Goal: Task Accomplishment & Management: Complete application form

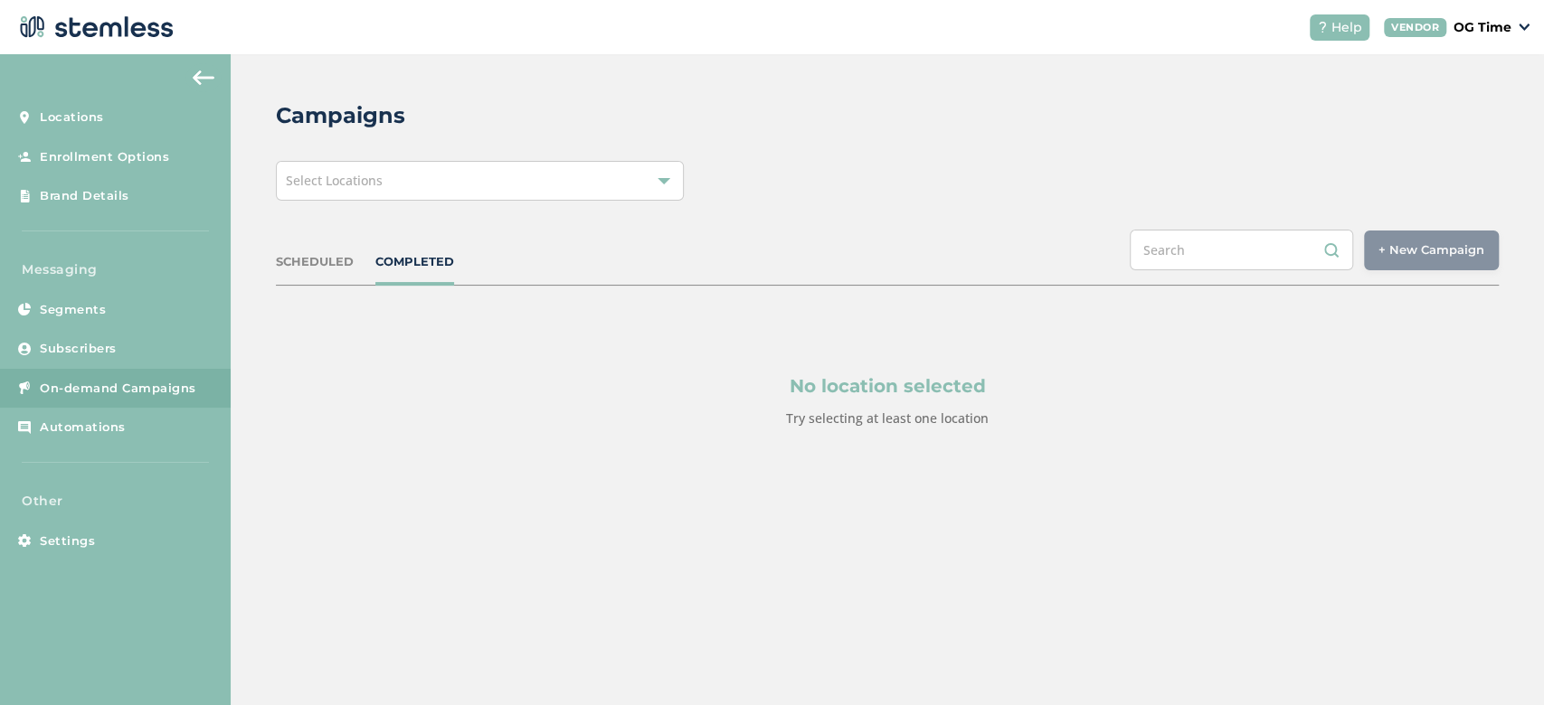
click at [666, 185] on div at bounding box center [663, 181] width 13 height 13
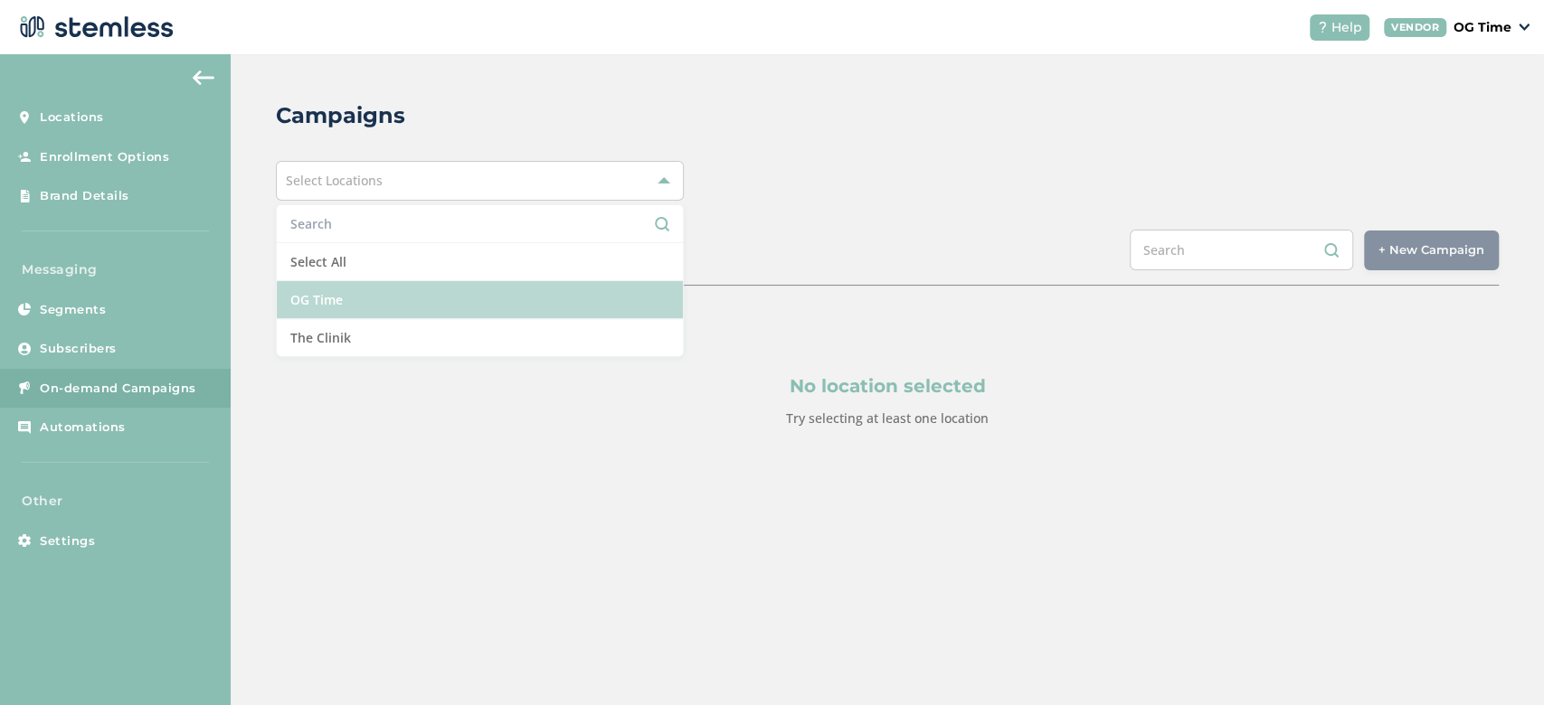
click at [403, 316] on li "OG Time" at bounding box center [480, 300] width 406 height 38
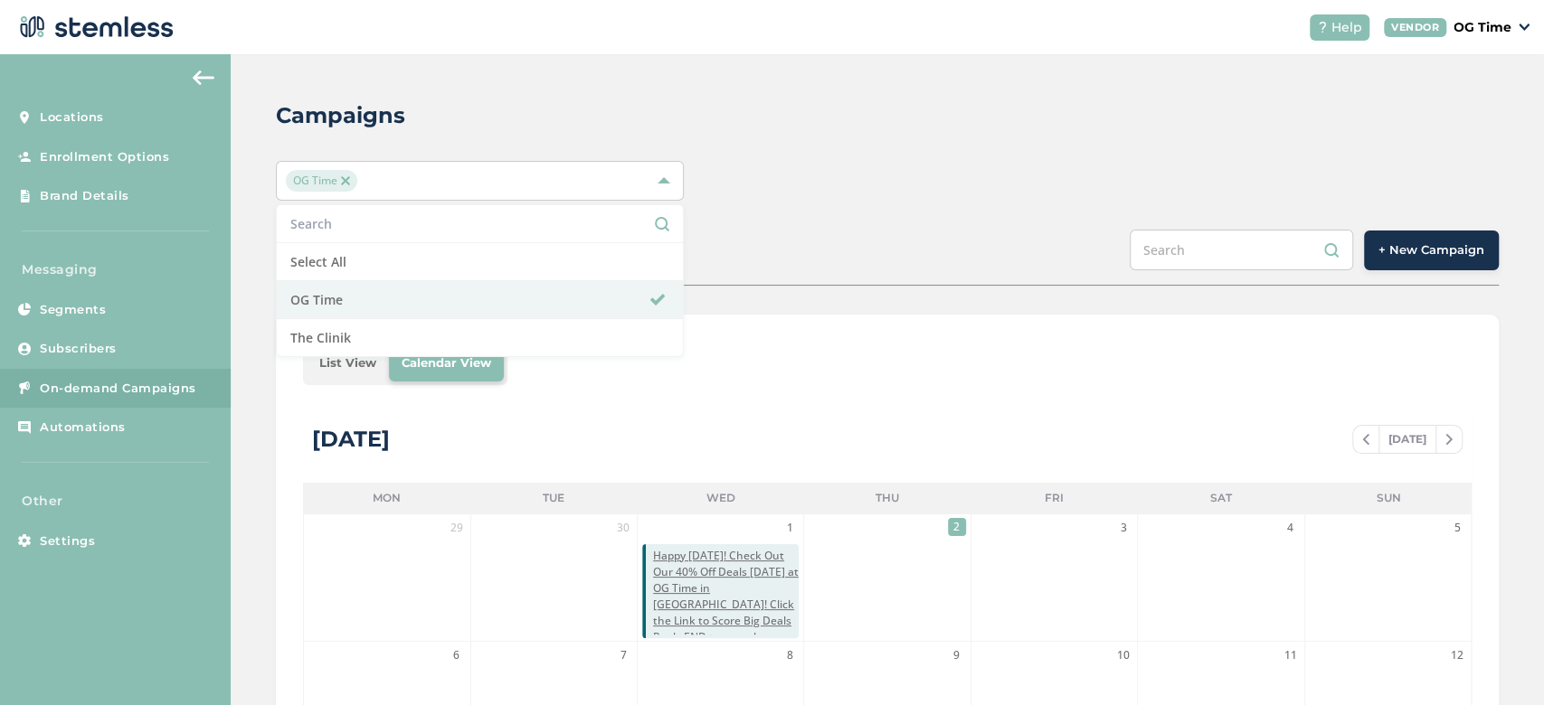
click at [805, 249] on div "SCHEDULED COMPLETED + New Campaign" at bounding box center [887, 258] width 1223 height 56
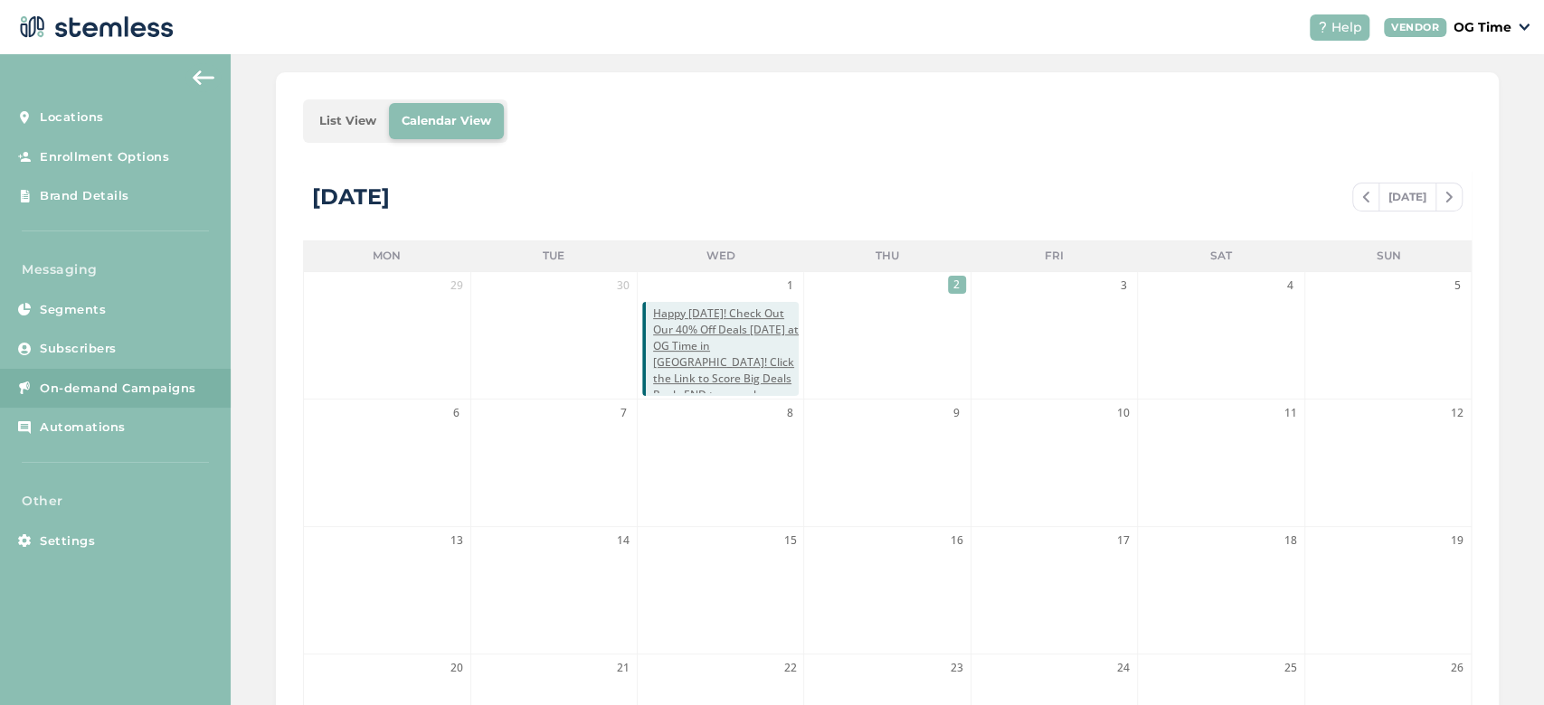
scroll to position [193, 0]
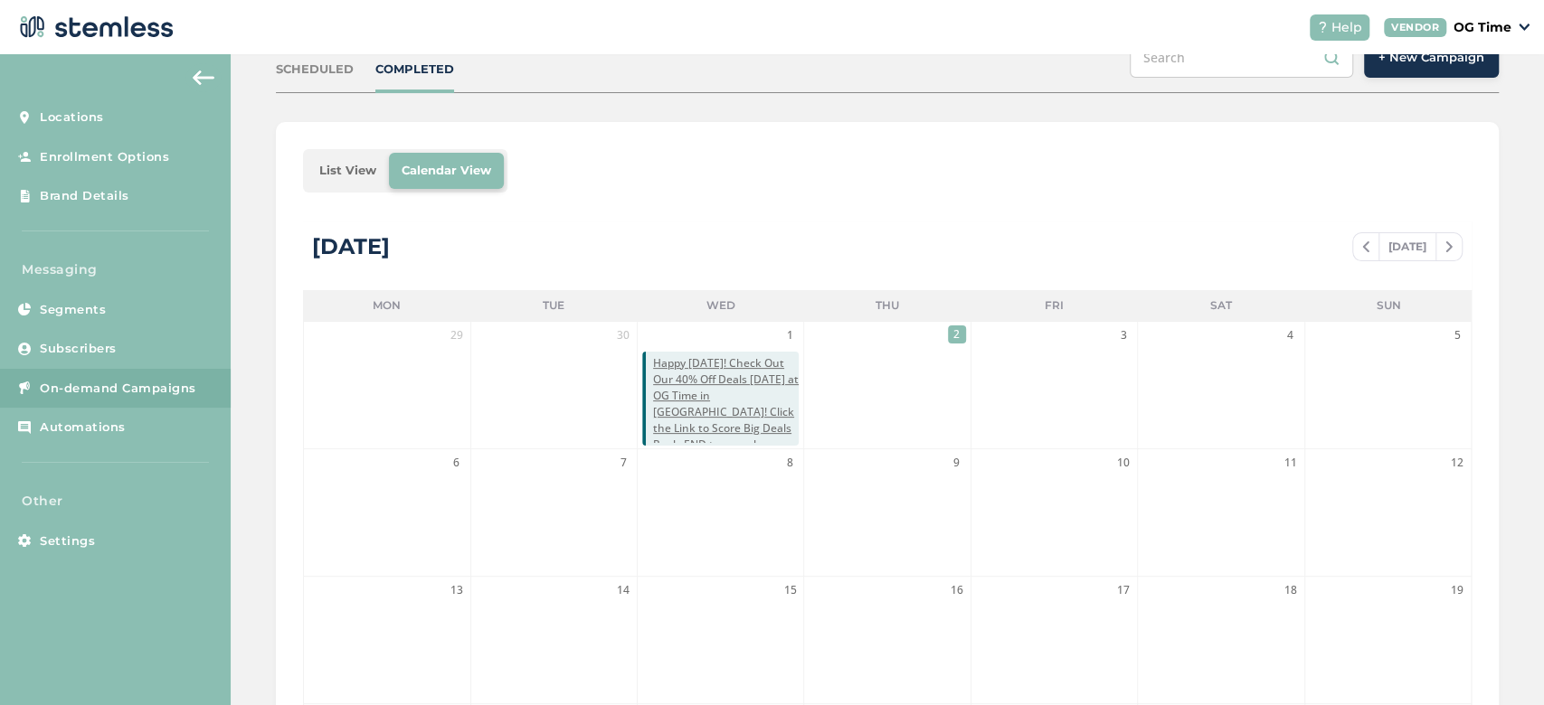
click at [1362, 243] on img at bounding box center [1365, 246] width 7 height 11
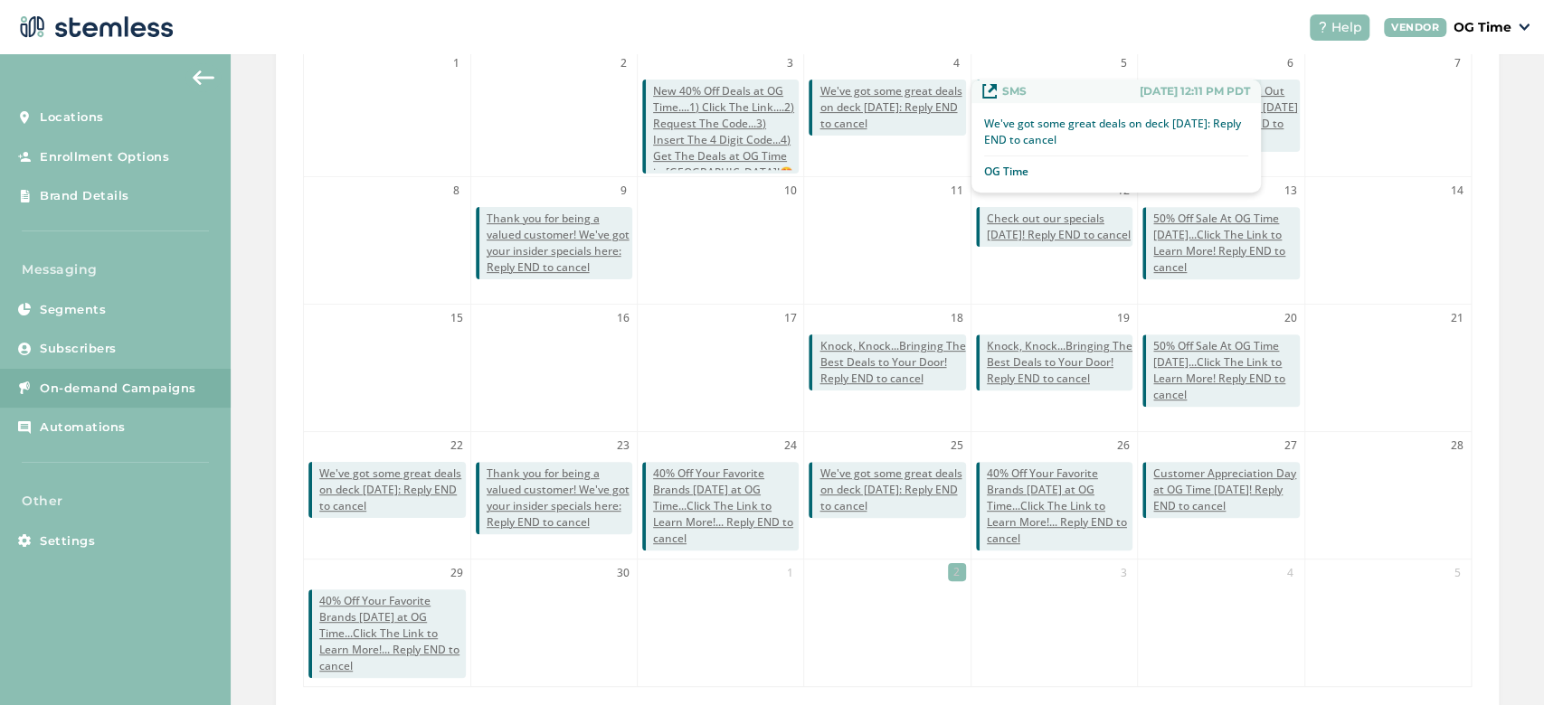
scroll to position [516, 0]
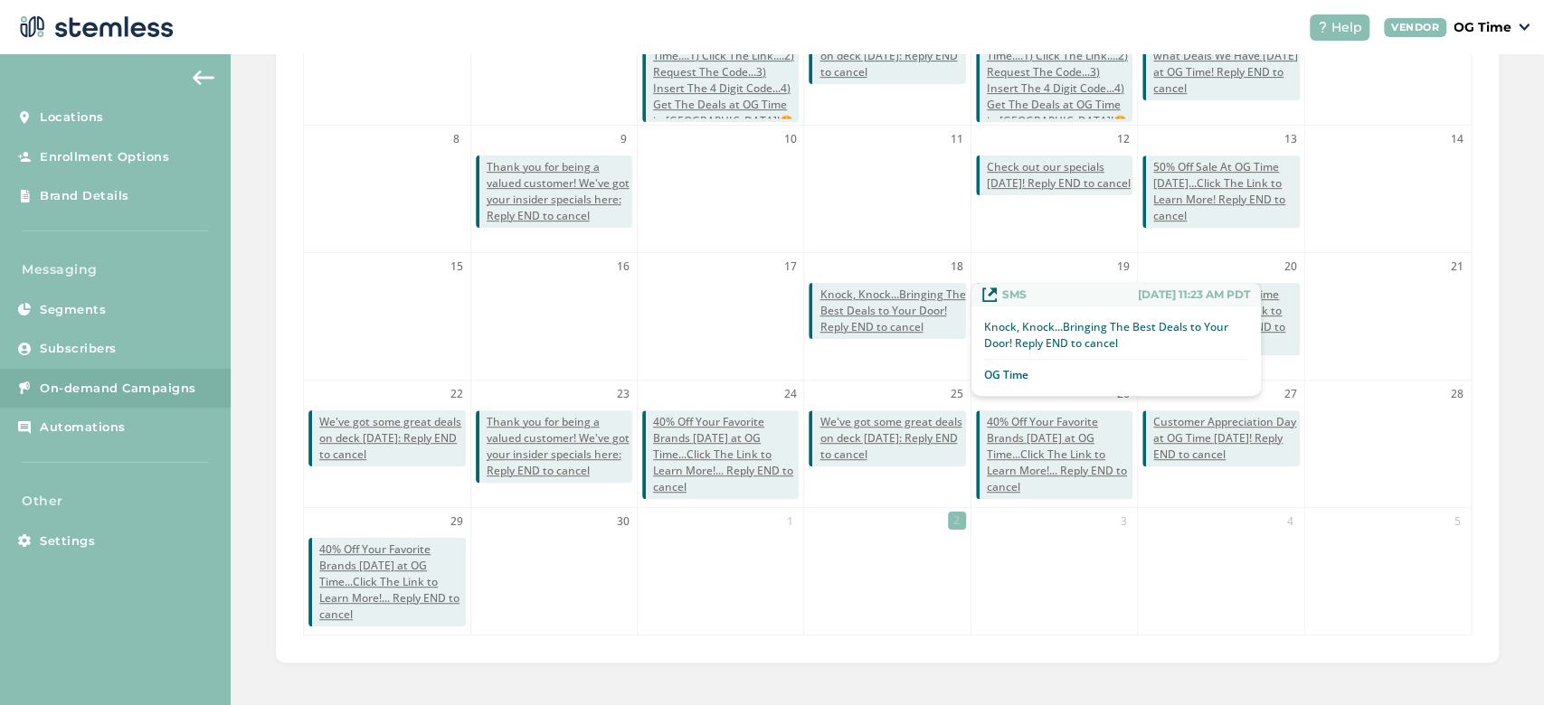
click at [864, 315] on span "Knock, Knock...Bringing The Best Deals to Your Door! Reply END to cancel" at bounding box center [892, 311] width 146 height 49
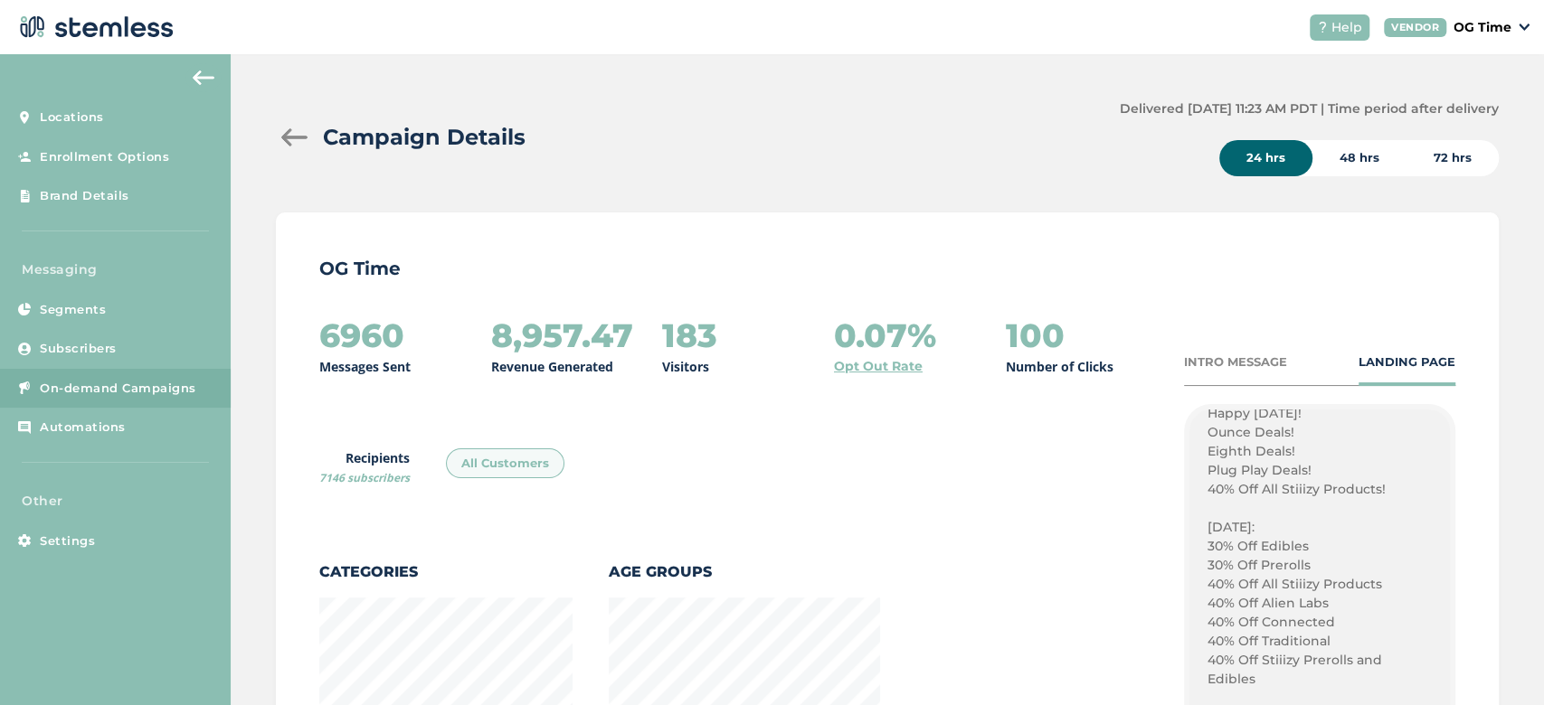
scroll to position [482, 0]
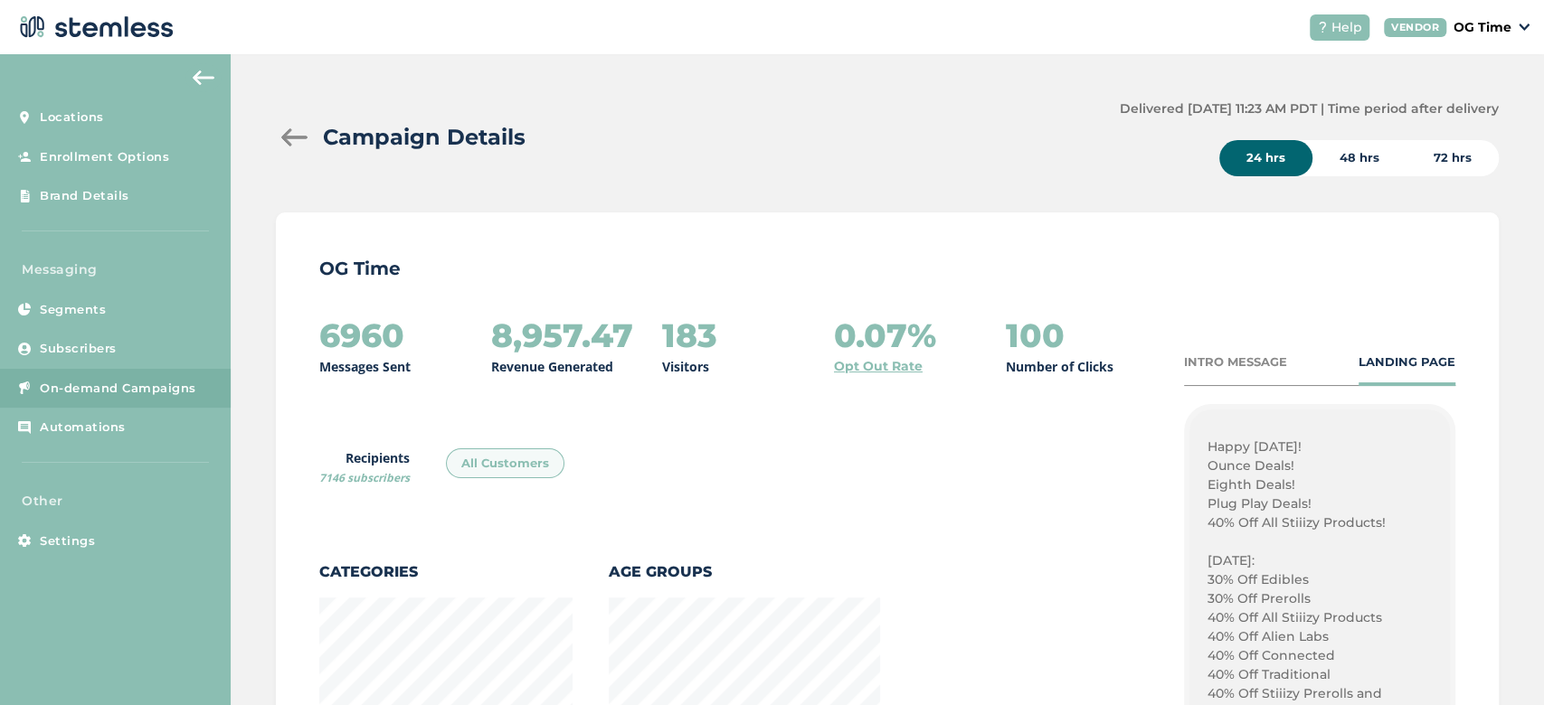
click at [1192, 450] on div "{Store Logo} {Store Name} Happy Thursday! Ounce Deals! Eighth Deals! Plug Play …" at bounding box center [1319, 645] width 260 height 470
click at [1207, 442] on p "Happy Thursday!" at bounding box center [1319, 447] width 224 height 19
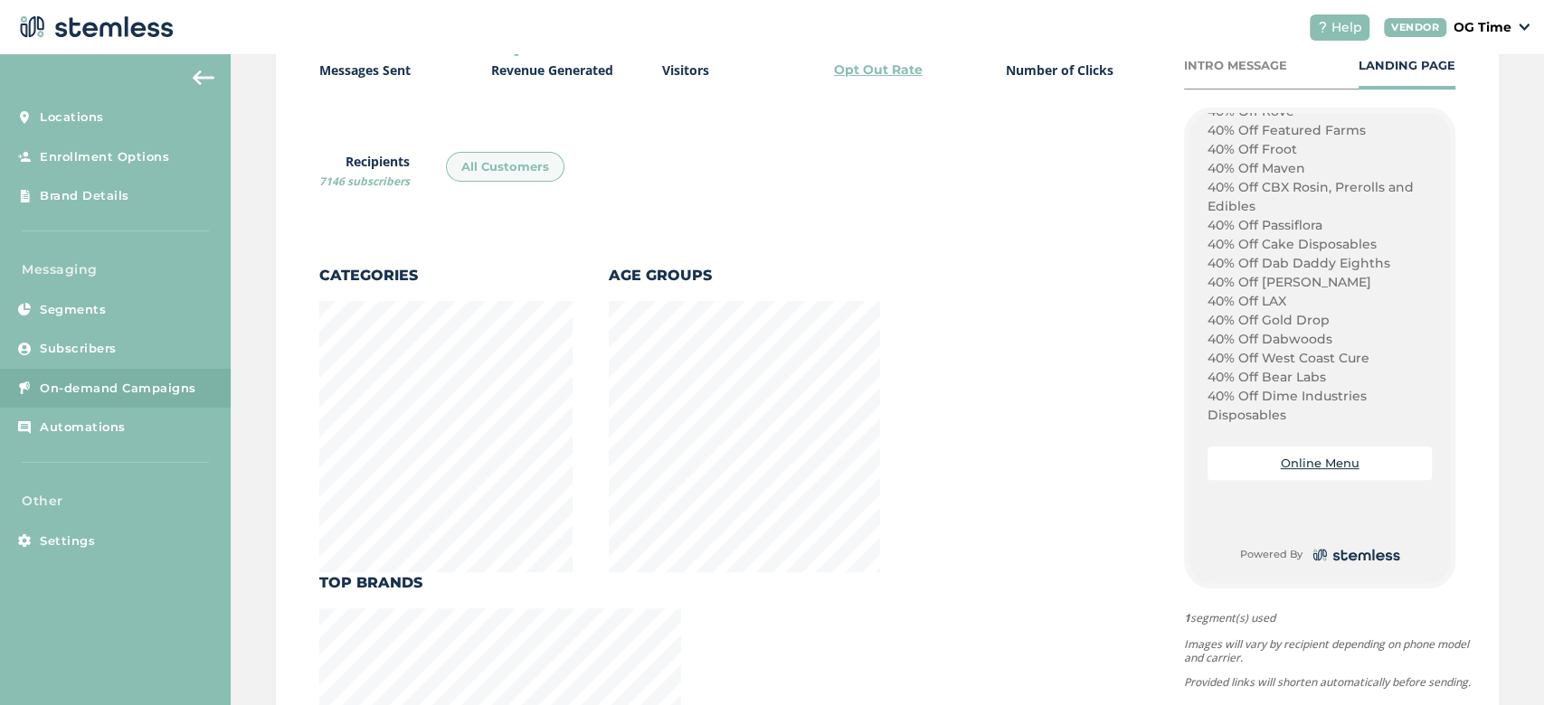
scroll to position [335, 0]
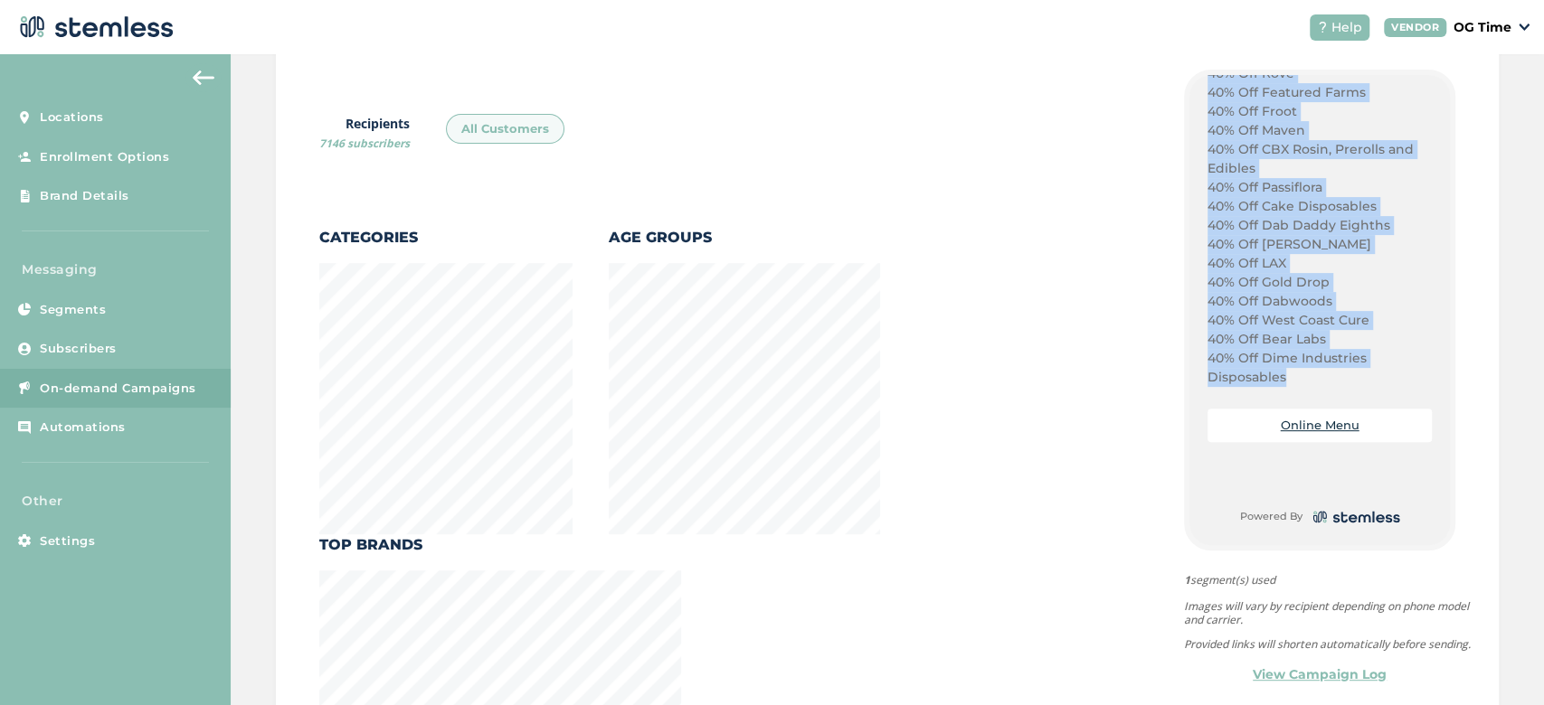
click at [1272, 376] on p "40% Off Dime Industries Disposables" at bounding box center [1319, 368] width 224 height 38
copy div "Happy Thursday! Ounce Deals! Eighth Deals! Plug Play Deals! 40% Off All Stiiizy…"
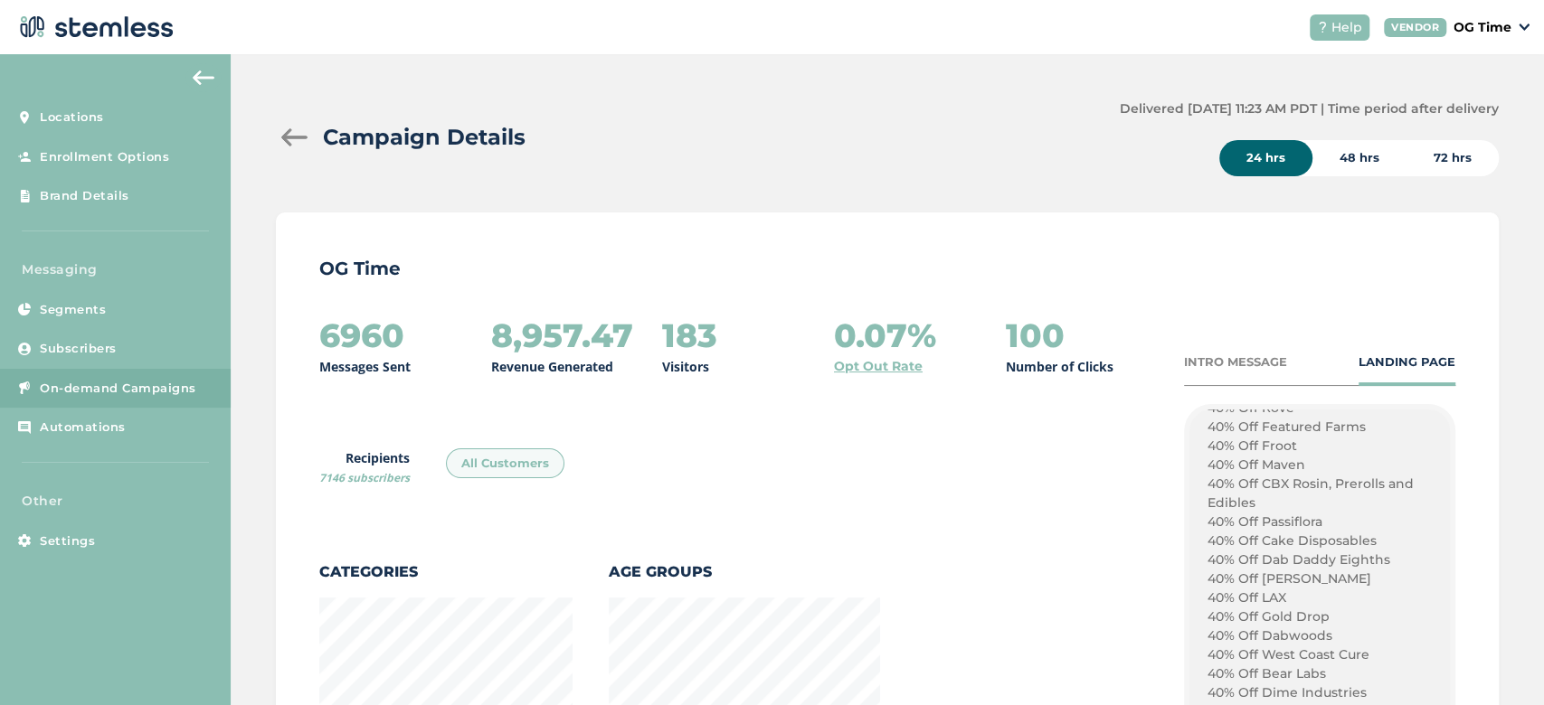
click at [293, 139] on div at bounding box center [294, 137] width 36 height 18
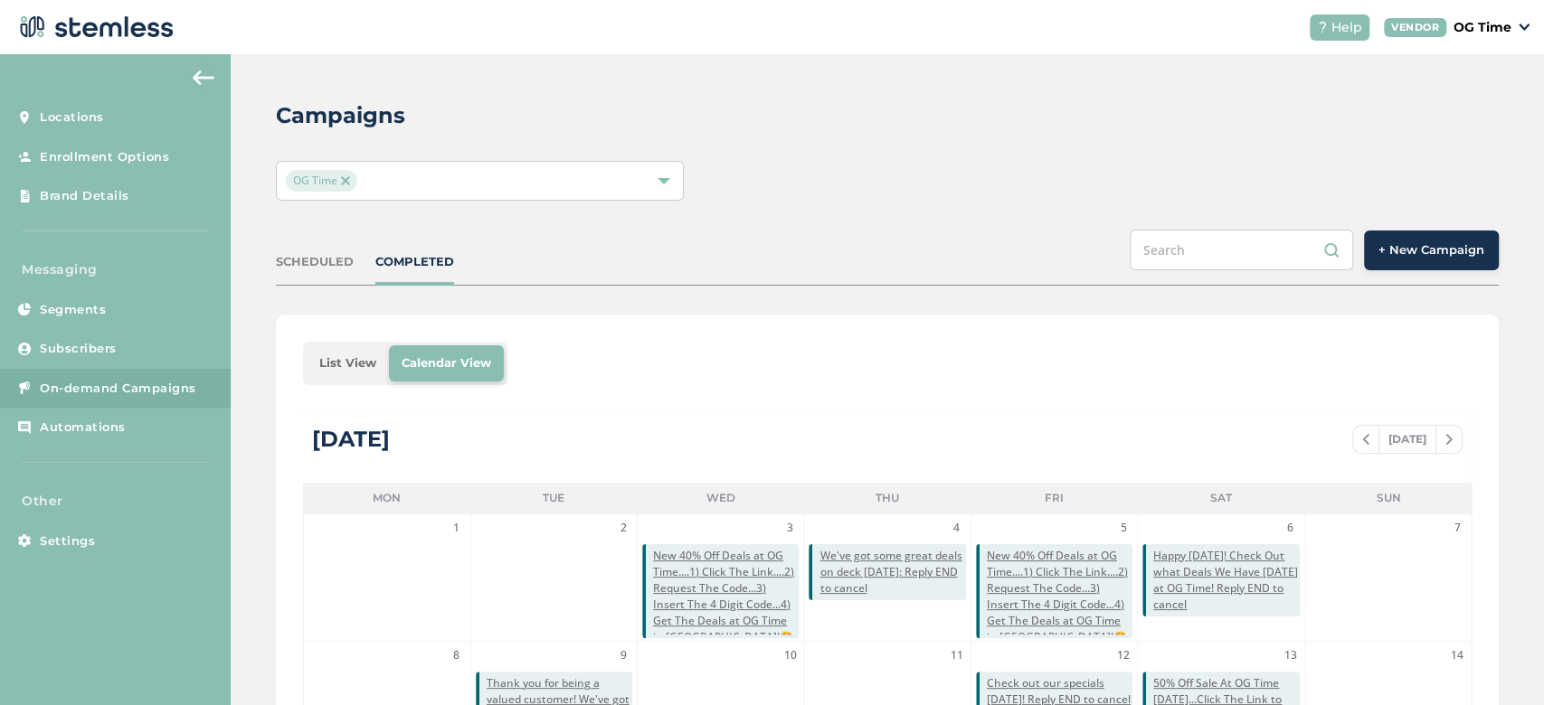
click at [1433, 255] on span "+ New Campaign" at bounding box center [1431, 250] width 106 height 18
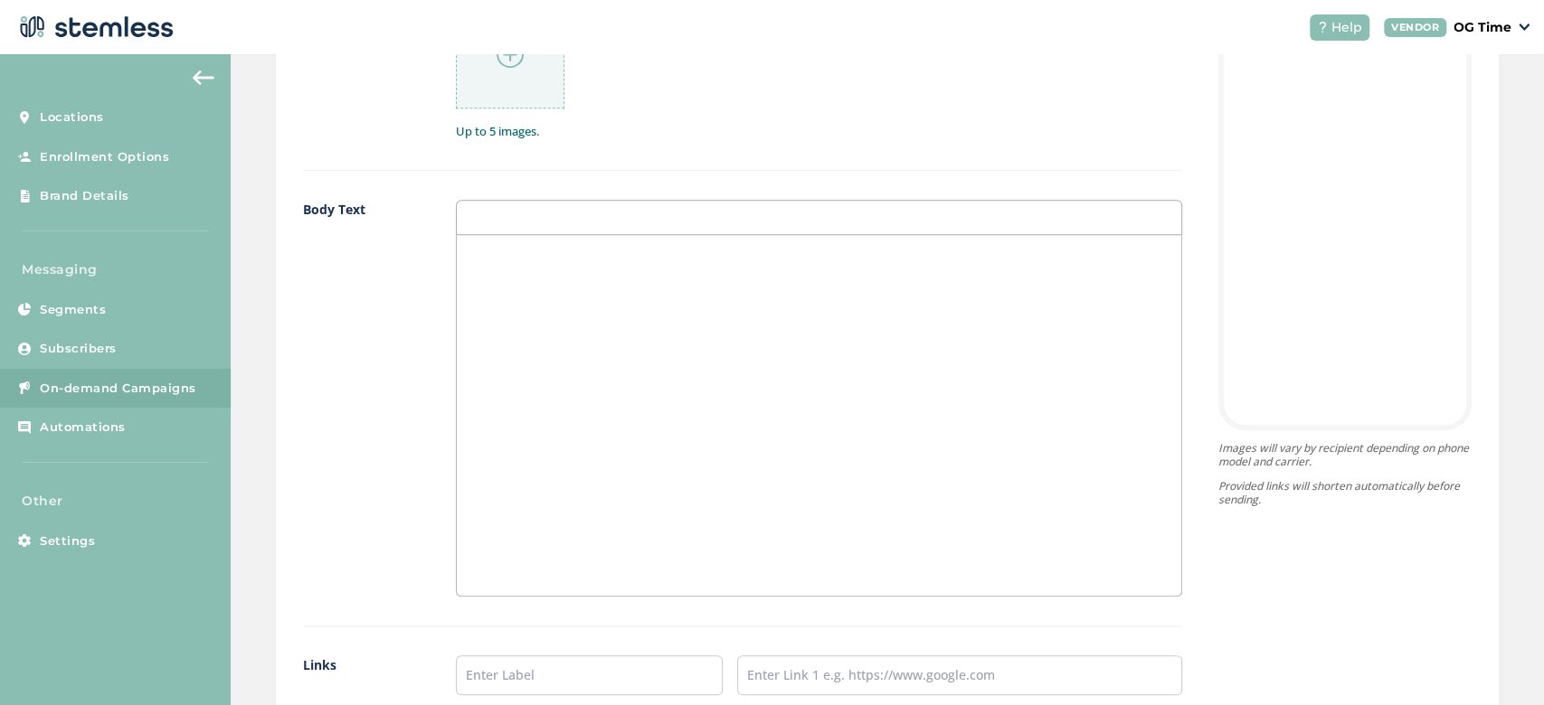
scroll to position [1062, 0]
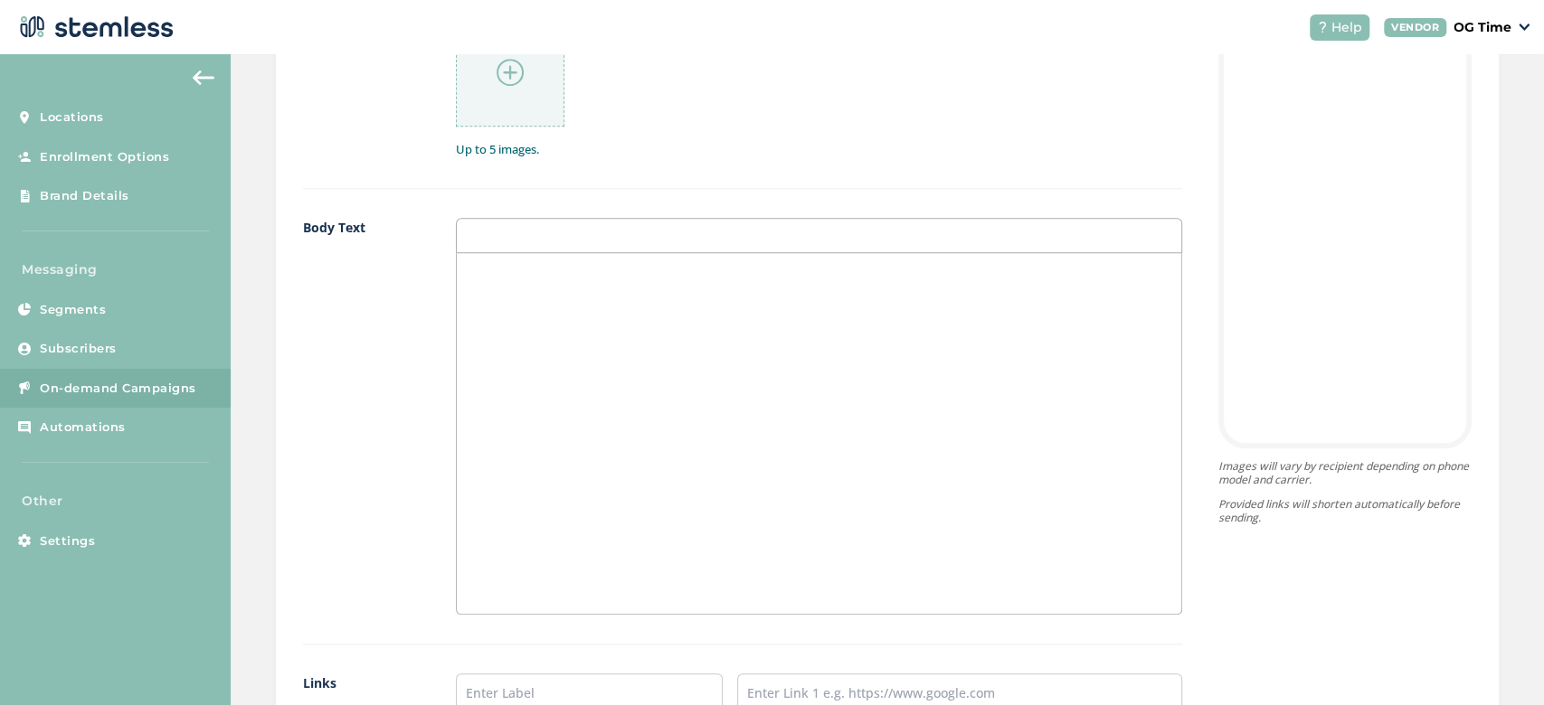
click at [572, 307] on div at bounding box center [819, 433] width 724 height 361
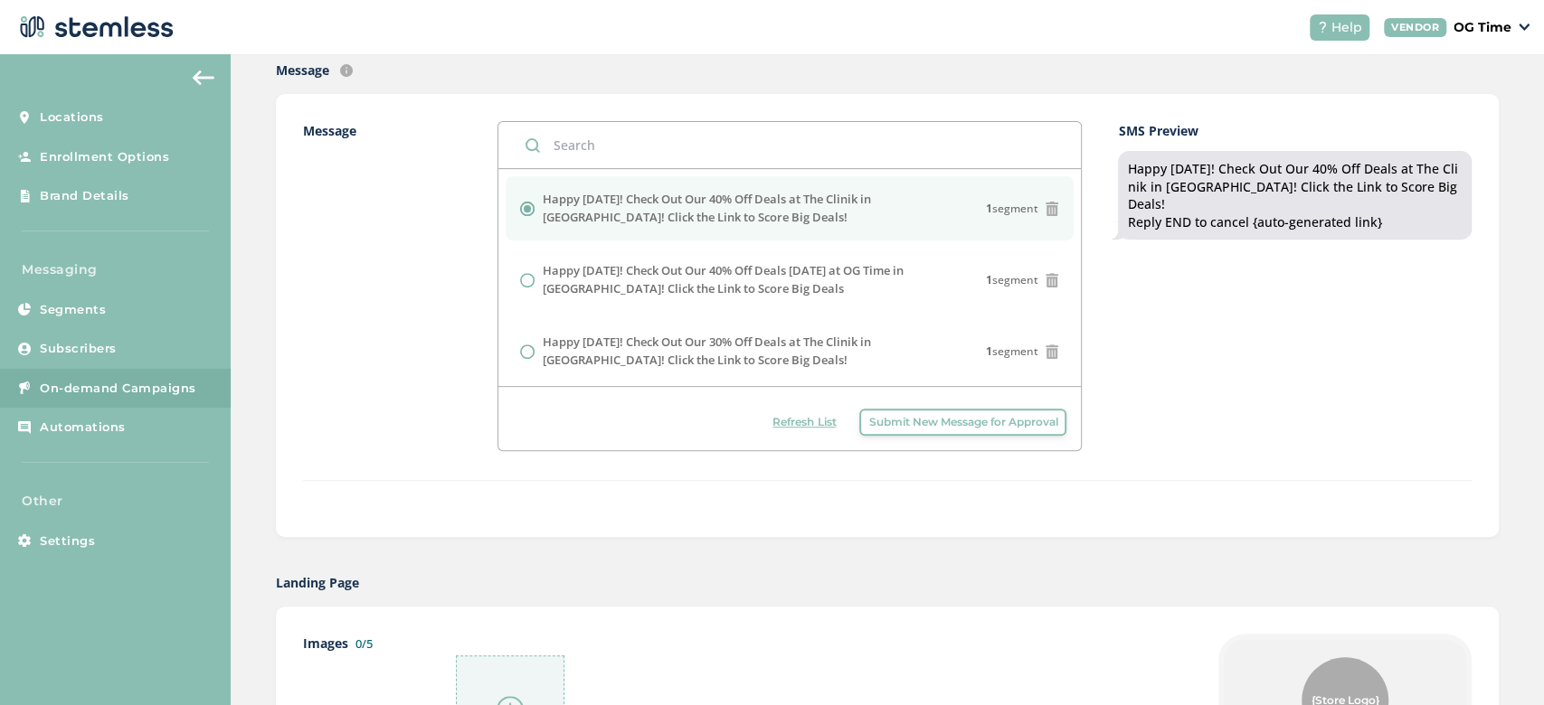
scroll to position [418, 0]
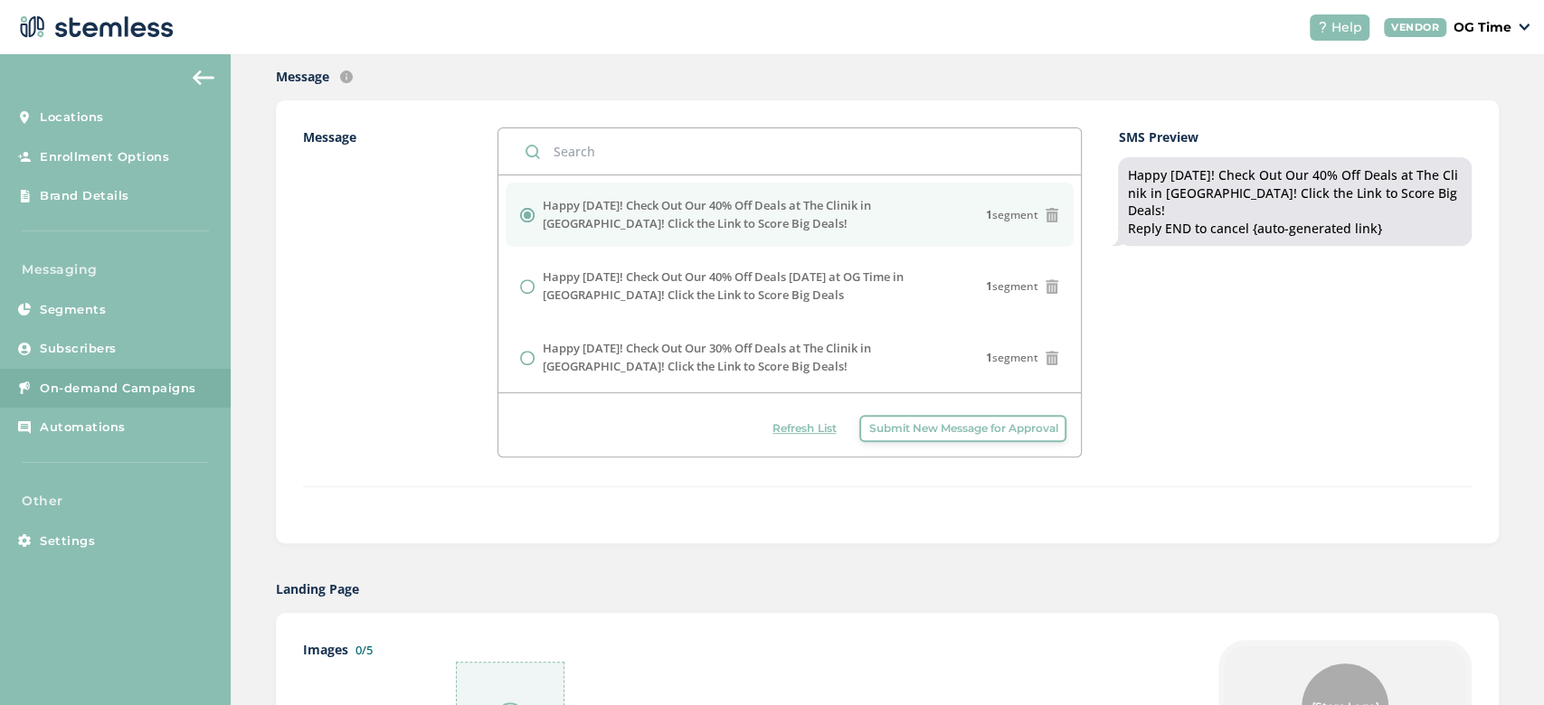
click at [906, 429] on span "Submit New Message for Approval" at bounding box center [962, 429] width 189 height 16
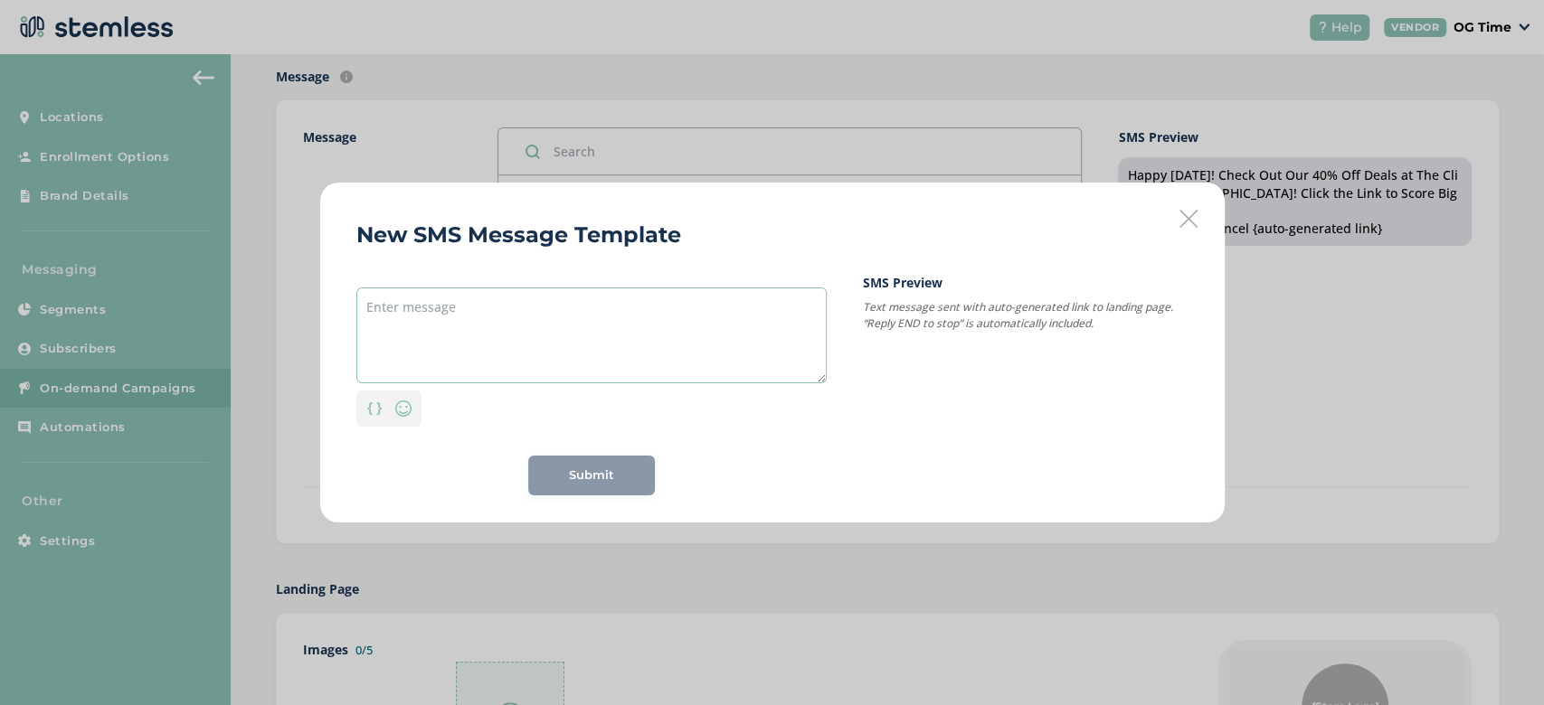
click at [391, 325] on textarea at bounding box center [591, 336] width 470 height 96
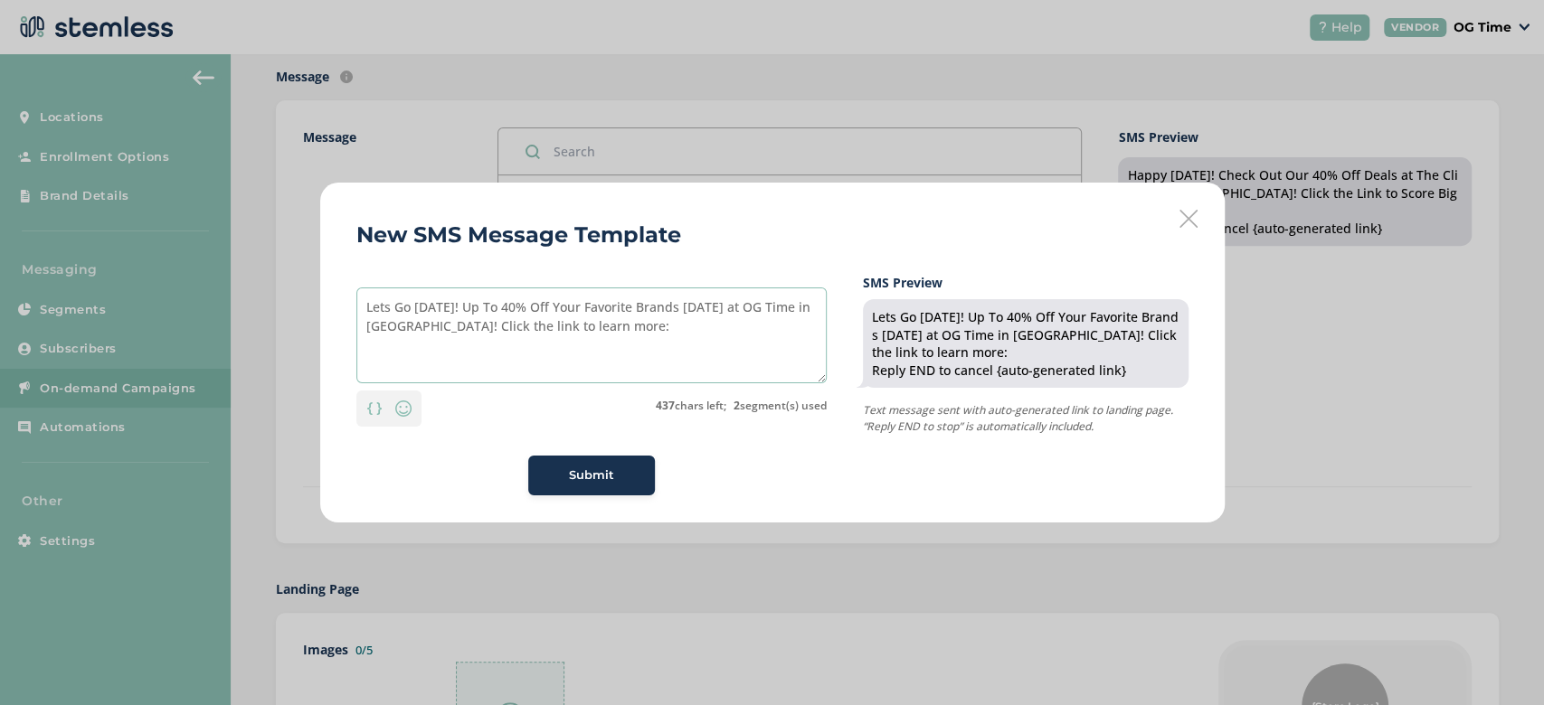
type textarea "Lets Go [DATE]! Up To 40% Off Your Favorite Brands [DATE] at OG Time in [GEOGRA…"
click at [605, 481] on span "Submit" at bounding box center [591, 476] width 45 height 18
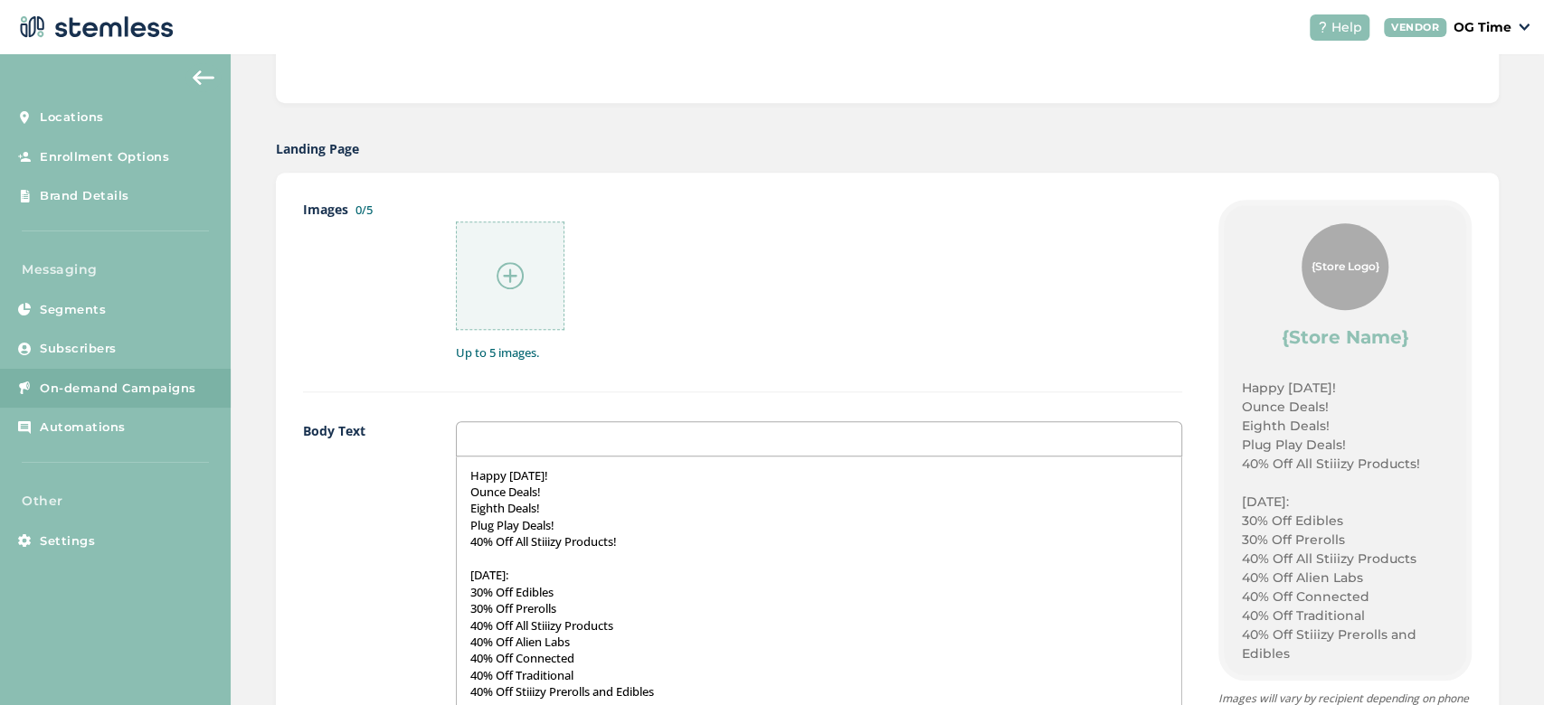
scroll to position [957, 0]
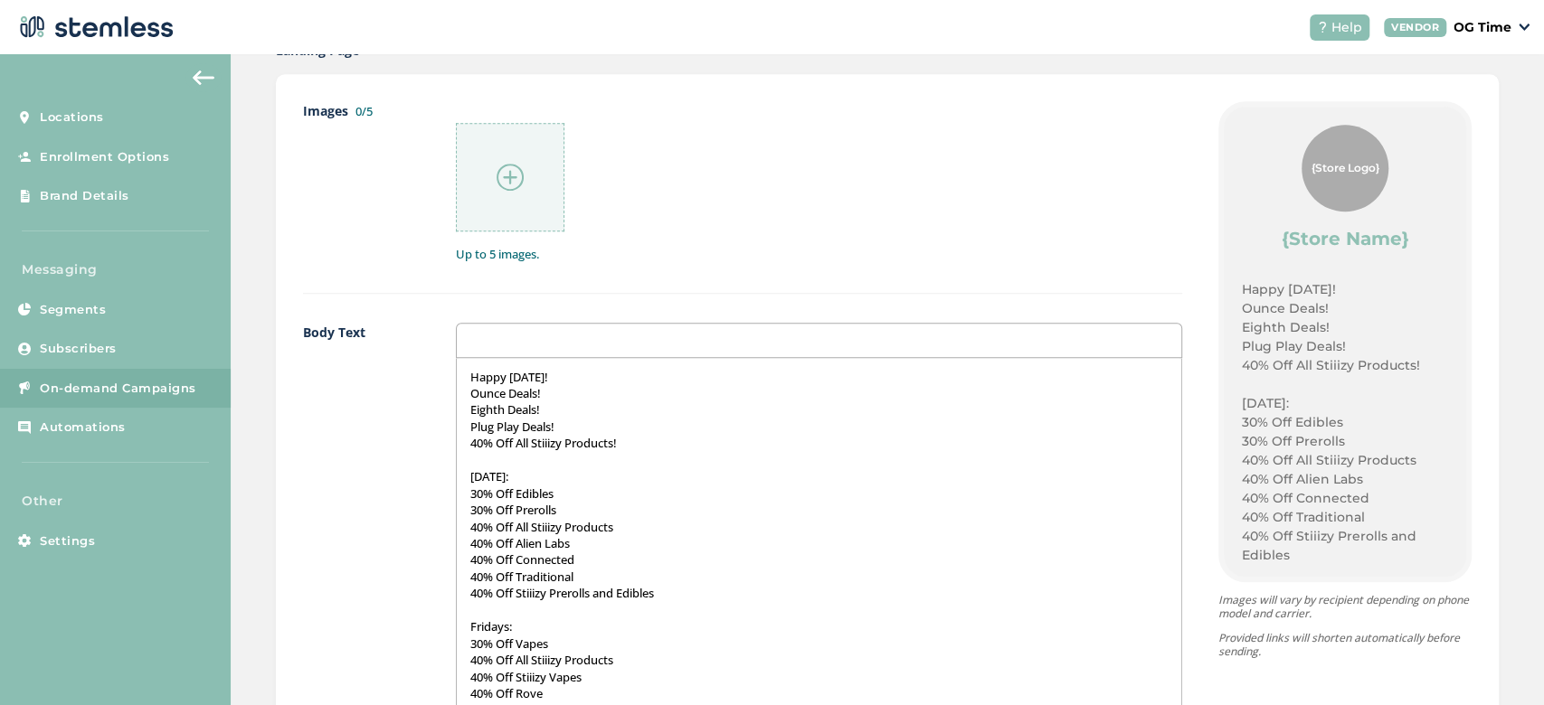
click at [511, 167] on img at bounding box center [510, 177] width 27 height 27
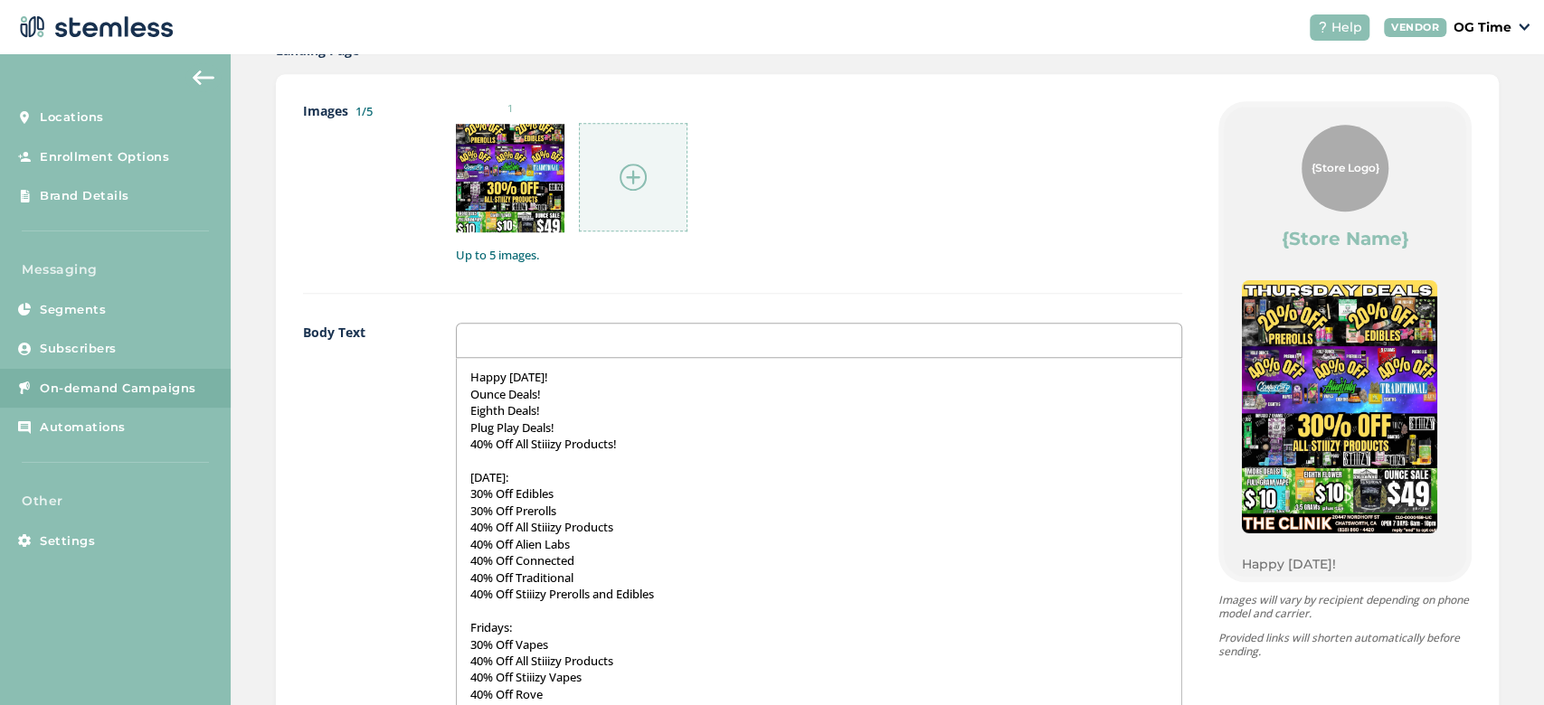
scroll to position [719, 0]
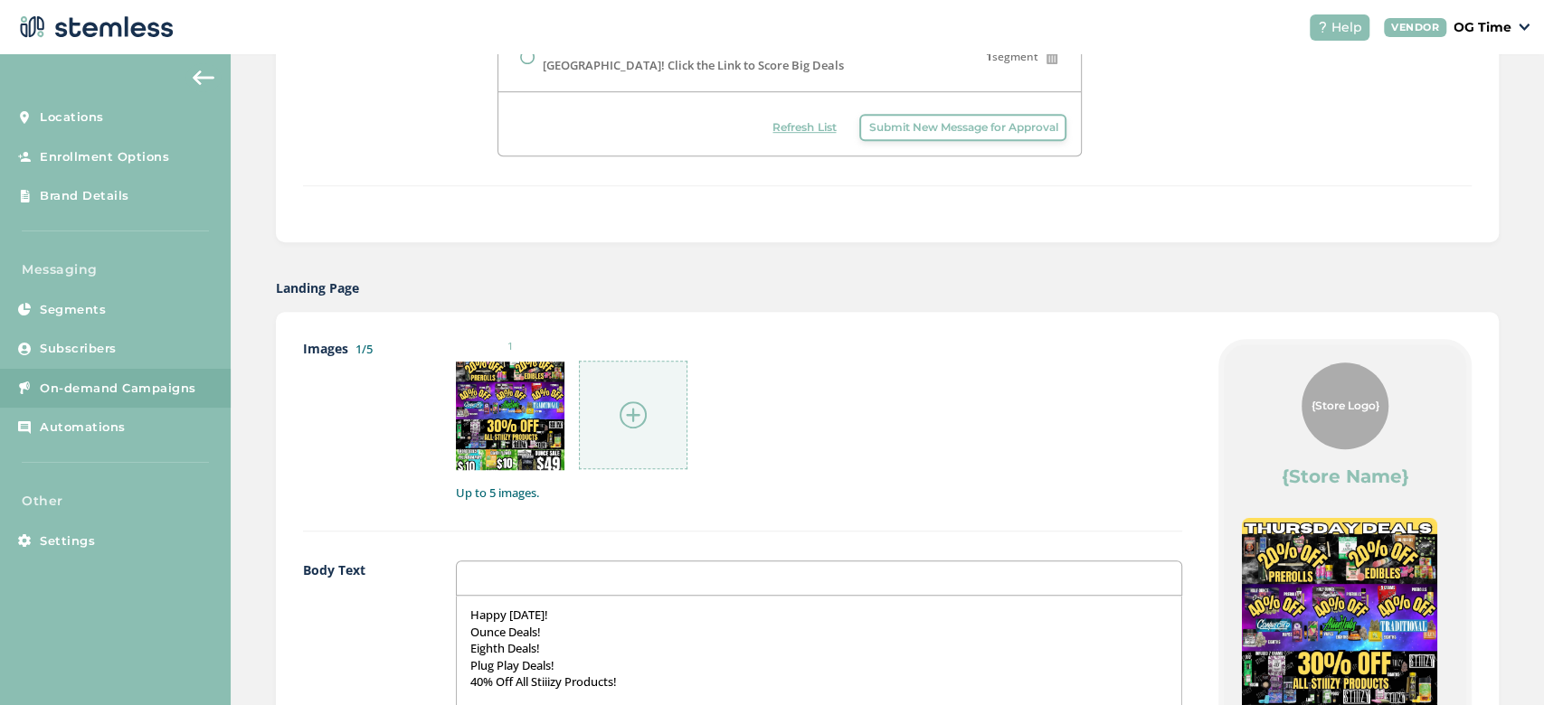
click at [637, 416] on img at bounding box center [633, 415] width 27 height 27
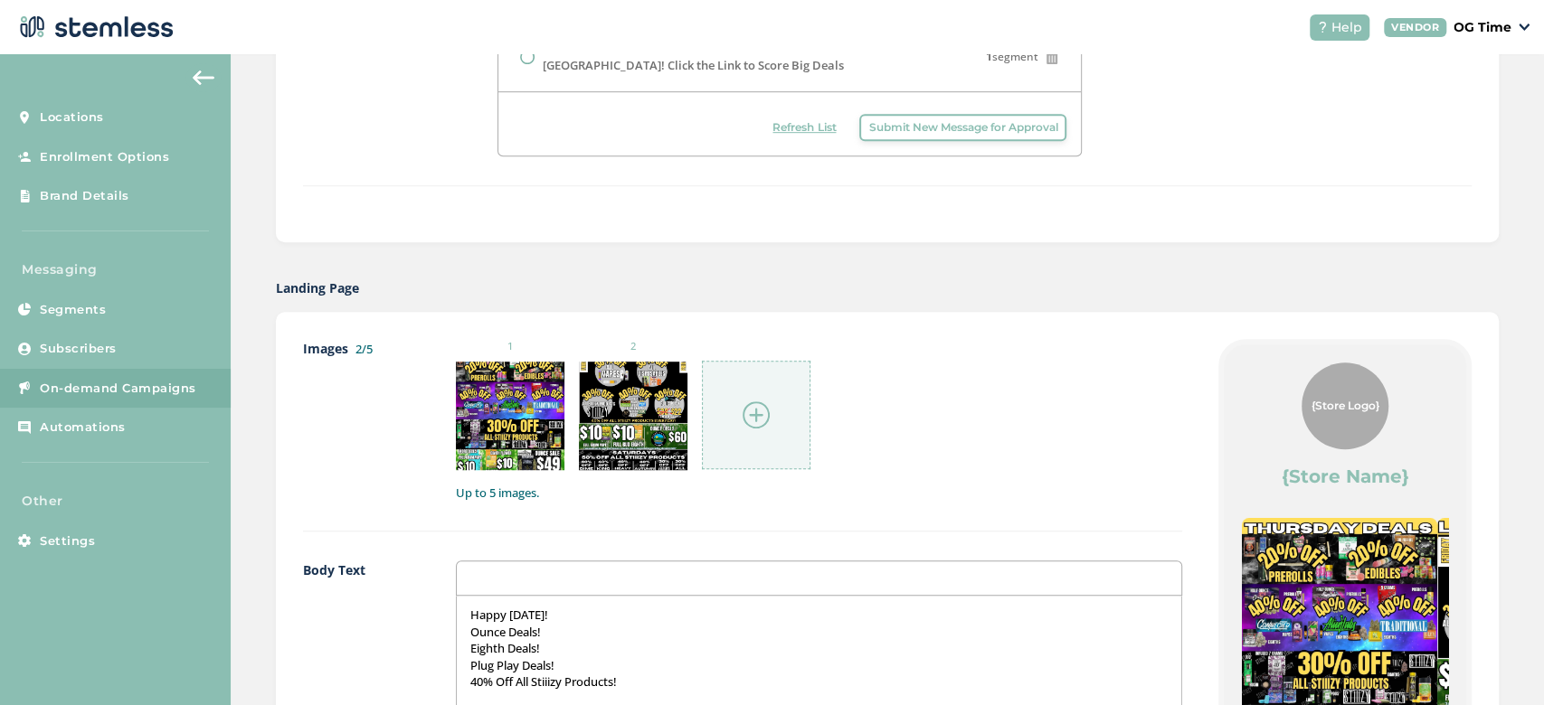
click at [746, 416] on img at bounding box center [756, 415] width 27 height 27
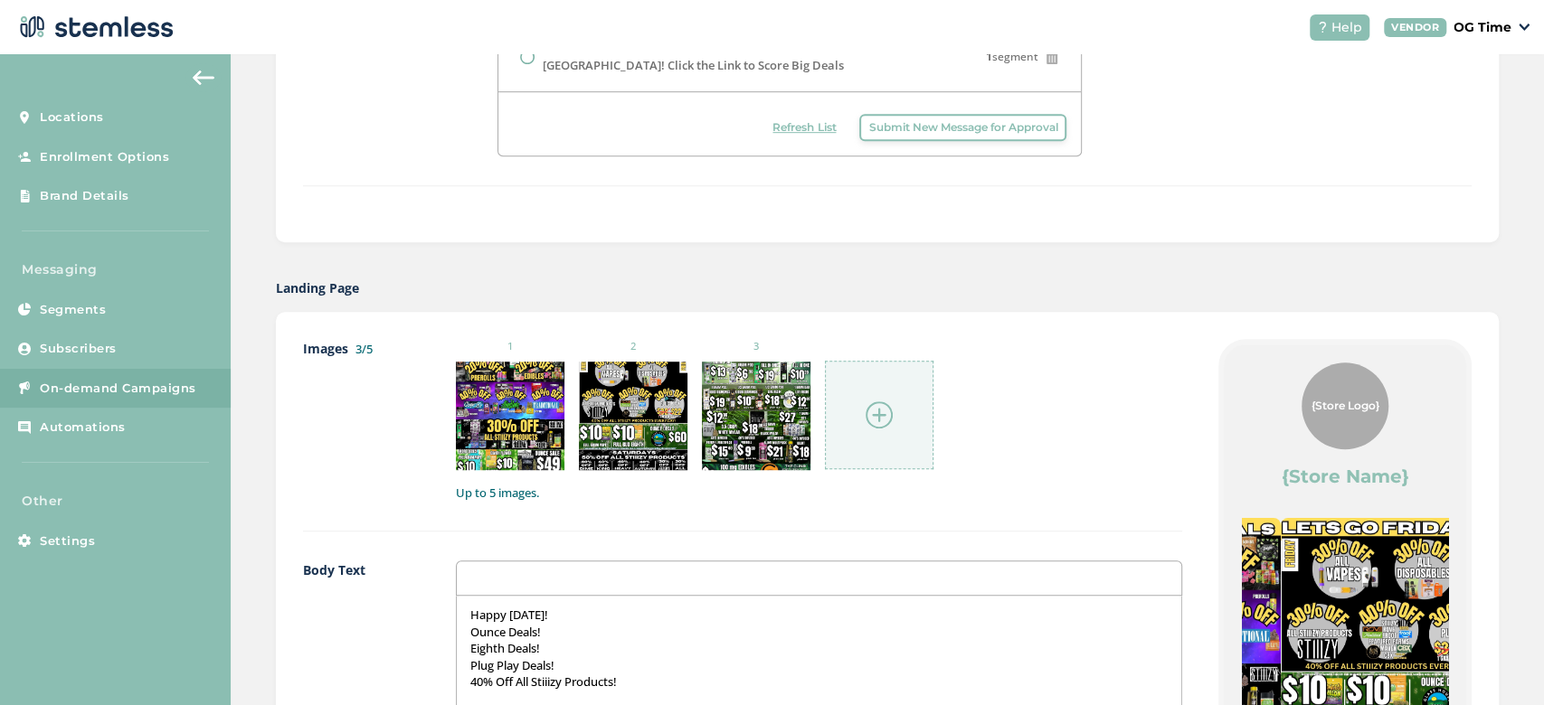
drag, startPoint x: 1326, startPoint y: 587, endPoint x: 960, endPoint y: 688, distance: 379.2
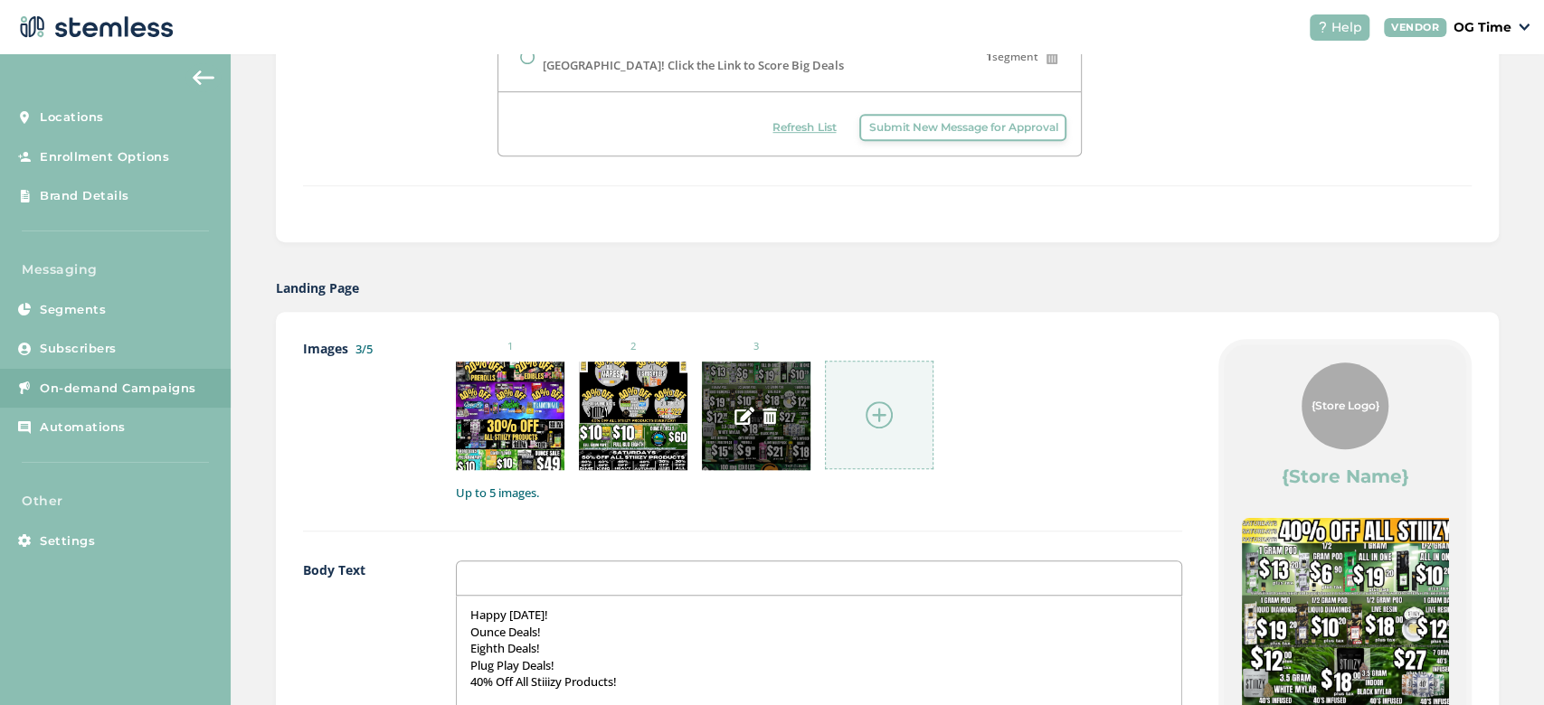
click at [767, 411] on img at bounding box center [770, 416] width 16 height 16
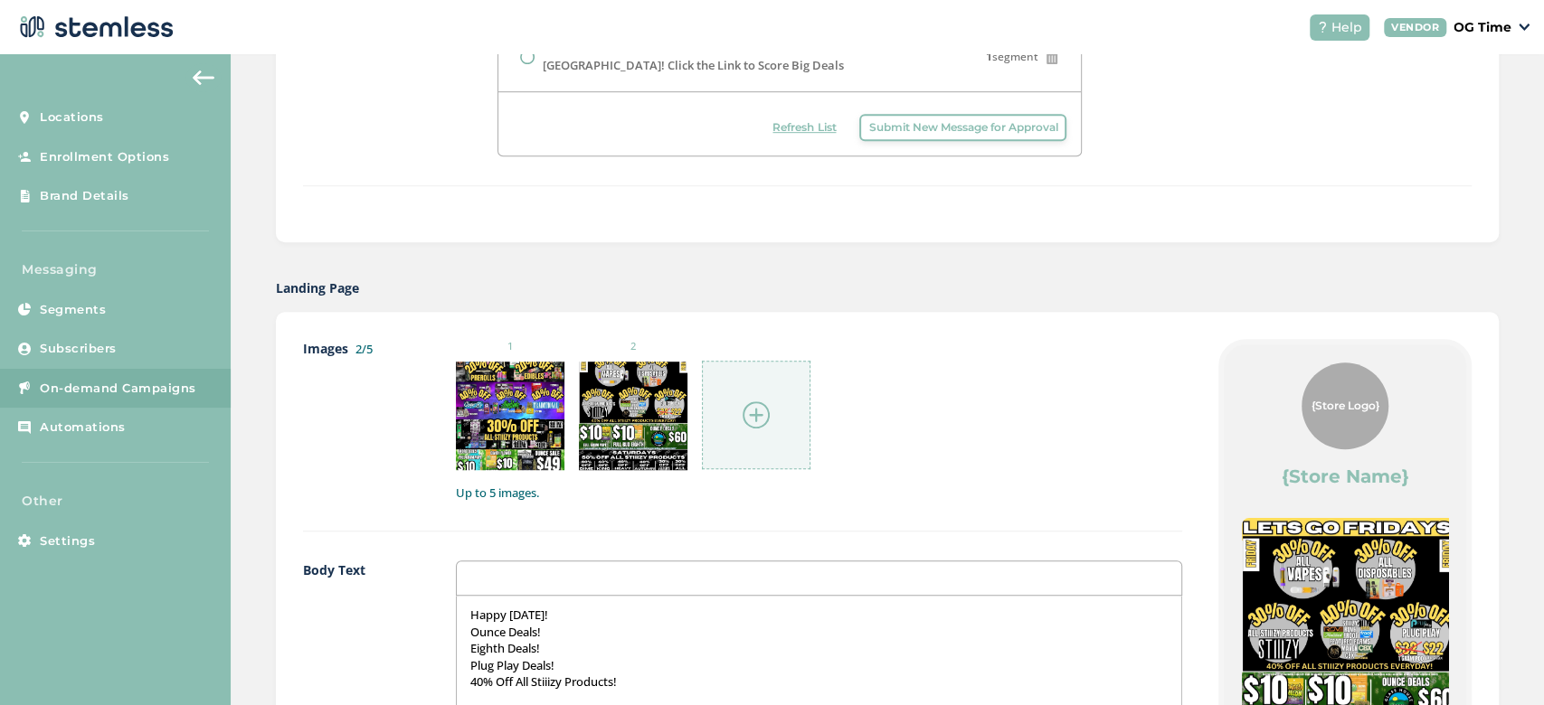
click at [751, 411] on img at bounding box center [756, 415] width 27 height 27
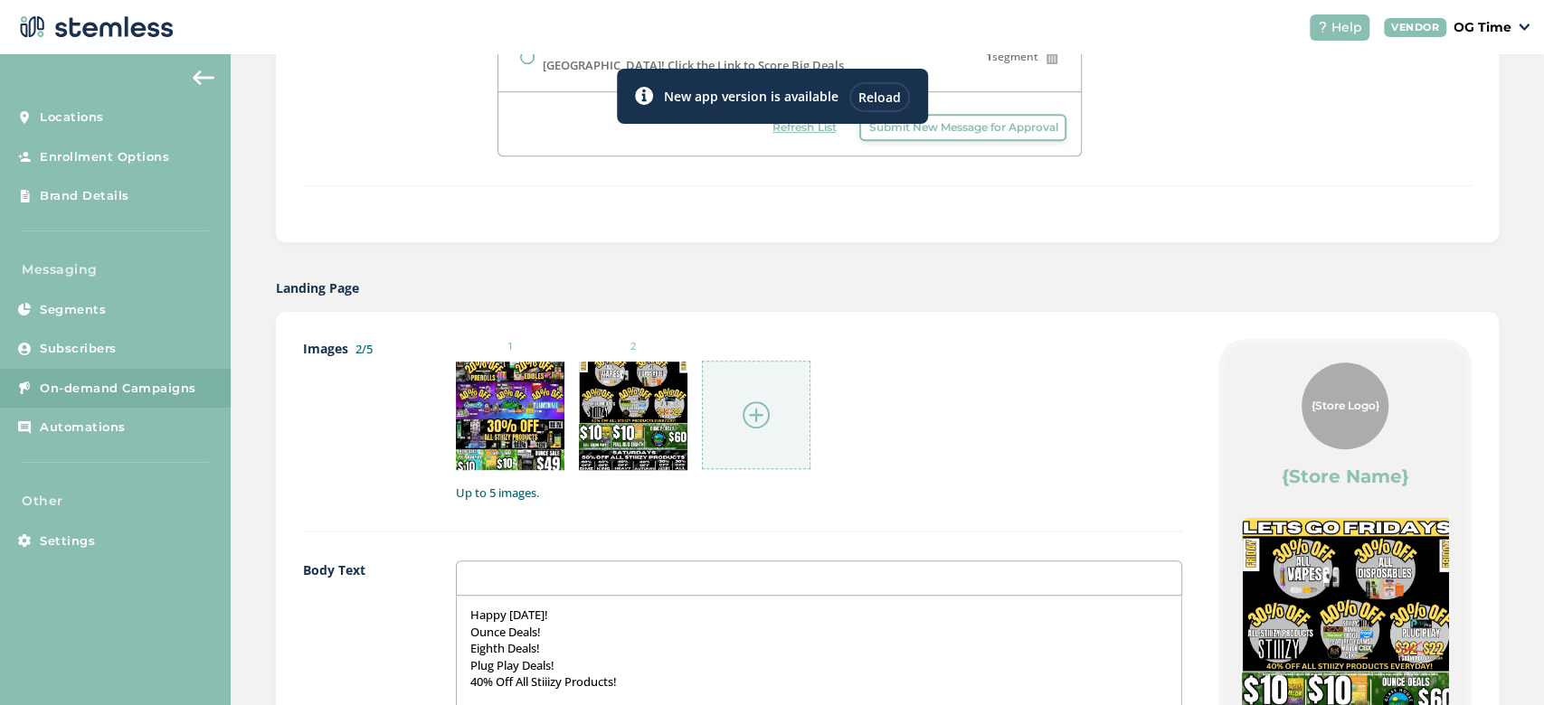
click at [758, 417] on img at bounding box center [756, 415] width 27 height 27
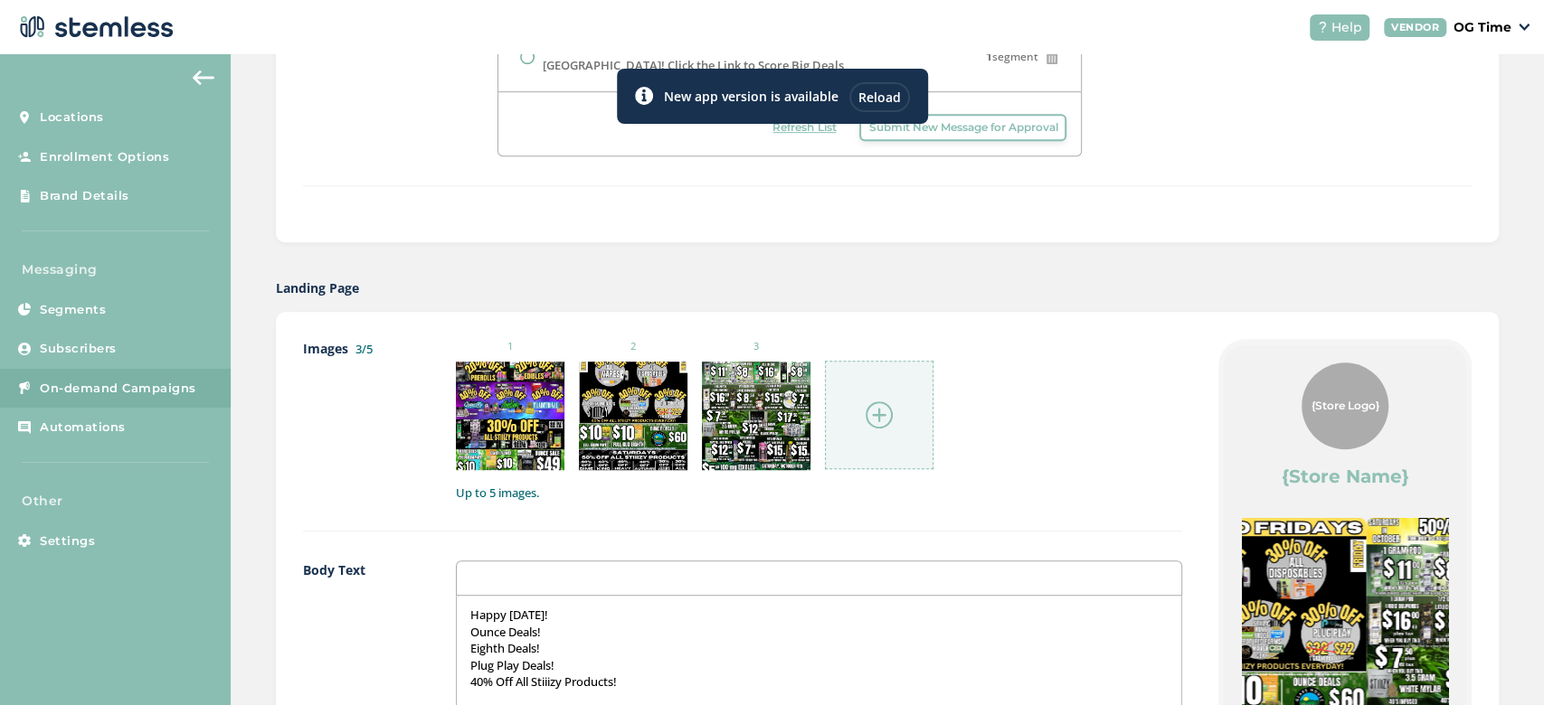
drag, startPoint x: 1295, startPoint y: 617, endPoint x: 789, endPoint y: 713, distance: 515.5
click at [789, 705] on html "New app version is available Reload Help VENDOR OG Time Locations Enrollment Op…" at bounding box center [772, 352] width 1544 height 705
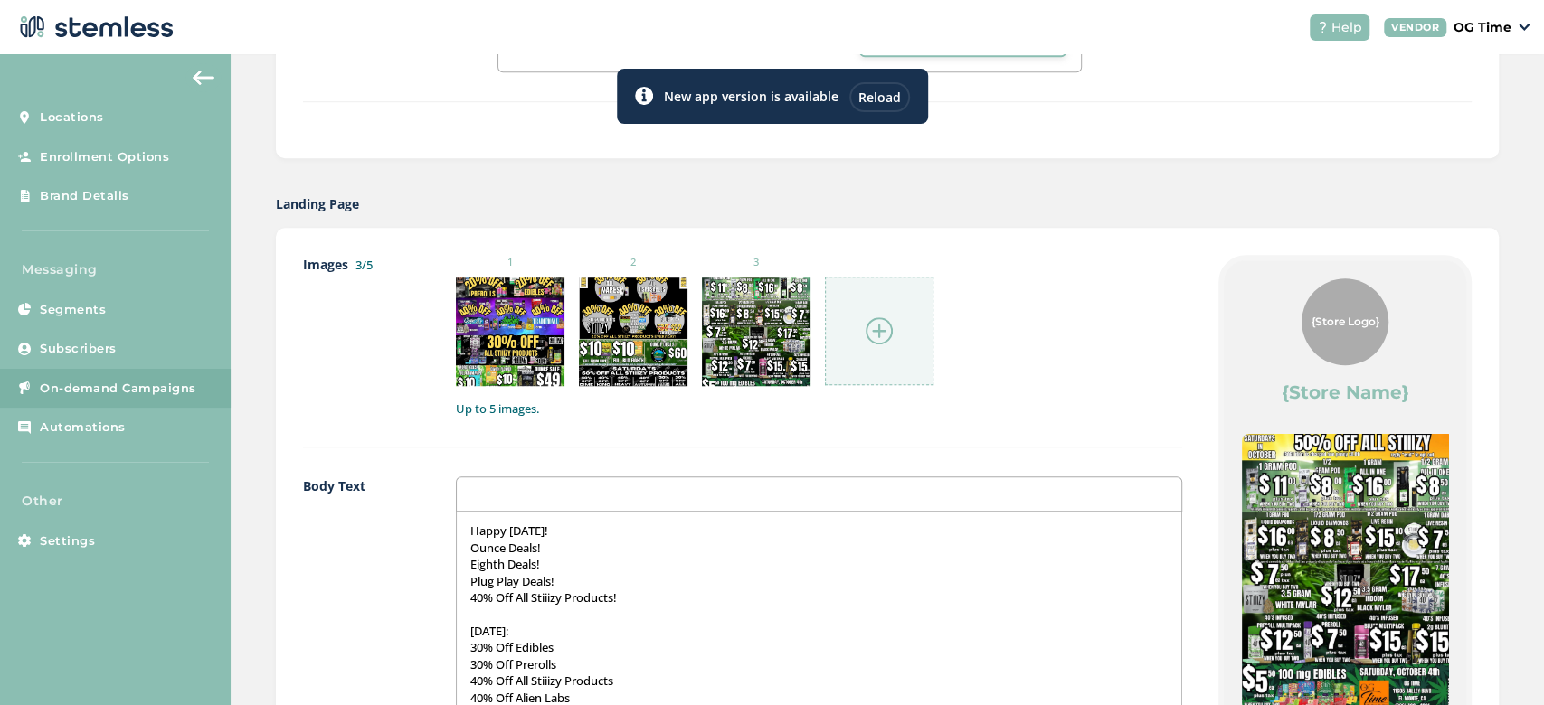
scroll to position [781, 0]
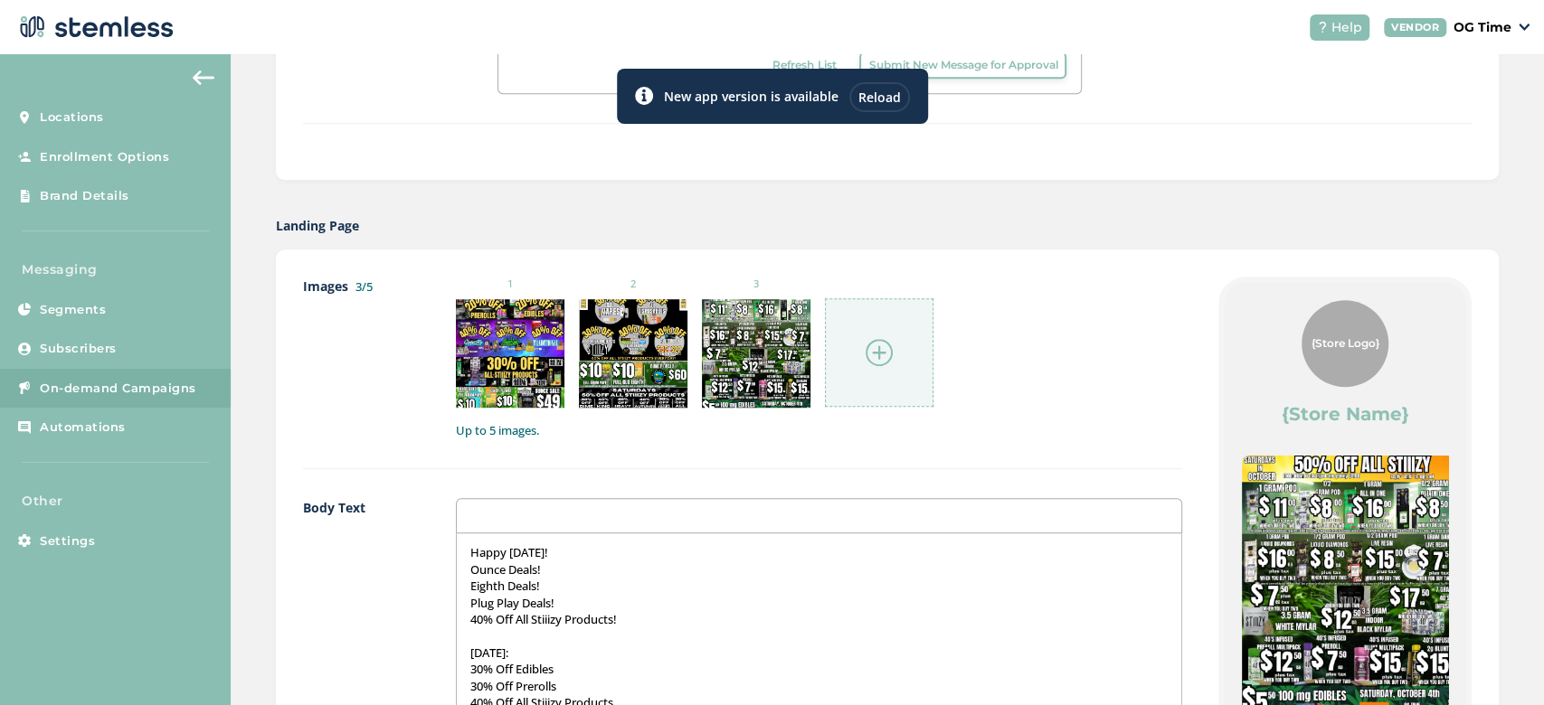
click at [880, 344] on img at bounding box center [879, 352] width 27 height 27
click at [871, 347] on img at bounding box center [879, 352] width 27 height 27
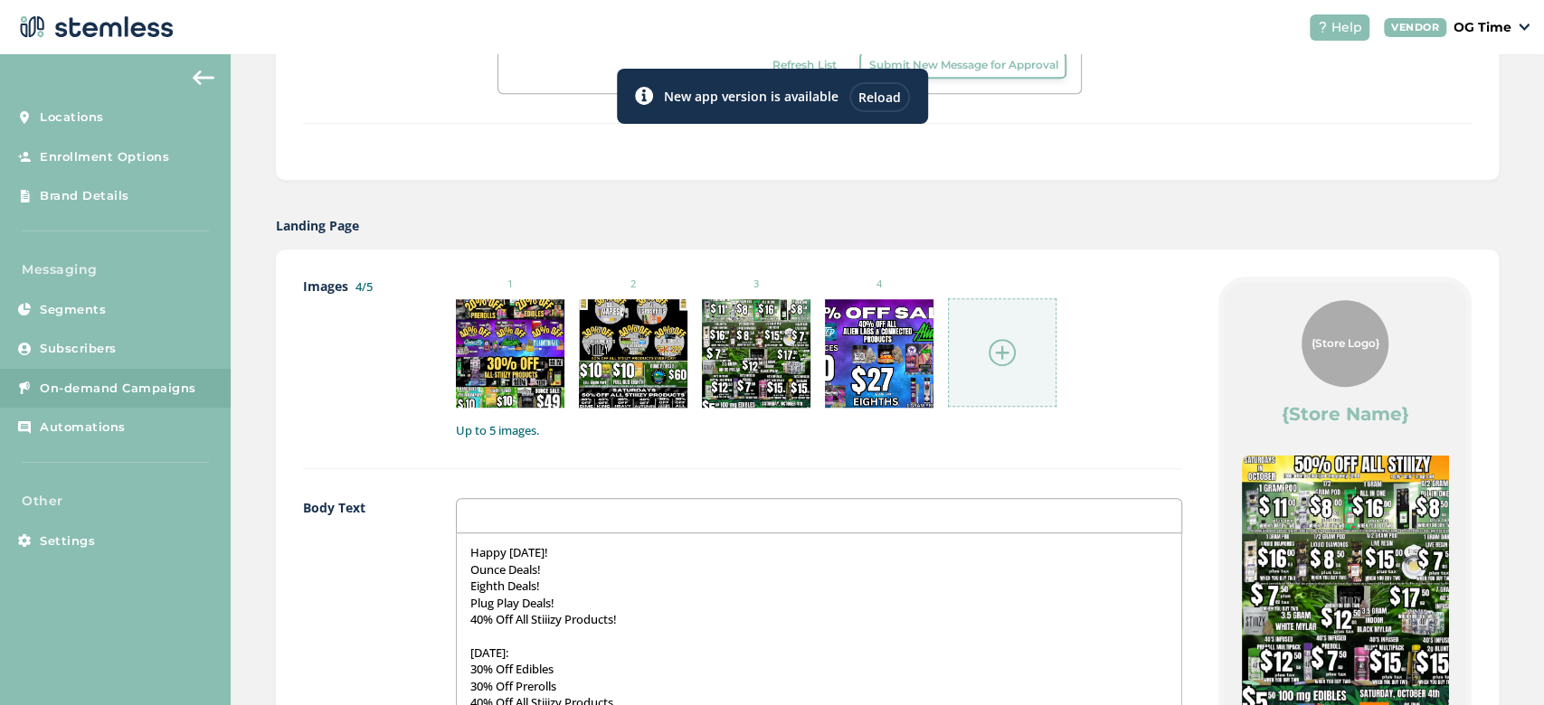
click at [997, 348] on img at bounding box center [1002, 352] width 27 height 27
click at [998, 356] on img at bounding box center [1002, 352] width 27 height 27
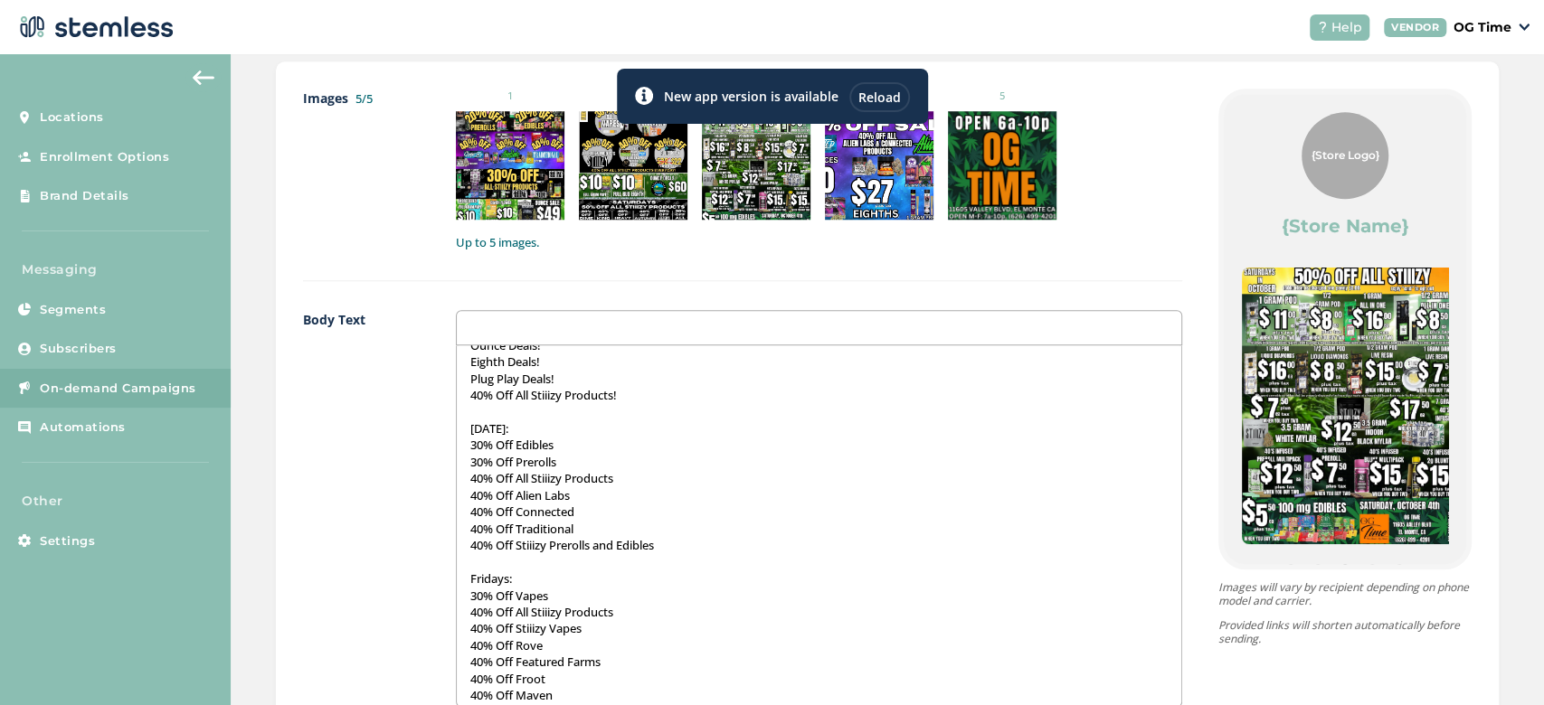
scroll to position [0, 0]
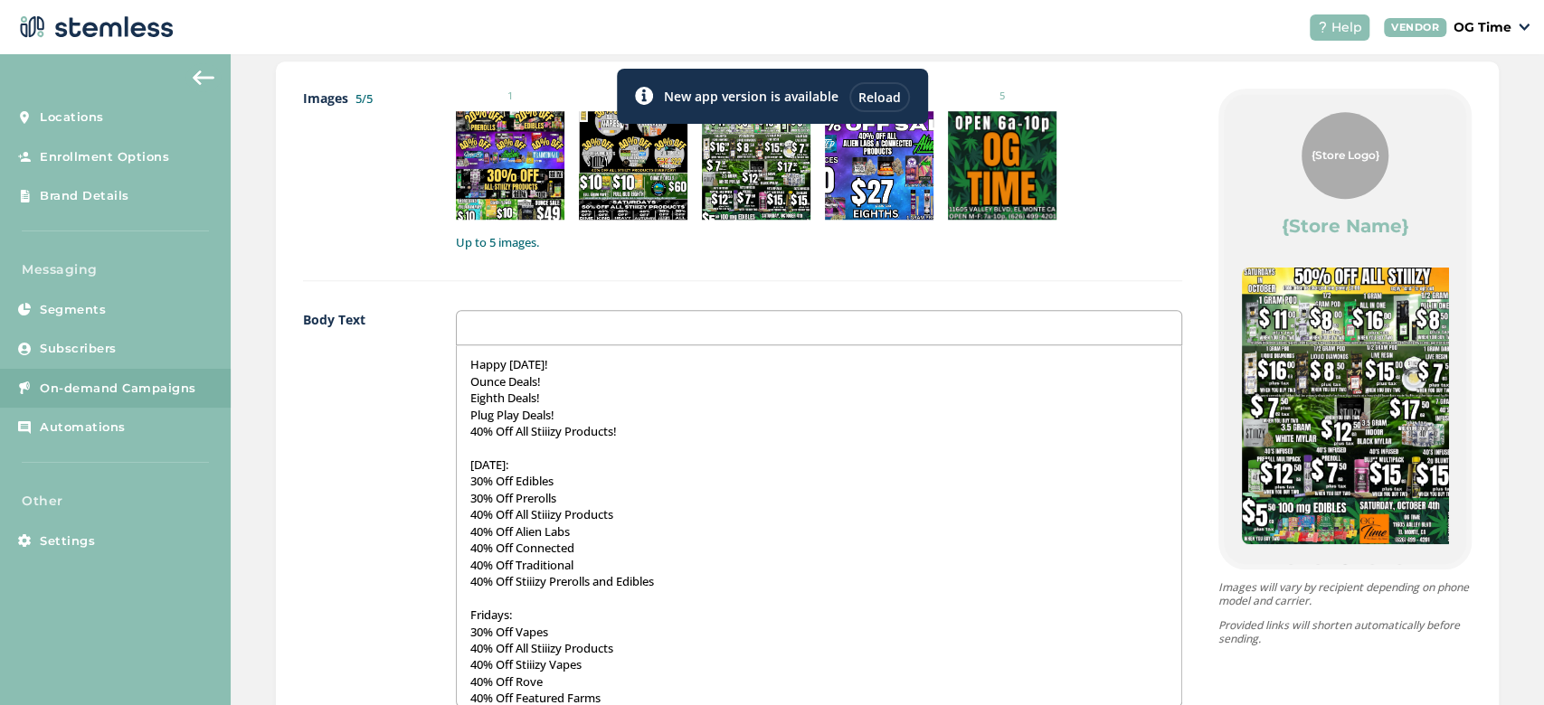
click at [572, 360] on p "Happy Thursday!" at bounding box center [818, 364] width 697 height 16
click at [552, 381] on p "Ounce Deals!" at bounding box center [818, 382] width 697 height 16
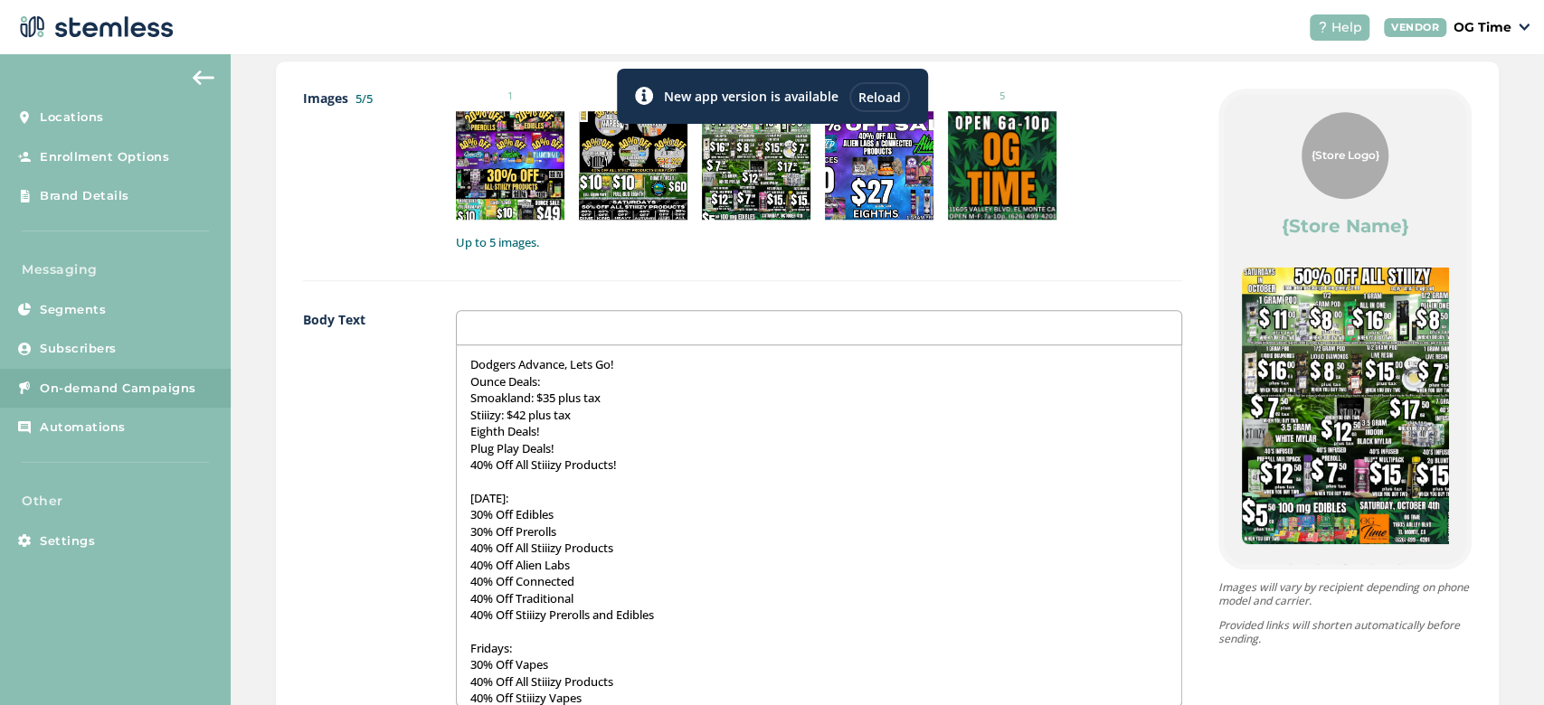
click at [496, 416] on p "Stiiizy: $42 plus tax" at bounding box center [818, 415] width 697 height 16
click at [695, 412] on p "Stiiizy White Mylar Ounce: $42 plus tax" at bounding box center [818, 415] width 697 height 16
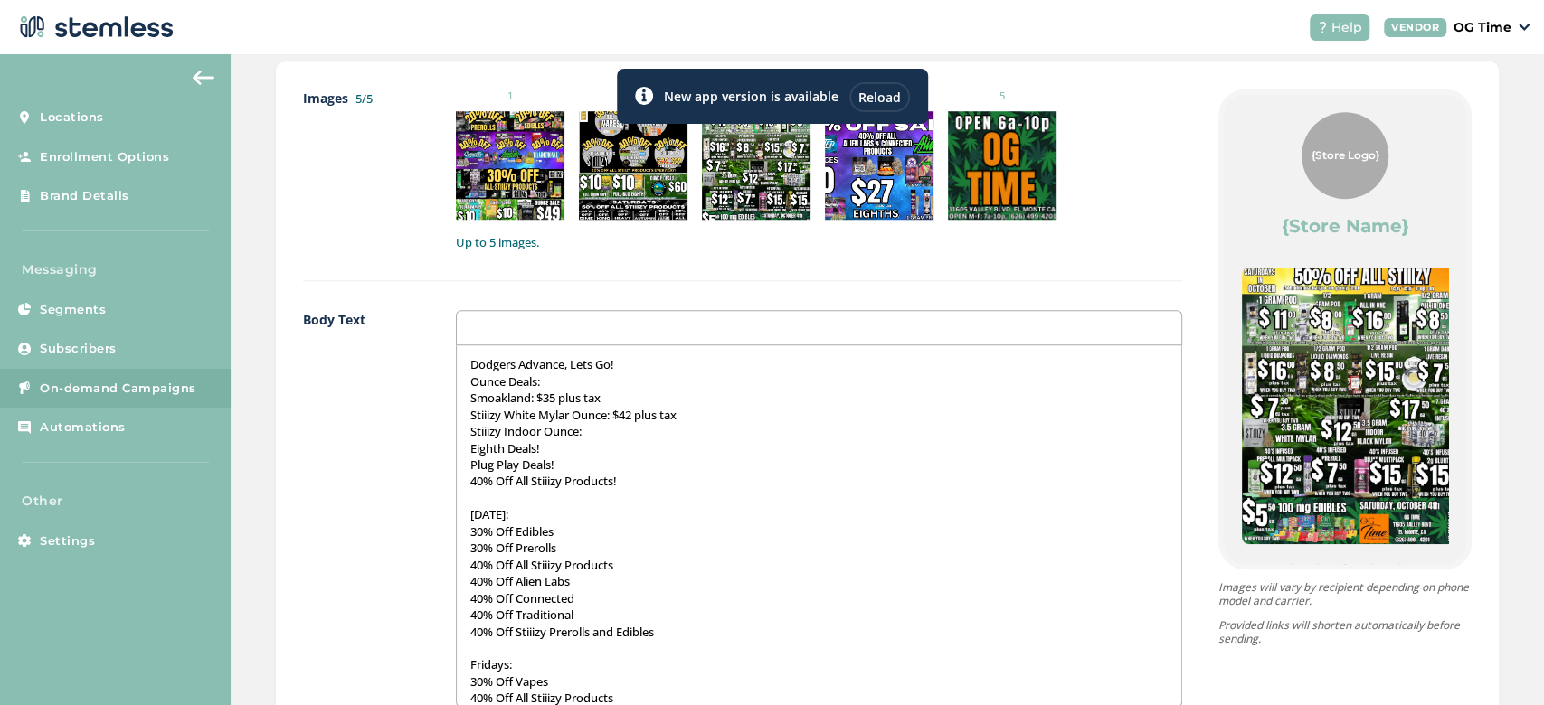
click at [391, 334] on label "Body Text" at bounding box center [361, 508] width 117 height 397
click at [591, 430] on p "Stiiizy Indoor Ounce:" at bounding box center [818, 431] width 697 height 16
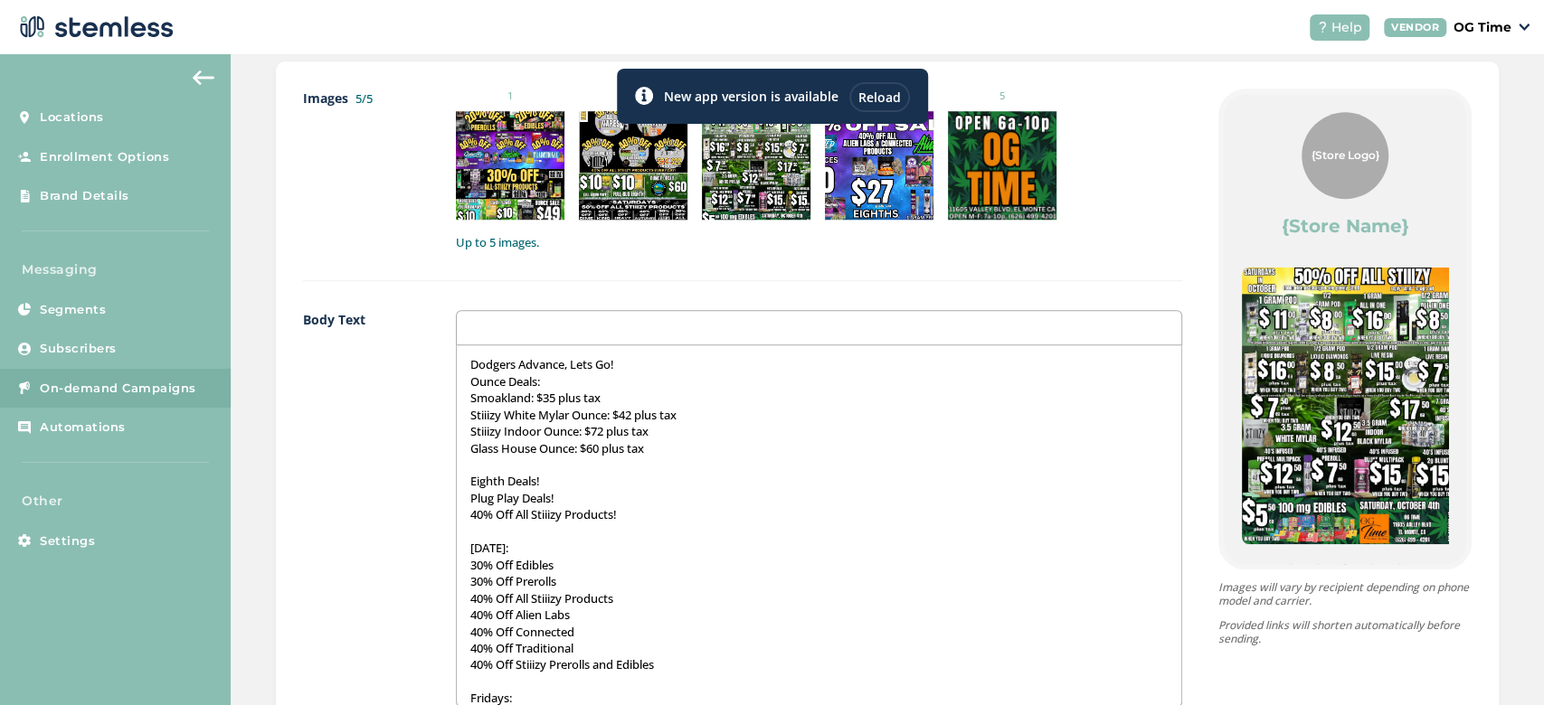
click at [629, 345] on div "Dodgers Advance, Lets Go! Ounce Deals: Smoakland: $35 plus tax Stiiizy White My…" at bounding box center [819, 525] width 724 height 361
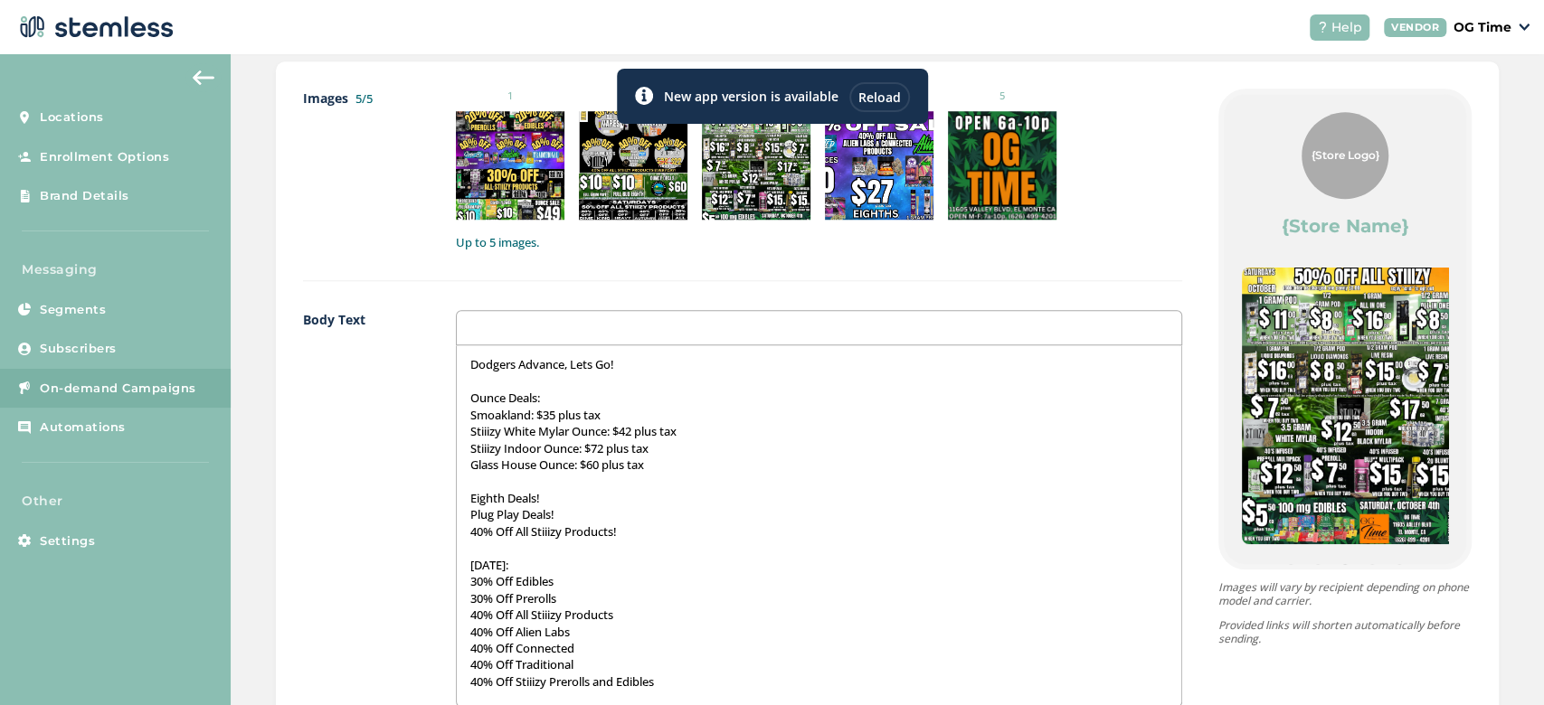
click at [548, 497] on p "Eighth Deals!" at bounding box center [818, 498] width 697 height 16
click at [568, 513] on p "Plug Play Deals!" at bounding box center [818, 514] width 697 height 16
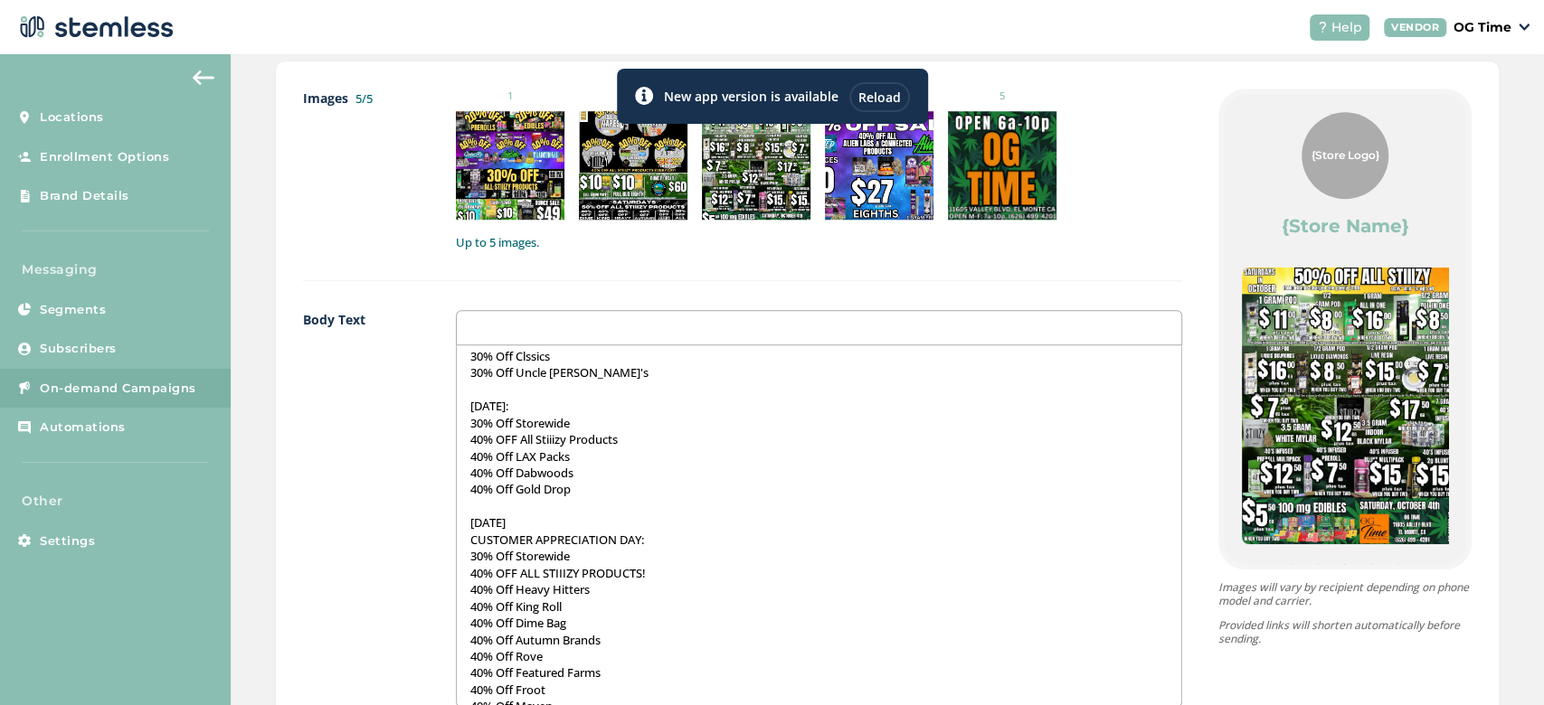
scroll to position [879, 0]
click at [616, 517] on p "SATURDAY SEPTEMBER 27" at bounding box center [818, 520] width 697 height 16
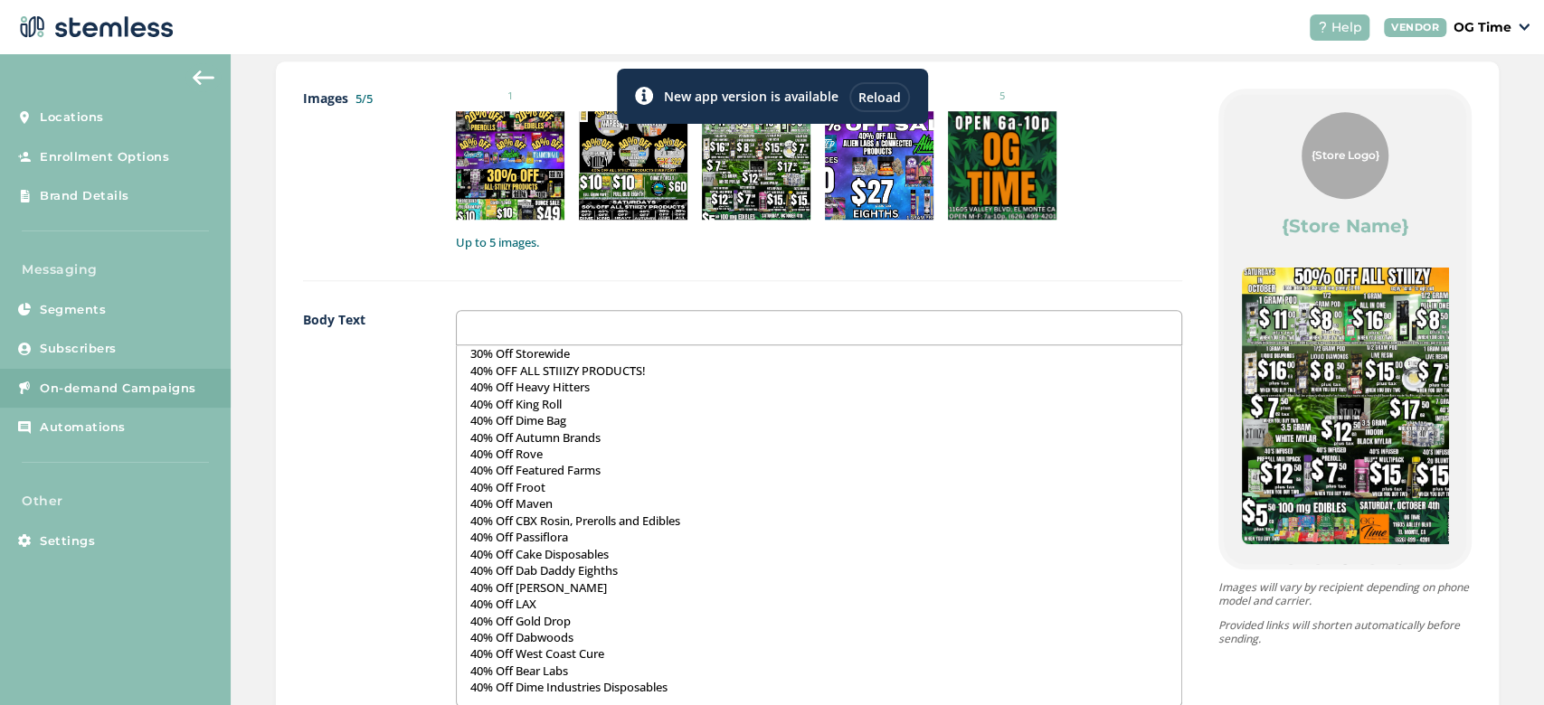
scroll to position [1198, 0]
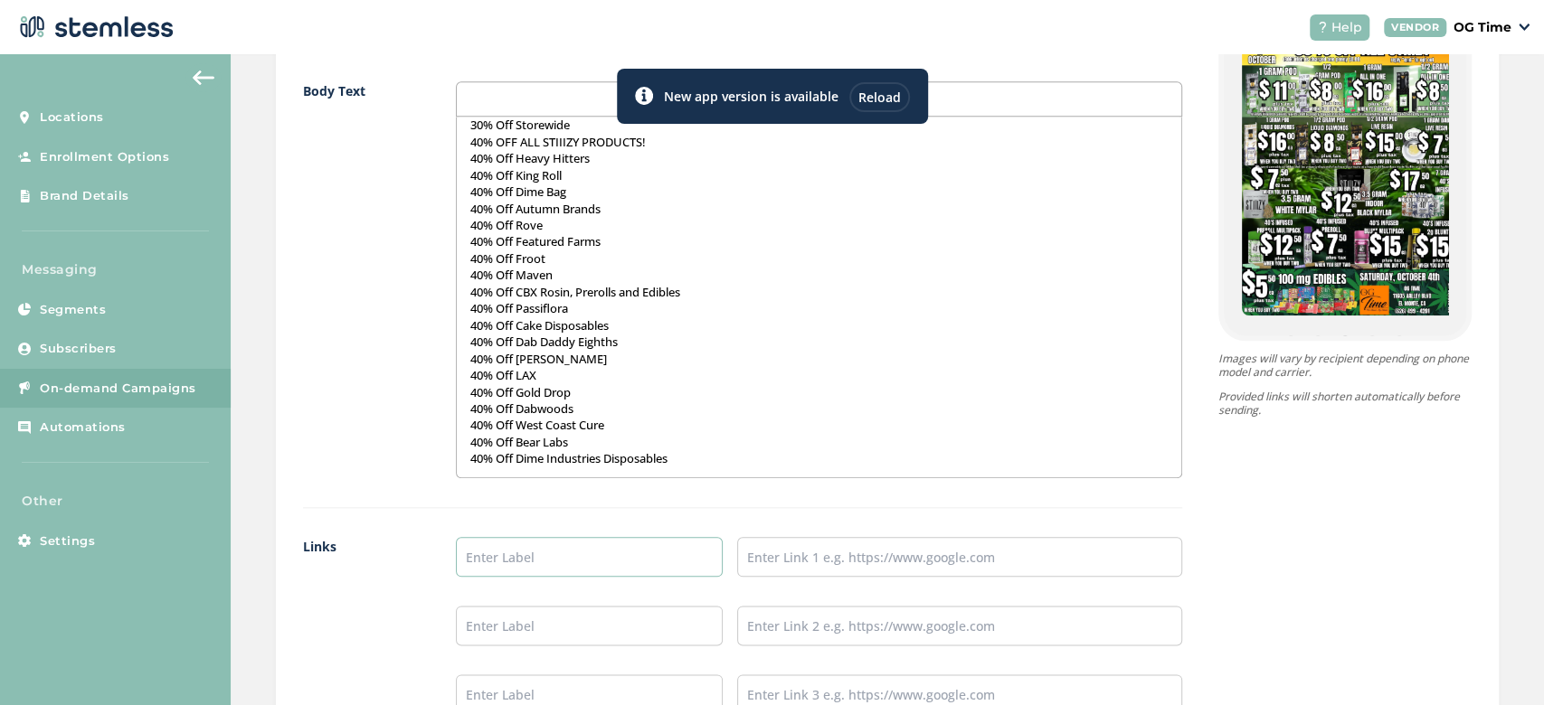
click at [593, 557] on input "text" at bounding box center [589, 557] width 267 height 40
type input "Online Menu"
click at [848, 553] on input "text" at bounding box center [959, 557] width 445 height 40
type input "https://weedmaps.com/dispensaries/og-time-el-monte"
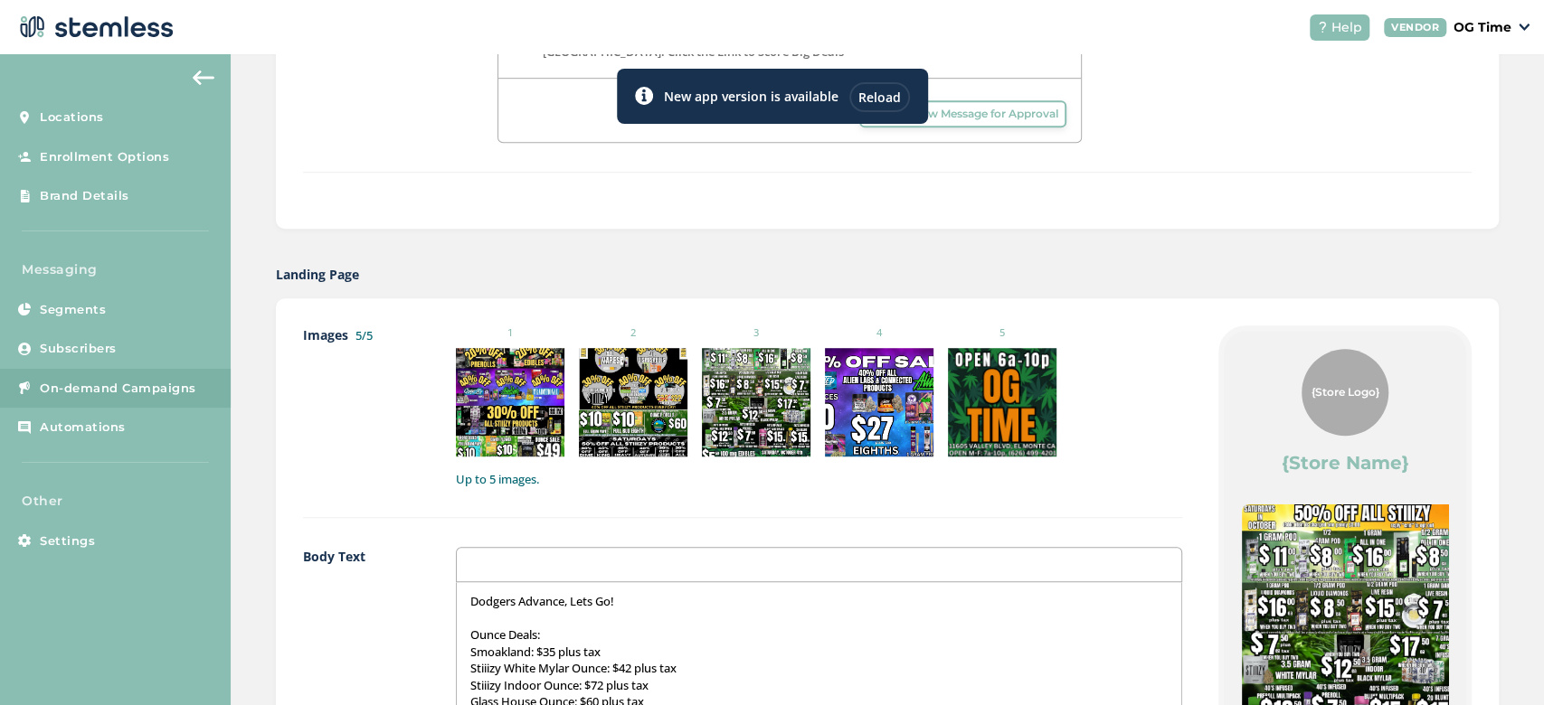
scroll to position [1022, 0]
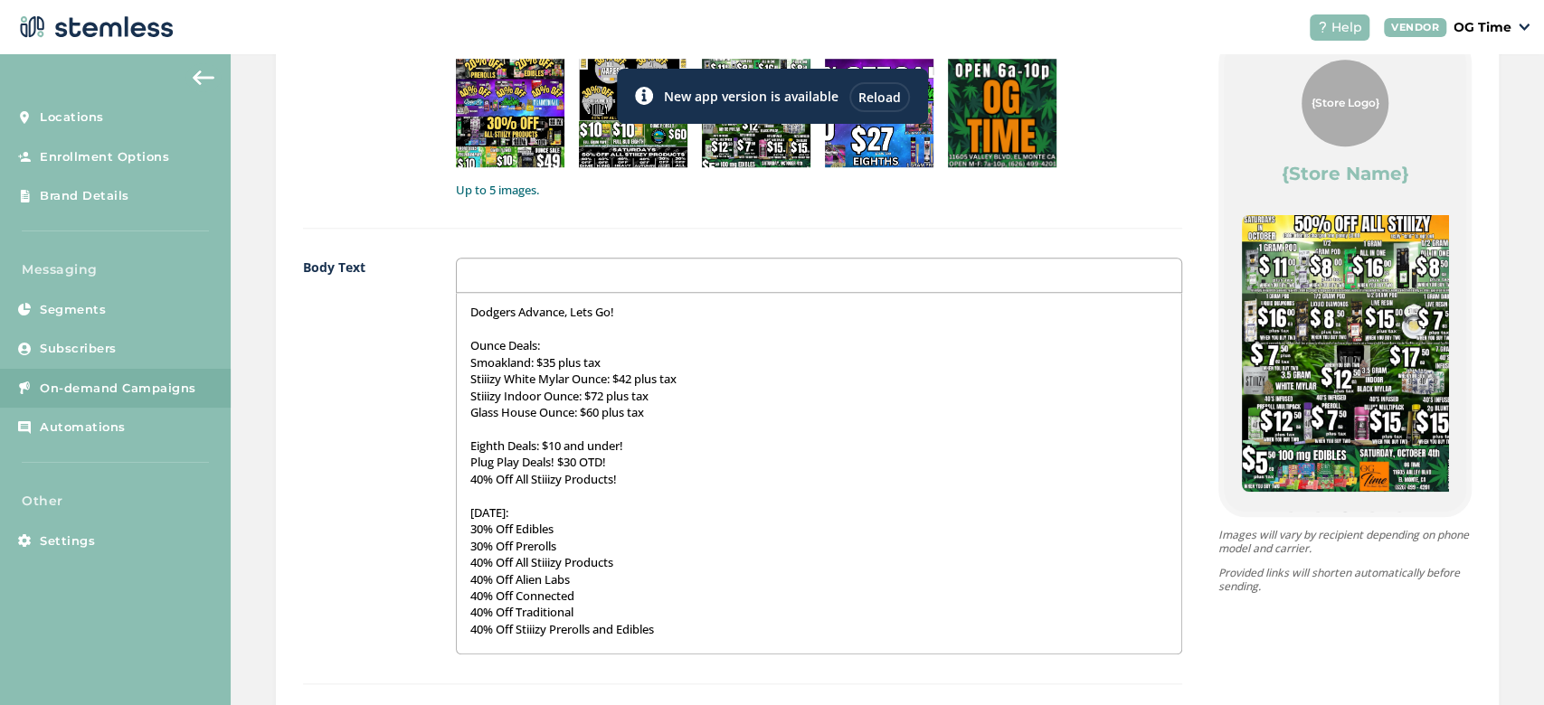
click at [464, 299] on div "Dodgers Advance, Lets Go! Ounce Deals: Smoakland: $35 plus tax Stiiizy White My…" at bounding box center [819, 473] width 724 height 361
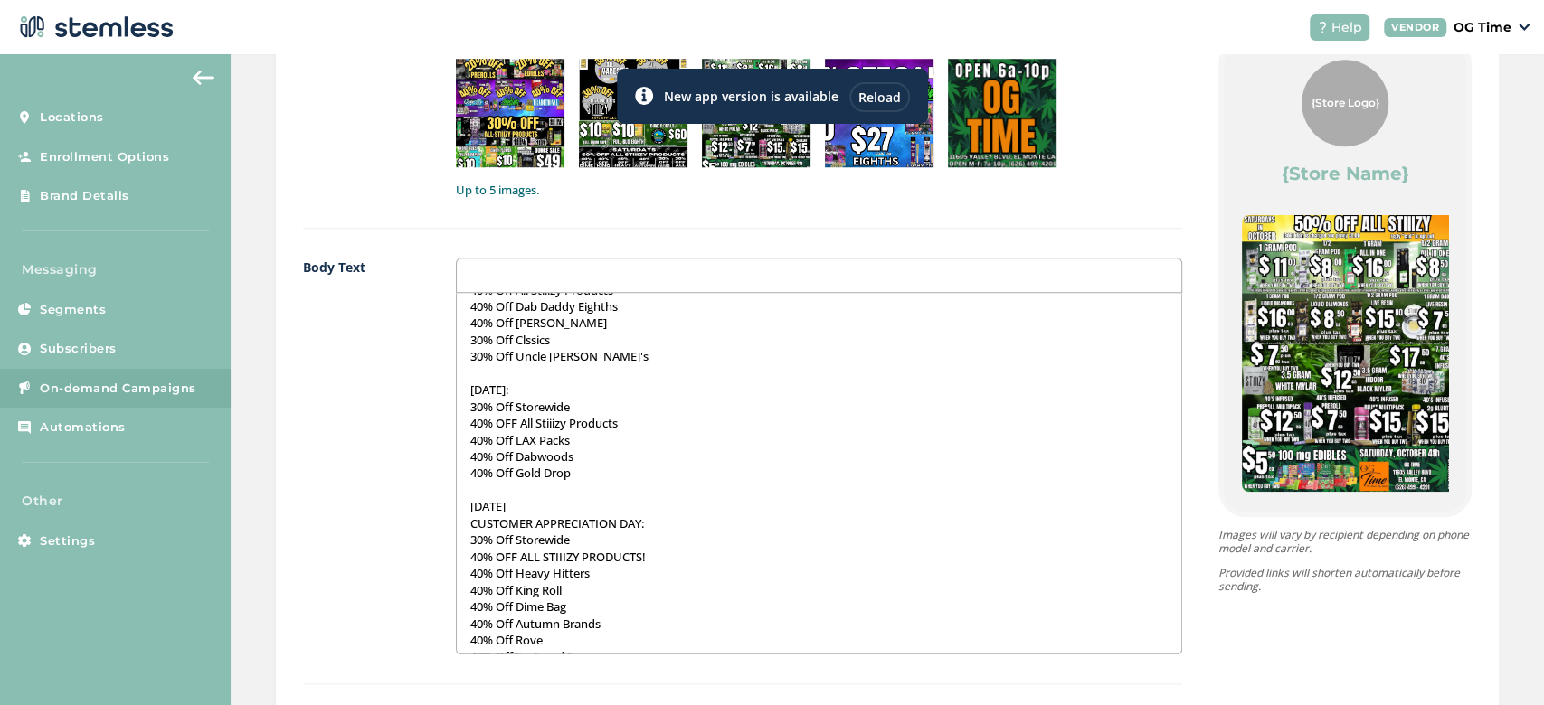
scroll to position [1079, 0]
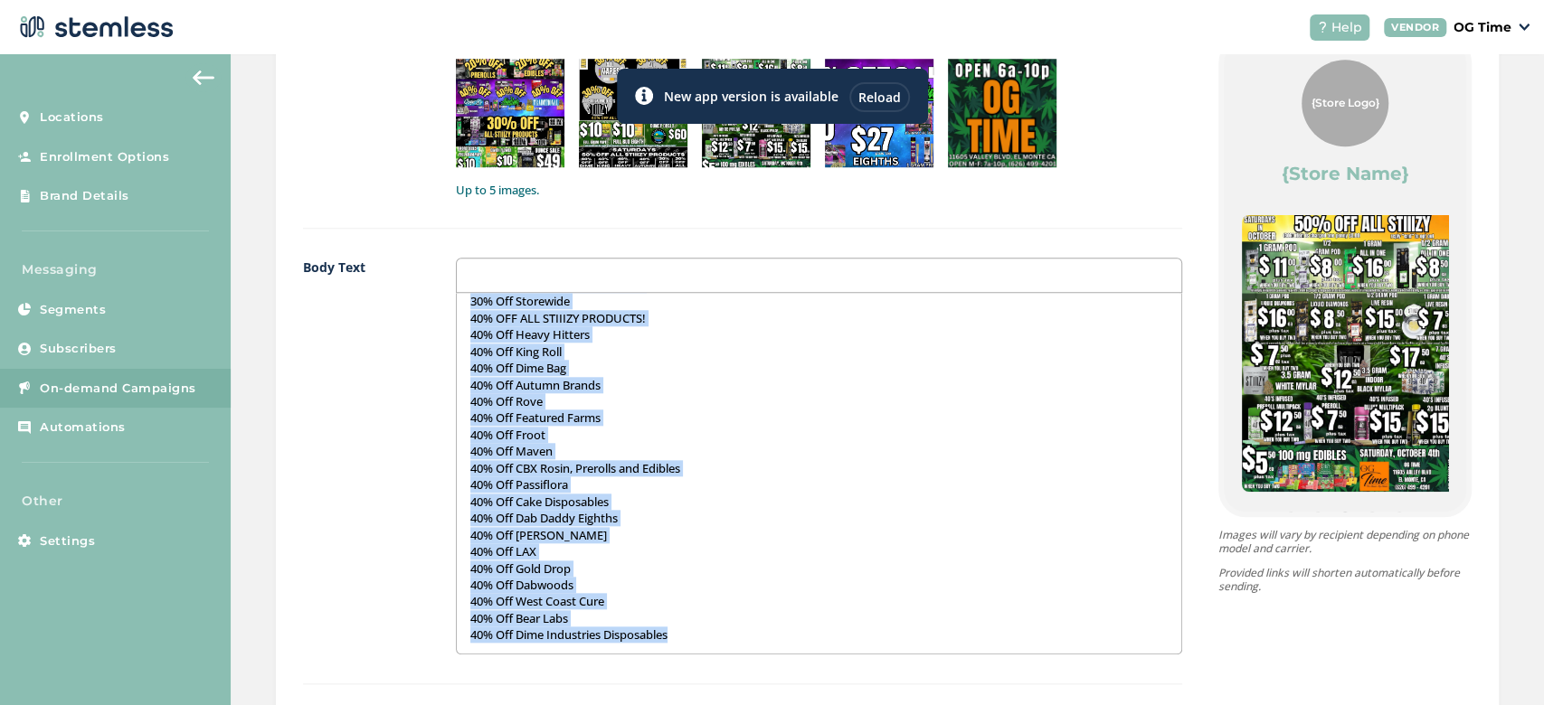
click at [683, 629] on p "40% Off Dime Industries Disposables" at bounding box center [818, 635] width 697 height 16
copy div "Dodgers Advance, Lets Go! Ounce Deals: Smoakland: $35 plus tax Stiiizy White My…"
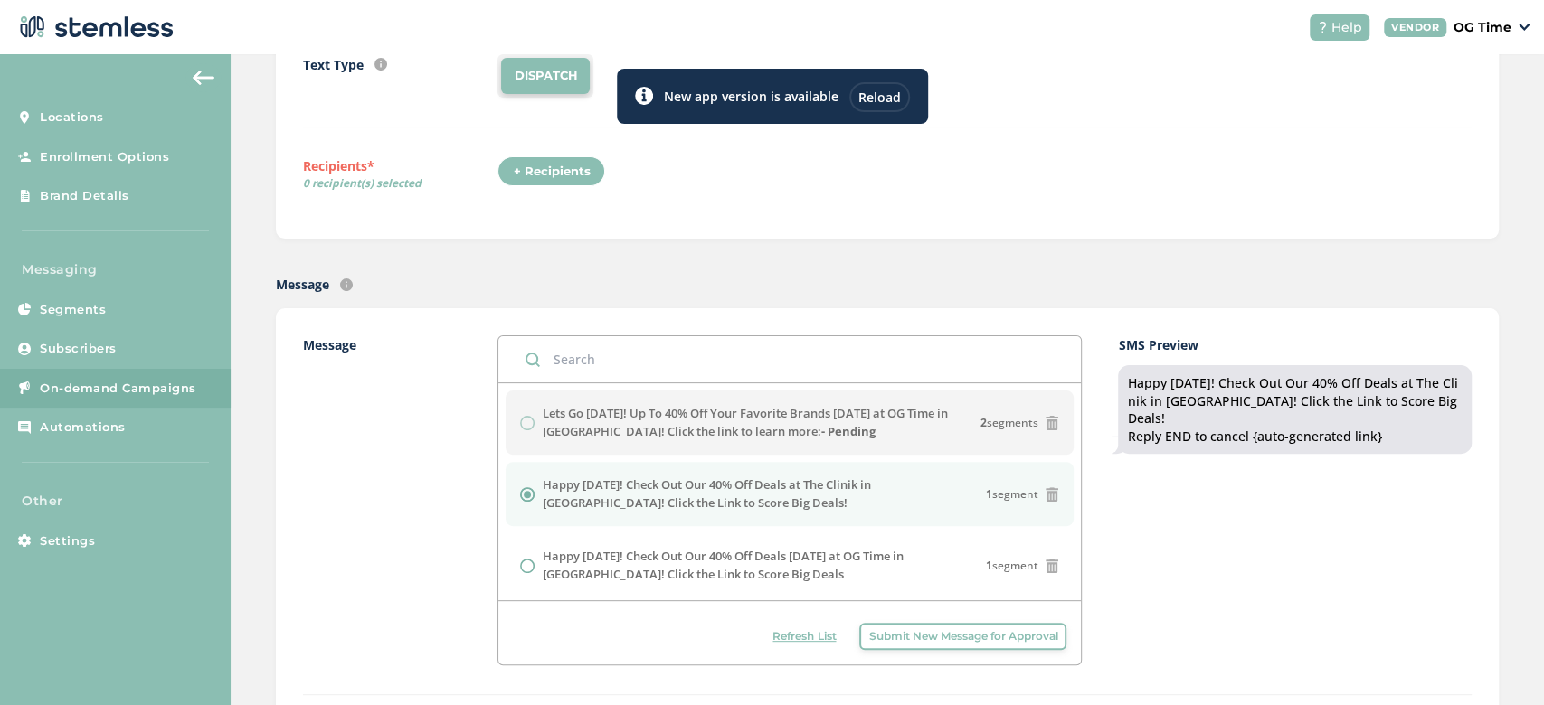
scroll to position [185, 0]
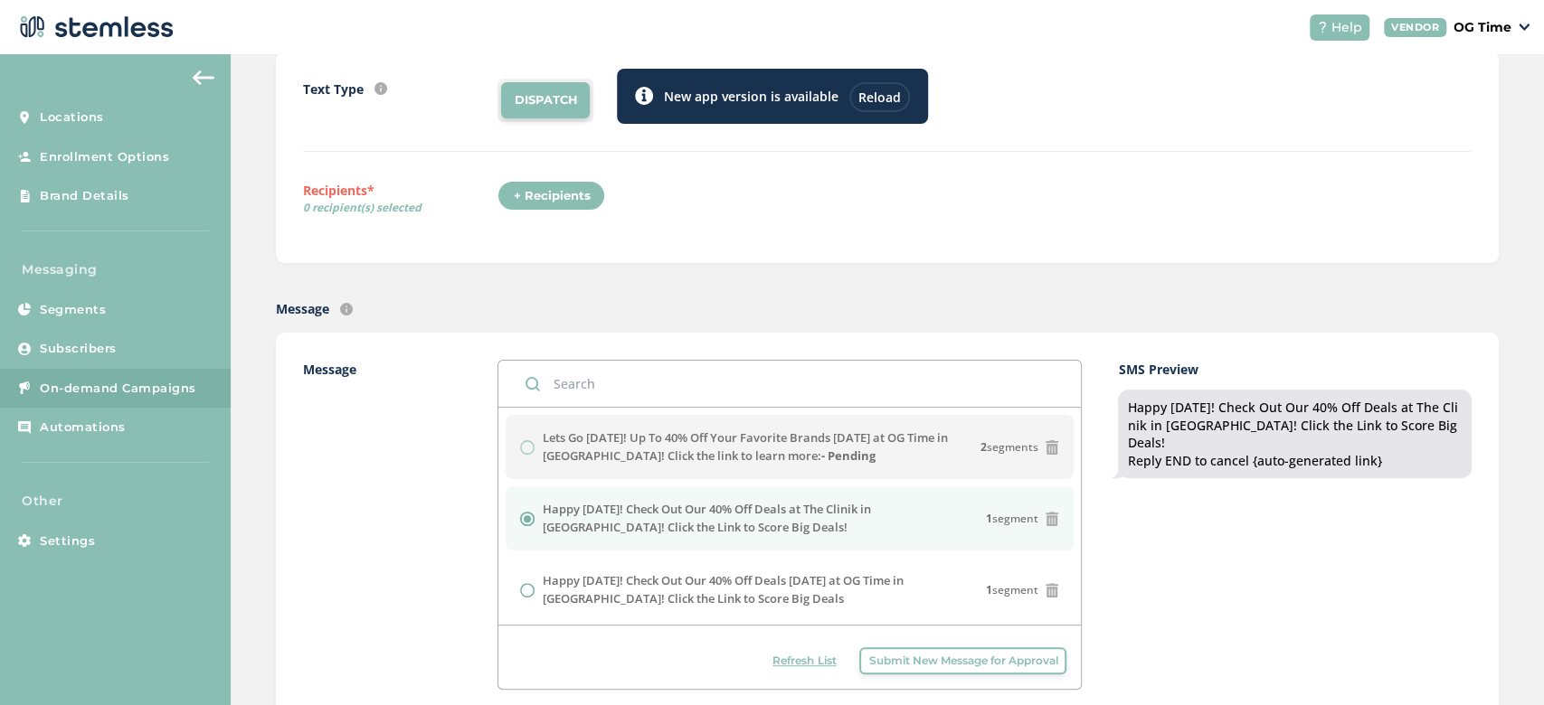
click at [869, 99] on div "Reload" at bounding box center [879, 97] width 61 height 30
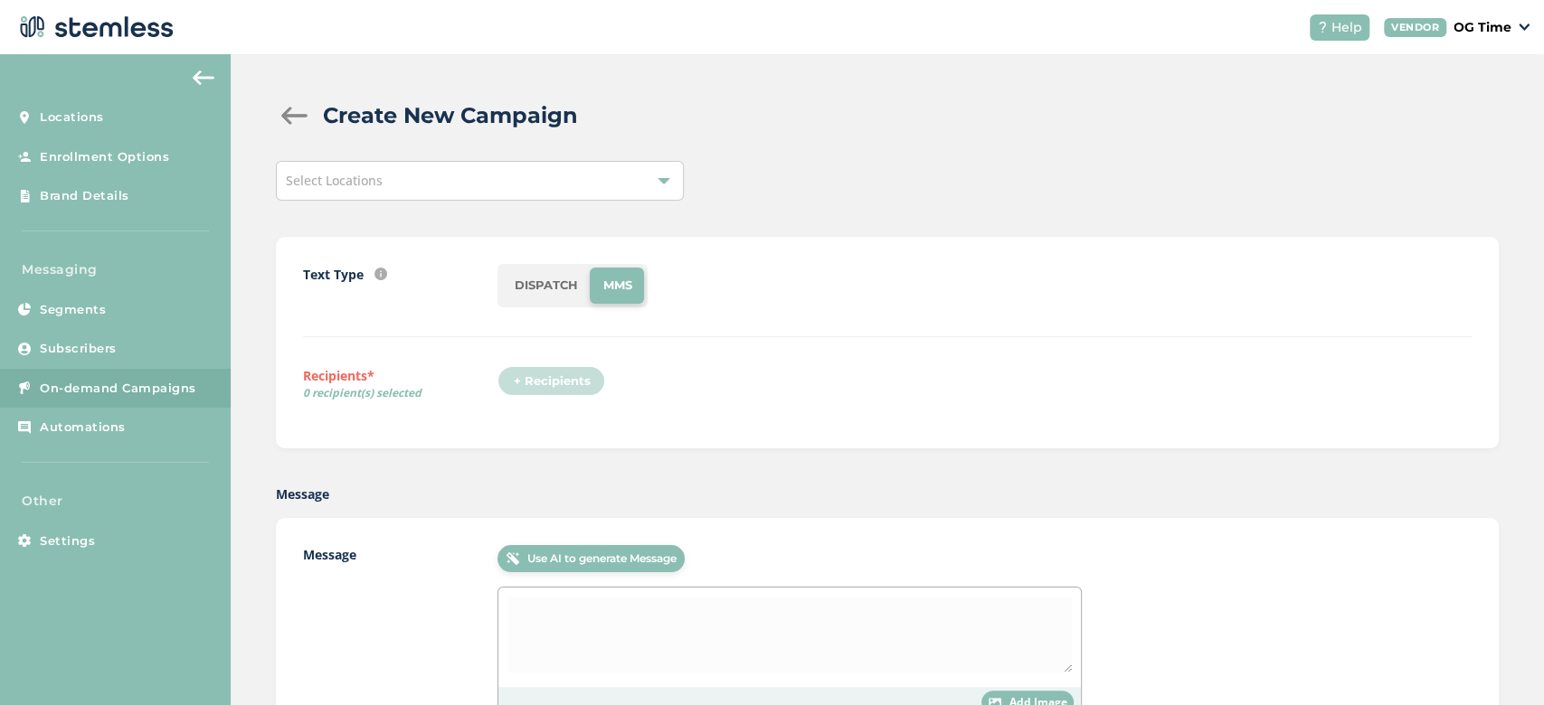
click at [552, 293] on li "DISPATCH" at bounding box center [545, 286] width 89 height 36
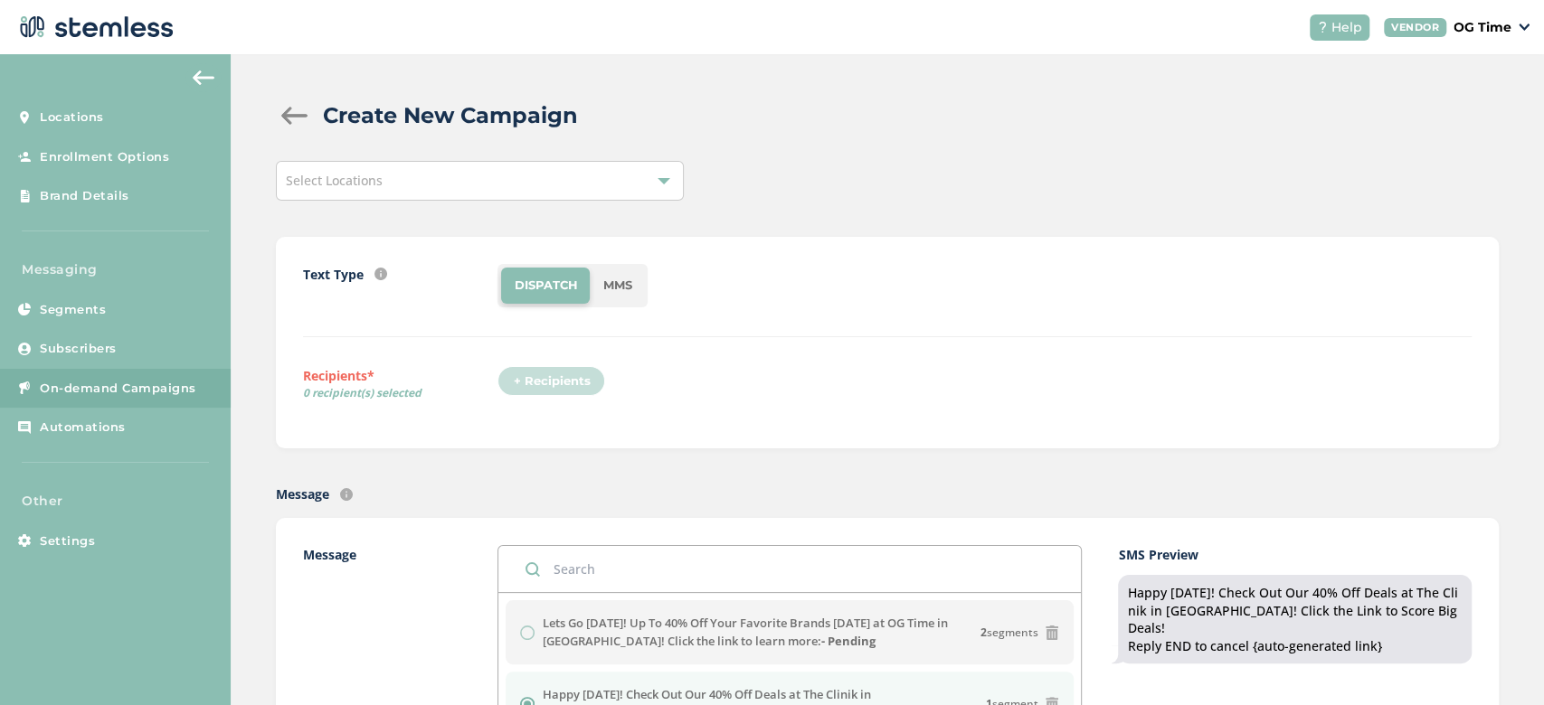
click at [577, 187] on div "Select Locations" at bounding box center [480, 181] width 408 height 40
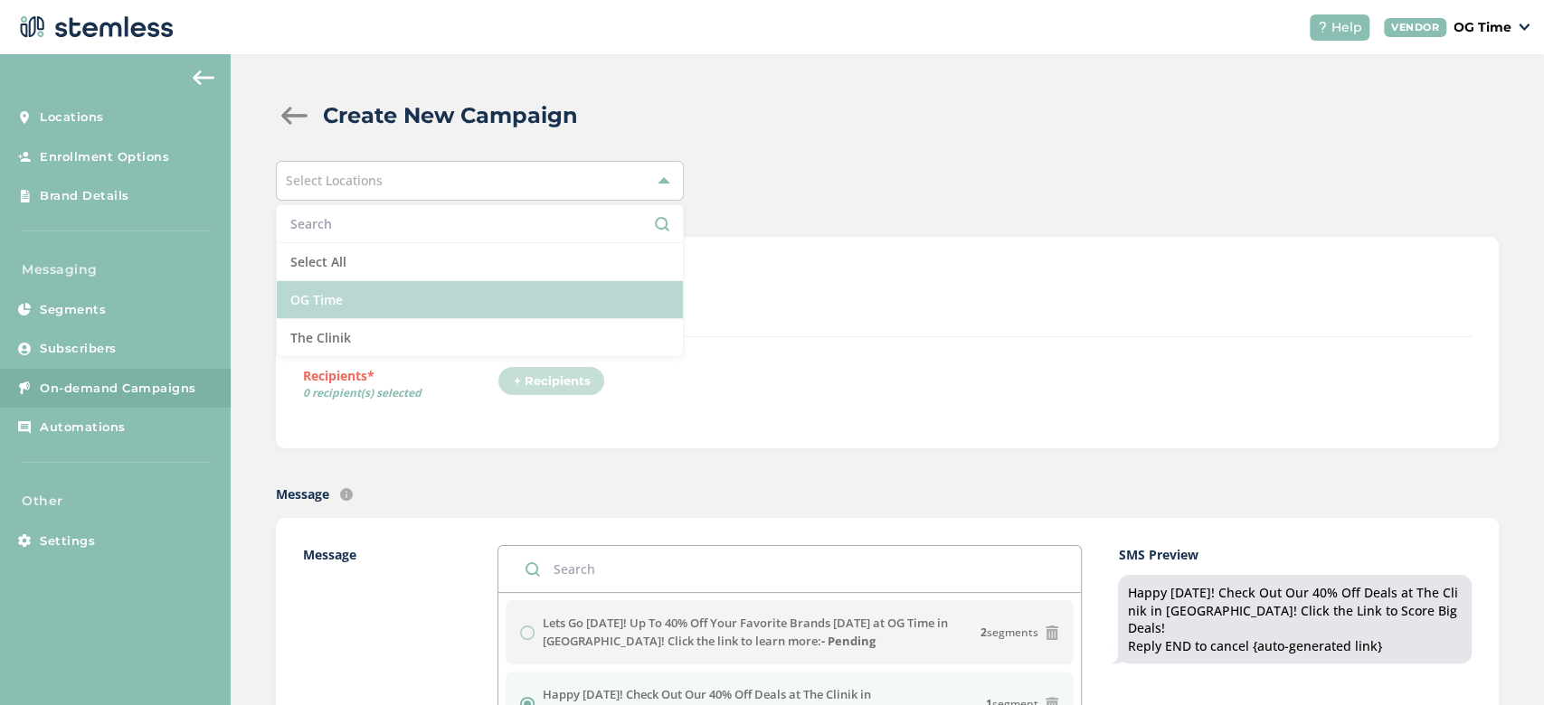
click at [315, 302] on li "OG Time" at bounding box center [480, 300] width 406 height 38
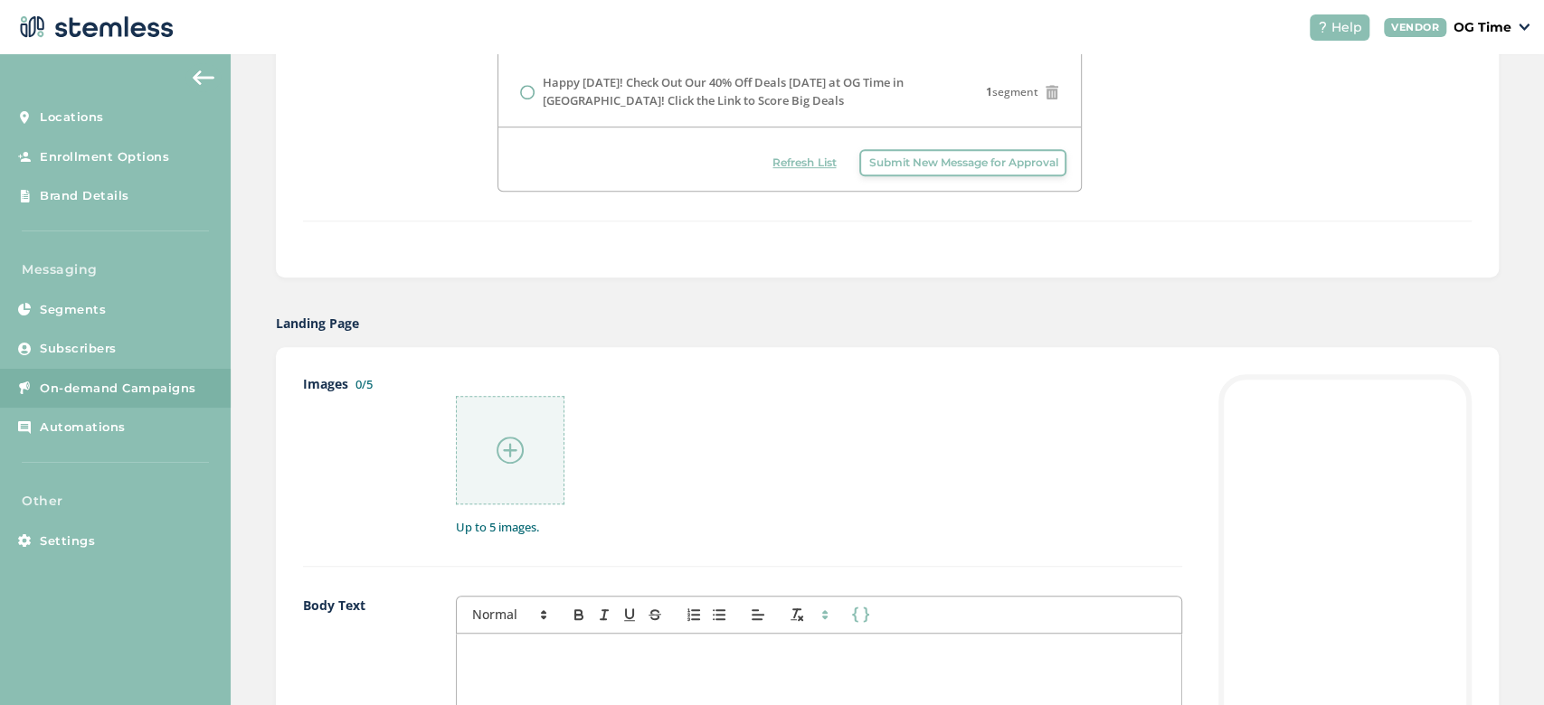
scroll to position [905, 0]
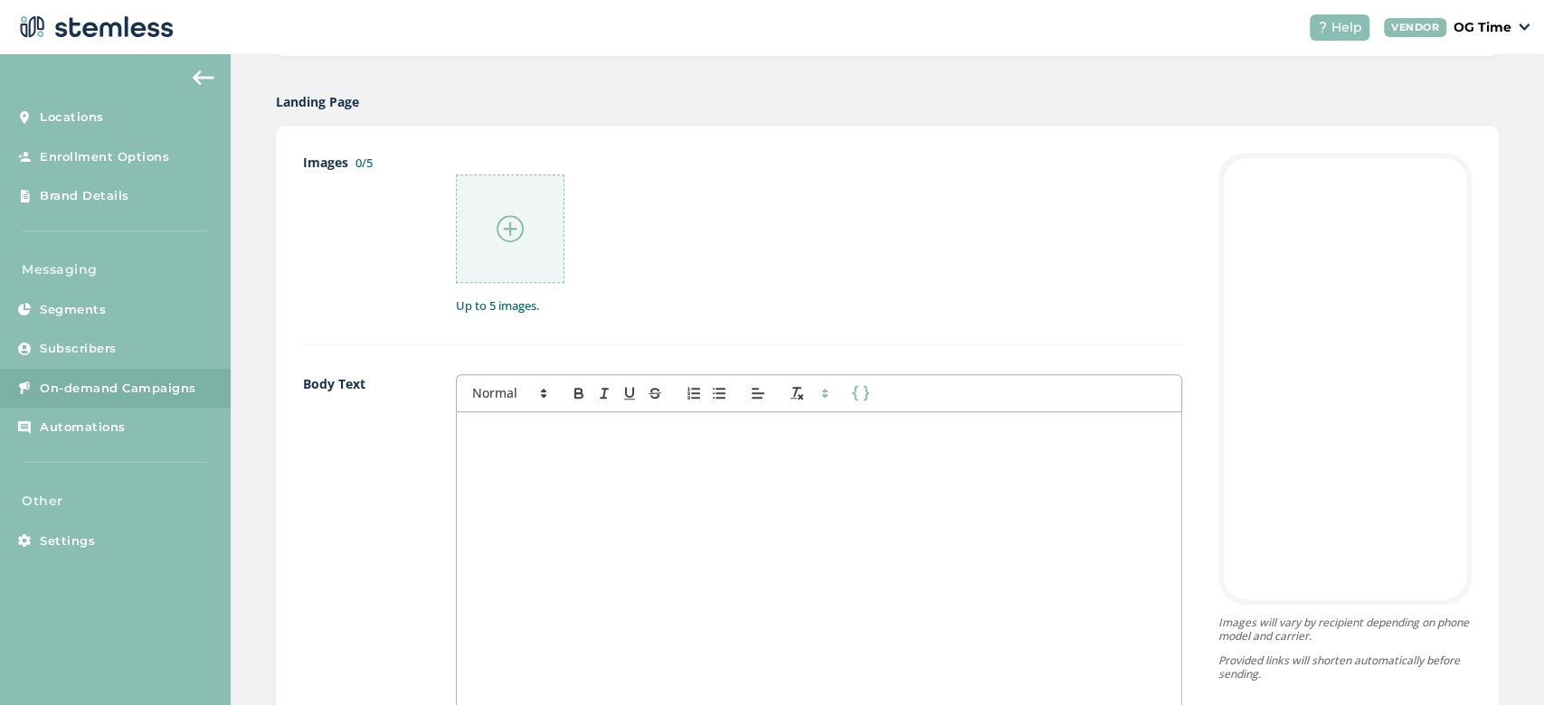
click at [571, 441] on div at bounding box center [819, 592] width 724 height 361
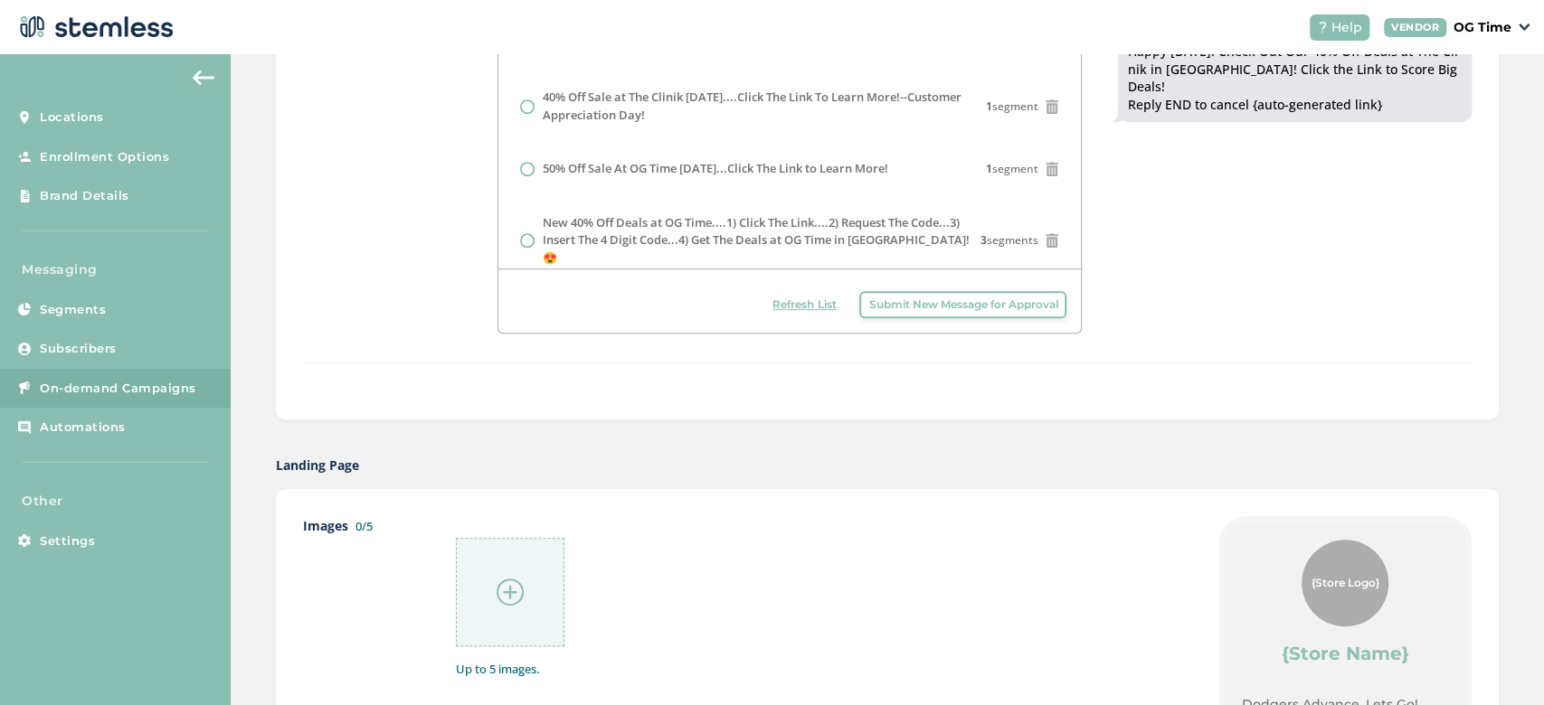
scroll to position [879, 0]
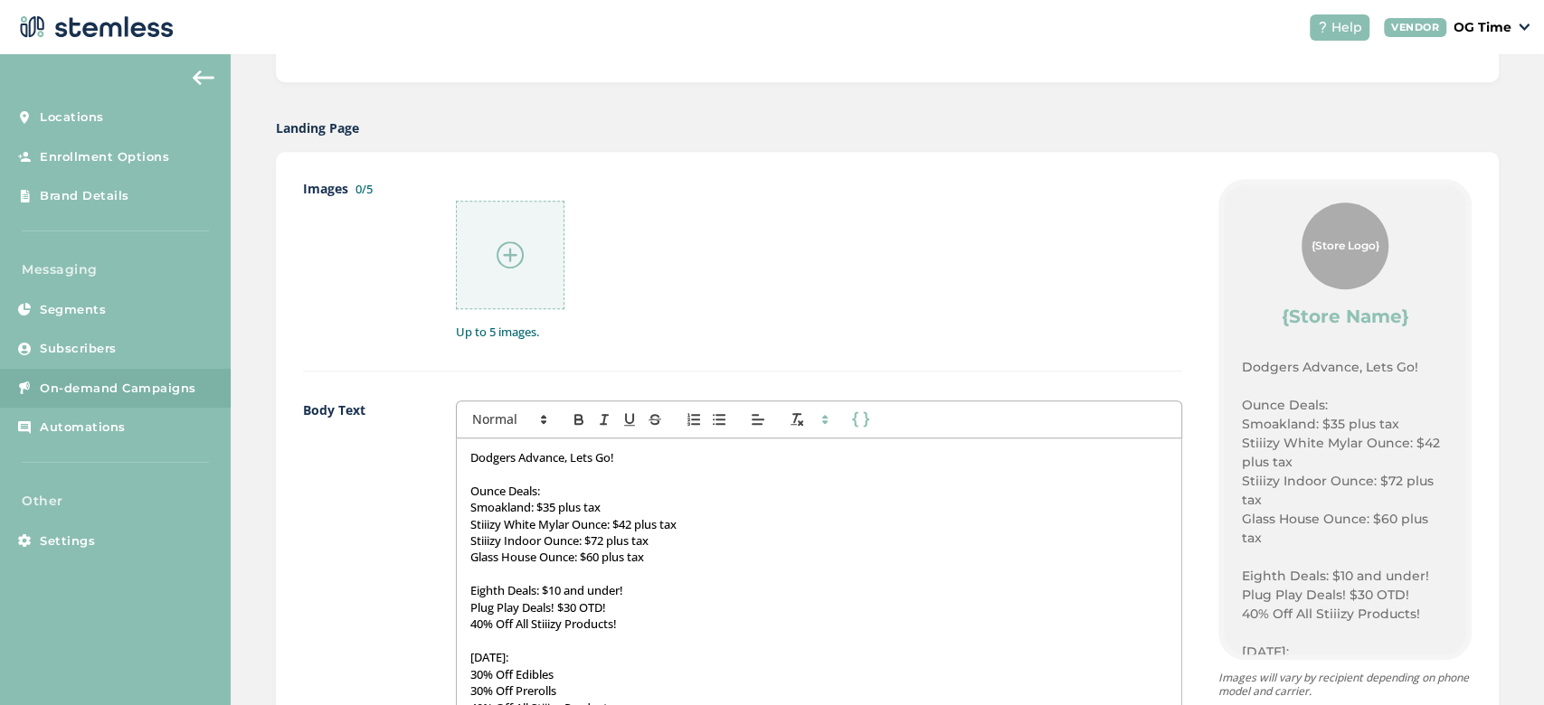
click at [487, 251] on div at bounding box center [510, 255] width 109 height 109
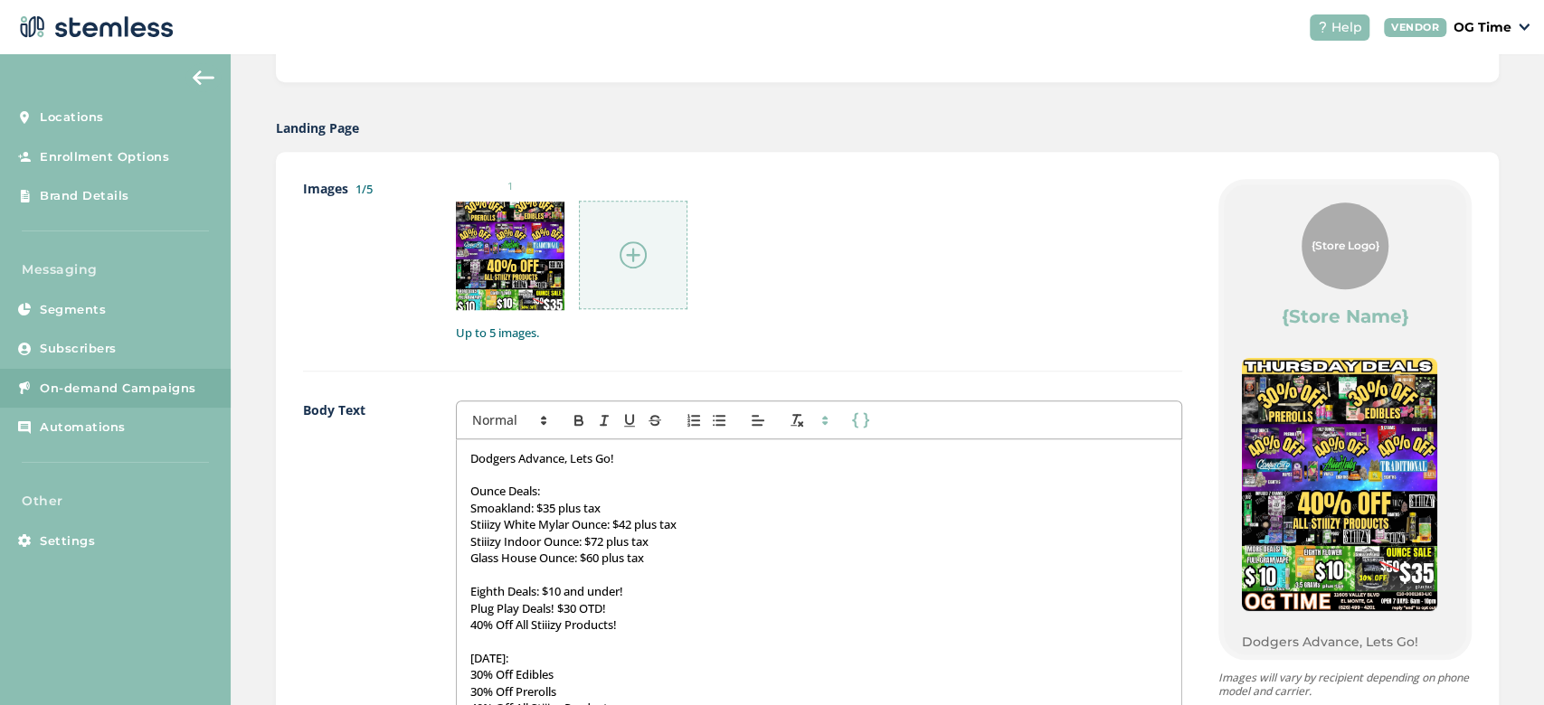
click at [632, 237] on div at bounding box center [633, 255] width 109 height 109
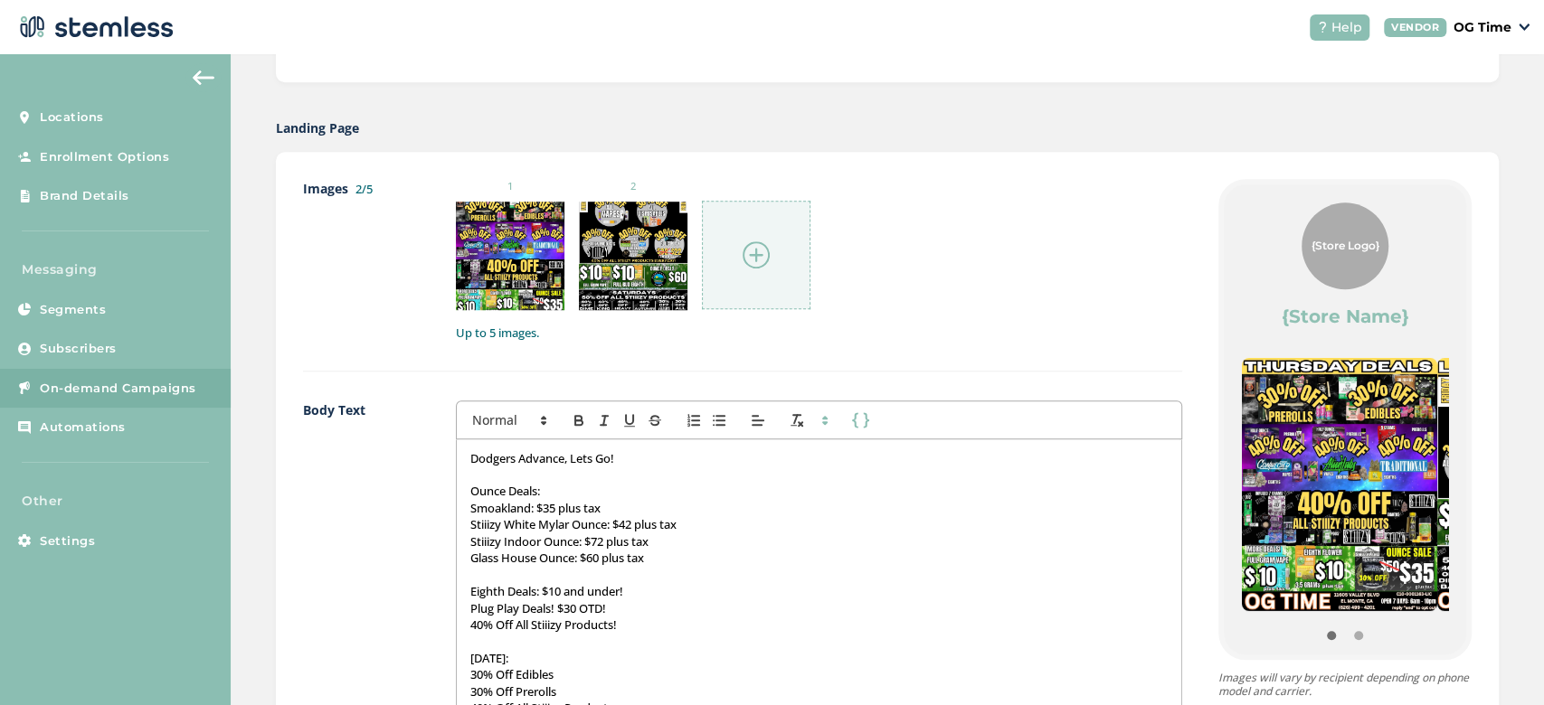
click at [763, 251] on img at bounding box center [756, 254] width 27 height 27
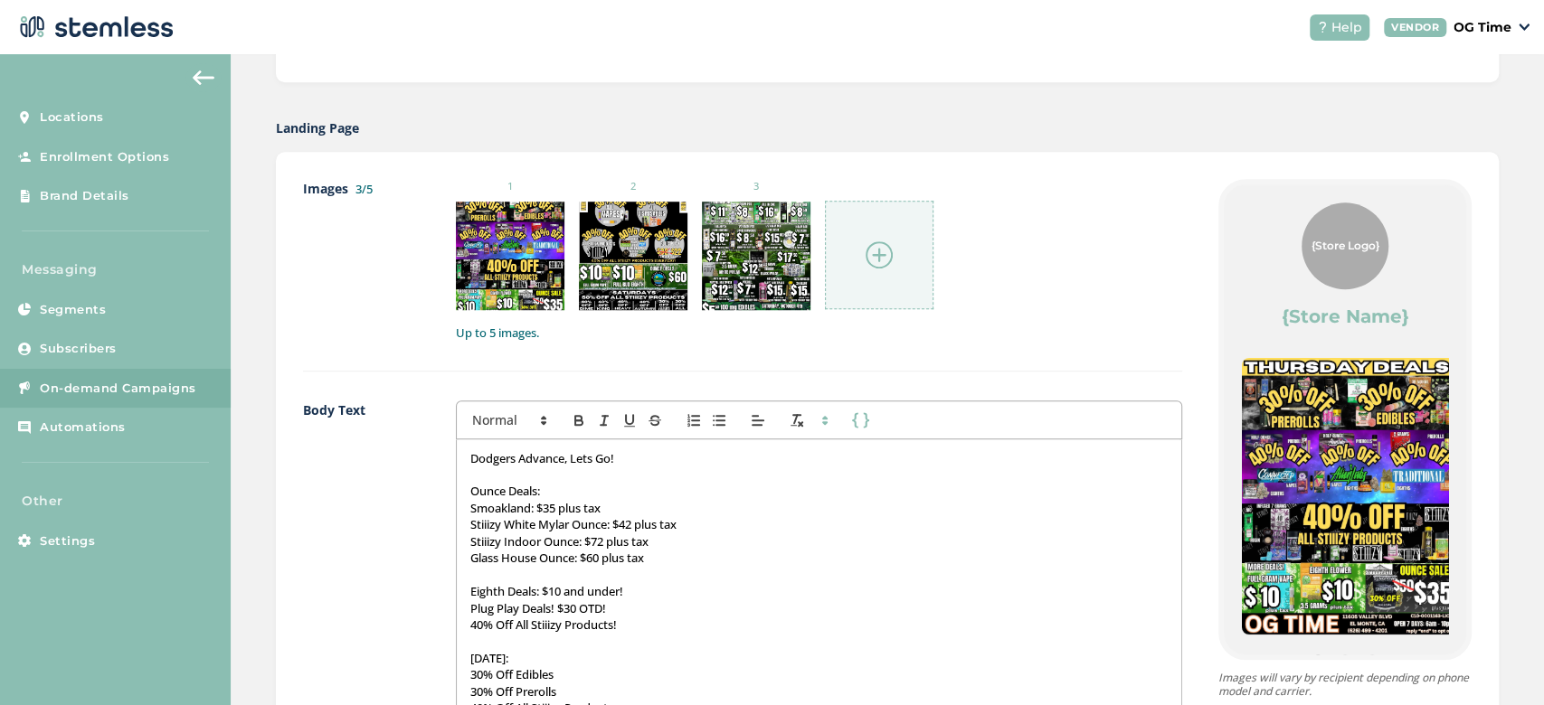
click at [877, 251] on img at bounding box center [879, 254] width 27 height 27
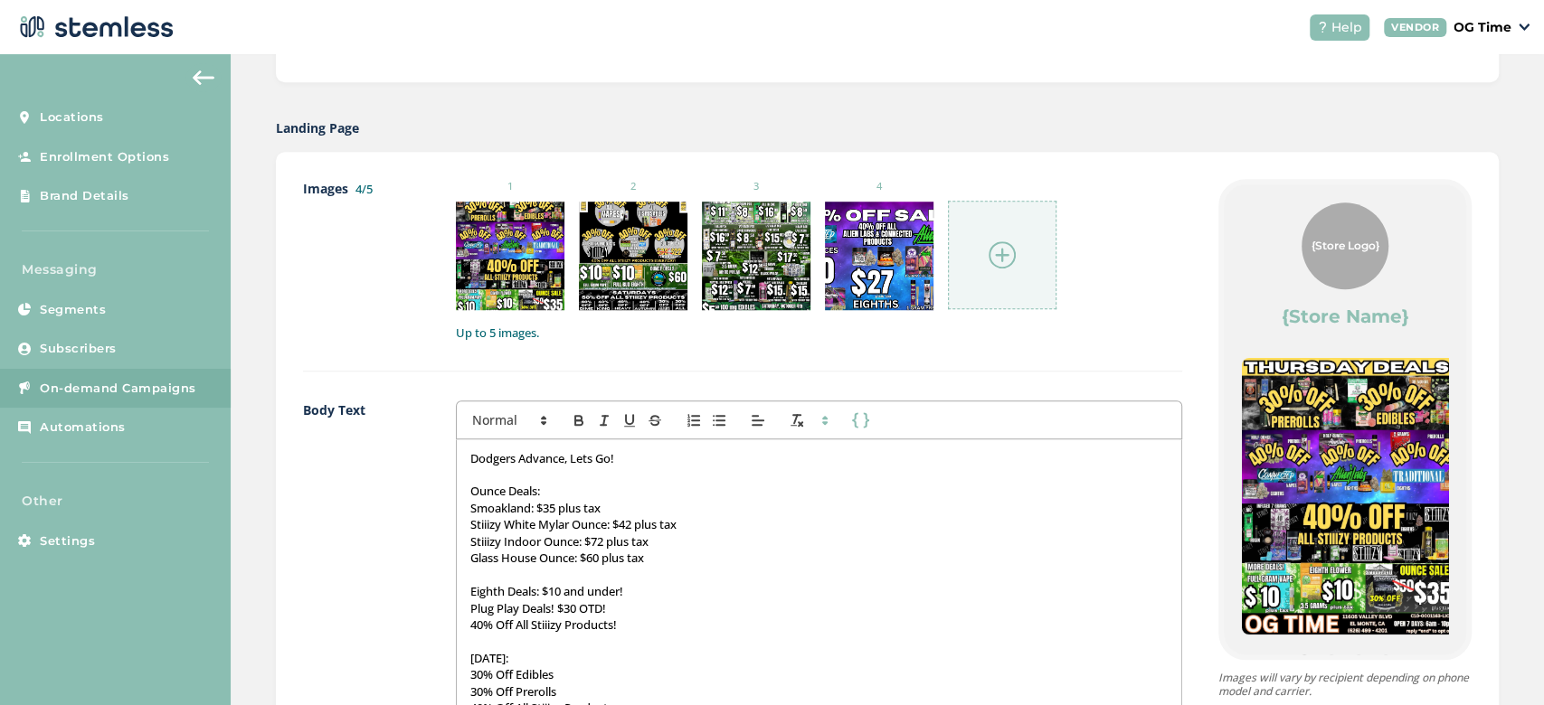
click at [998, 249] on img at bounding box center [1002, 254] width 27 height 27
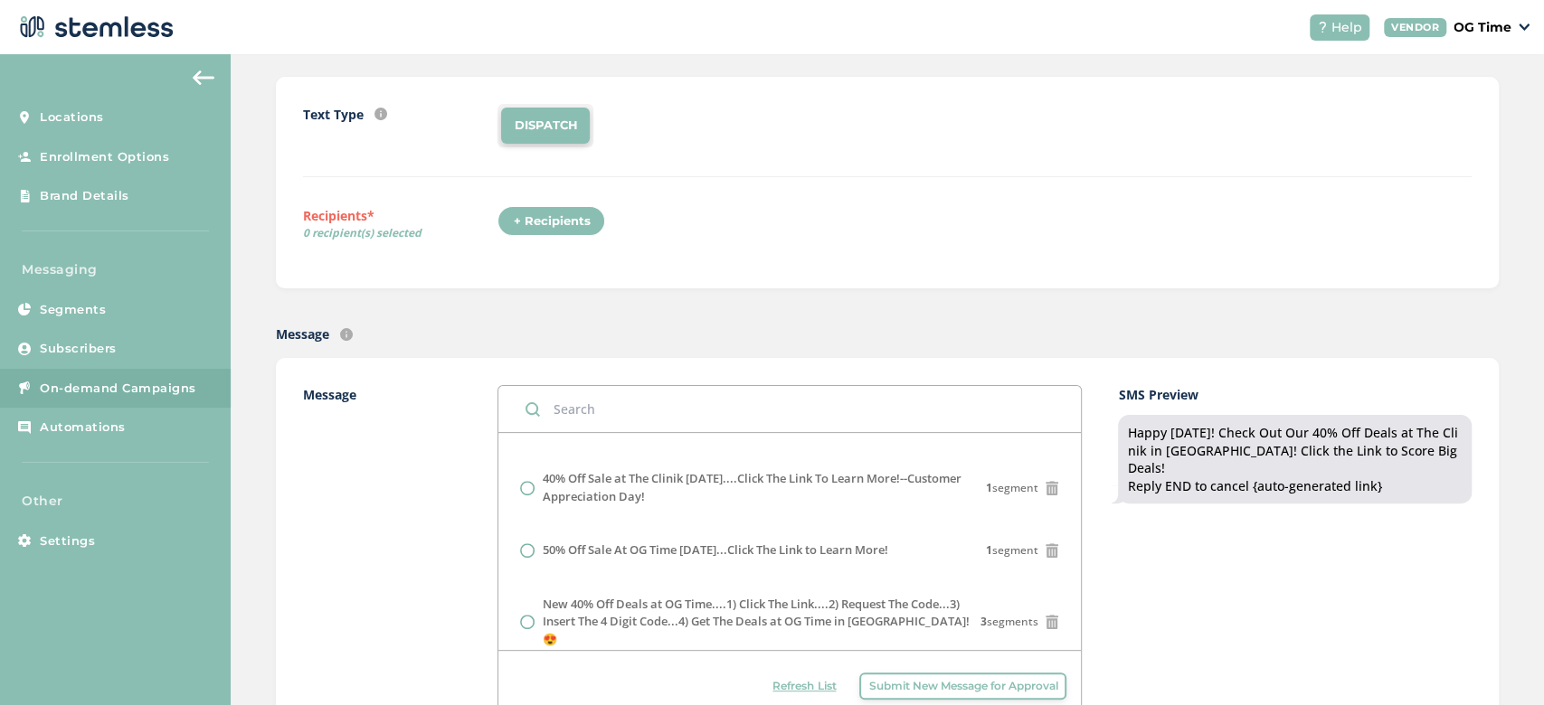
scroll to position [0, 0]
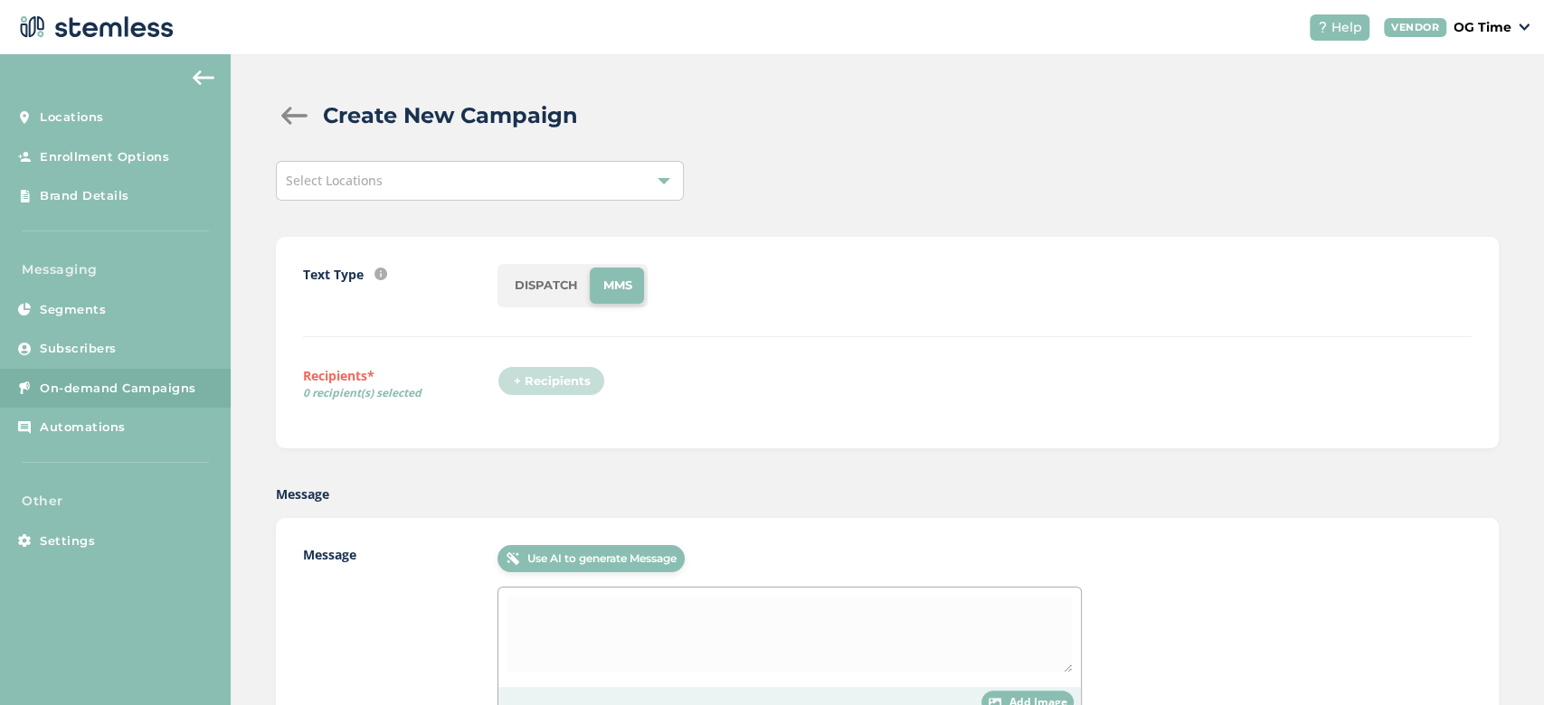
click at [613, 187] on div "Select Locations" at bounding box center [480, 181] width 408 height 40
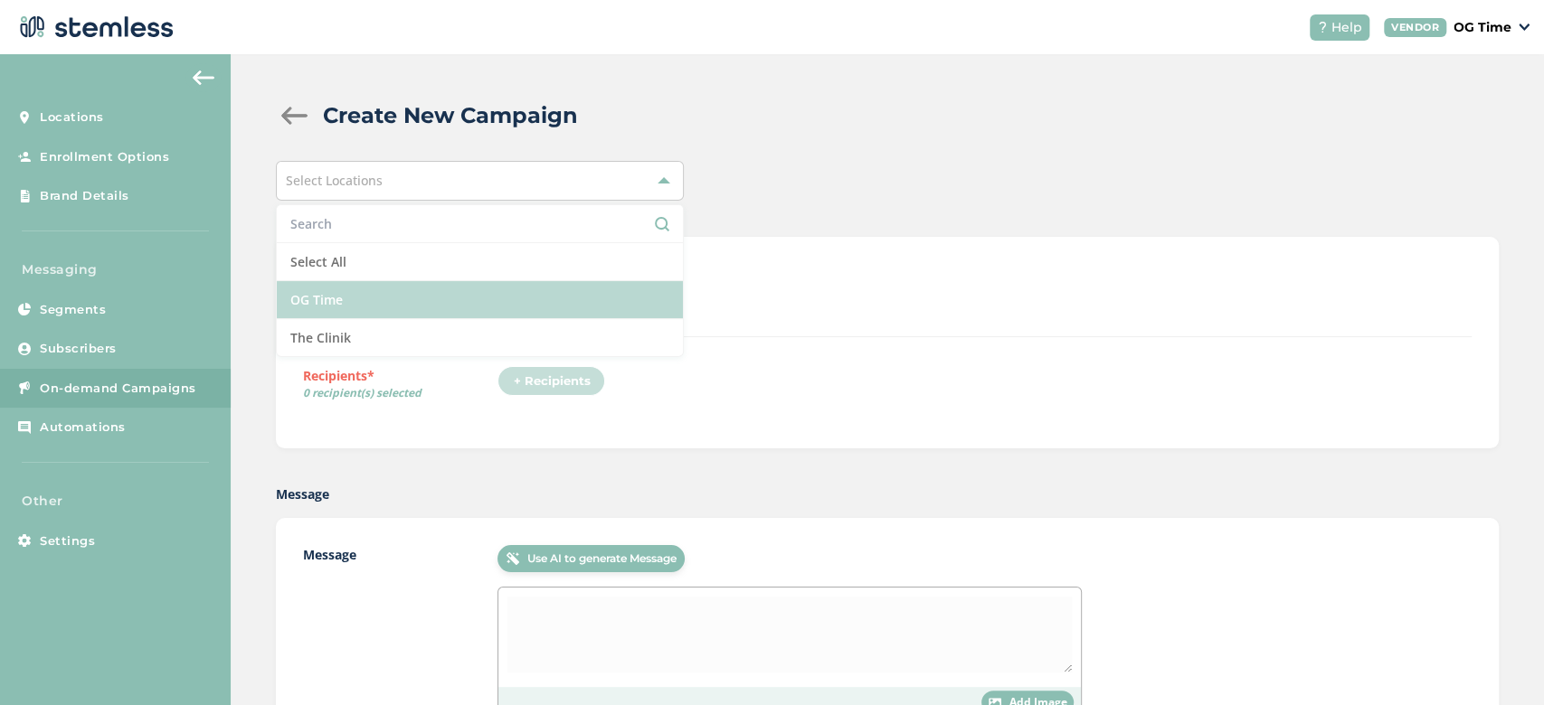
click at [364, 301] on li "OG Time" at bounding box center [480, 300] width 406 height 38
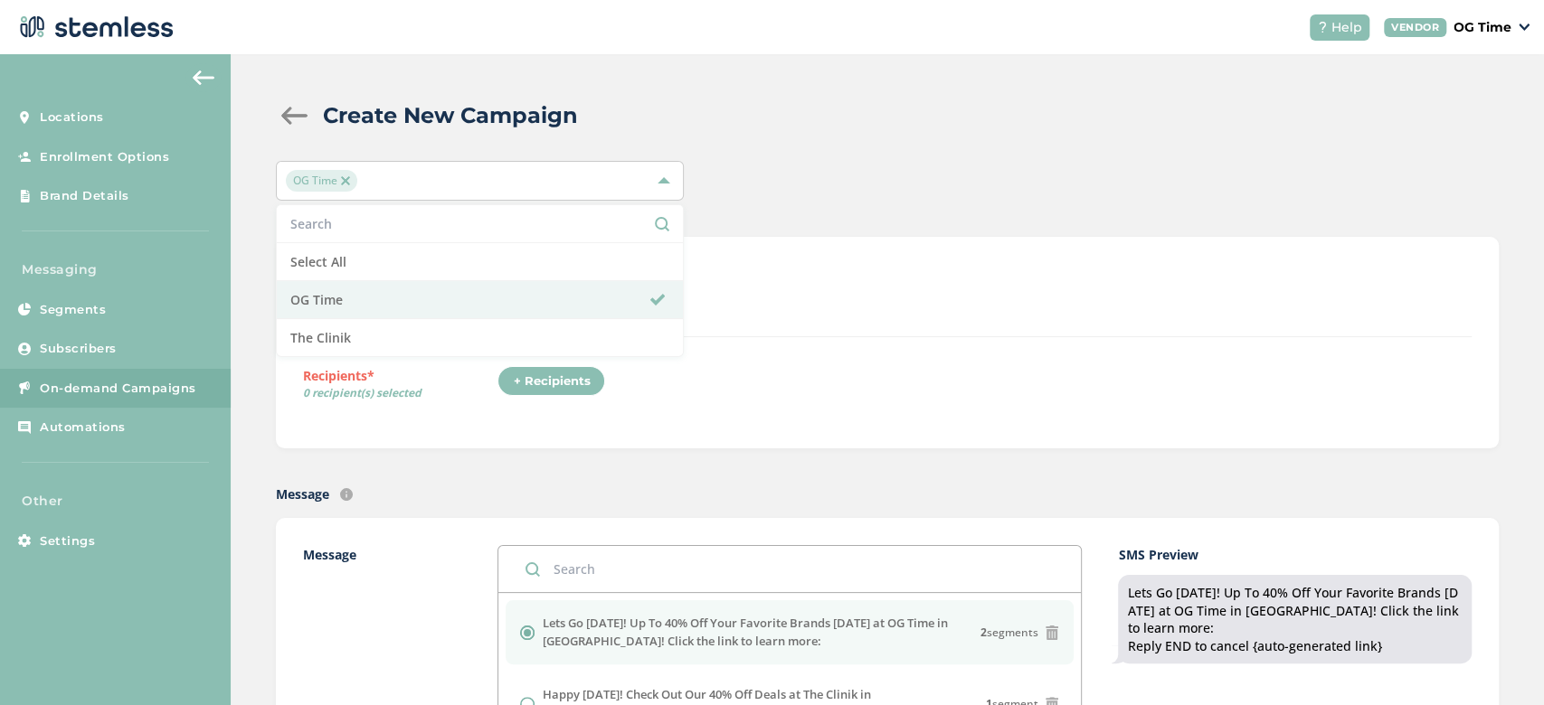
click at [890, 336] on div "Text Type SMS : A cost effective way to reach your customers. Send a intro text…" at bounding box center [887, 300] width 1168 height 73
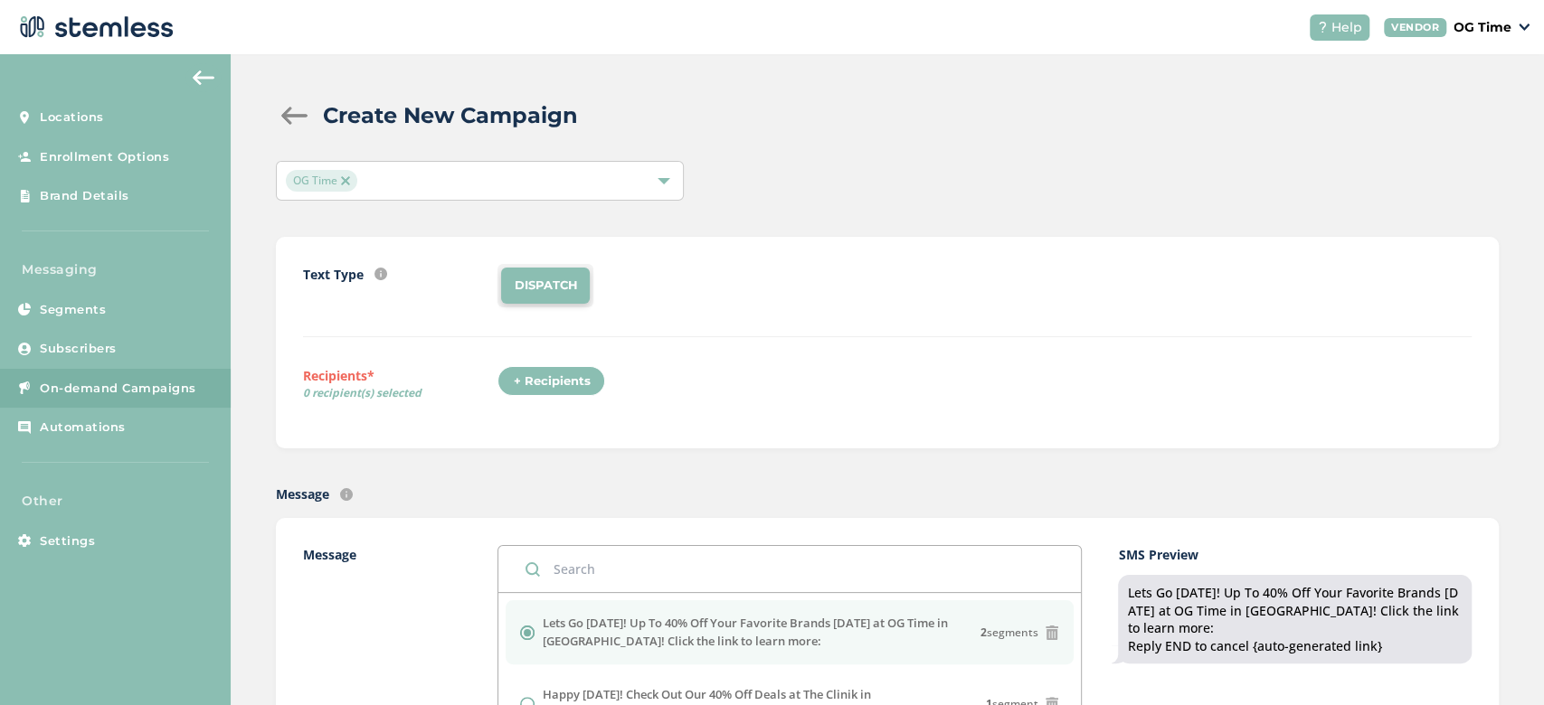
click at [590, 381] on div "+ Recipients" at bounding box center [551, 381] width 108 height 31
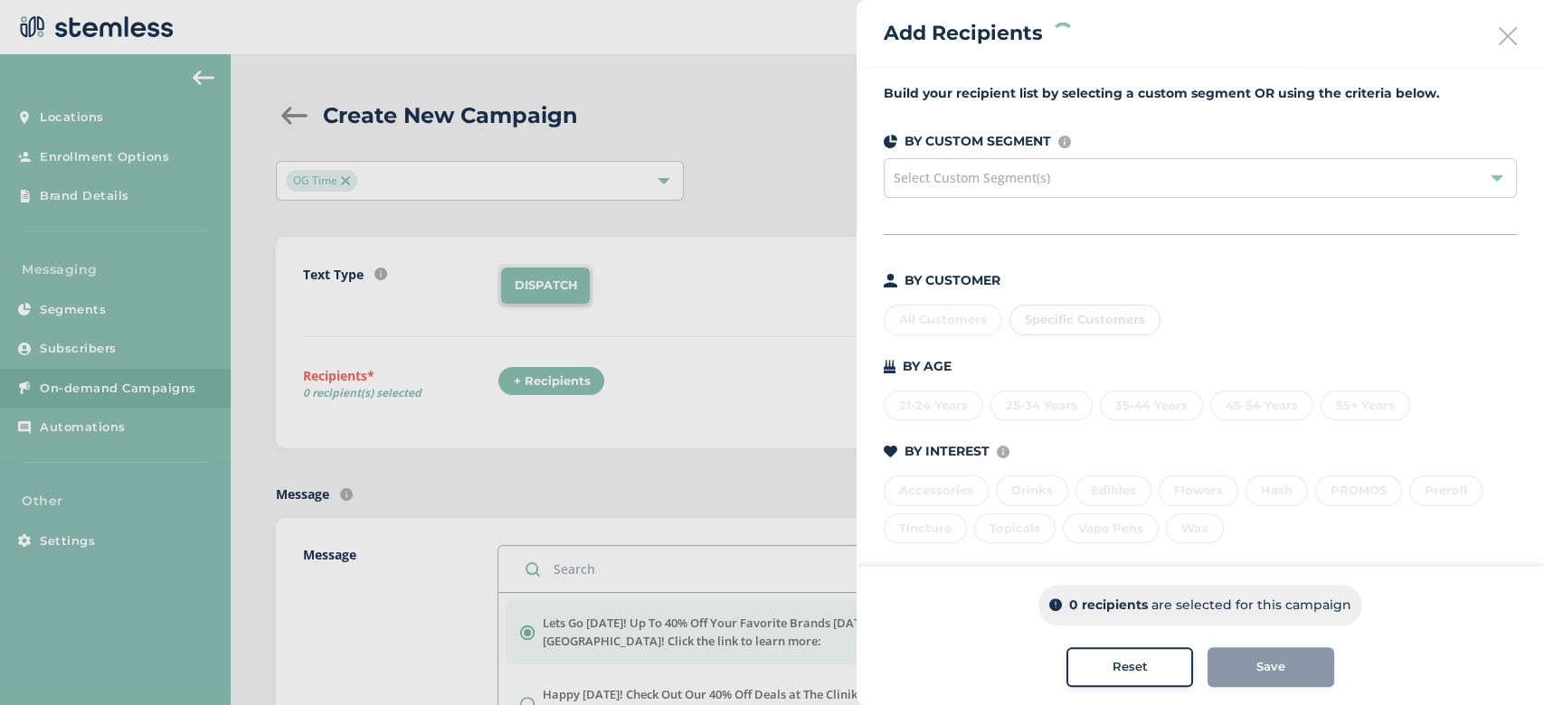
click at [932, 329] on div "All Customers Specific Customers" at bounding box center [1200, 317] width 633 height 38
click at [932, 328] on div "All Customers" at bounding box center [943, 320] width 118 height 31
click at [1256, 665] on span "Save" at bounding box center [1270, 667] width 29 height 18
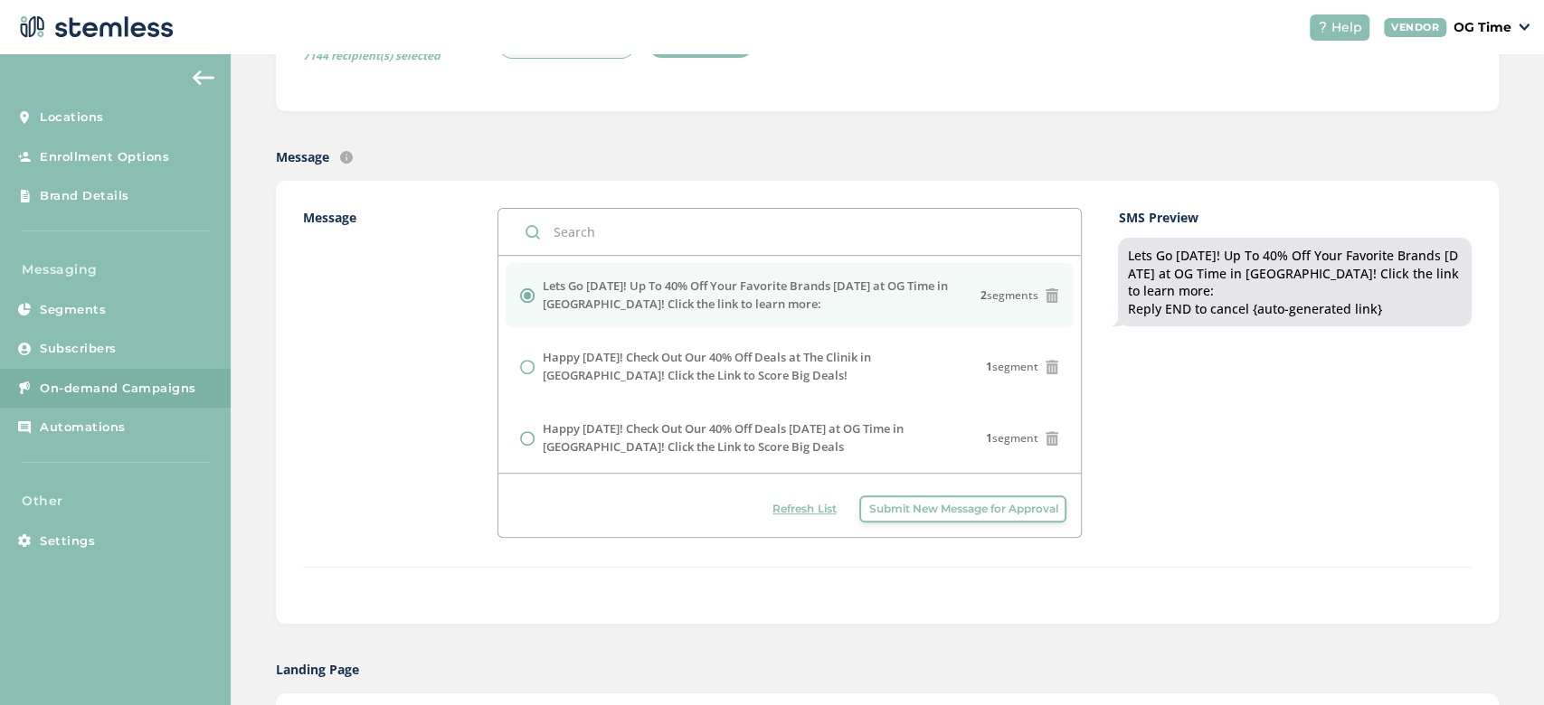
scroll to position [336, 0]
click at [952, 506] on span "Submit New Message for Approval" at bounding box center [962, 510] width 189 height 16
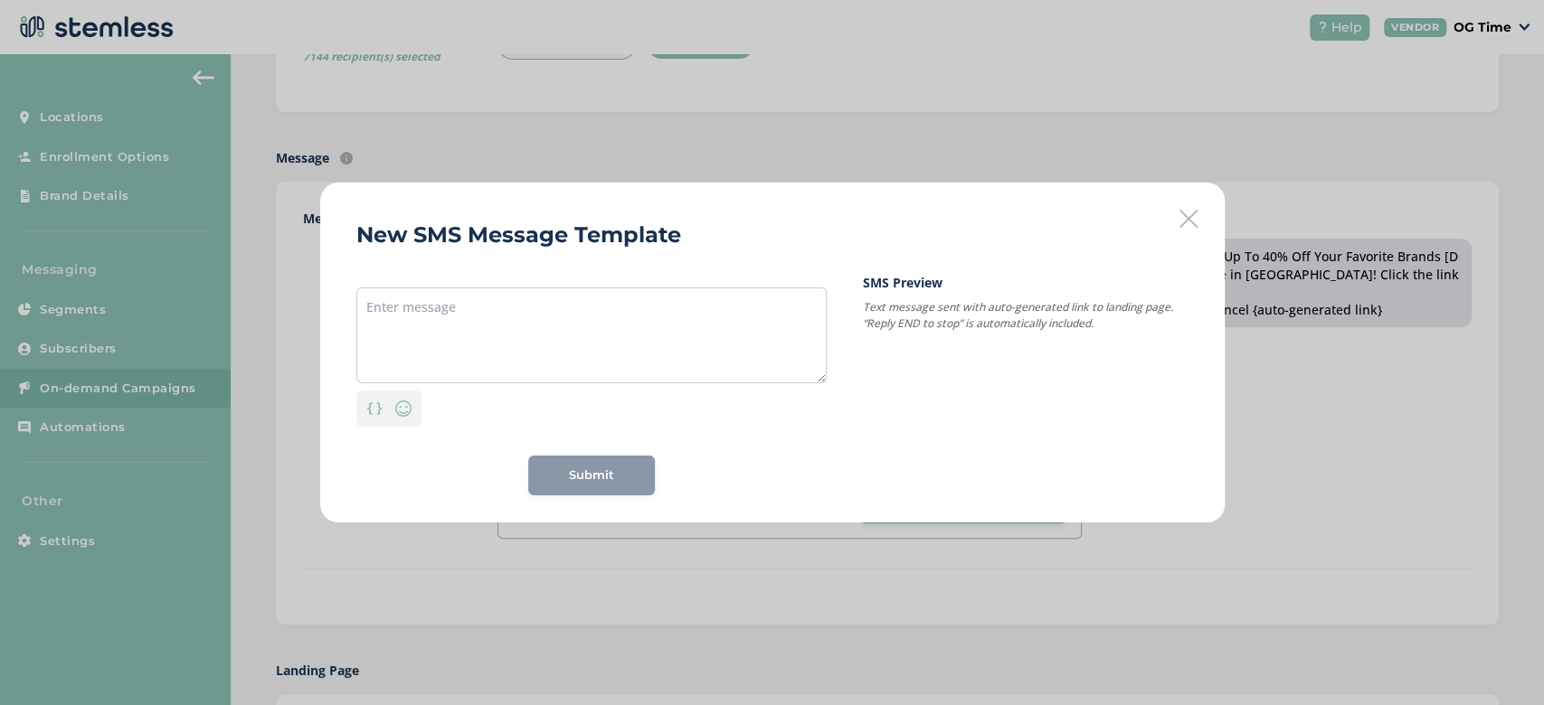
click at [1203, 223] on div "New SMS Message Template Personalization Emoji Submit SMS Preview Text message …" at bounding box center [772, 353] width 904 height 340
click at [1190, 223] on icon at bounding box center [1188, 219] width 18 height 18
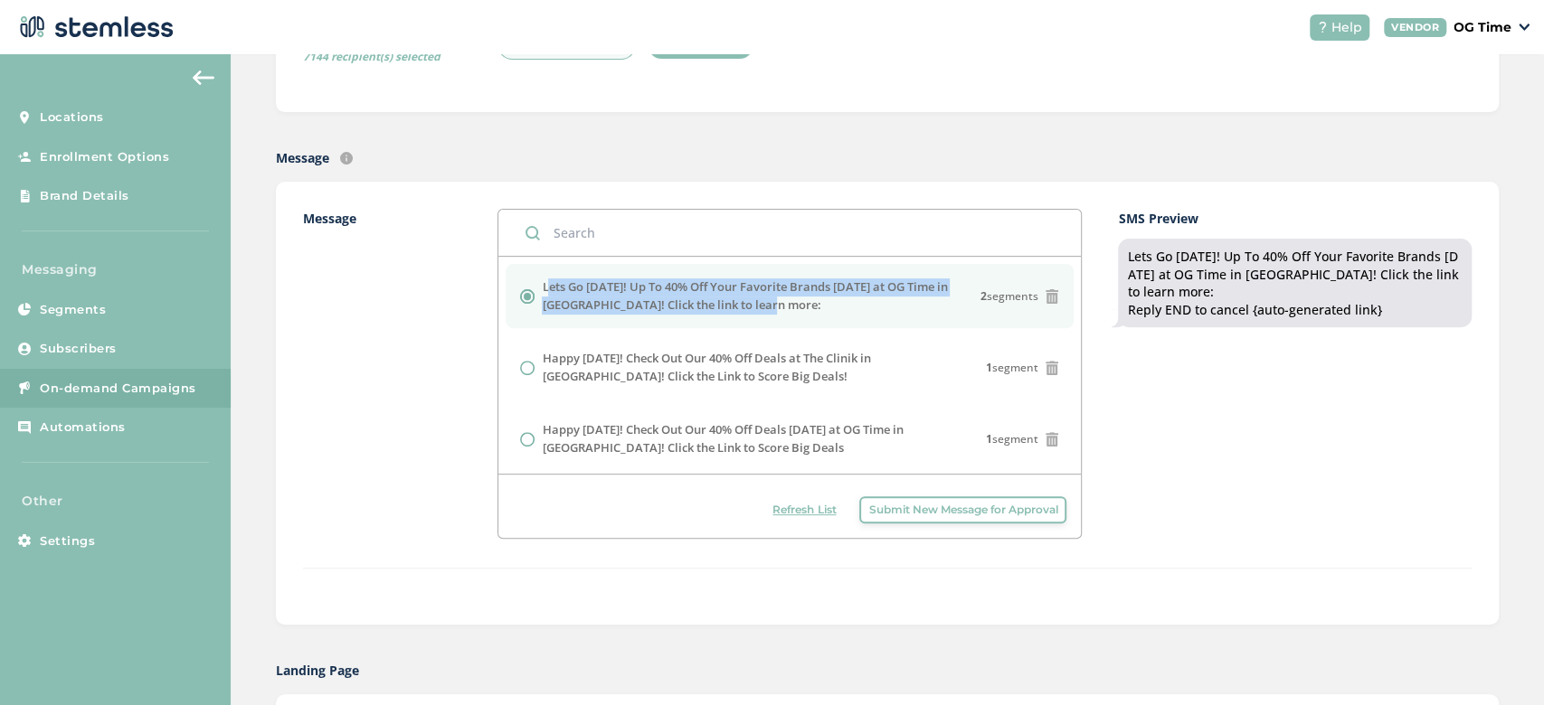
drag, startPoint x: 541, startPoint y: 286, endPoint x: 755, endPoint y: 313, distance: 216.1
click at [755, 313] on li "Lets Go [DATE]! Up To 40% Off Your Favorite Brands [DATE] at OG Time in [GEOGRA…" at bounding box center [790, 296] width 568 height 64
copy label "Lets Go [DATE]! Up To 40% Off Your Favorite Brands [DATE] at OG Time in [GEOGRA…"
click at [934, 511] on span "Submit New Message for Approval" at bounding box center [962, 510] width 189 height 16
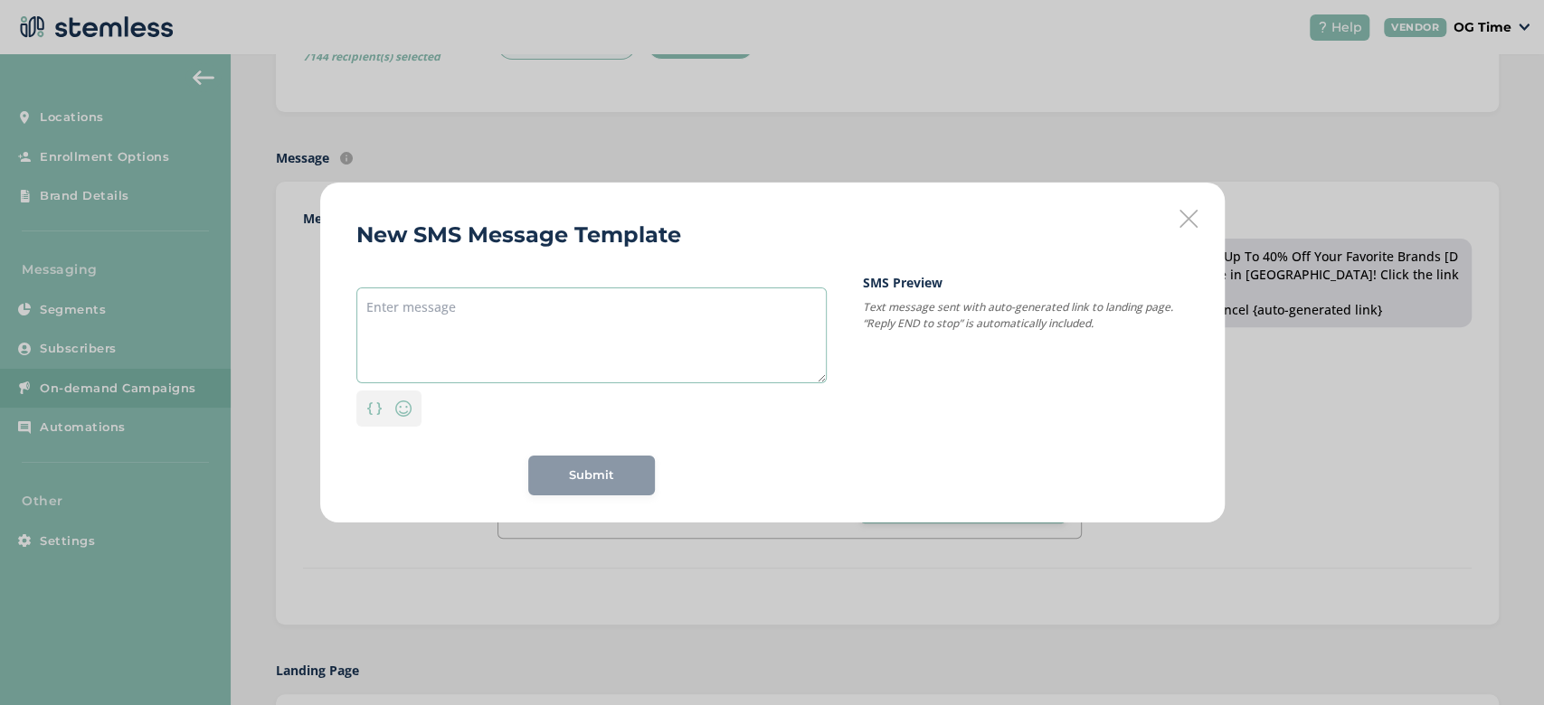
click at [439, 311] on textarea at bounding box center [591, 336] width 470 height 96
paste textarea "Lets Go [DATE]! Up To 40% Off Your Favorite Brands [DATE] at OG Time in [GEOGRA…"
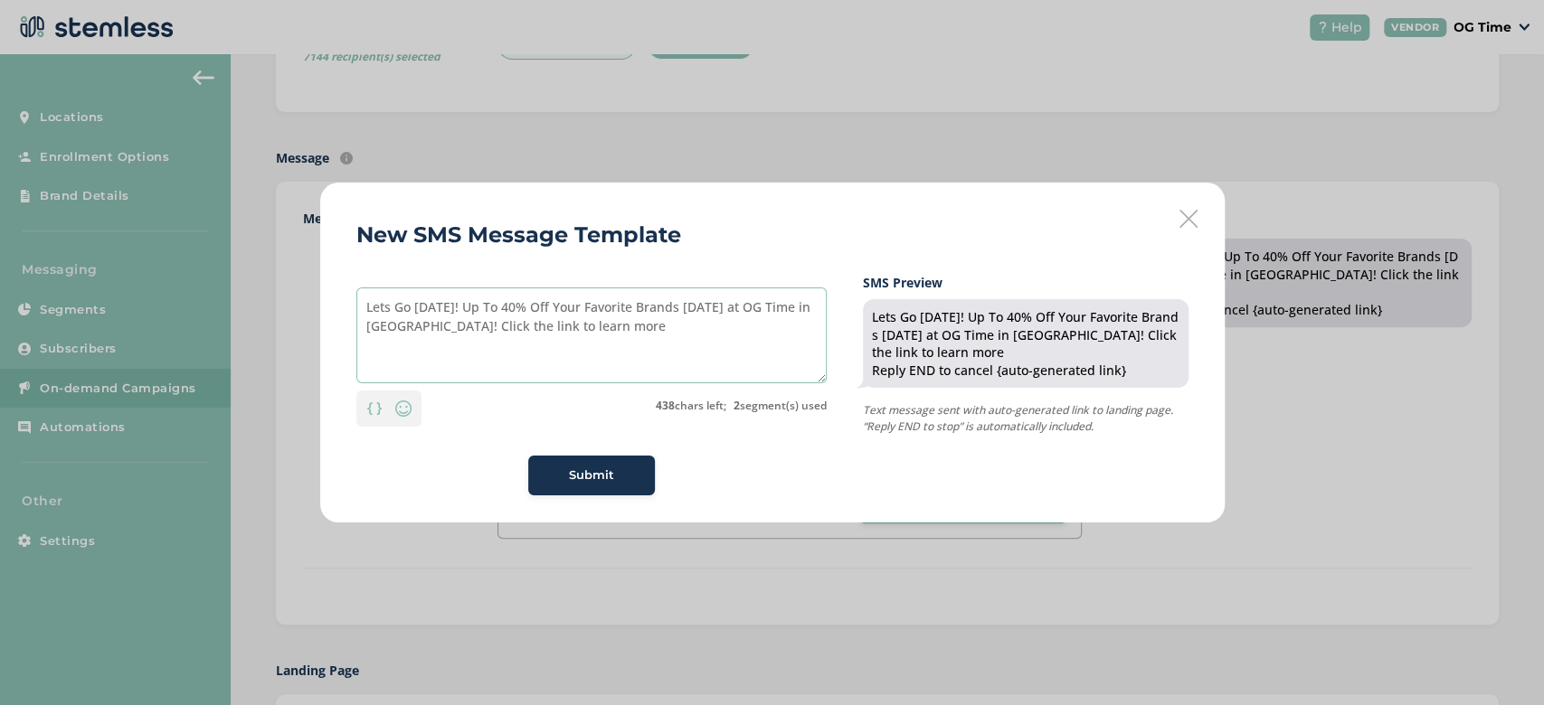
click at [468, 307] on textarea "Lets Go [DATE]! Up To 40% Off Your Favorite Brands [DATE] at OG Time in [GEOGRA…" at bounding box center [591, 336] width 470 height 96
click at [725, 336] on textarea "Dodgers Advance! Up To 40% Off Your Favorite Brands [DATE] at OG Time in [GEOGR…" at bounding box center [591, 336] width 470 height 96
click at [521, 306] on textarea "Dodgers Advance! Up To 40% Off Your Favorite Brands [DATE] at OG Time in [GEOGR…" at bounding box center [591, 336] width 470 height 96
click at [517, 305] on textarea "Dodgers Advance! Up To 40% Off Your Favorite Brands [DATE] at OG Time in [GEOGR…" at bounding box center [591, 336] width 470 height 96
click at [370, 315] on textarea "Dodgers Advance! 40% Off Your Favorite Brands [DATE] at OG Time in [GEOGRAPHIC_…" at bounding box center [591, 336] width 470 height 96
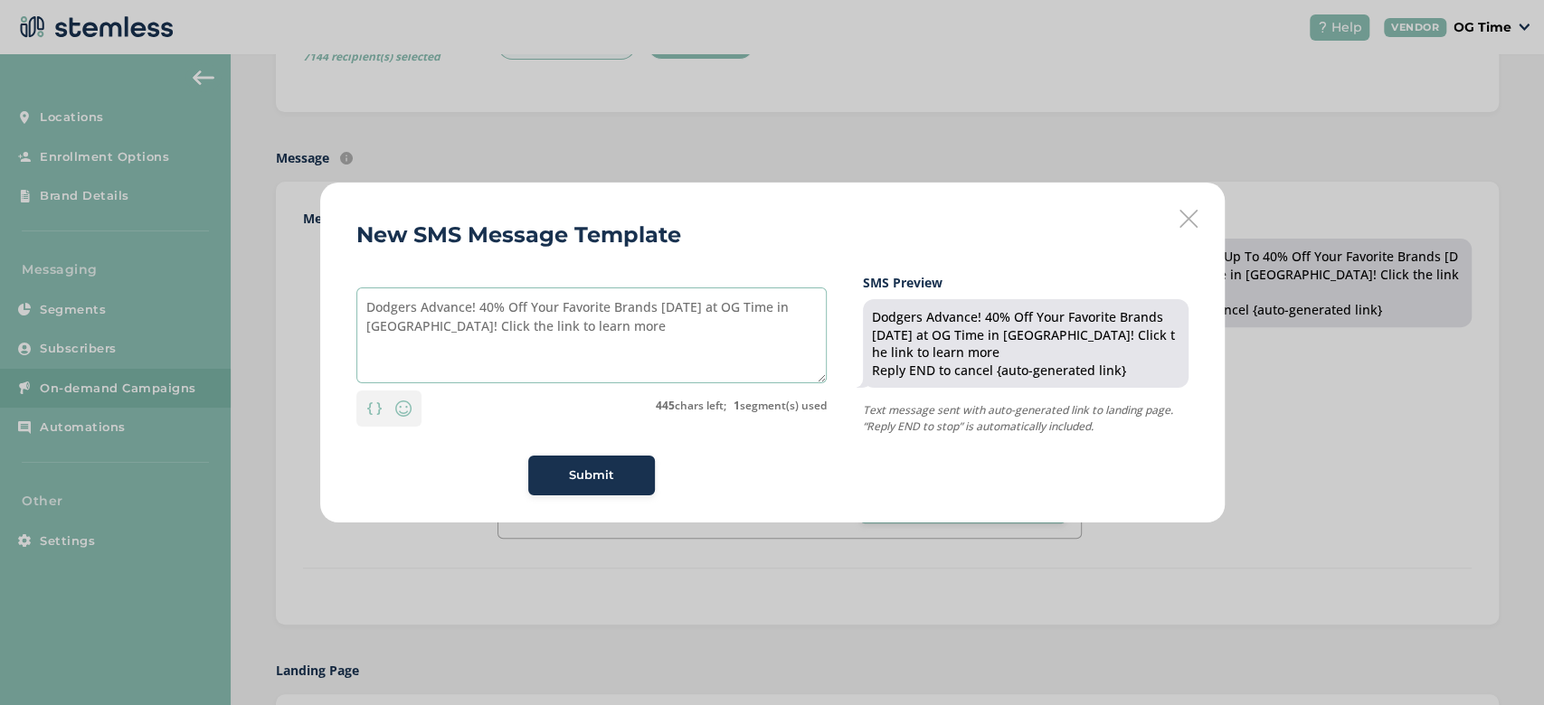
click at [370, 314] on textarea "Dodgers Advance! 40% Off Your Favorite Brands [DATE] at OG Time in [GEOGRAPHIC_…" at bounding box center [591, 336] width 470 height 96
click at [478, 307] on textarea "Dodgers Advance! 40% Off Your Favorite Brands [DATE] at OG Time in [GEOGRAPHIC_…" at bounding box center [591, 336] width 470 height 96
type textarea "Dodgers Advance! 40% Off Your Favorite Brands [DATE] at OG Time in [GEOGRAPHIC_…"
click at [572, 467] on span "Submit" at bounding box center [591, 476] width 45 height 18
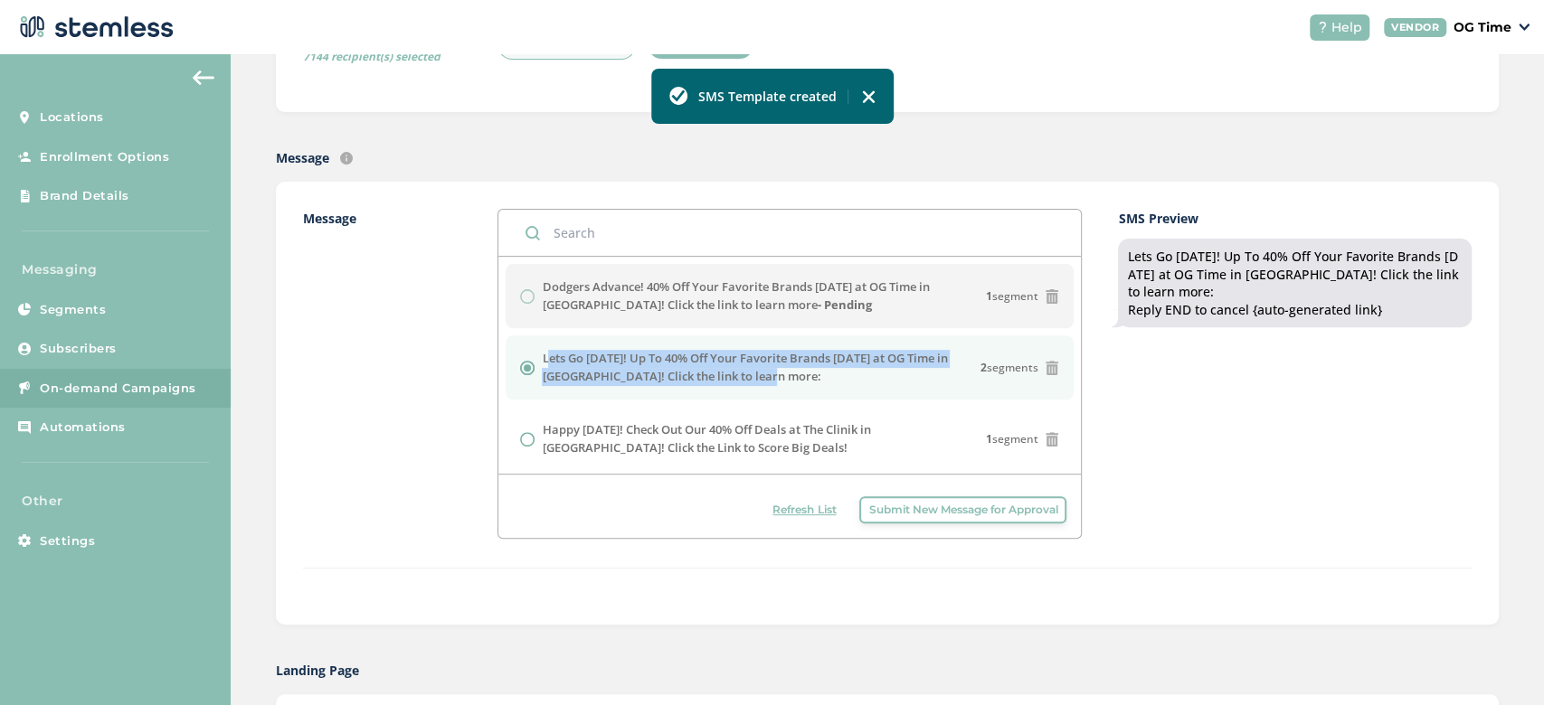
drag, startPoint x: 542, startPoint y: 356, endPoint x: 752, endPoint y: 384, distance: 212.6
click at [752, 384] on li "Lets Go [DATE]! Up To 40% Off Your Favorite Brands [DATE] at OG Time in [GEOGRA…" at bounding box center [790, 368] width 568 height 64
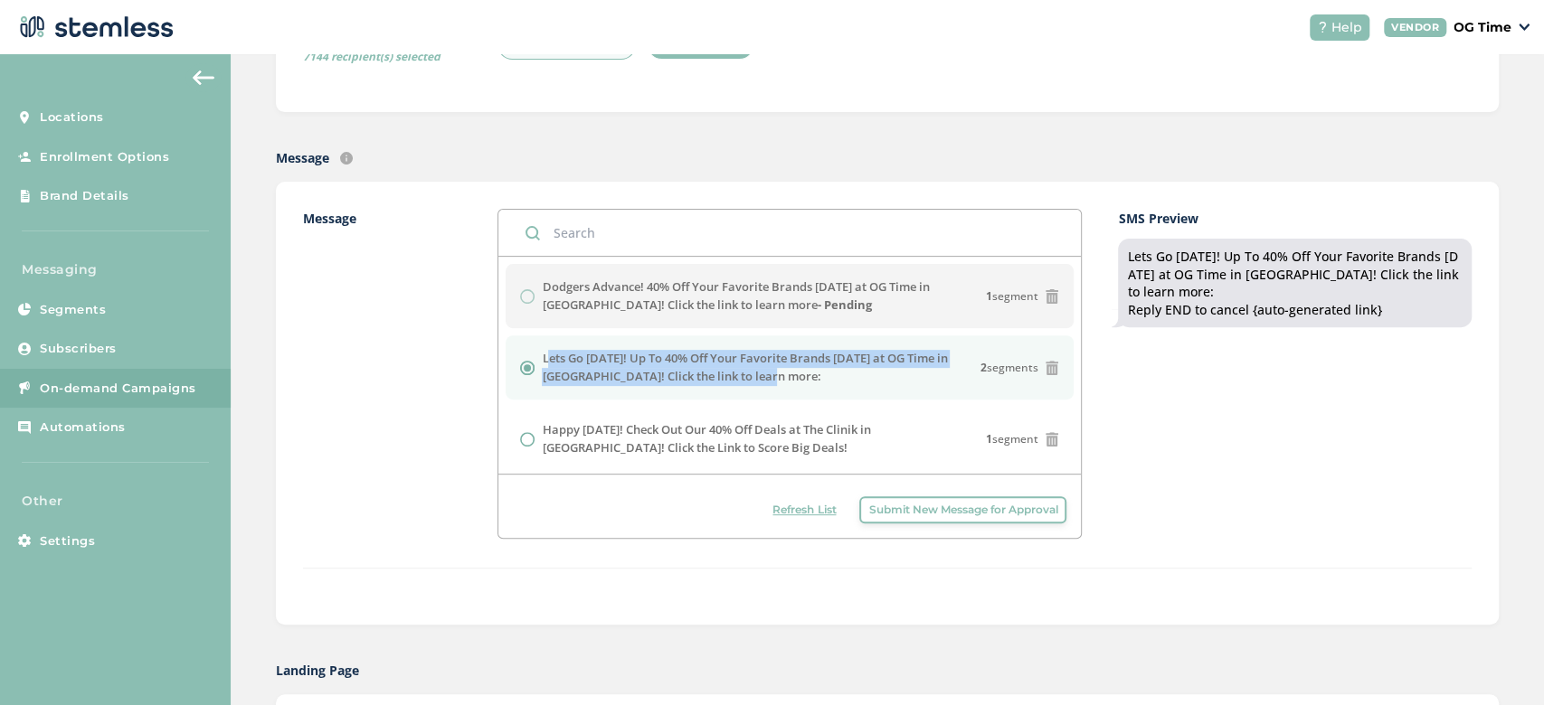
copy label "Lets Go [DATE]! Up To 40% Off Your Favorite Brands [DATE] at OG Time in [GEOGRA…"
click at [918, 513] on span "Submit New Message for Approval" at bounding box center [962, 510] width 189 height 16
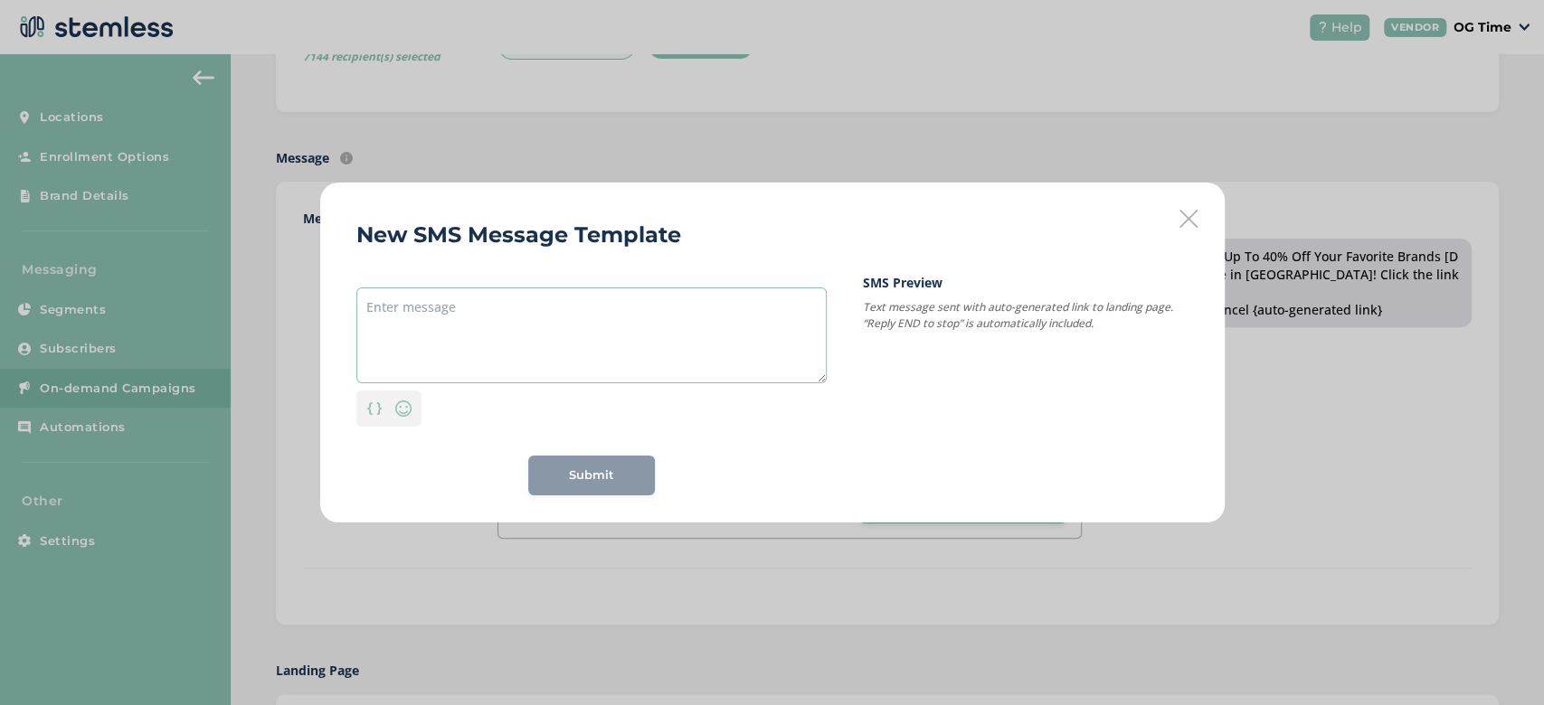
click at [443, 300] on textarea at bounding box center [591, 336] width 470 height 96
paste textarea "Lets Go [DATE]! Up To 40% Off Your Favorite Brands [DATE] at OG Time in [GEOGRA…"
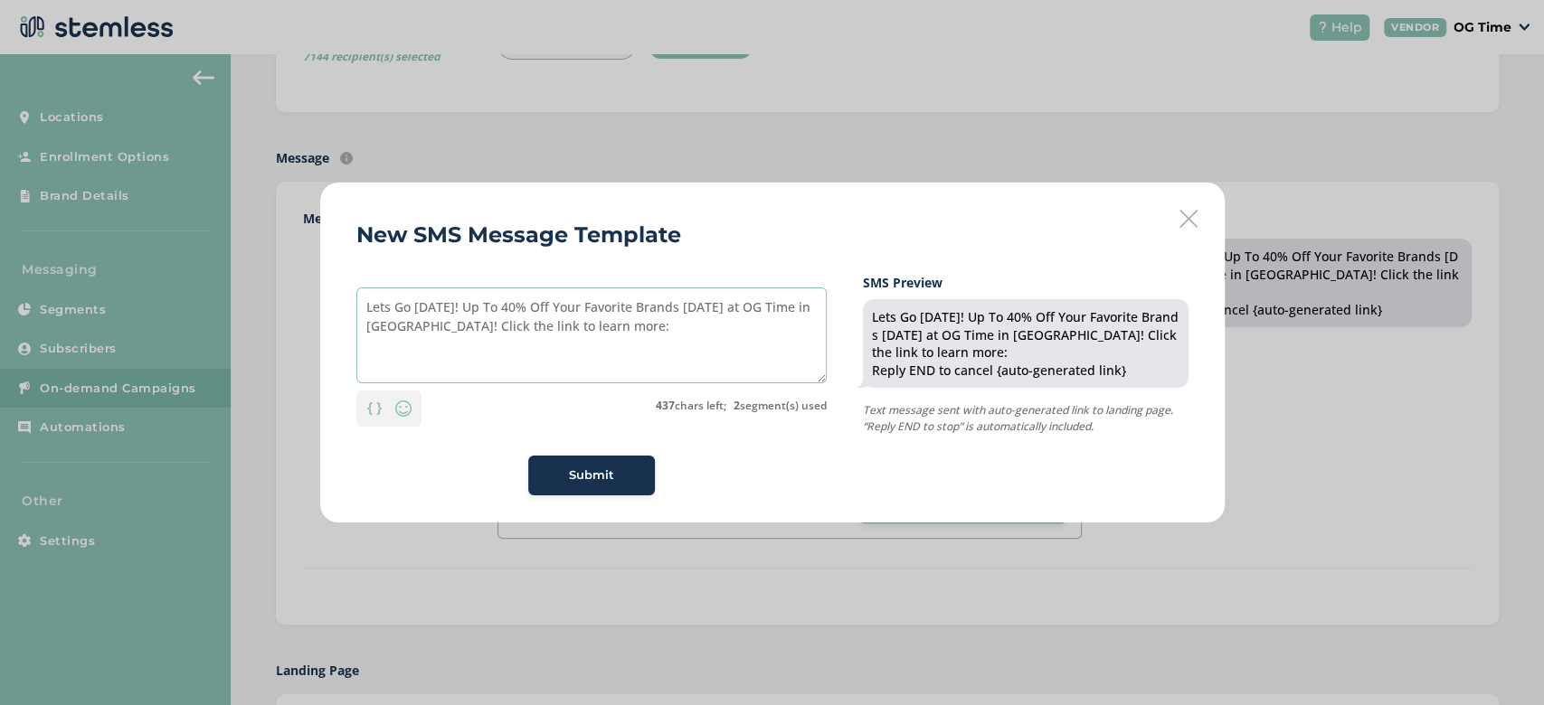
click at [516, 306] on textarea "Lets Go [DATE]! Up To 40% Off Your Favorite Brands [DATE] at OG Time in [GEOGRA…" at bounding box center [591, 336] width 470 height 96
type textarea "Lets Go [DATE]! 40% Off Your Favorite Brands [DATE] at OG Time in [GEOGRAPHIC_D…"
click at [605, 474] on span "Submit" at bounding box center [591, 476] width 45 height 18
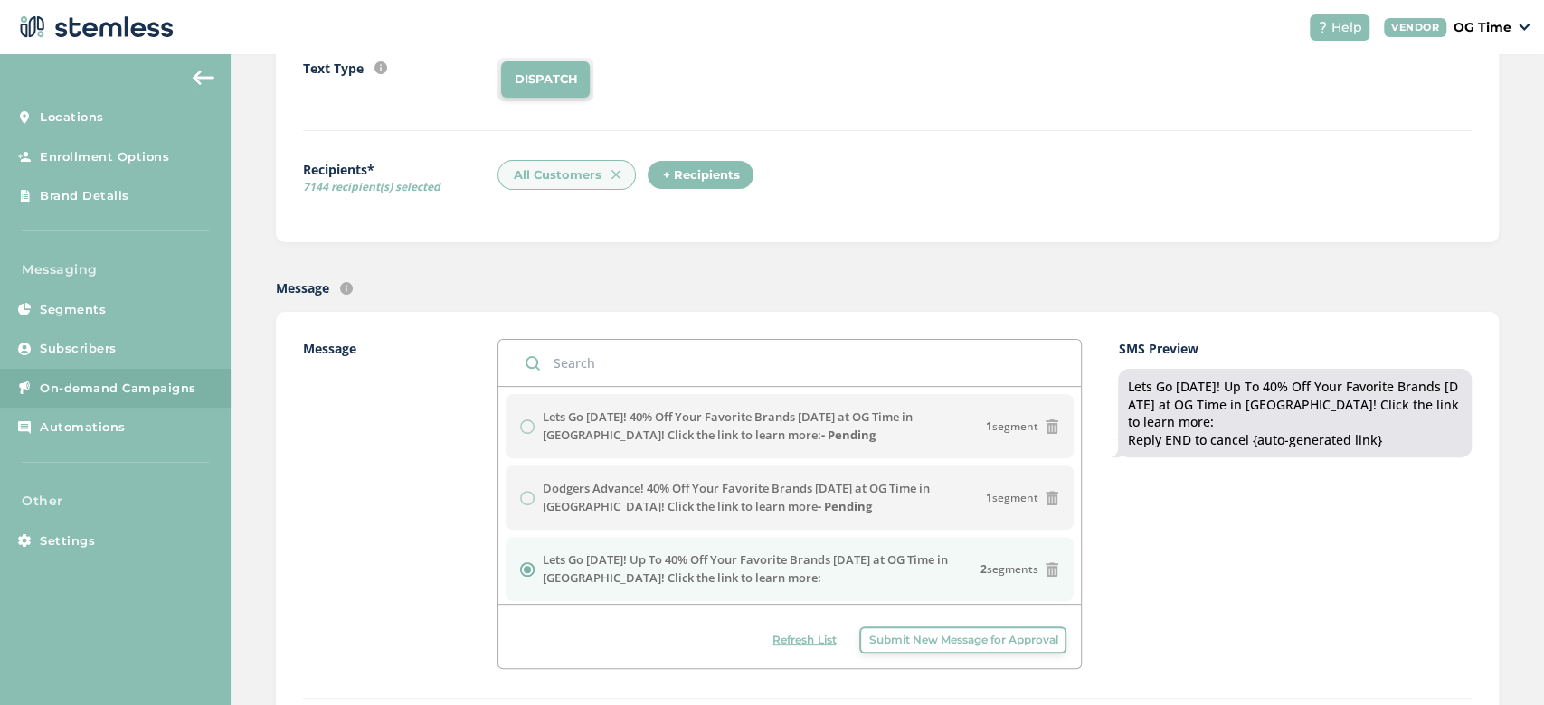
scroll to position [117, 0]
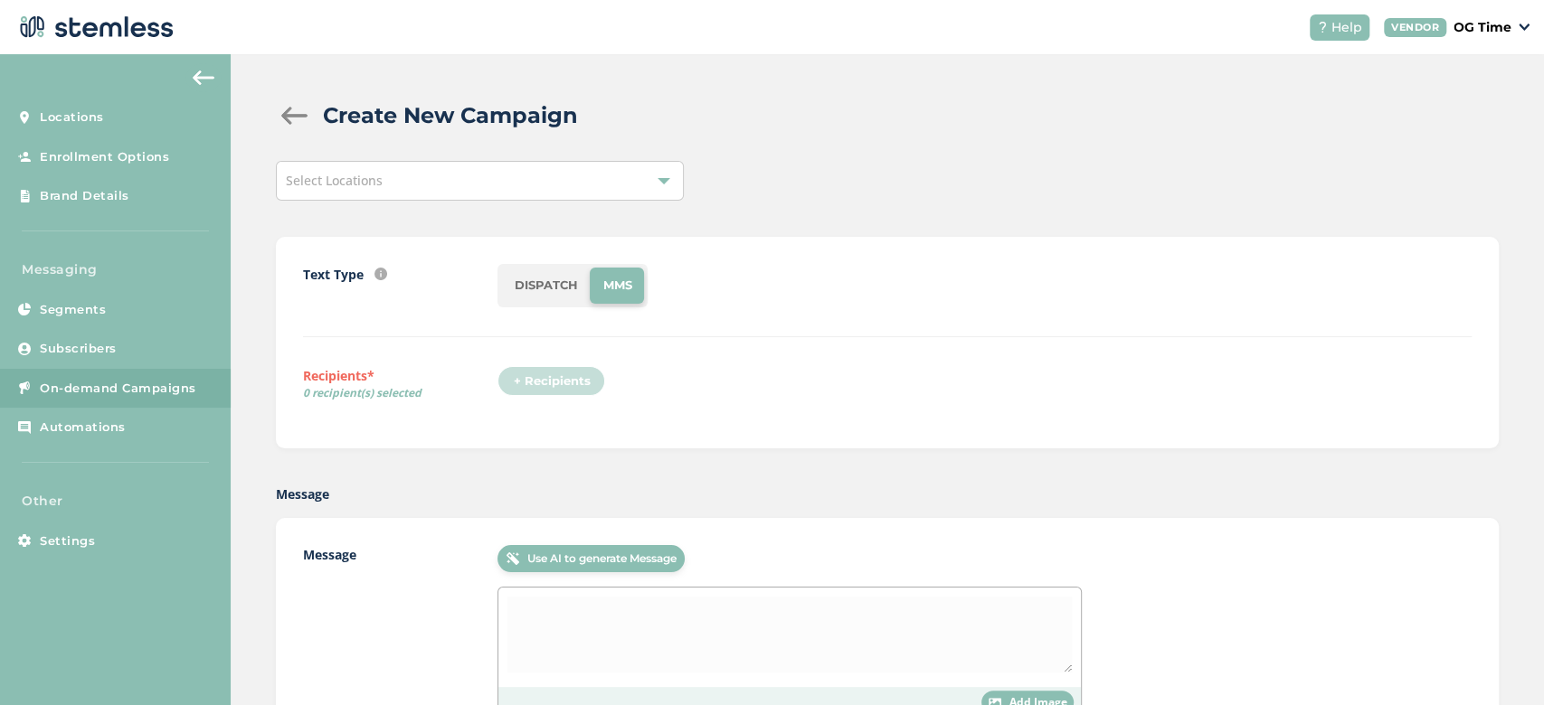
click at [449, 175] on div "Select Locations" at bounding box center [480, 181] width 408 height 40
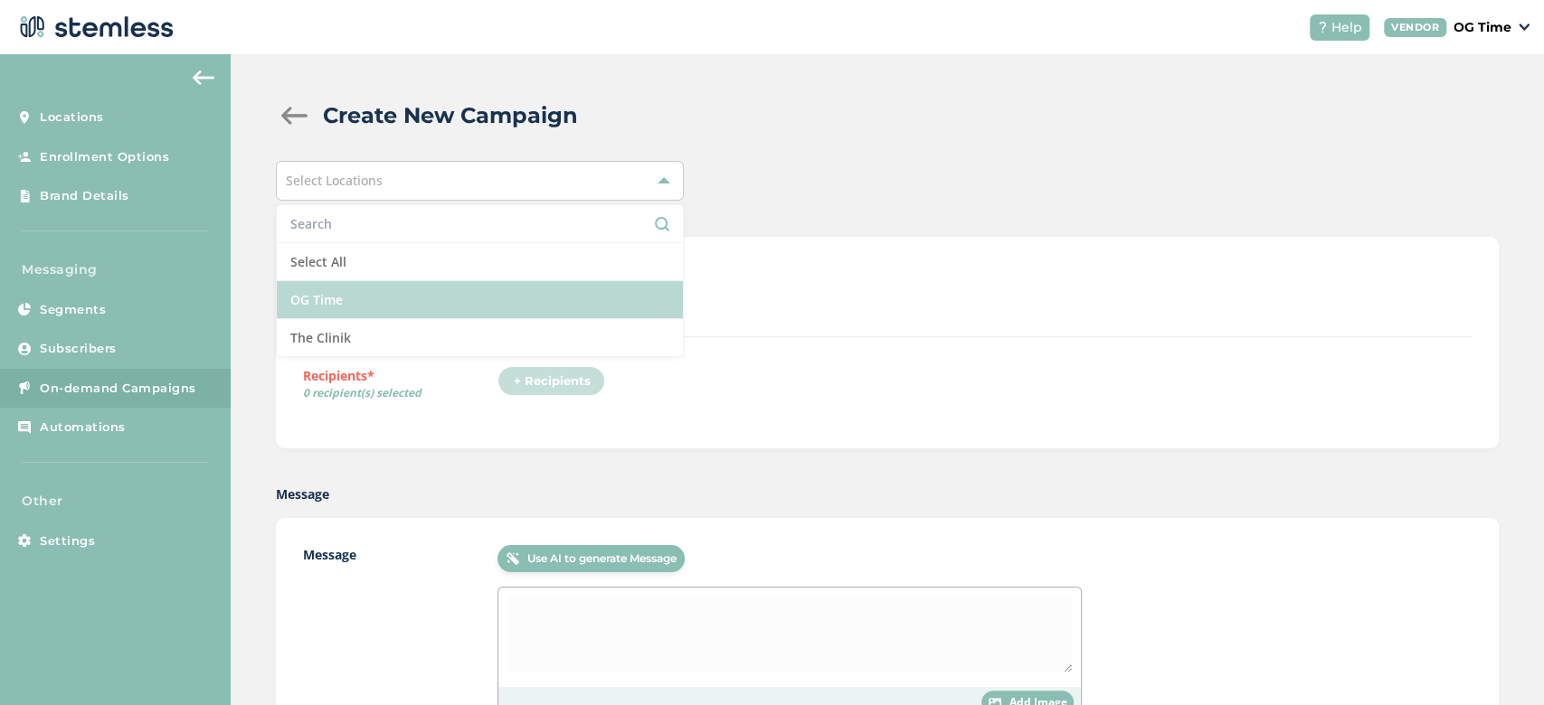
click at [378, 299] on li "OG Time" at bounding box center [480, 300] width 406 height 38
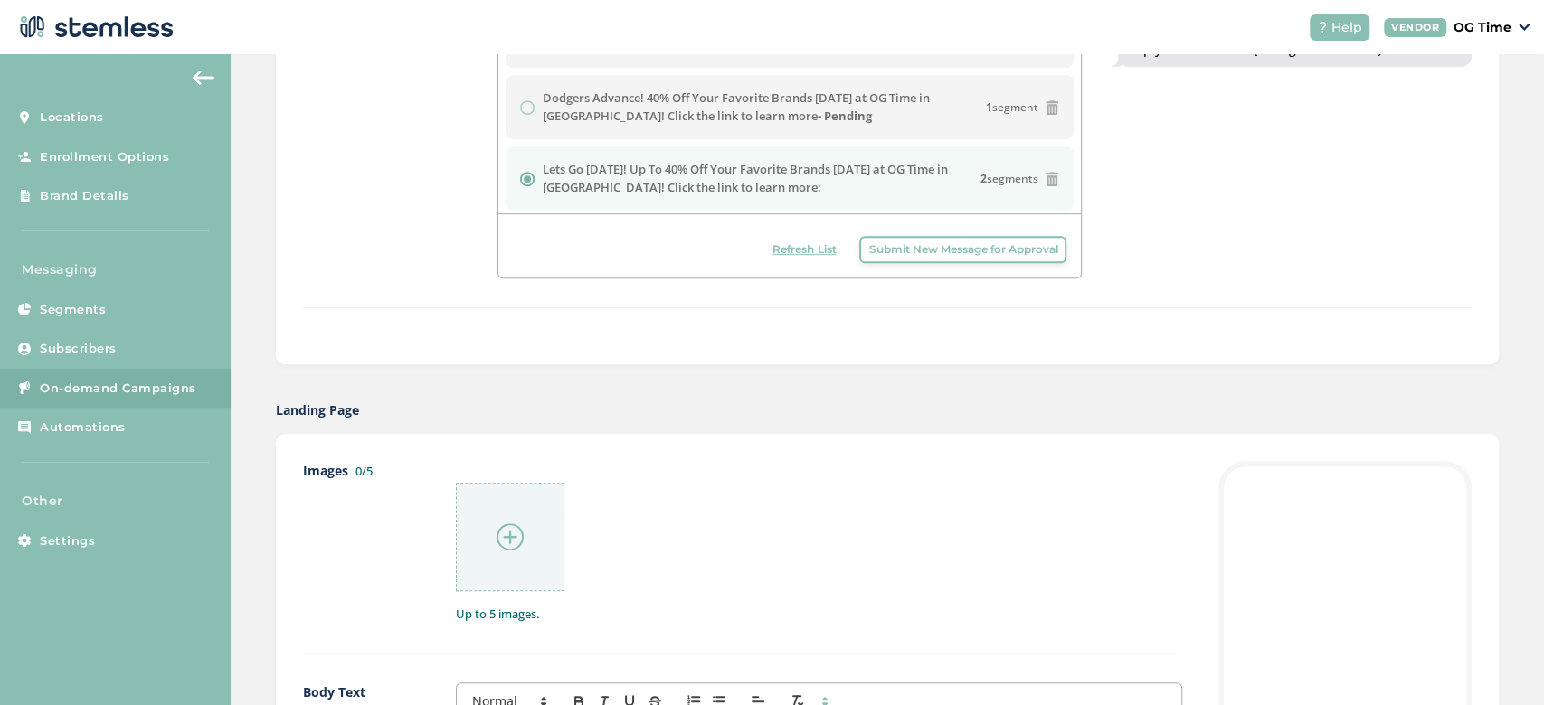
scroll to position [725, 0]
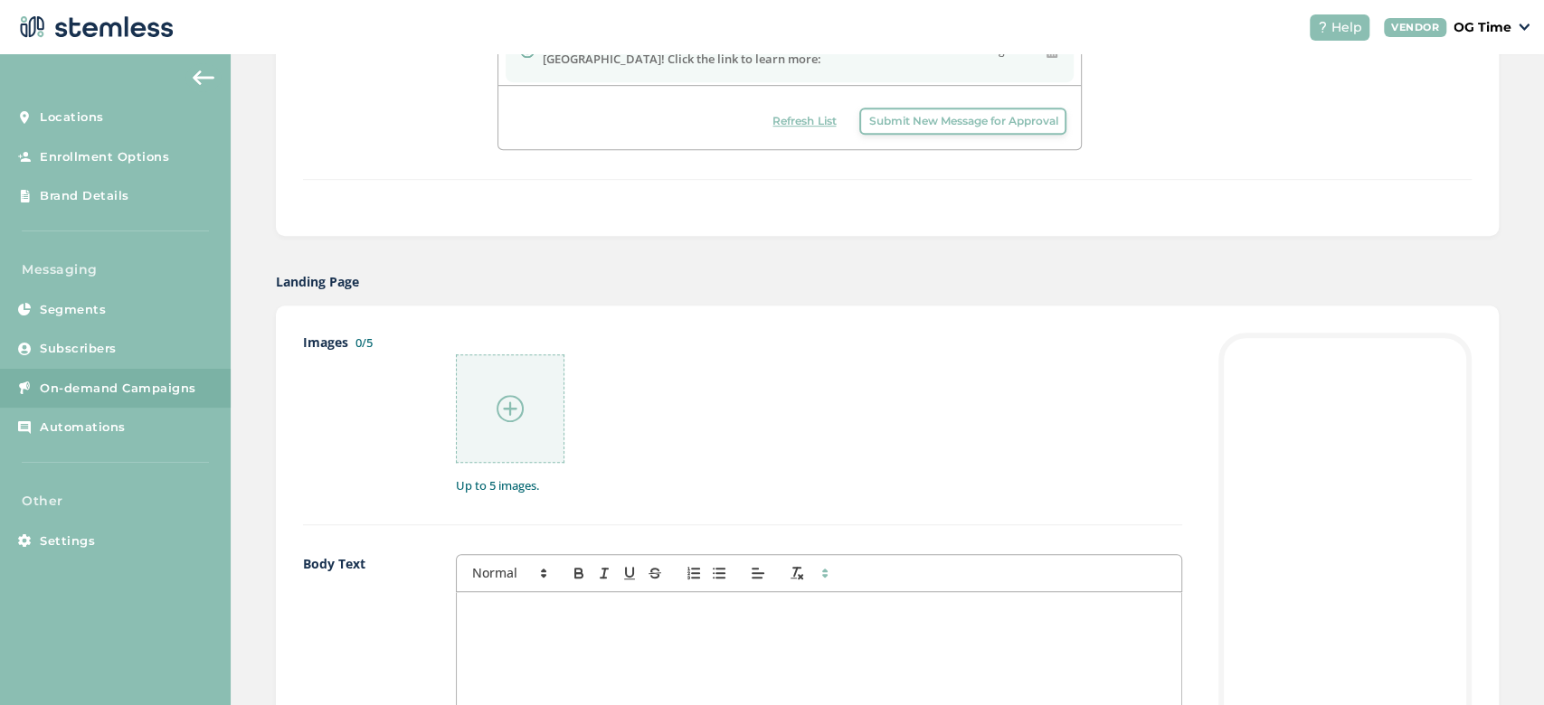
click at [548, 605] on p at bounding box center [818, 611] width 697 height 16
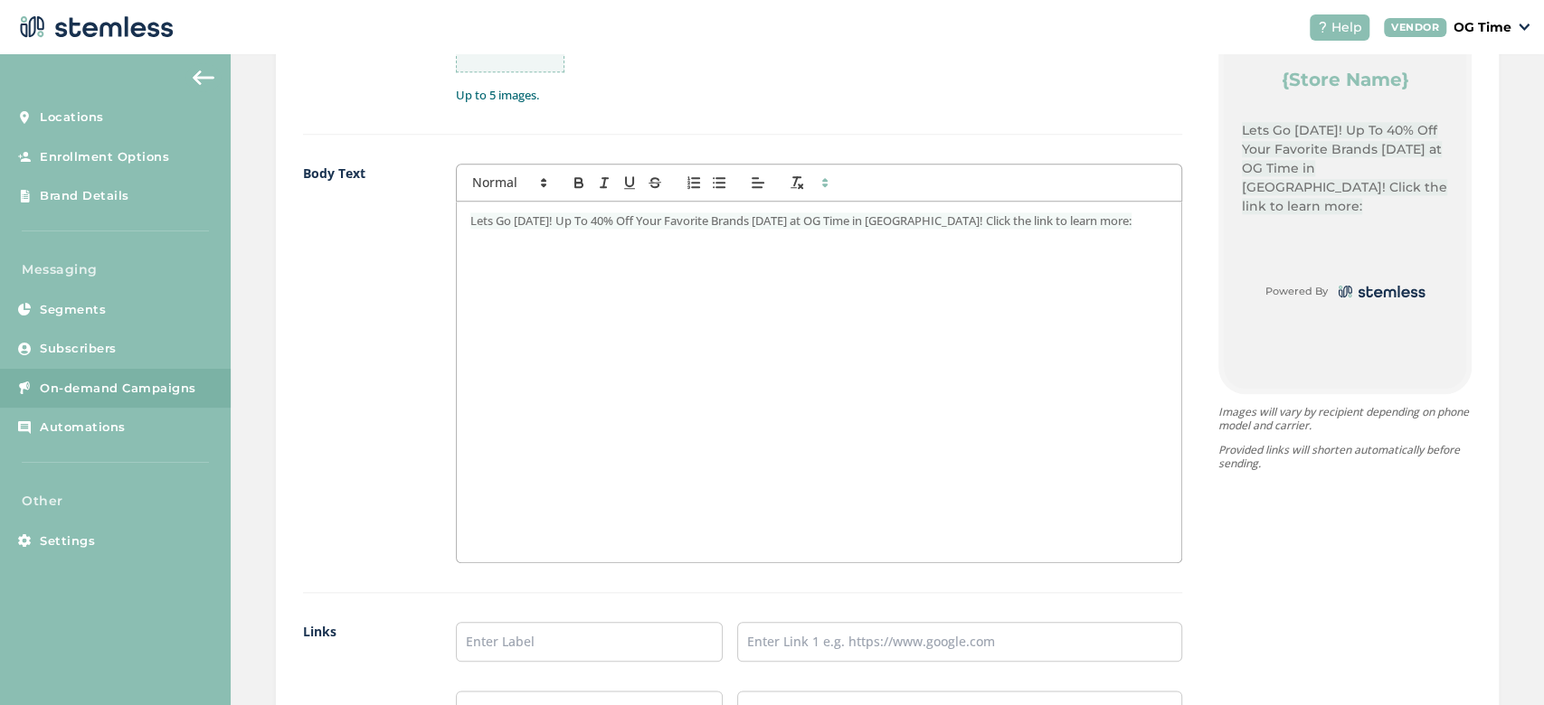
scroll to position [1022, 0]
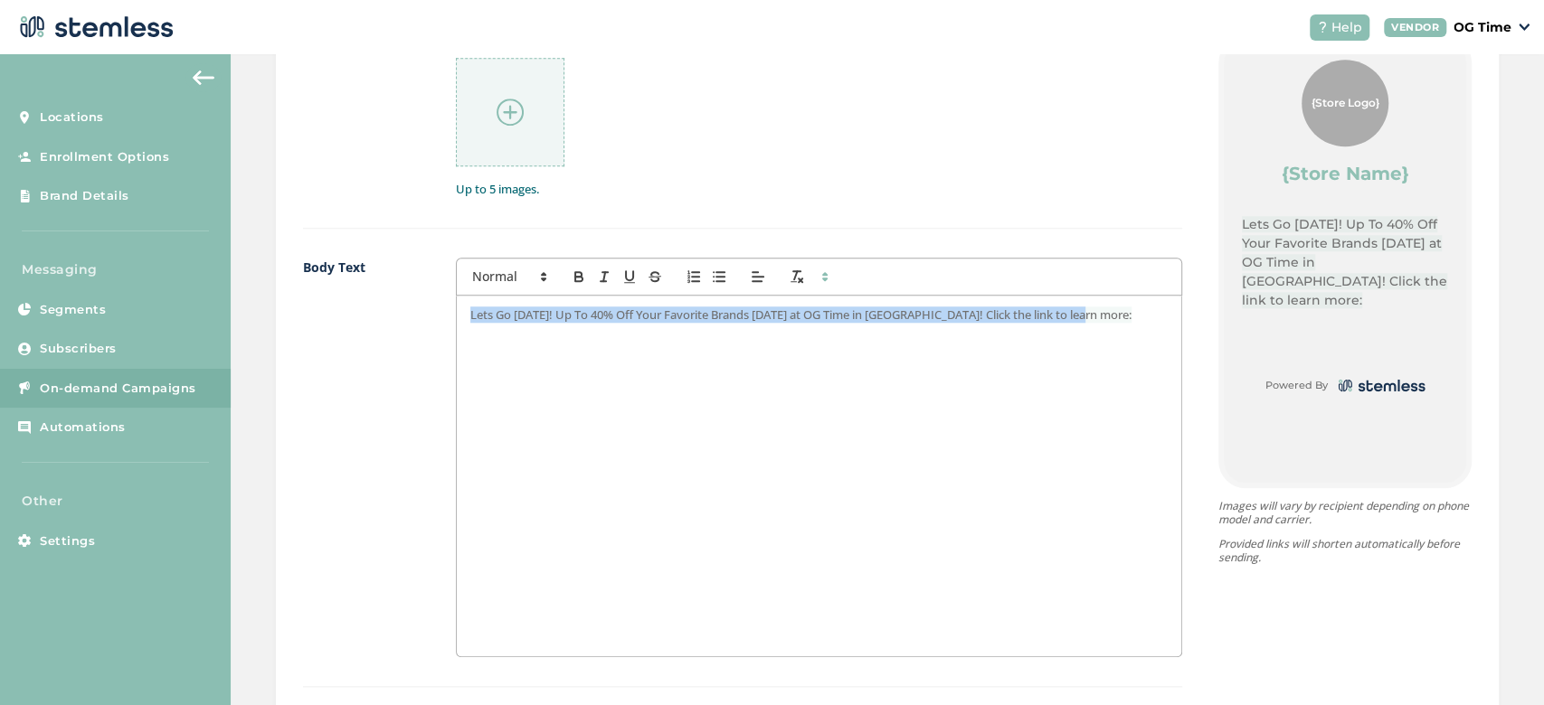
drag, startPoint x: 1122, startPoint y: 307, endPoint x: 416, endPoint y: 330, distance: 706.7
click at [416, 330] on div "Body Text Lets Go Thursday! Up To 40% Off Your Favorite Brands Today at OG Time…" at bounding box center [742, 473] width 879 height 430
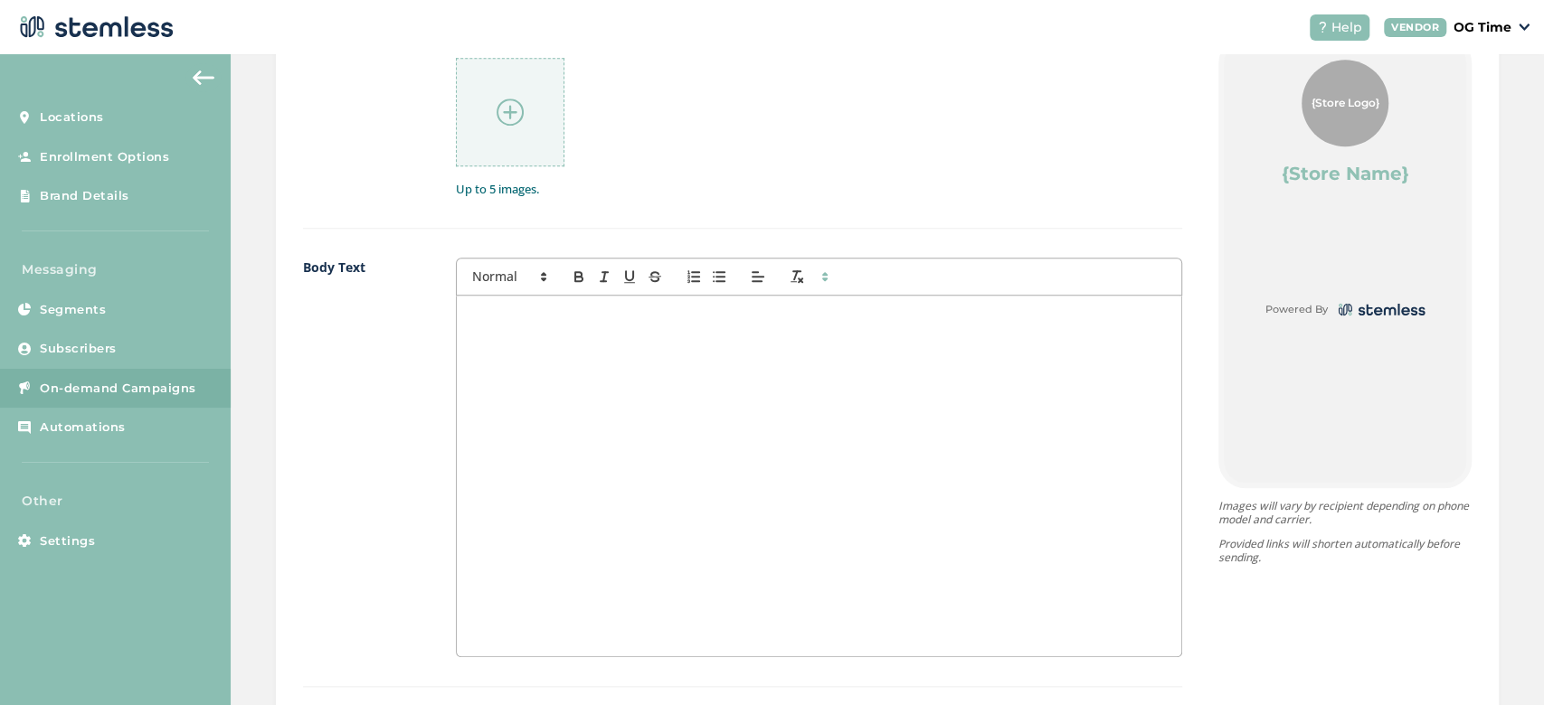
scroll to position [0, 0]
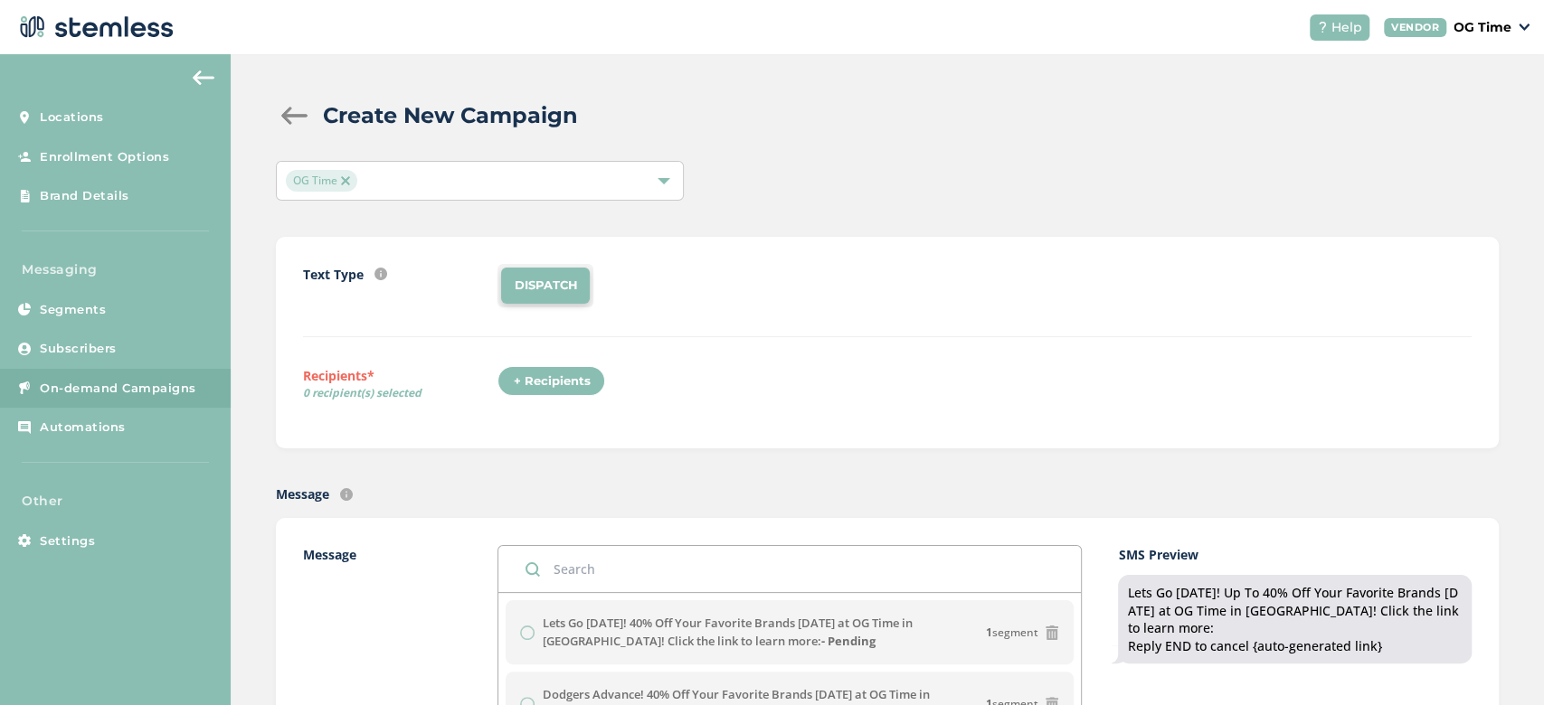
click at [289, 112] on div at bounding box center [294, 116] width 36 height 18
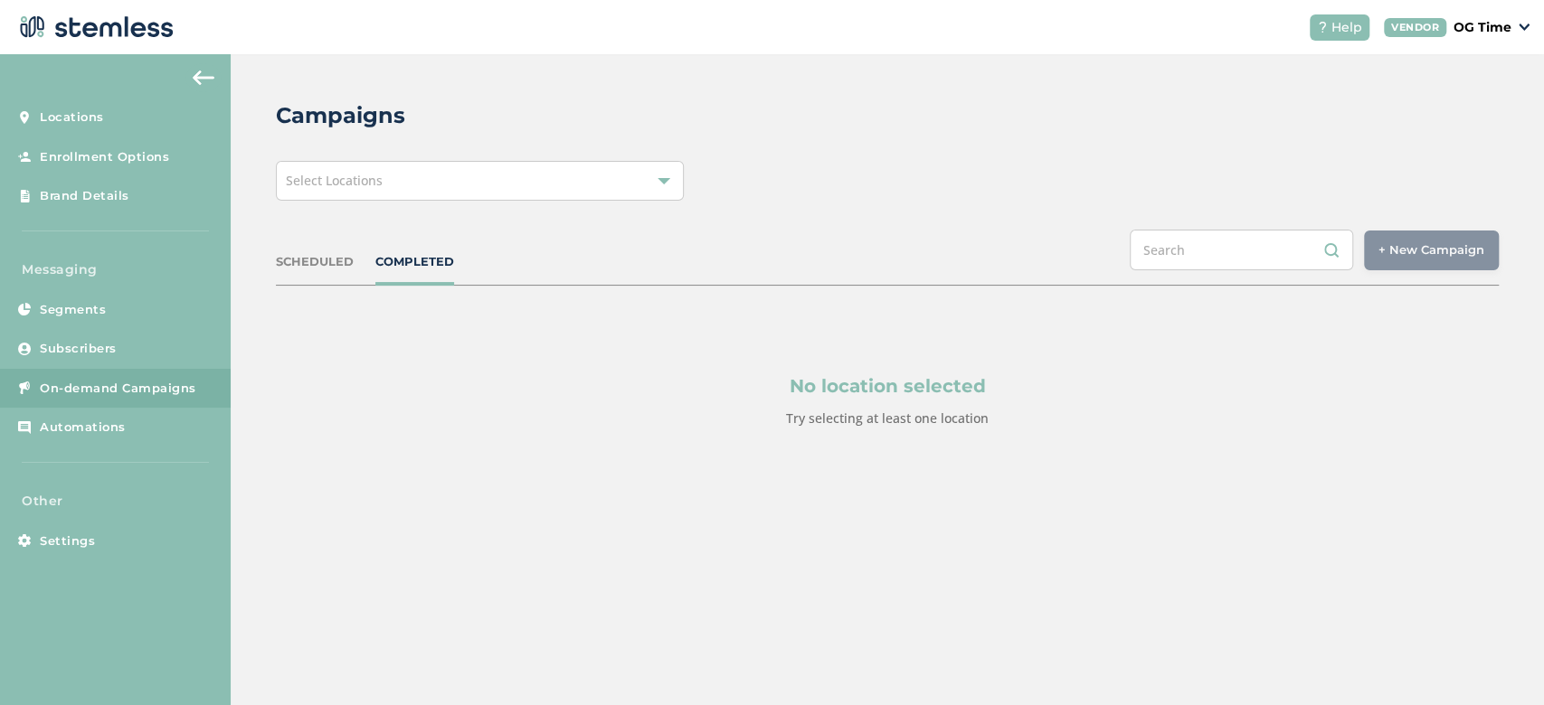
click at [373, 192] on div "Select Locations" at bounding box center [480, 181] width 408 height 40
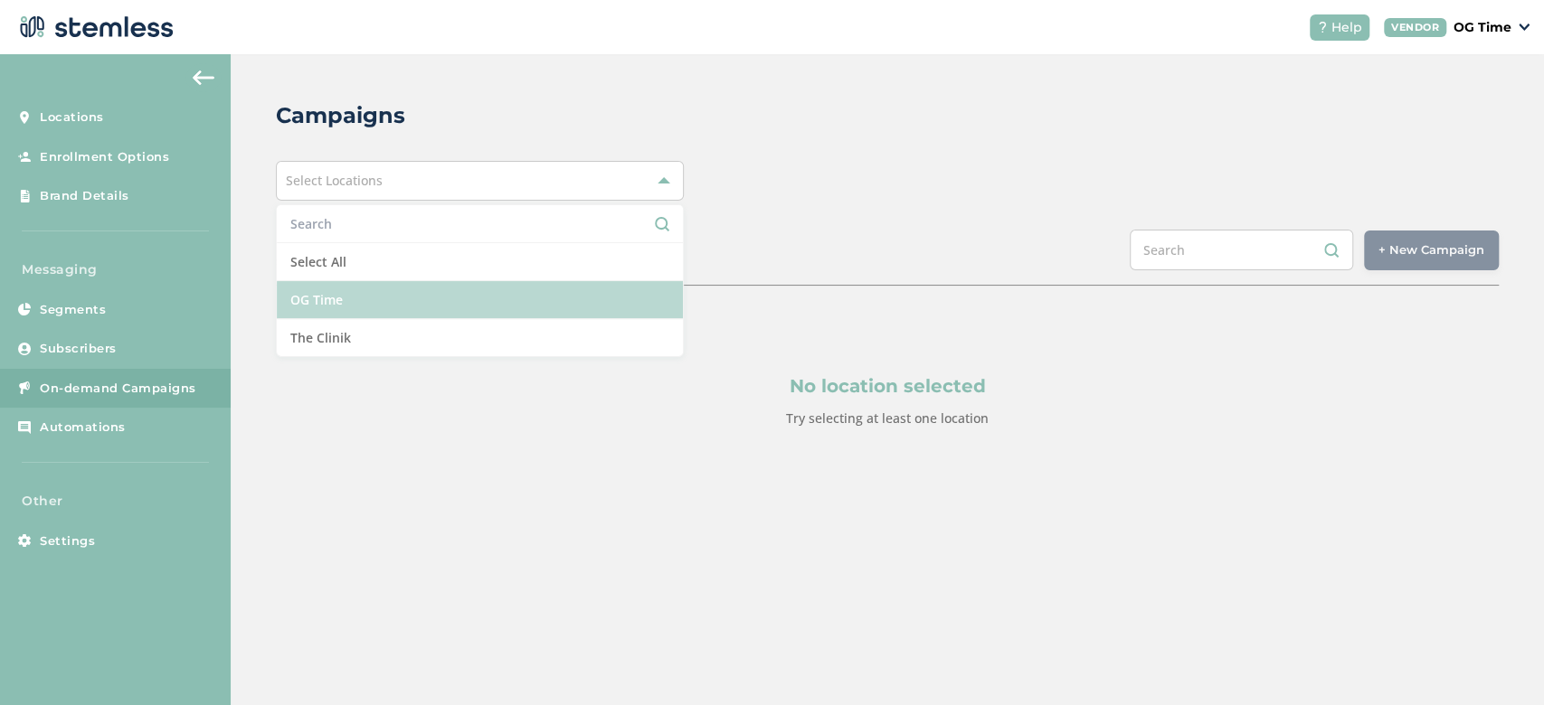
click at [372, 302] on li "OG Time" at bounding box center [480, 300] width 406 height 38
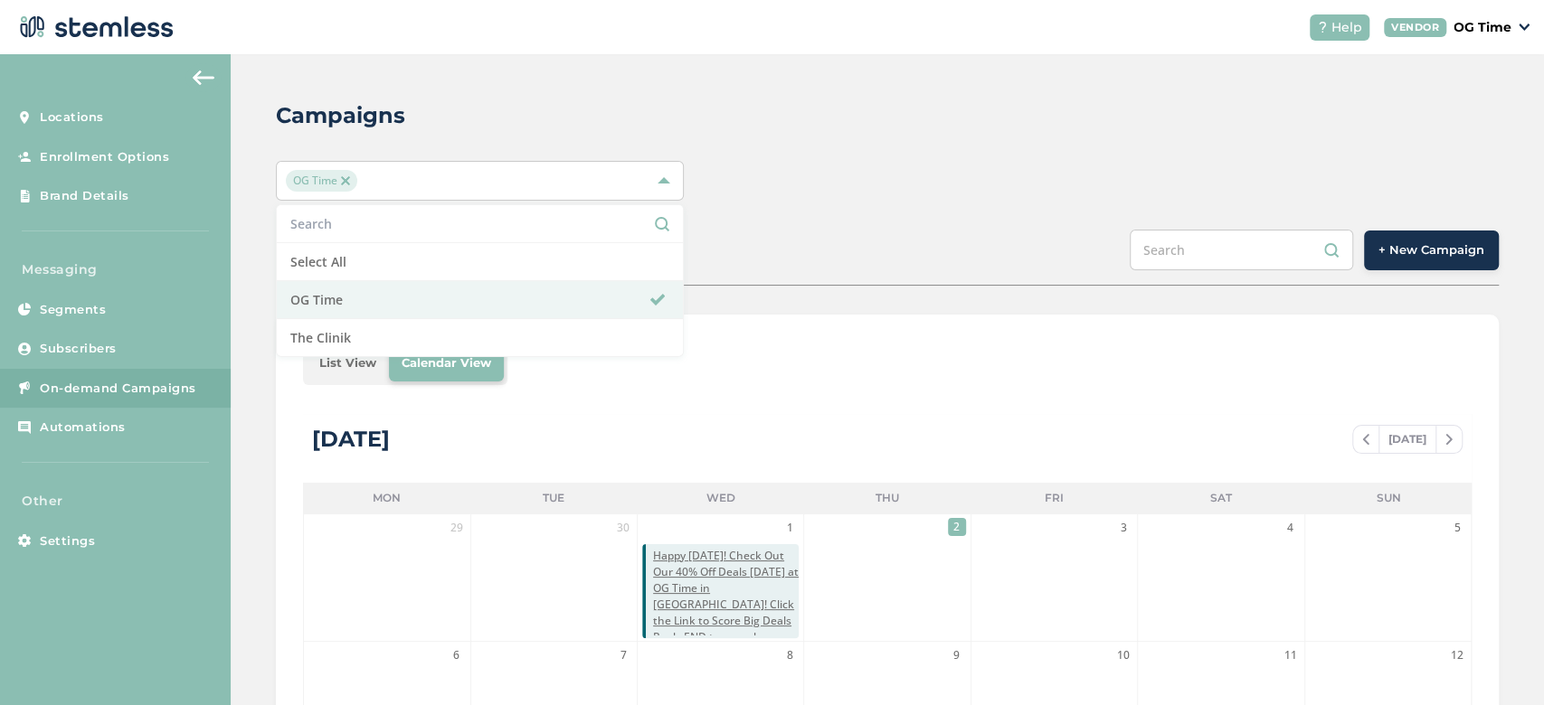
click at [1055, 219] on div "Campaigns OG Time Select All OG Time The Clinik SCHEDULED COMPLETED + New Campa…" at bounding box center [887, 639] width 1313 height 1170
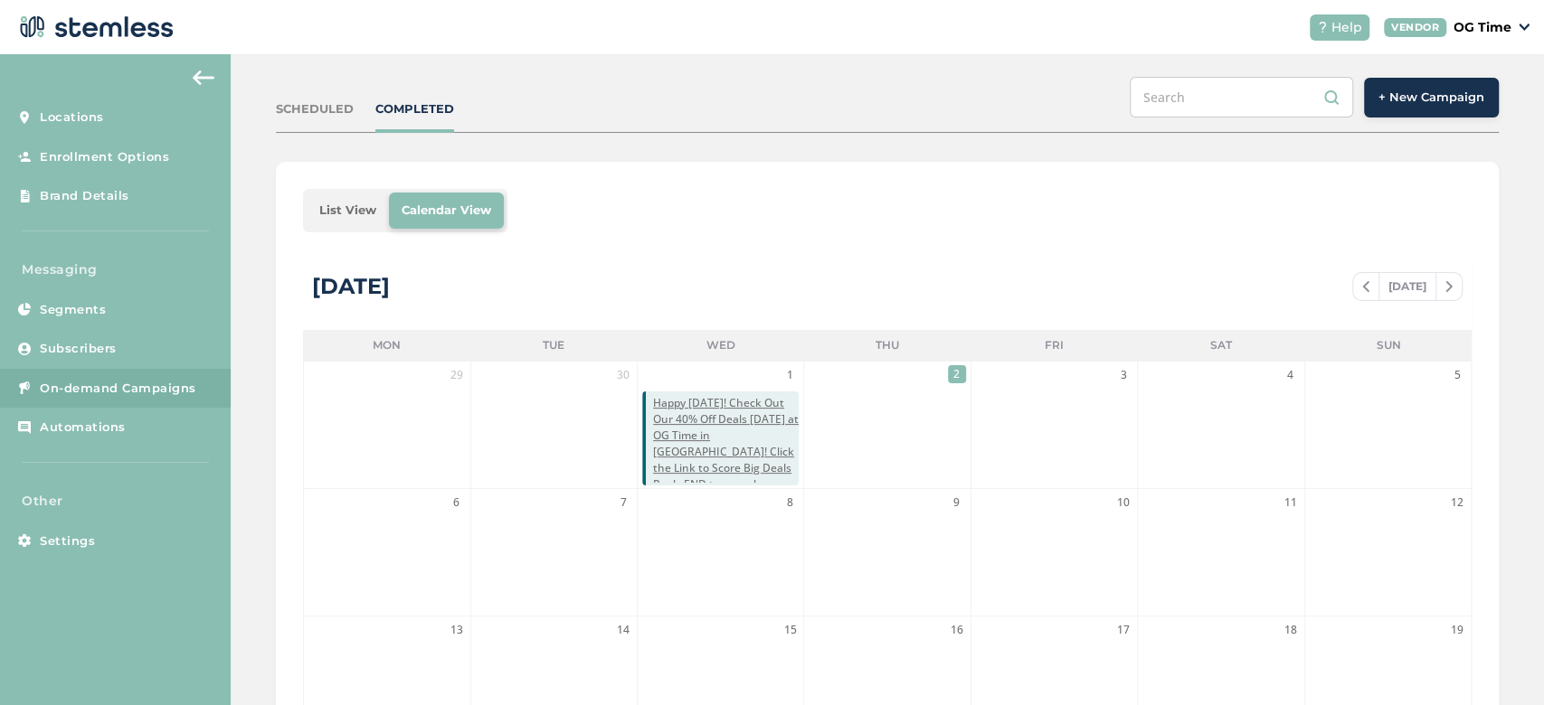
scroll to position [195, 0]
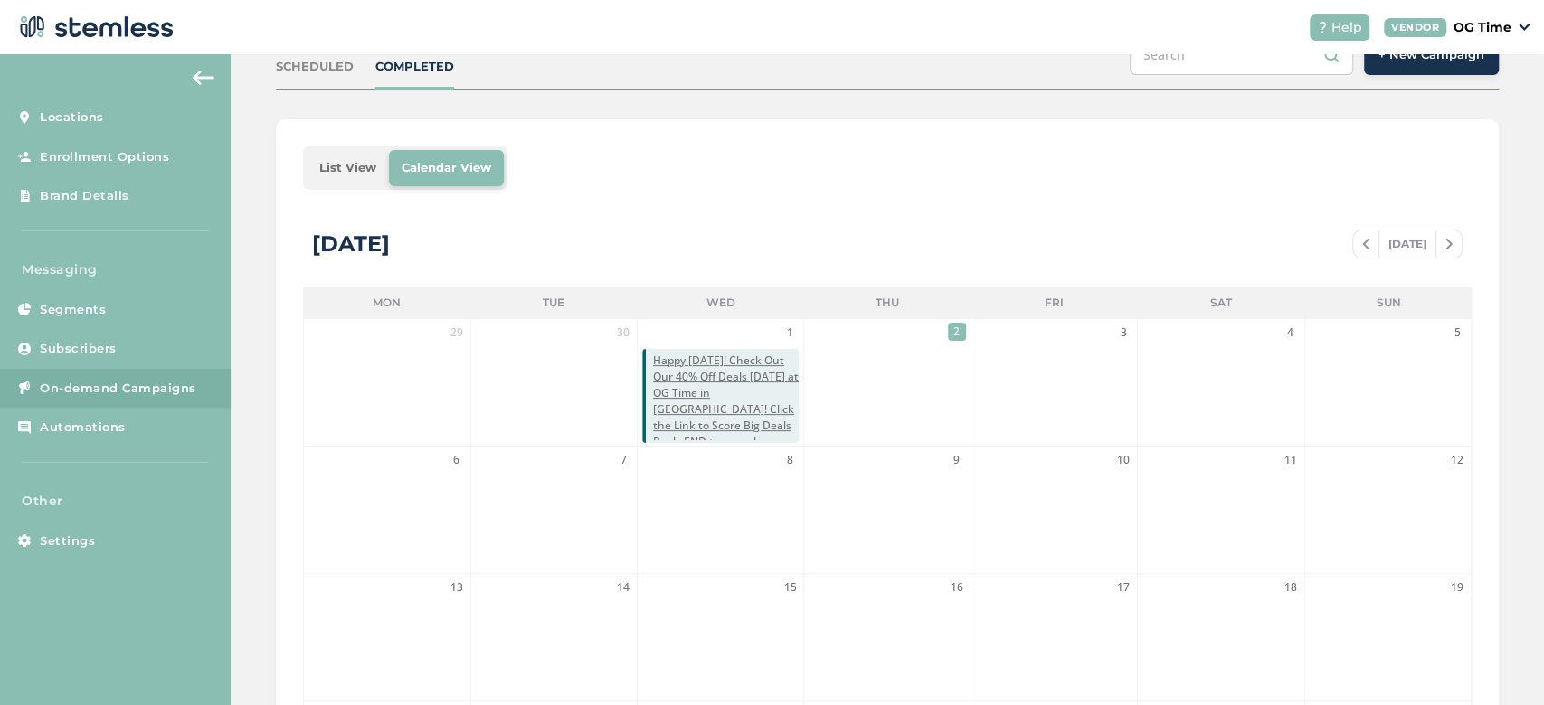
click at [1354, 252] on span at bounding box center [1365, 244] width 25 height 22
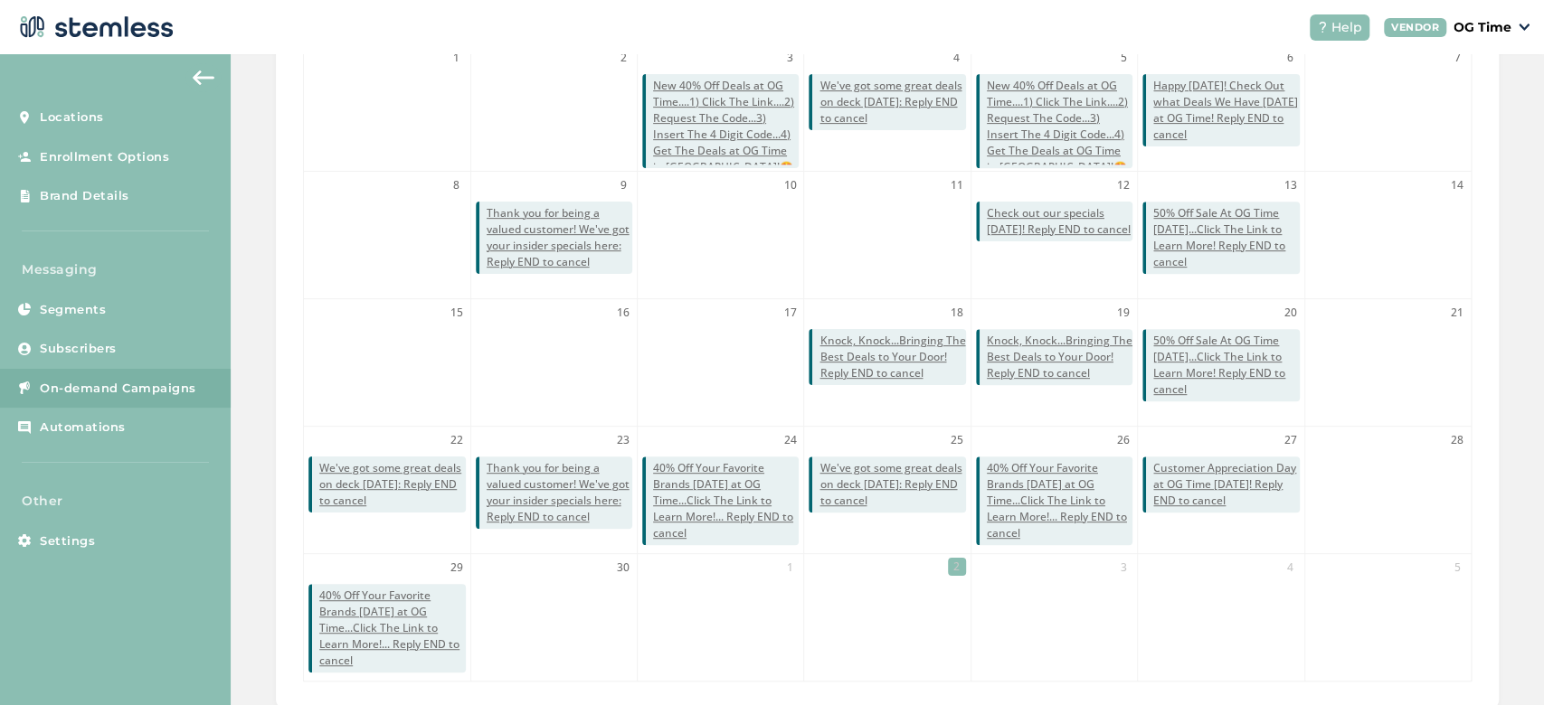
scroll to position [516, 0]
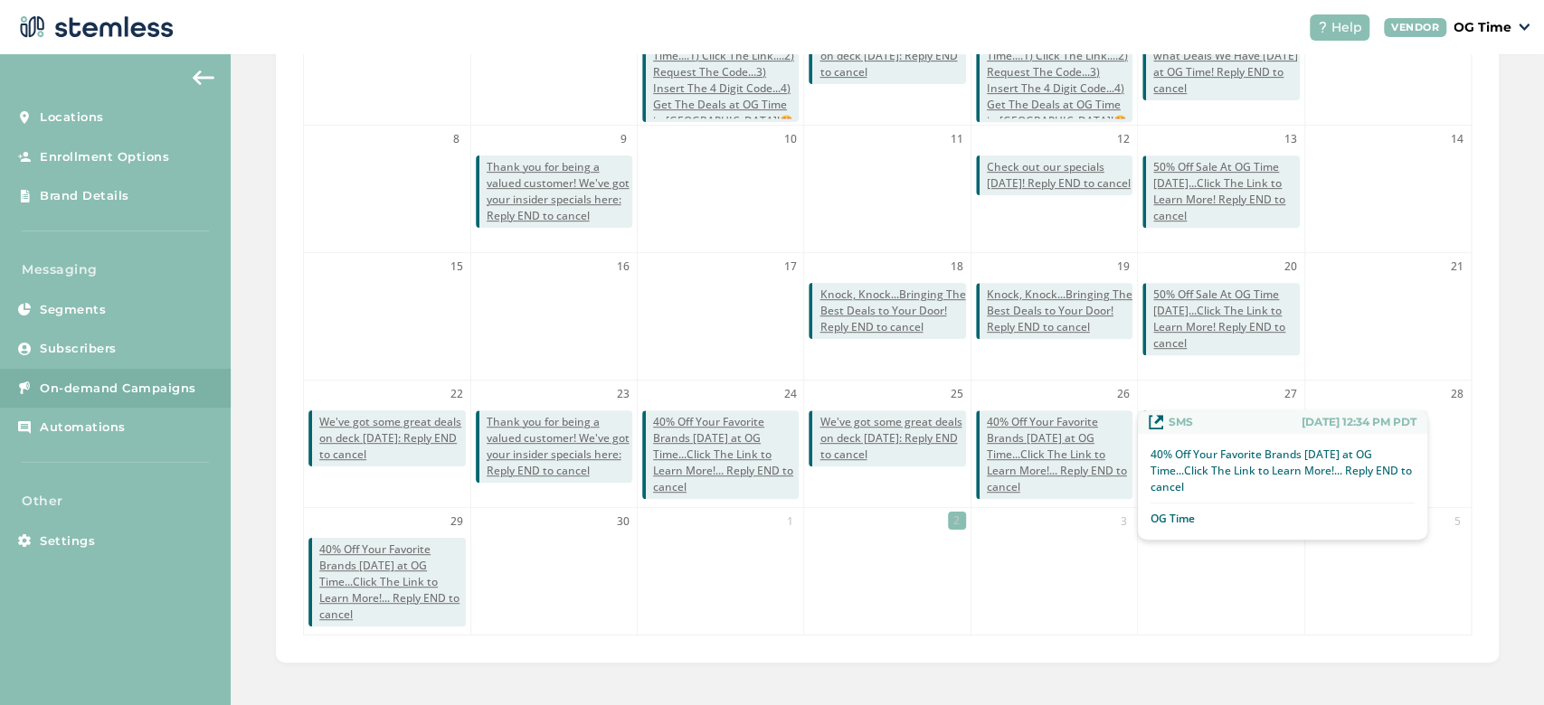
click at [1023, 459] on span "40% Off Your Favorite Brands Today at OG Time...Click The Link to Learn More!..…" at bounding box center [1060, 454] width 146 height 81
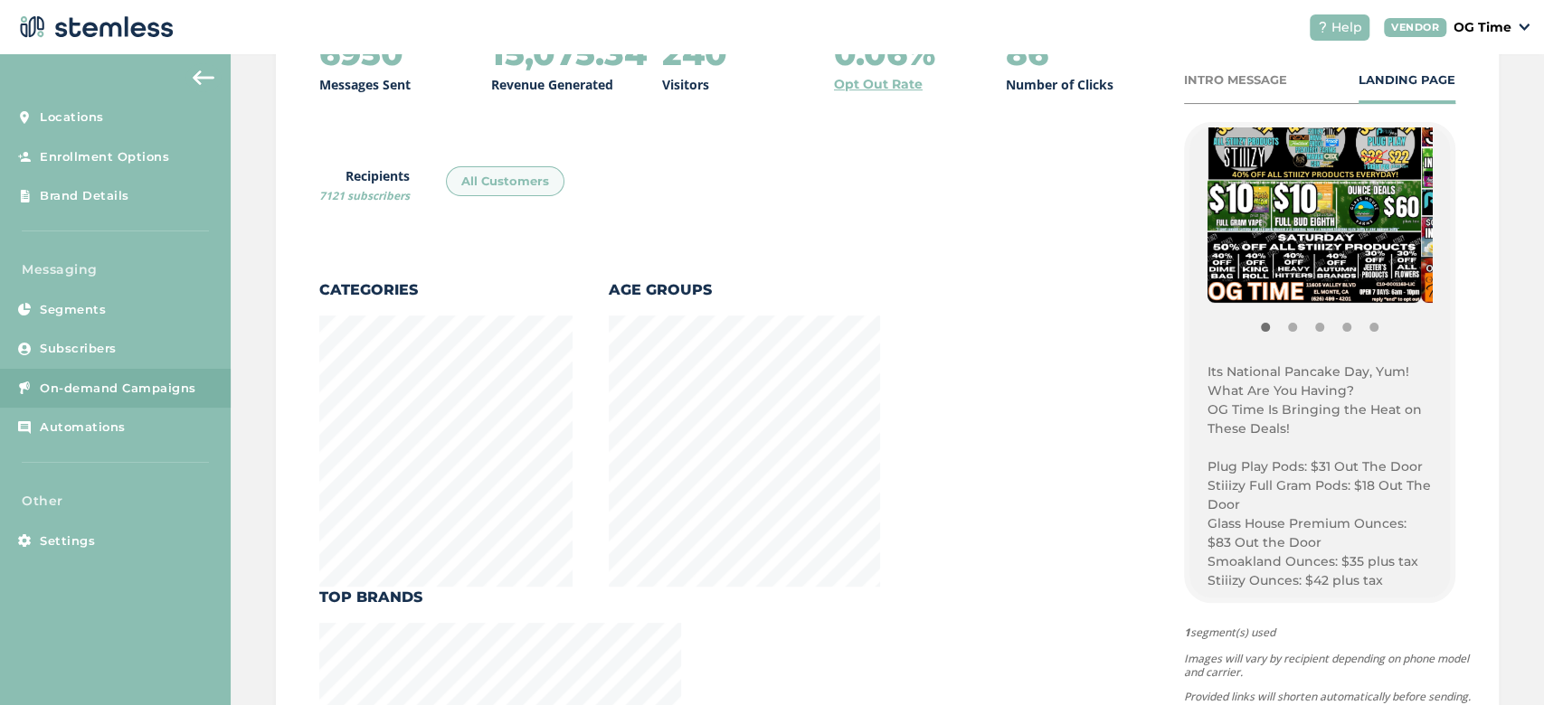
scroll to position [298, 0]
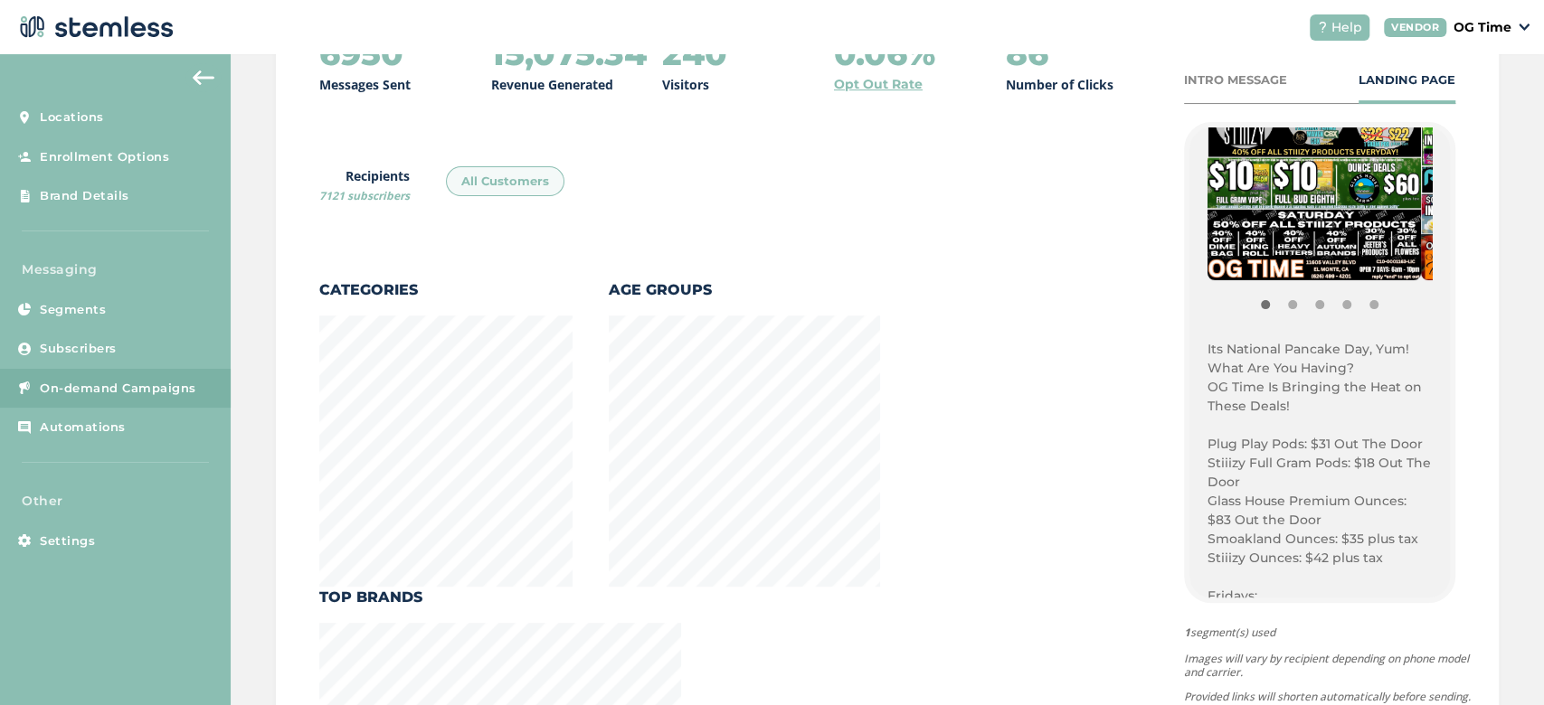
click at [1207, 345] on p "Its National Pancake Day, Yum!" at bounding box center [1319, 349] width 224 height 19
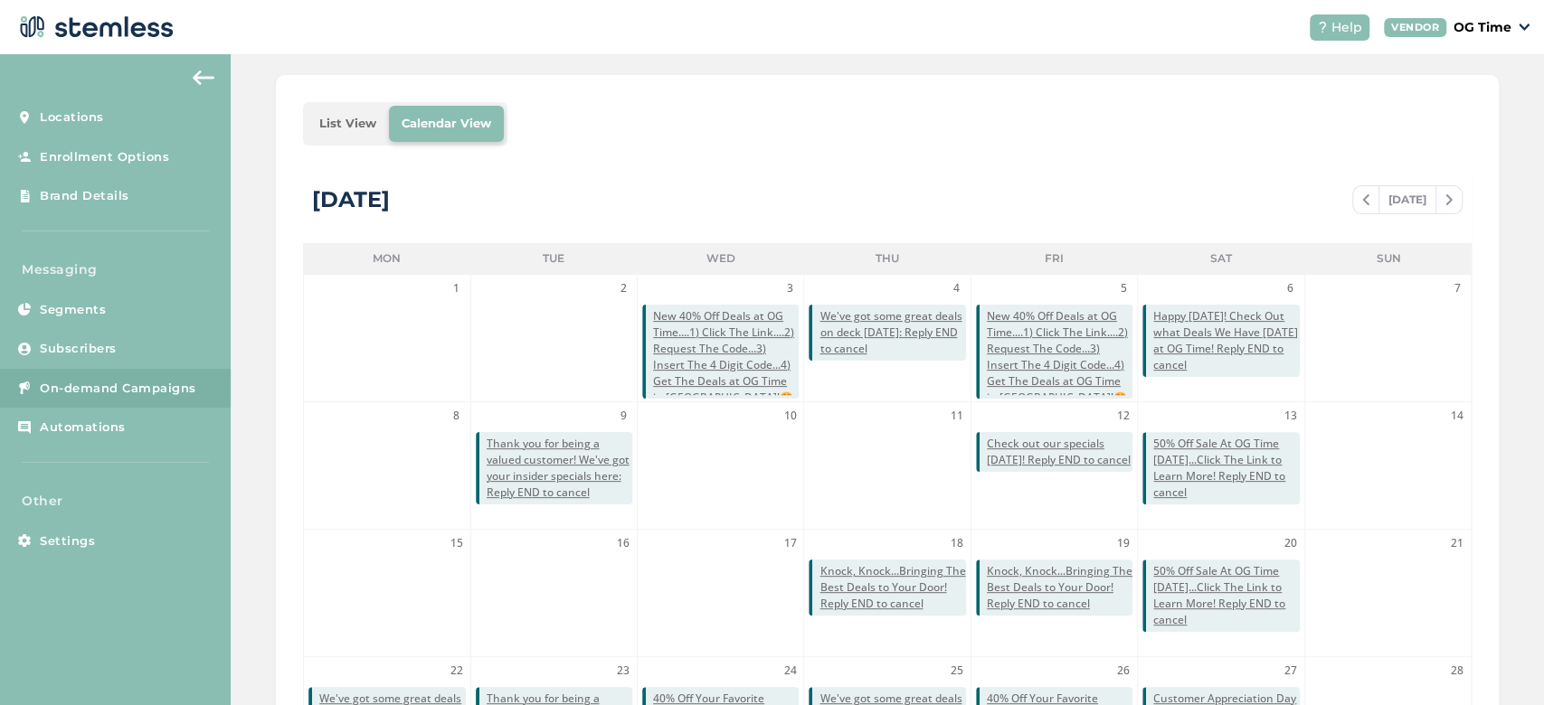
scroll to position [516, 0]
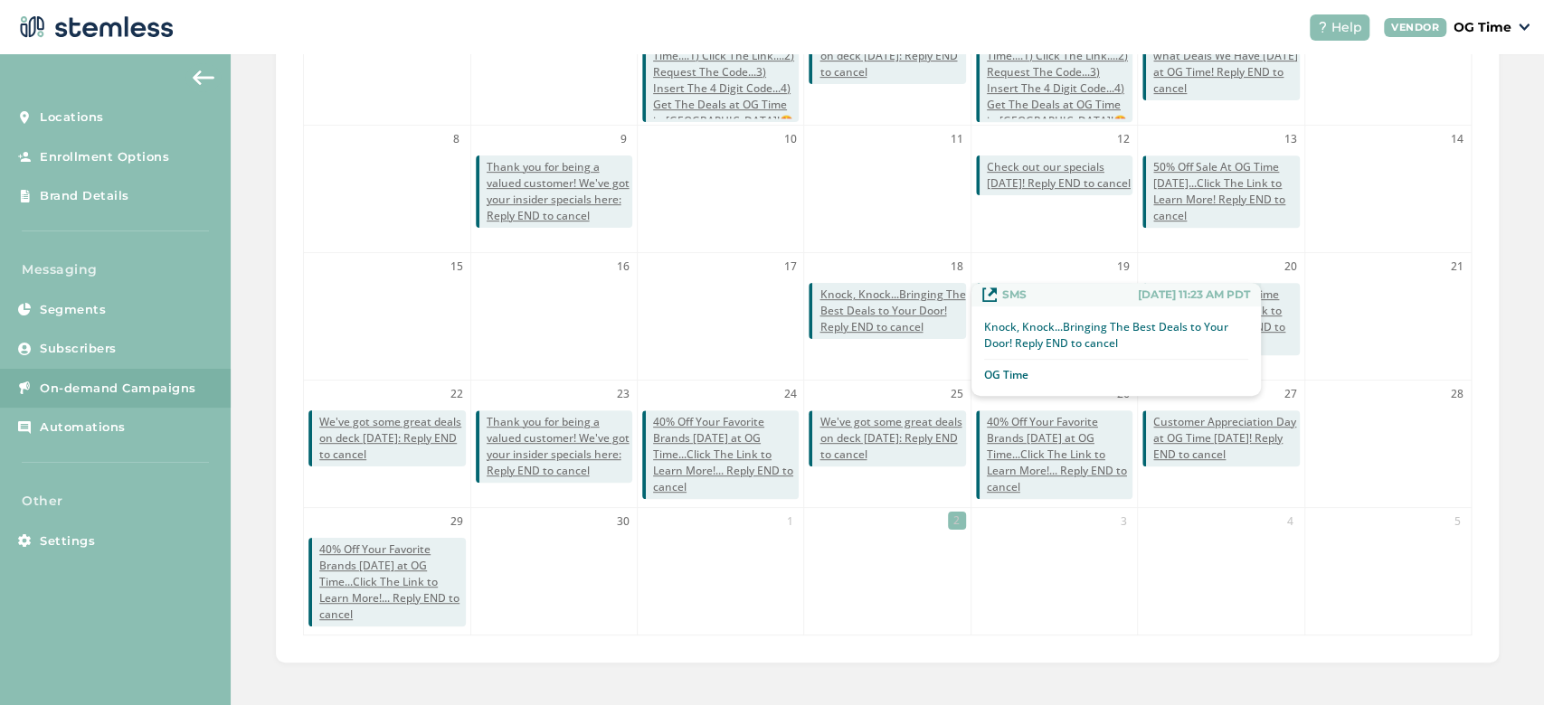
click at [867, 312] on span "Knock, Knock...Bringing The Best Deals to Your Door! Reply END to cancel" at bounding box center [892, 311] width 146 height 49
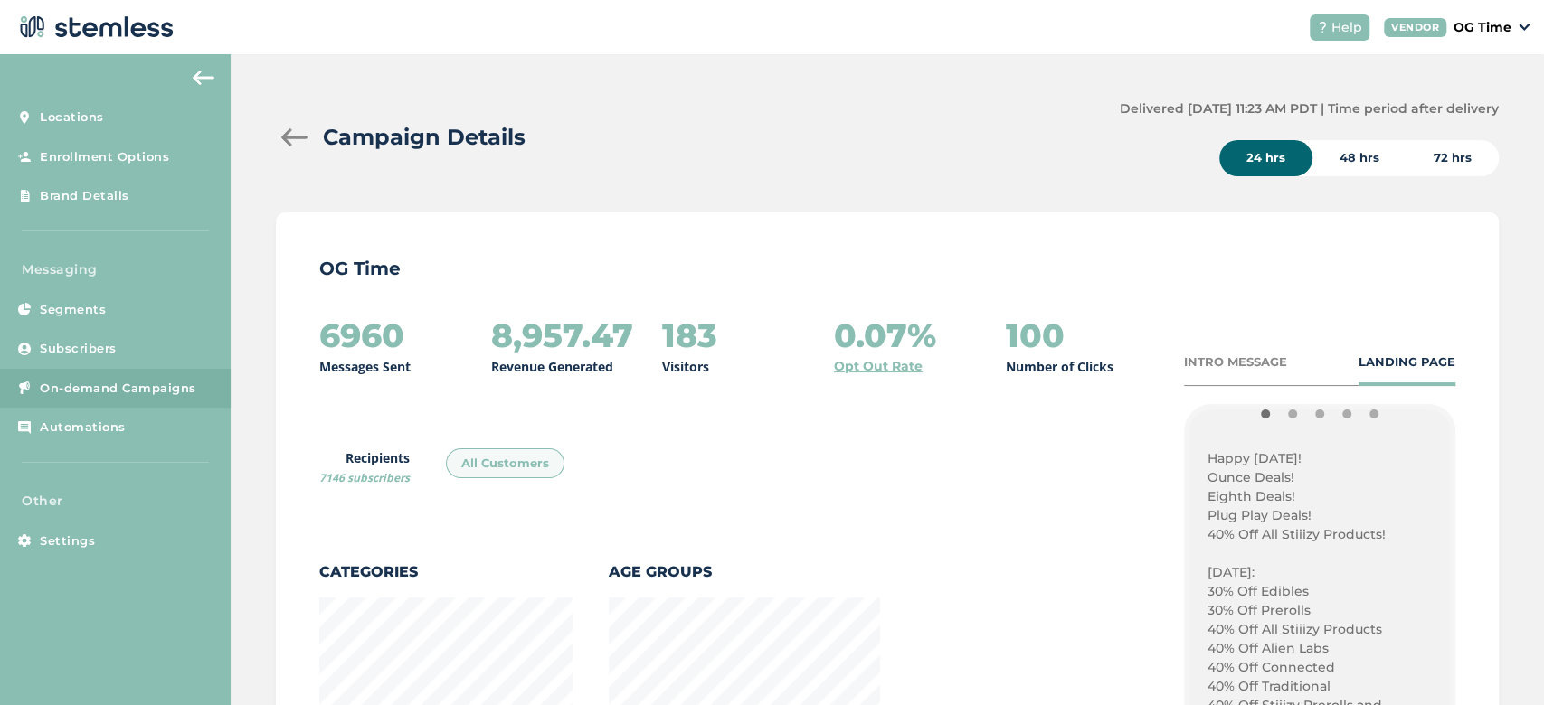
click at [1207, 460] on p "Happy Thursday!" at bounding box center [1319, 458] width 224 height 19
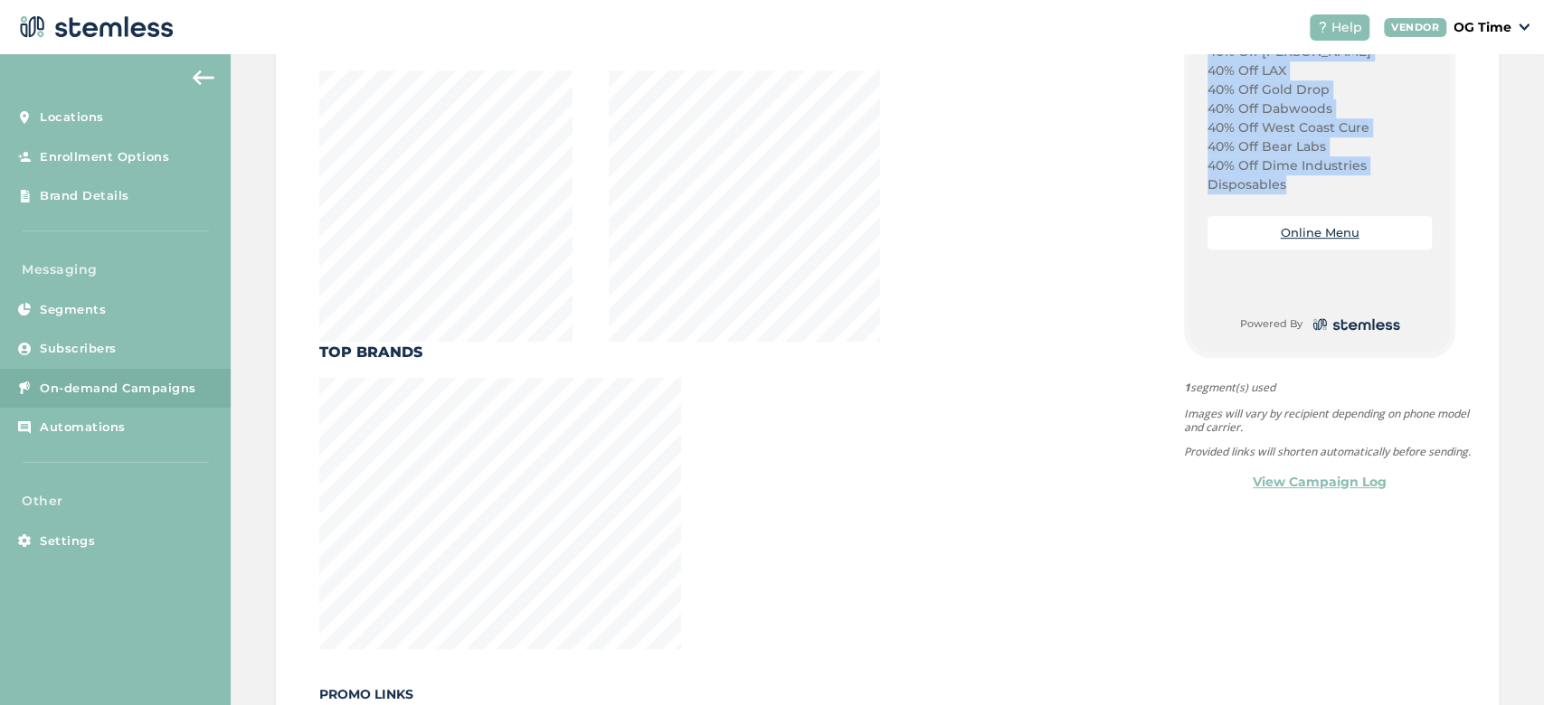
click at [1273, 184] on p "40% Off Dime Industries Disposables" at bounding box center [1319, 175] width 224 height 38
copy div "Happy Thursday! Ounce Deals! Eighth Deals! Plug Play Deals! 40% Off All Stiiizy…"
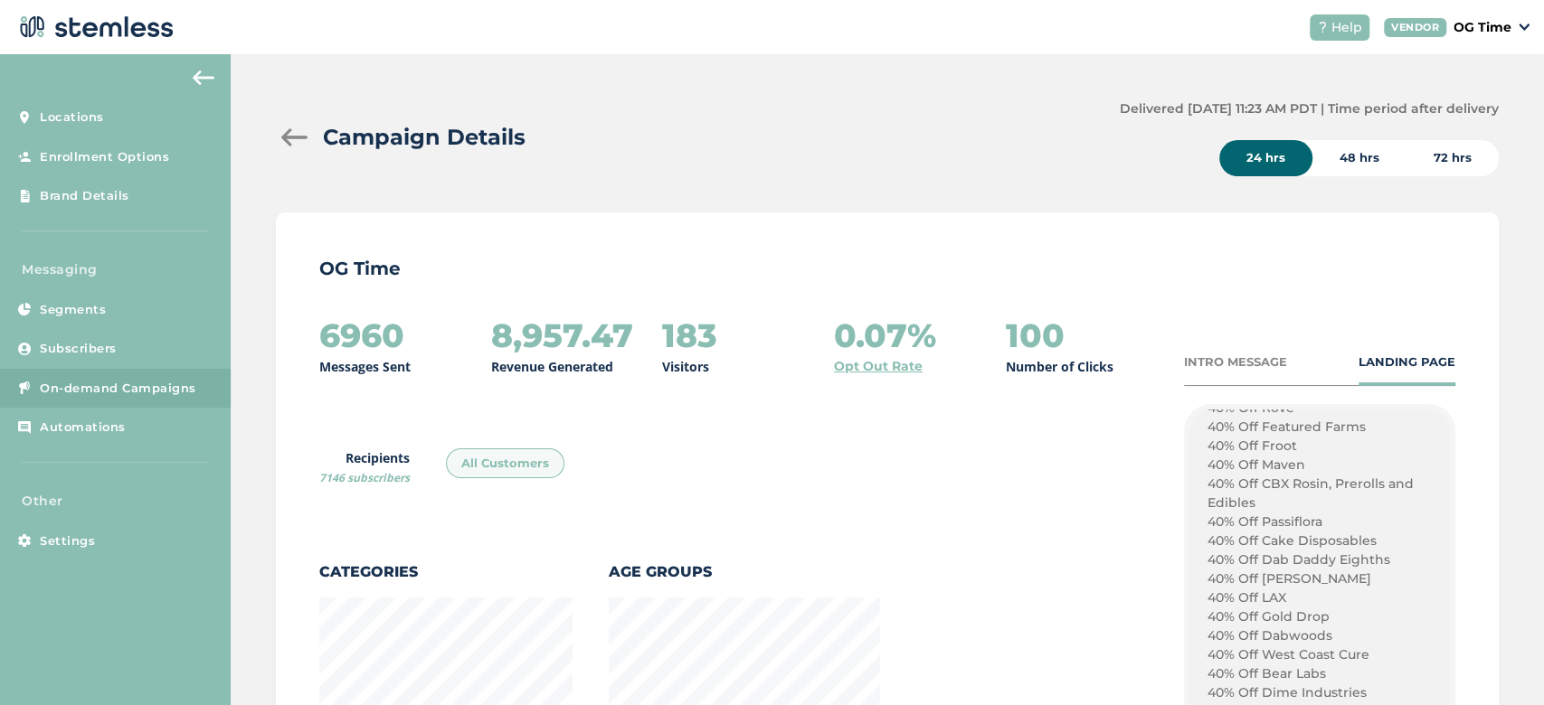
click at [288, 130] on div at bounding box center [294, 137] width 36 height 18
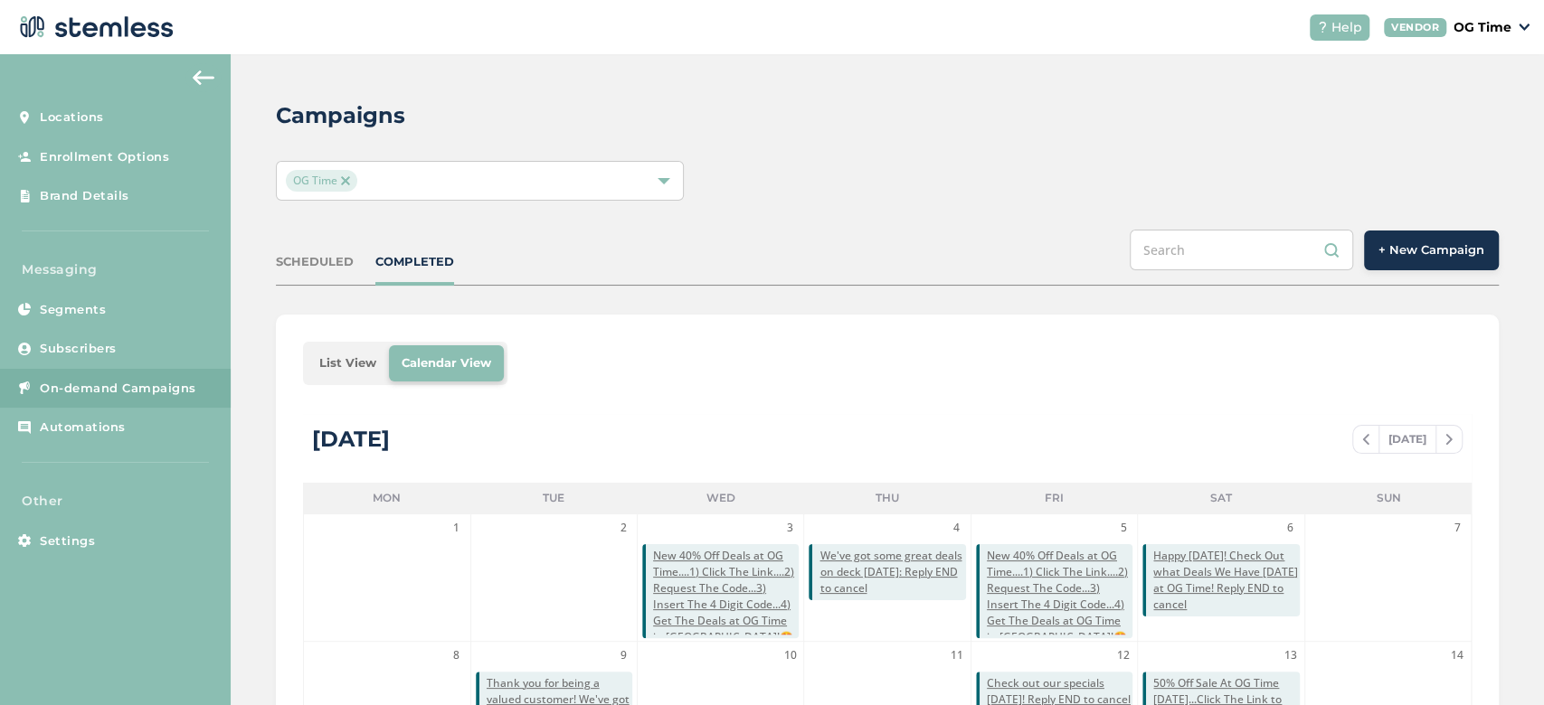
click at [1389, 260] on button "+ New Campaign" at bounding box center [1431, 251] width 135 height 40
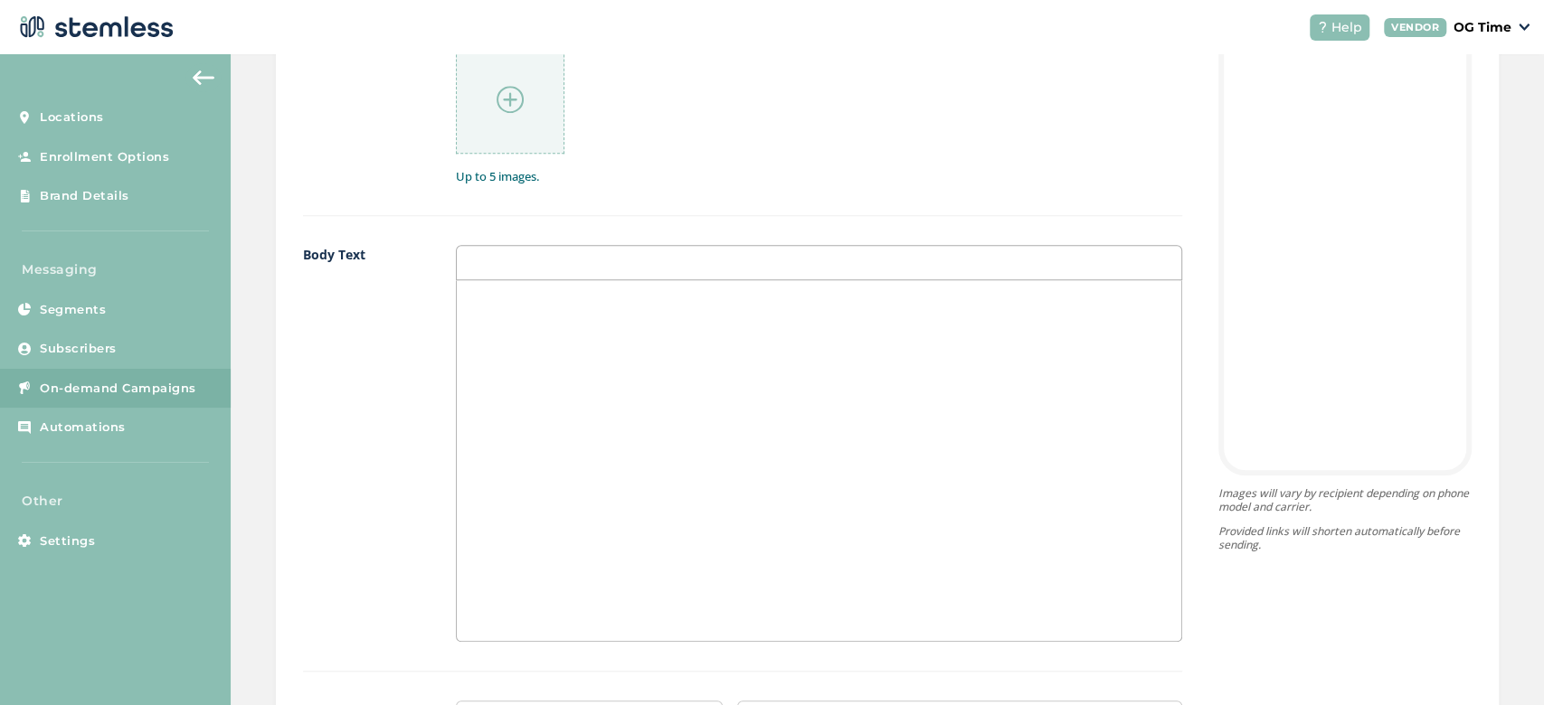
click at [557, 305] on p at bounding box center [818, 299] width 697 height 16
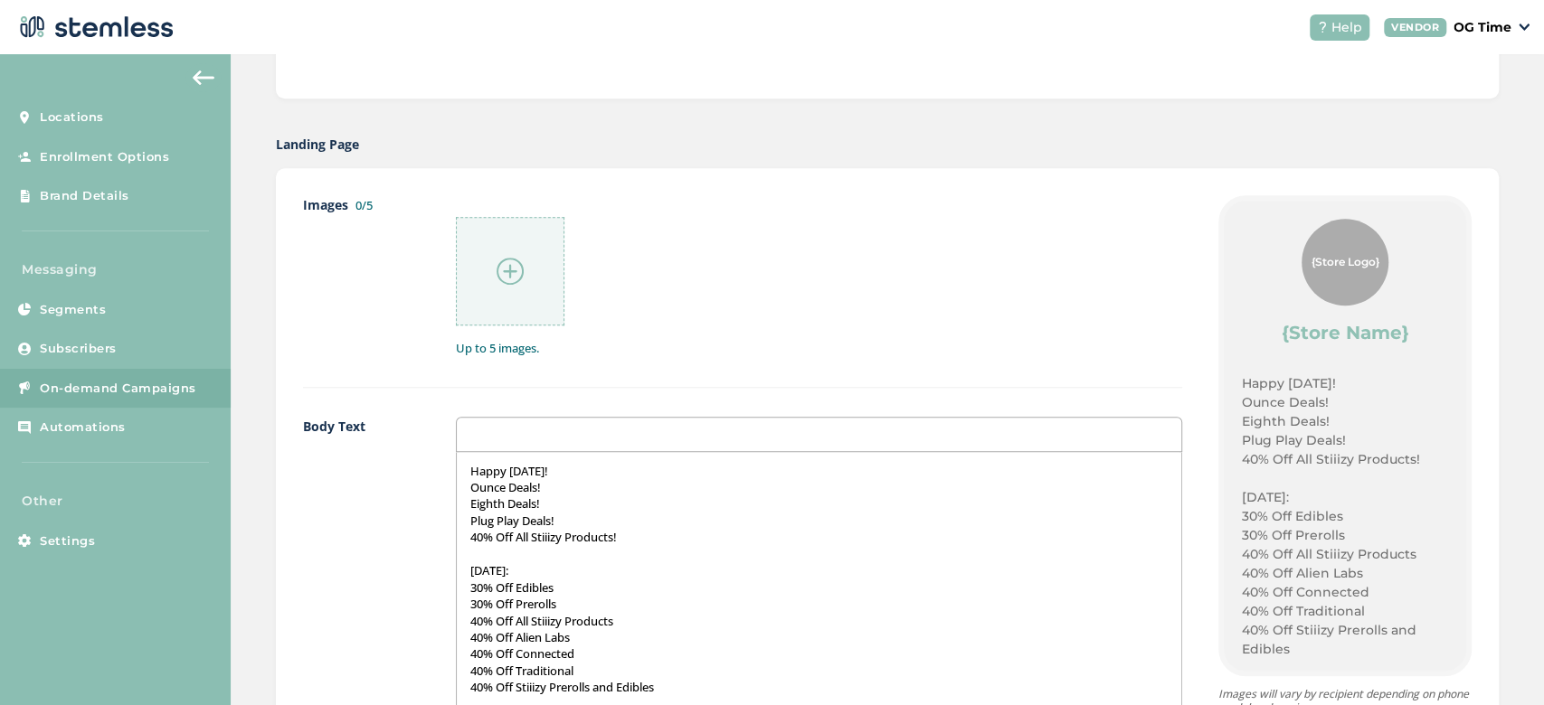
click at [577, 463] on p "Happy Thursday!" at bounding box center [818, 471] width 697 height 16
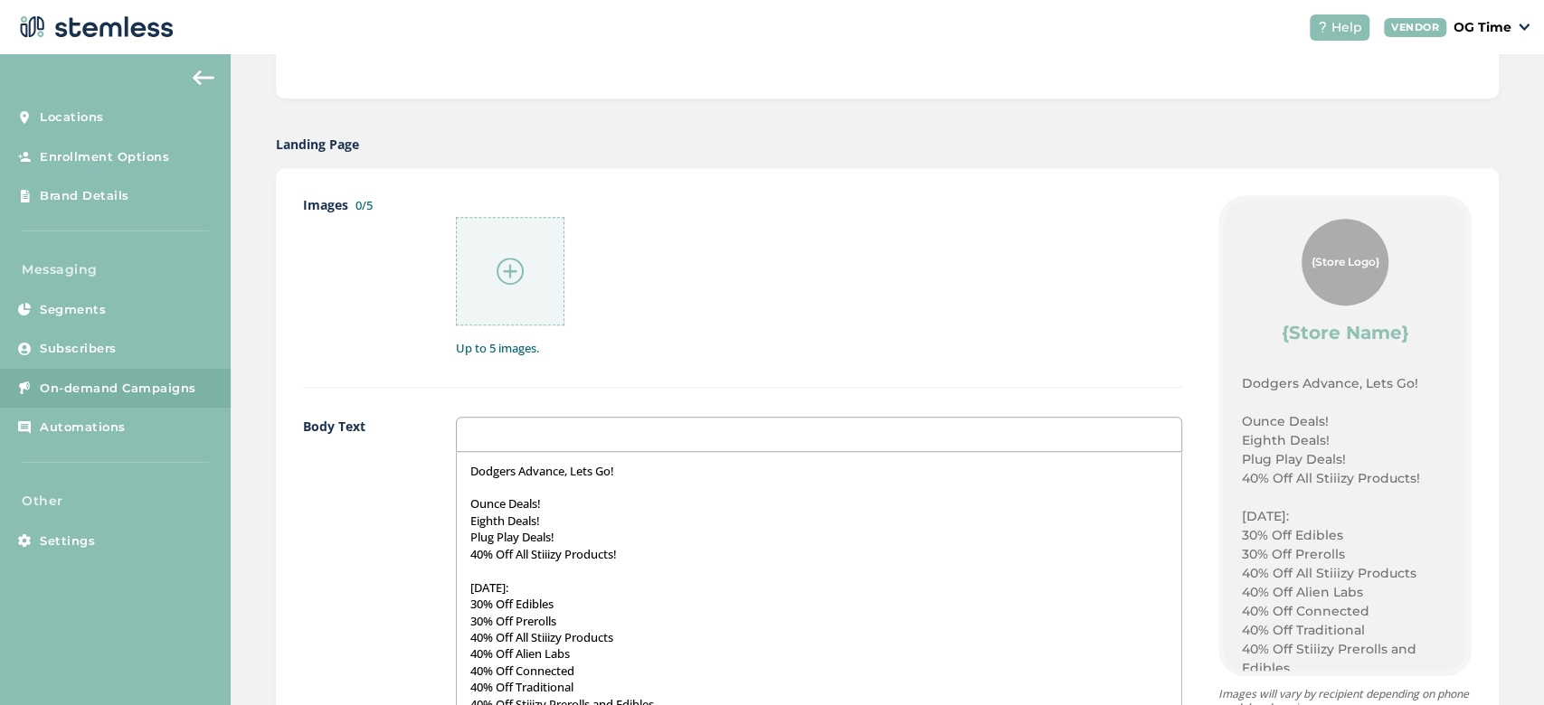
click at [557, 503] on p "Ounce Deals!" at bounding box center [818, 504] width 697 height 16
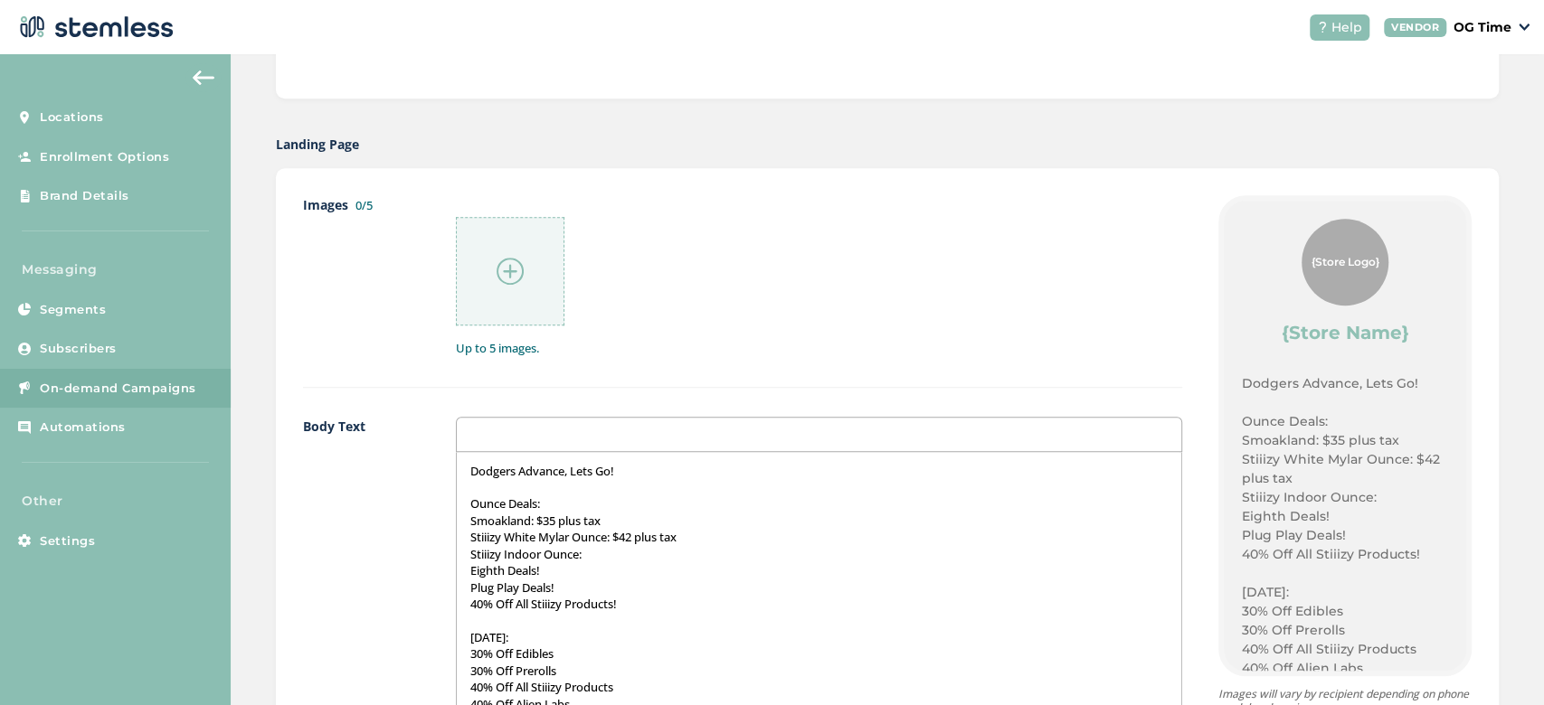
click at [360, 309] on label "Images 0/5" at bounding box center [361, 276] width 117 height 163
click at [593, 563] on p "Eighth Deals!" at bounding box center [818, 571] width 697 height 16
click at [597, 553] on p "Stiiizy Indoor Ounce:" at bounding box center [818, 554] width 697 height 16
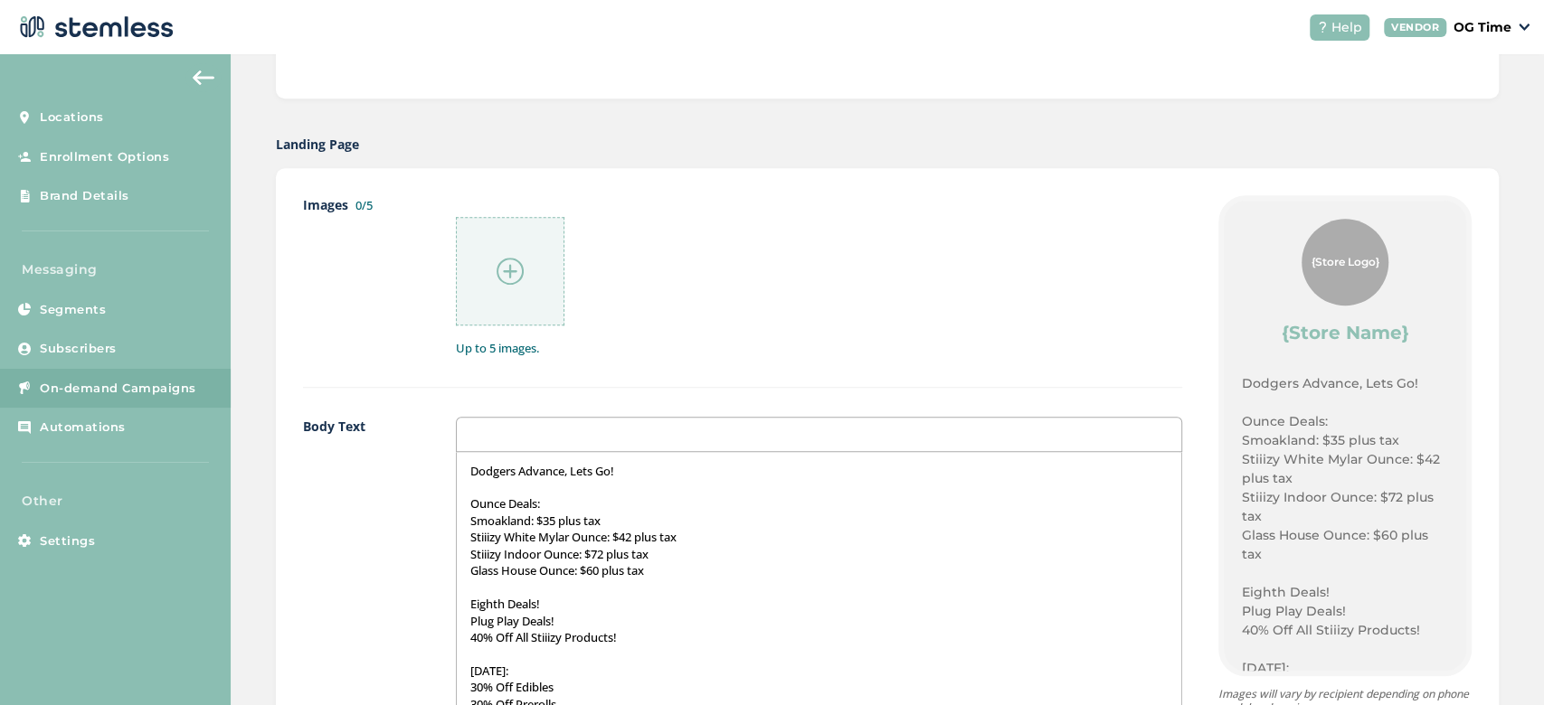
click at [545, 601] on p "Eighth Deals!" at bounding box center [818, 604] width 697 height 16
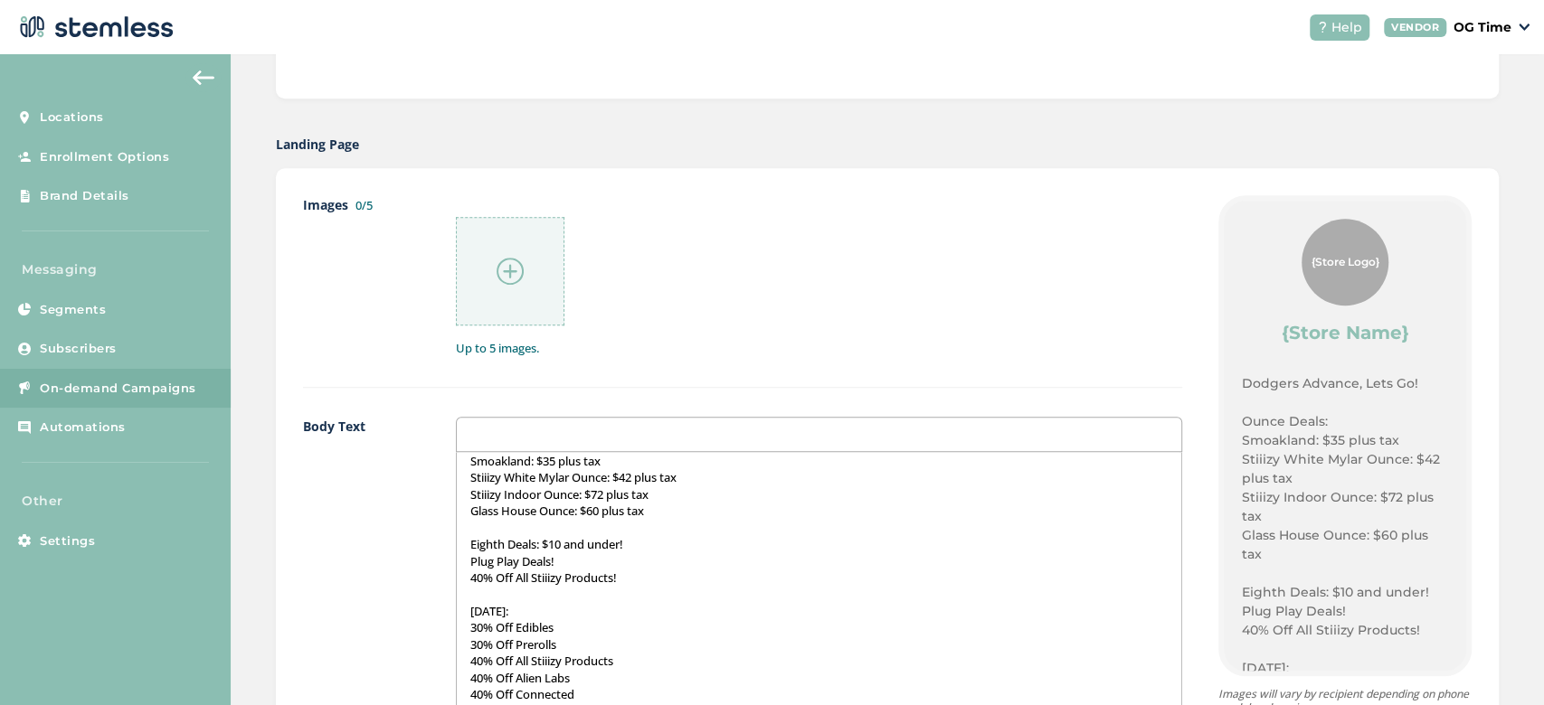
click at [560, 561] on p "Plug Play Deals!" at bounding box center [818, 561] width 697 height 16
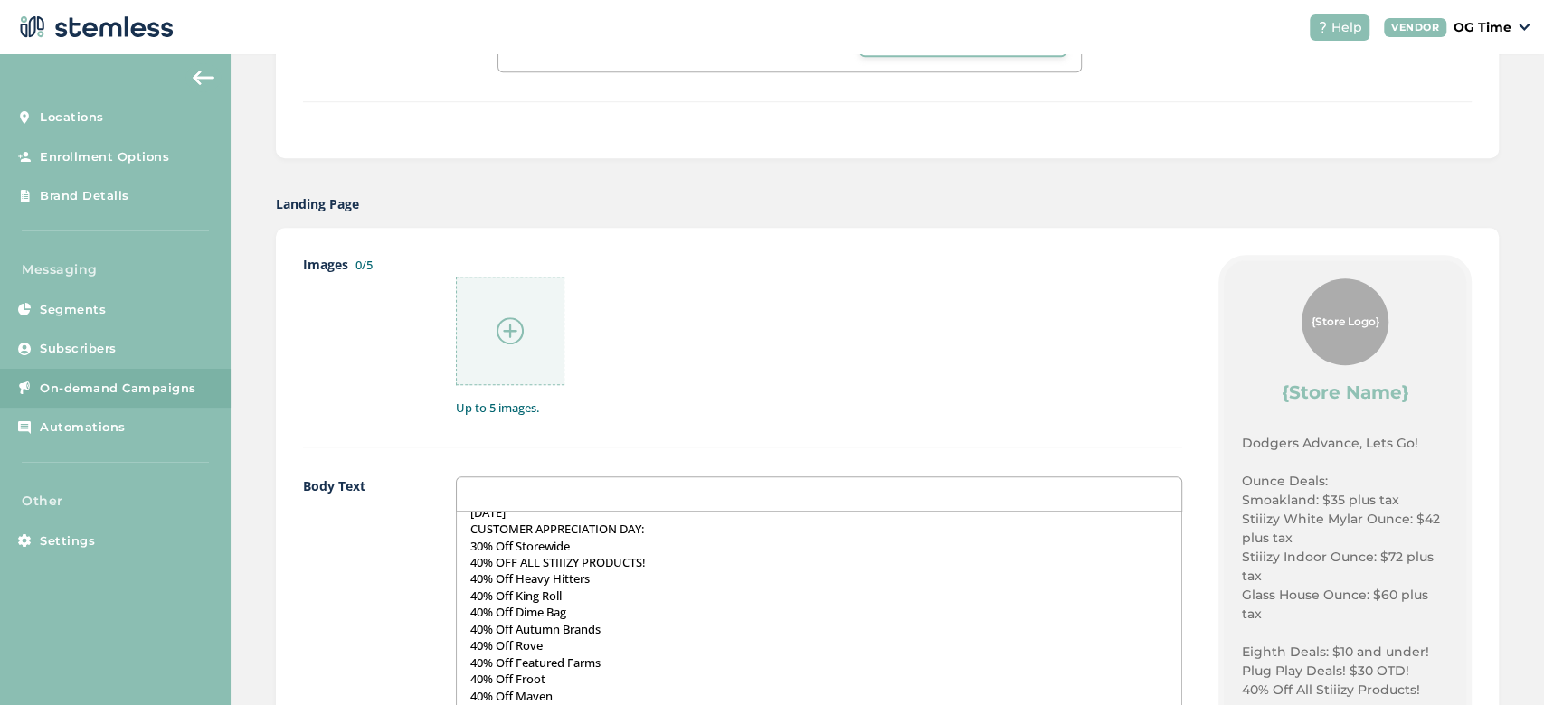
scroll to position [1026, 0]
click at [624, 539] on p "SATURDAY SEPTEMBER 27" at bounding box center [818, 539] width 697 height 16
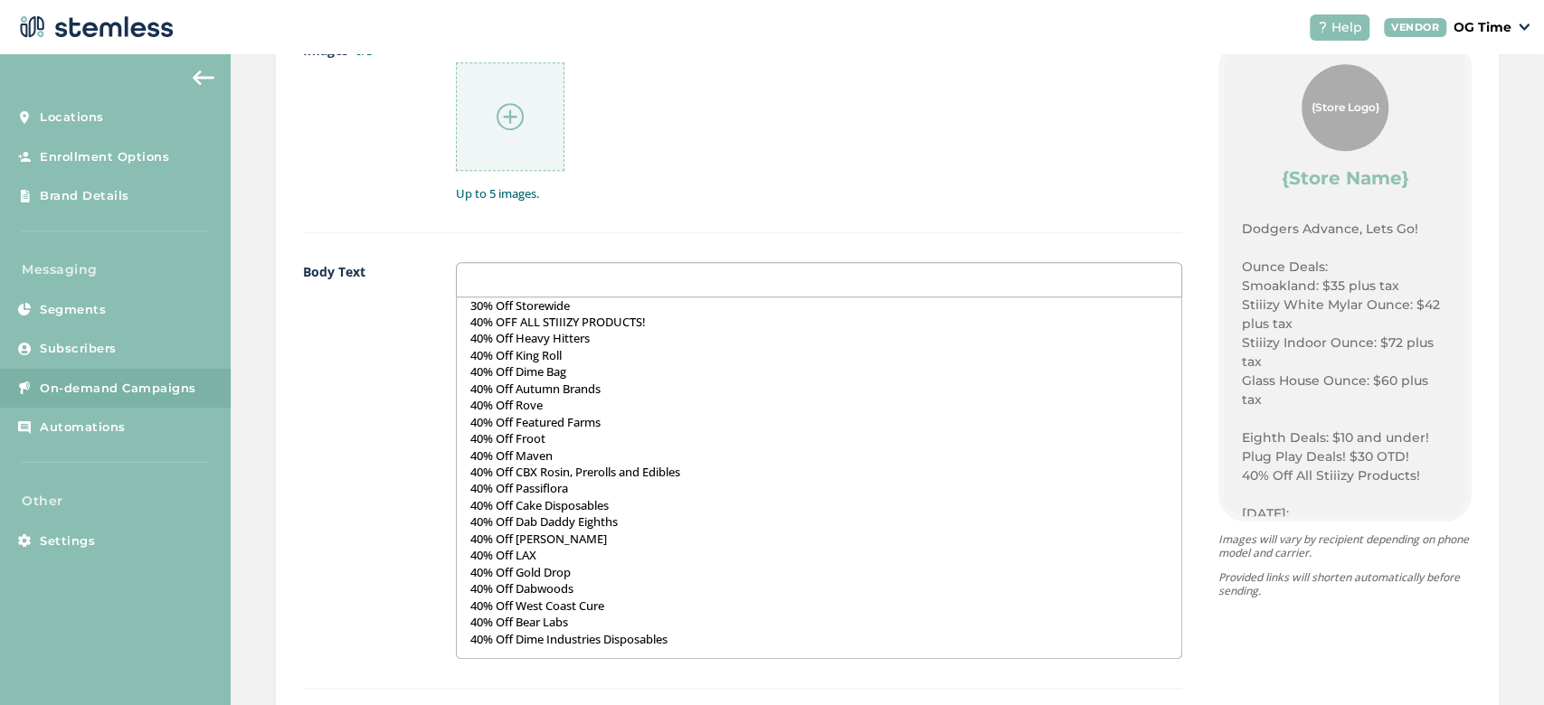
scroll to position [0, 0]
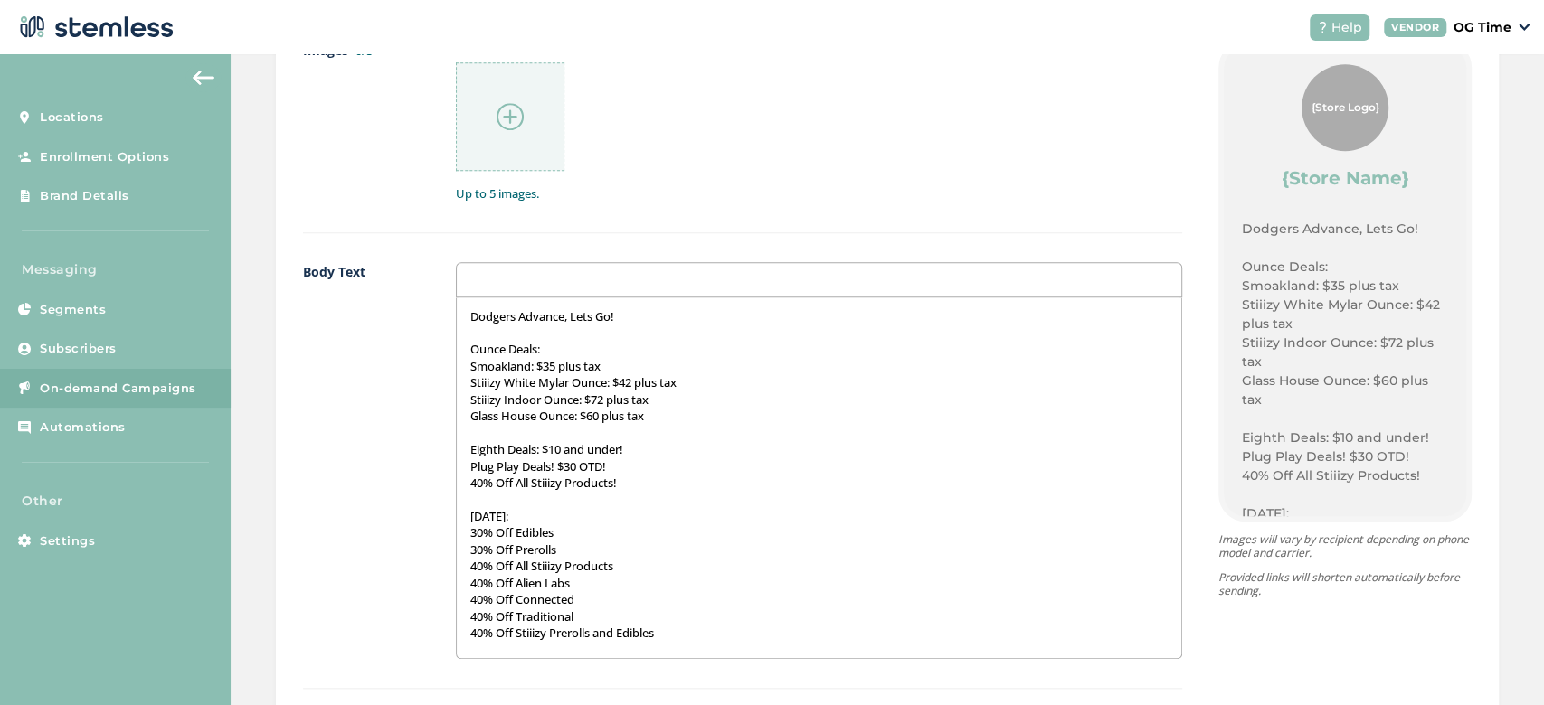
click at [470, 317] on p "Dodgers Advance, Lets Go!" at bounding box center [818, 316] width 697 height 16
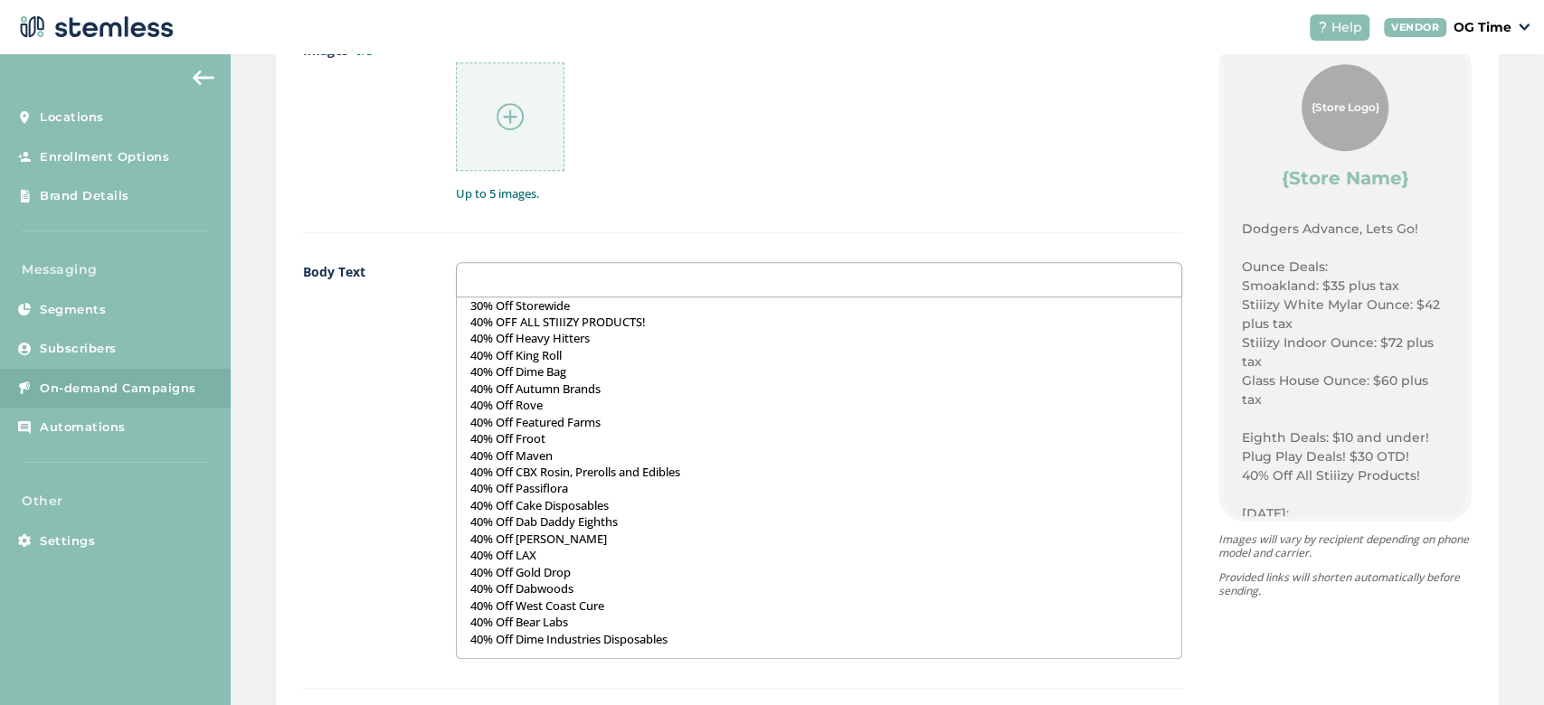
scroll to position [1483, 0]
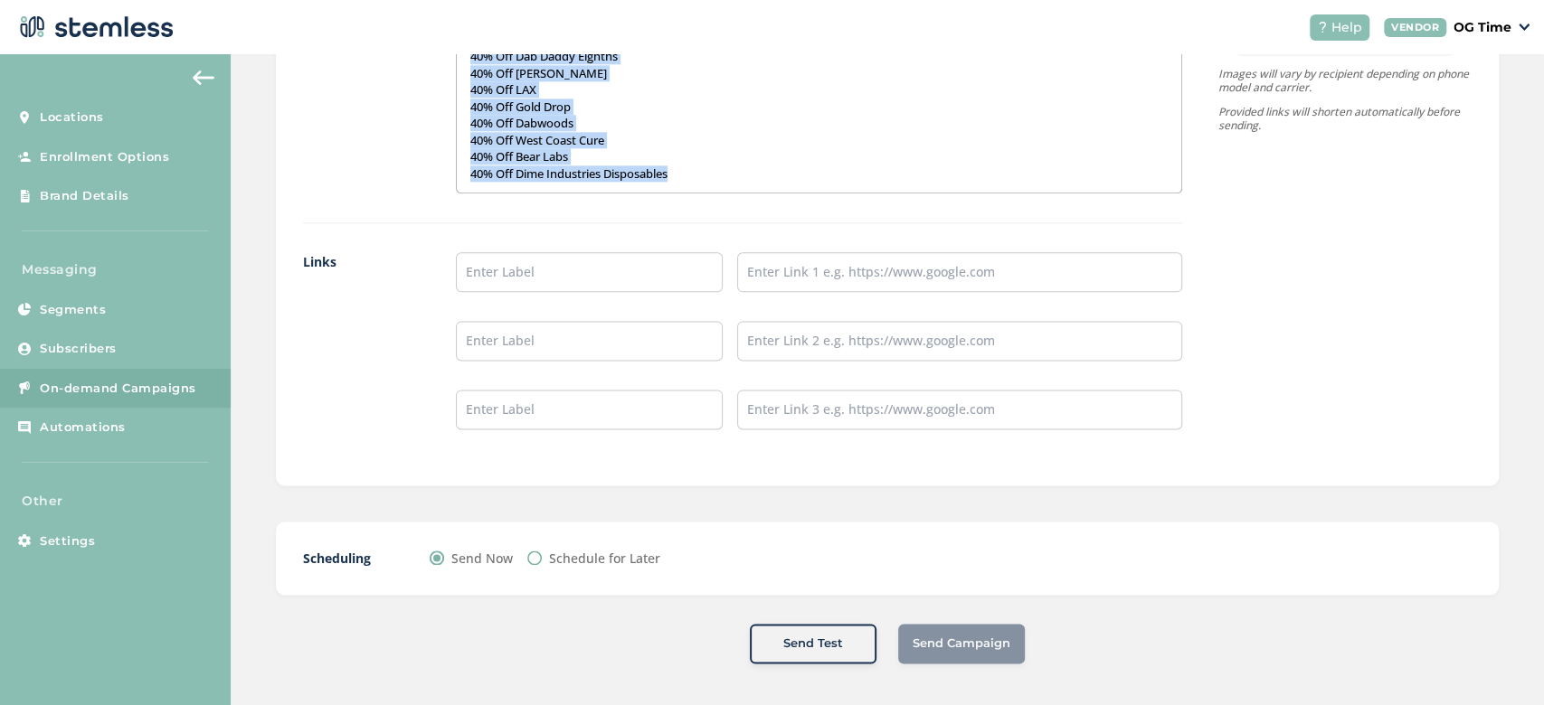
click at [677, 174] on p "40% Off Dime Industries Disposables" at bounding box center [818, 174] width 697 height 16
copy div "Dodgers Advance, Lets Go! Ounce Deals: Smoakland: $35 plus tax Stiiizy White My…"
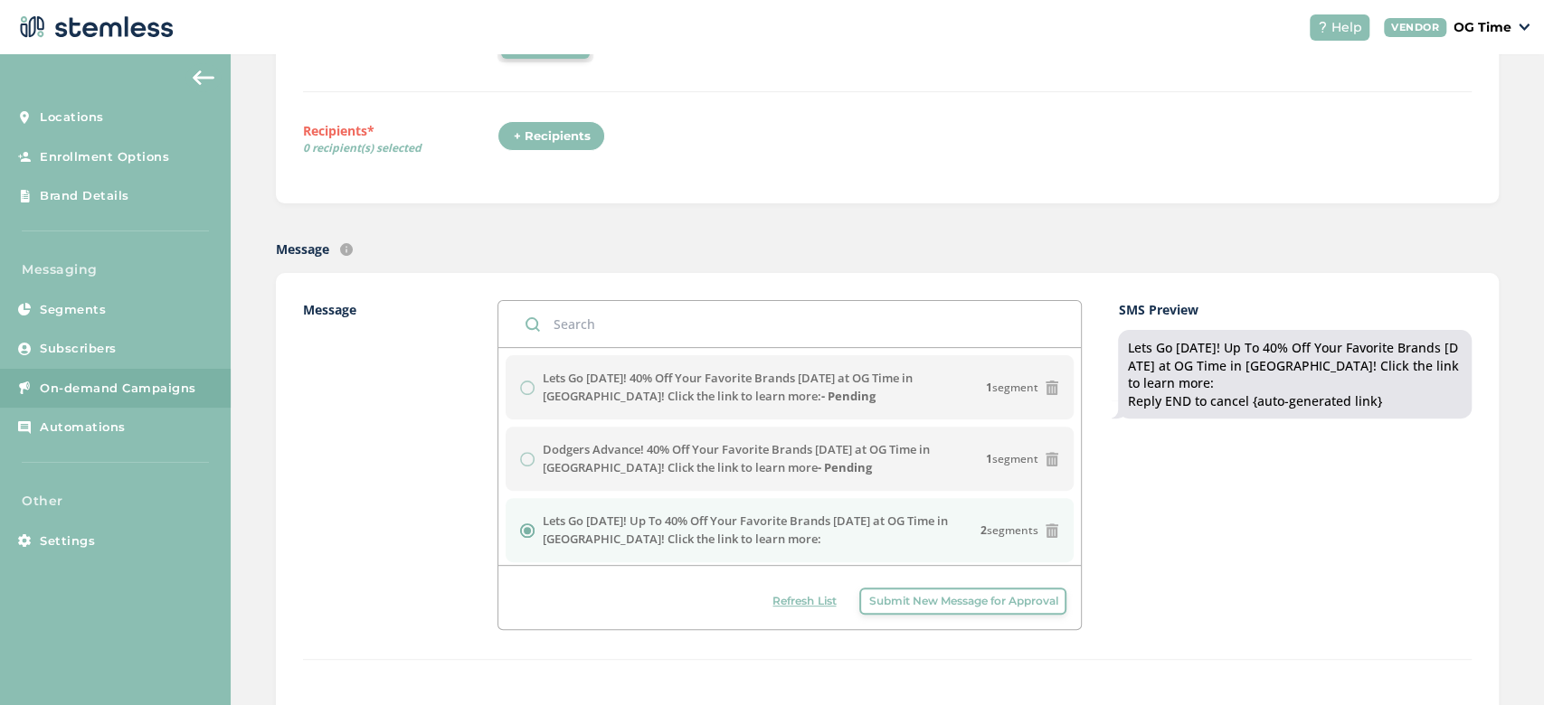
scroll to position [51, 0]
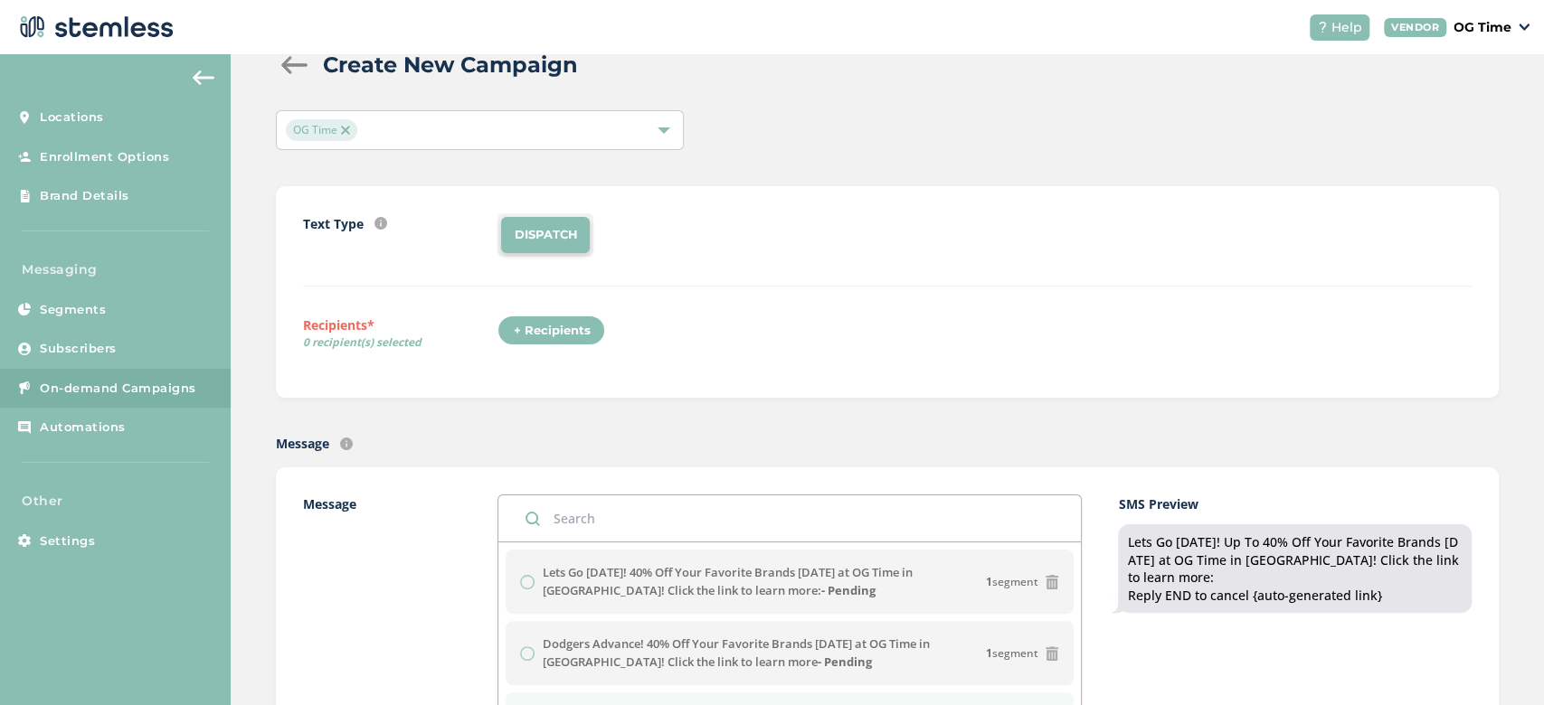
click at [525, 350] on div "+ Recipients" at bounding box center [556, 337] width 118 height 42
click at [530, 336] on div "+ Recipients" at bounding box center [551, 331] width 108 height 31
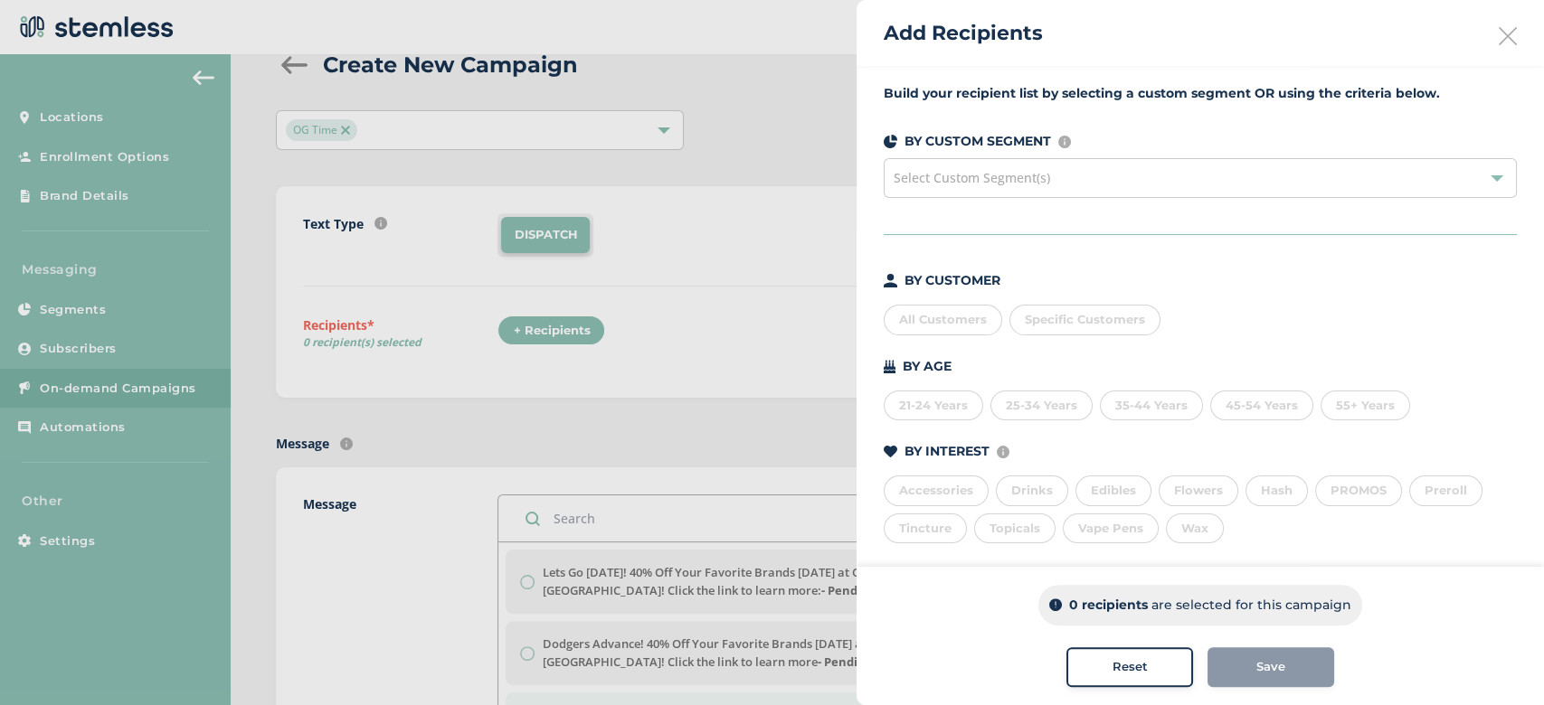
click at [947, 315] on div "All Customers" at bounding box center [943, 320] width 118 height 31
click at [1263, 657] on button "Save" at bounding box center [1270, 668] width 127 height 40
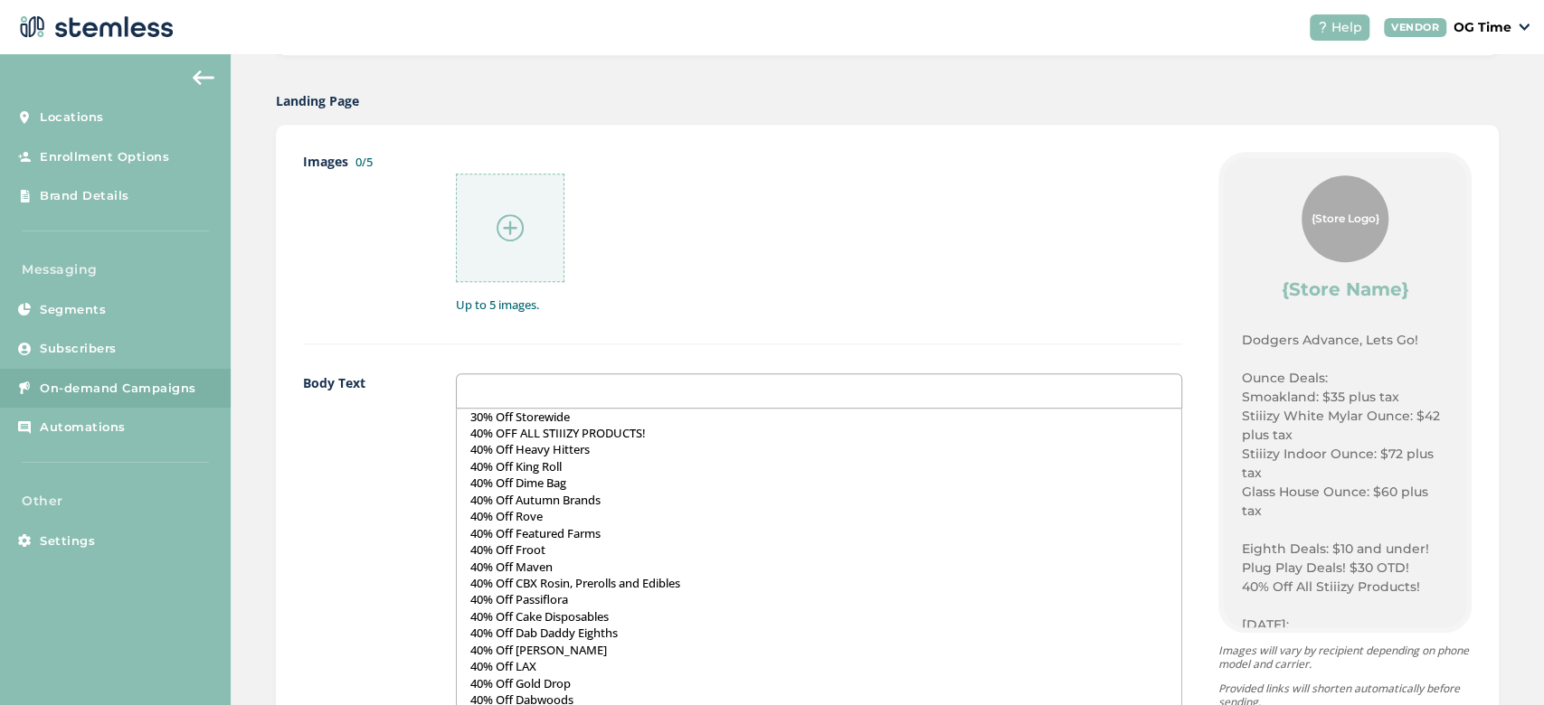
scroll to position [1014, 0]
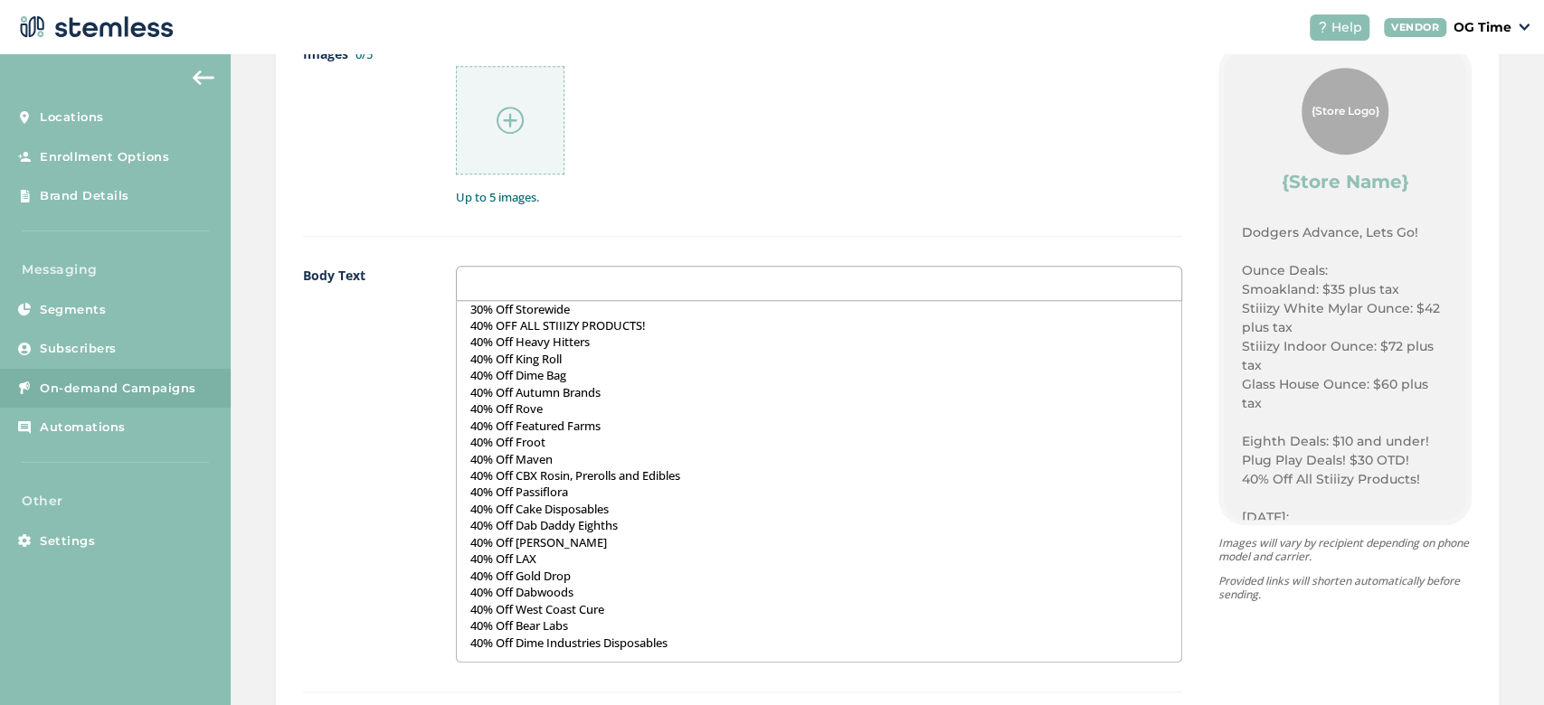
click at [508, 107] on img at bounding box center [510, 120] width 27 height 27
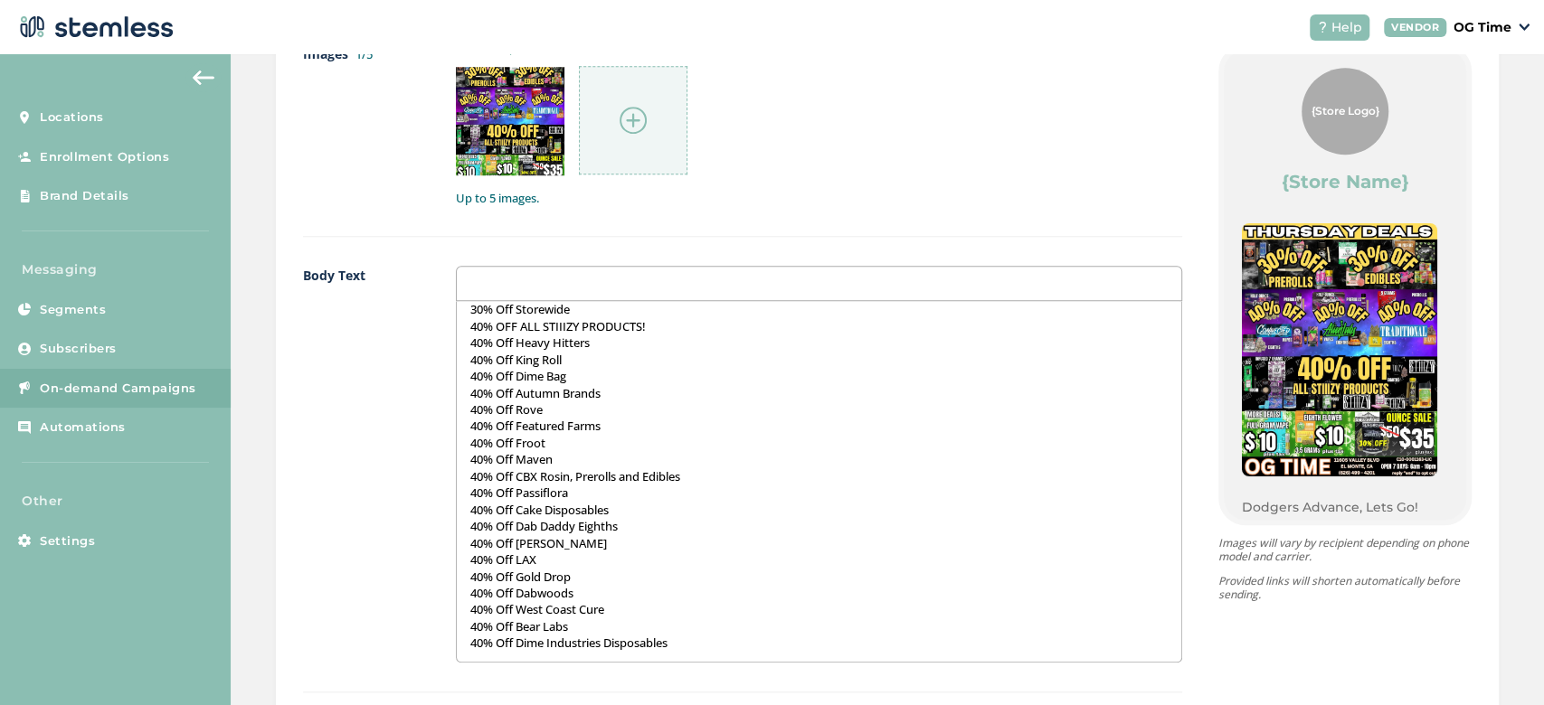
click at [635, 112] on img at bounding box center [633, 120] width 27 height 27
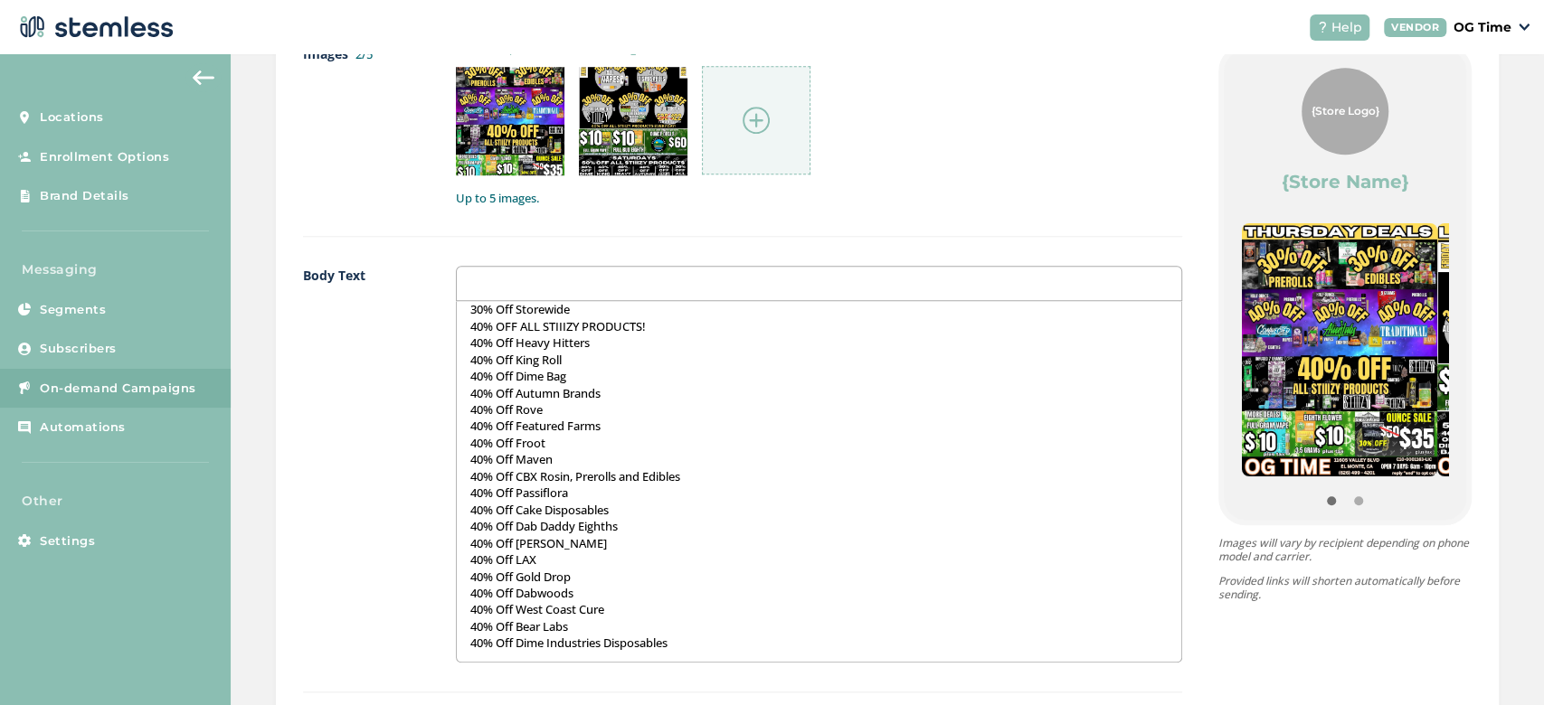
click at [750, 118] on img at bounding box center [756, 120] width 27 height 27
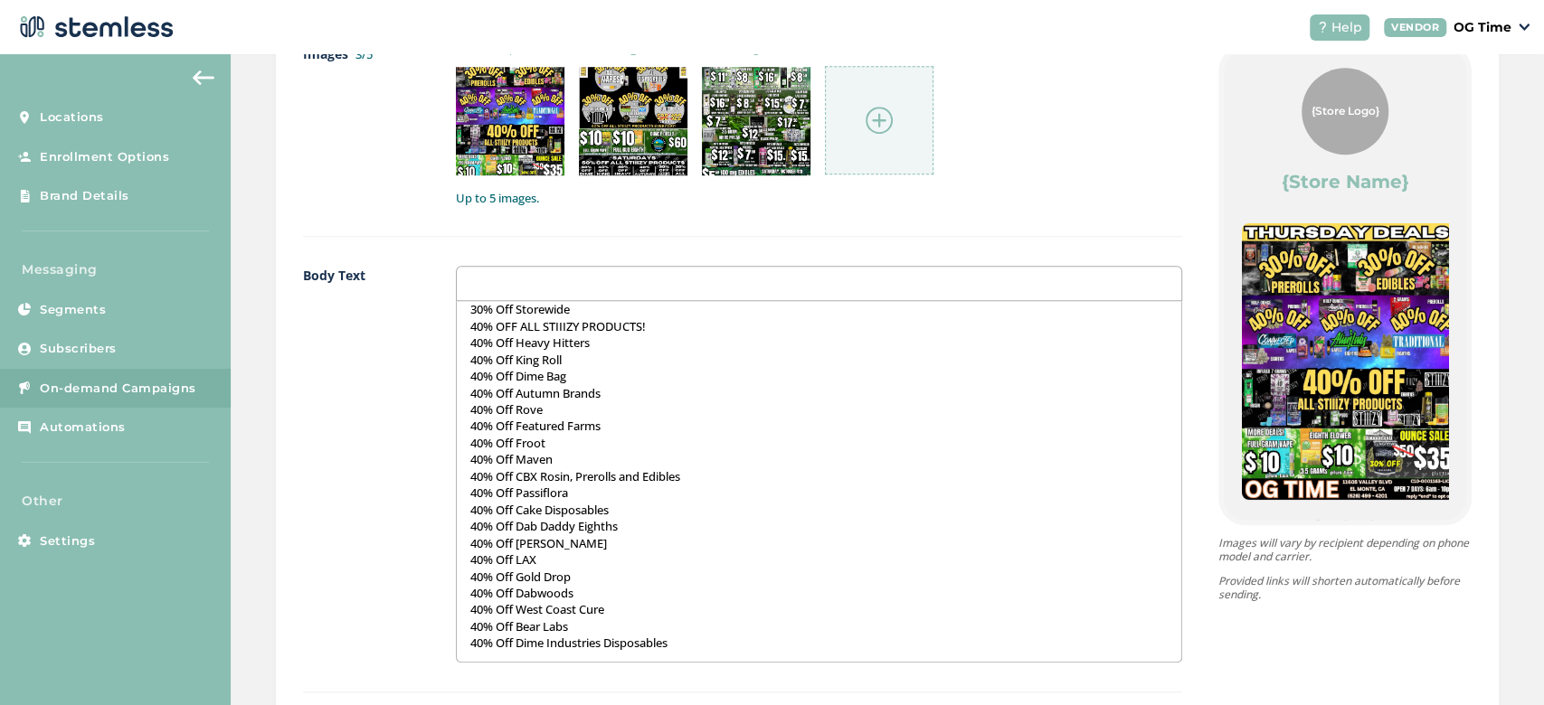
click at [875, 114] on img at bounding box center [879, 120] width 27 height 27
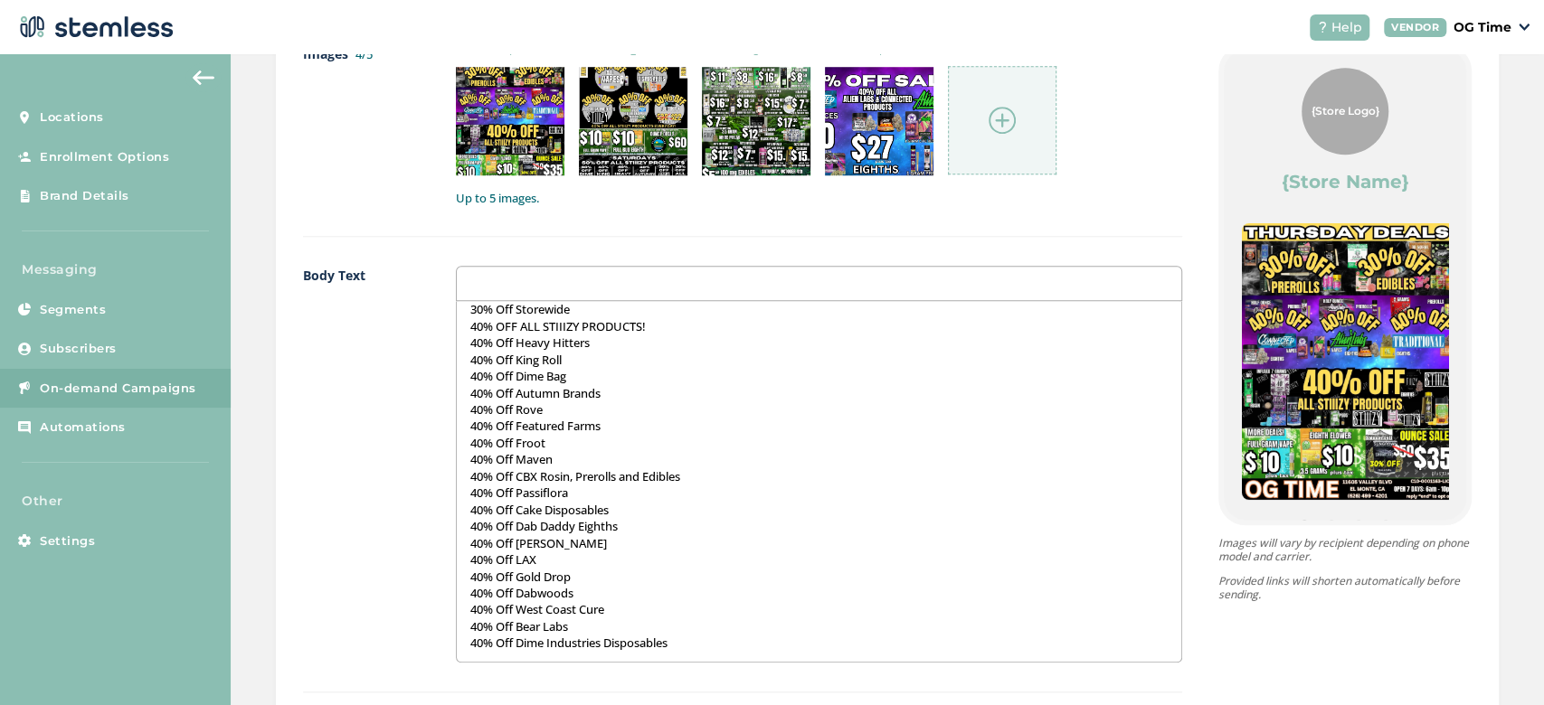
click at [998, 107] on img at bounding box center [1002, 120] width 27 height 27
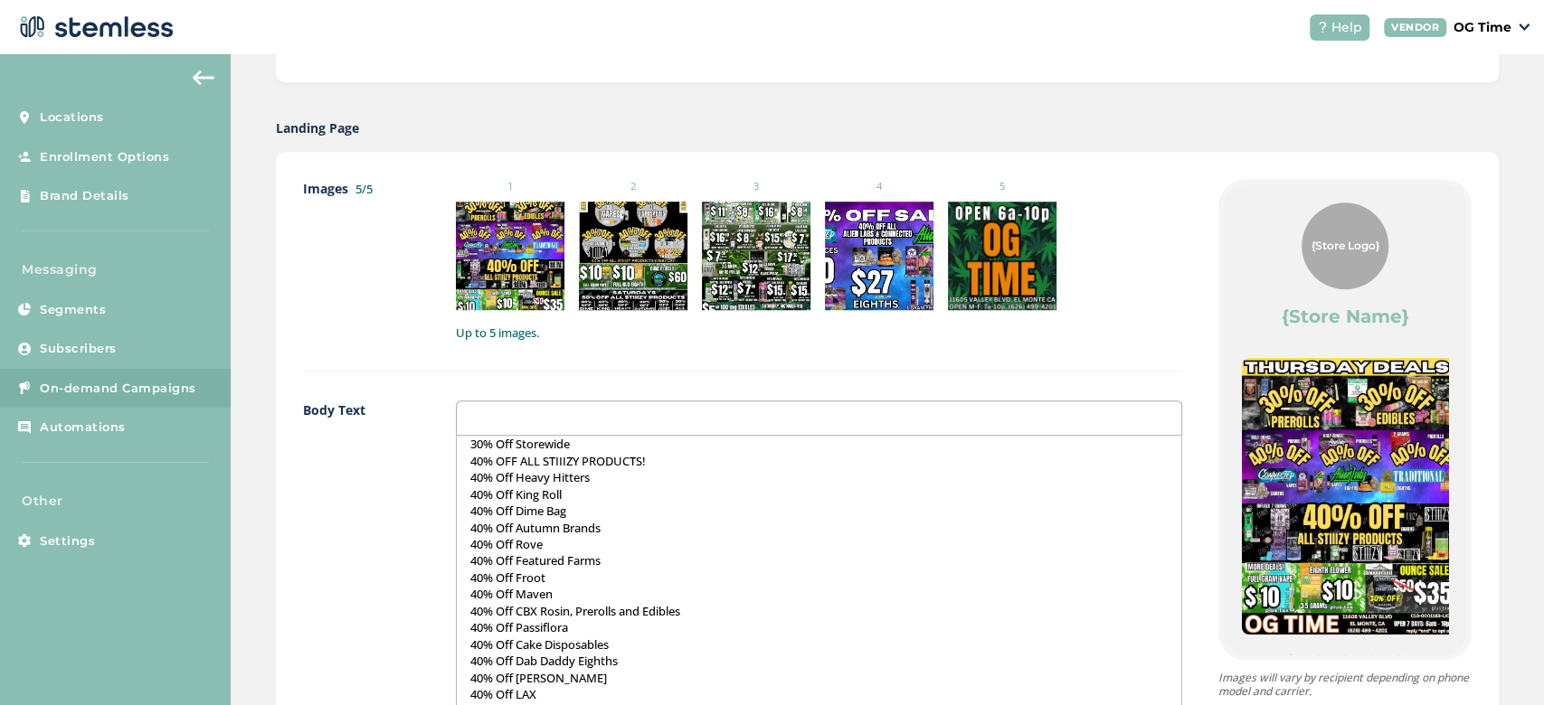
scroll to position [0, 0]
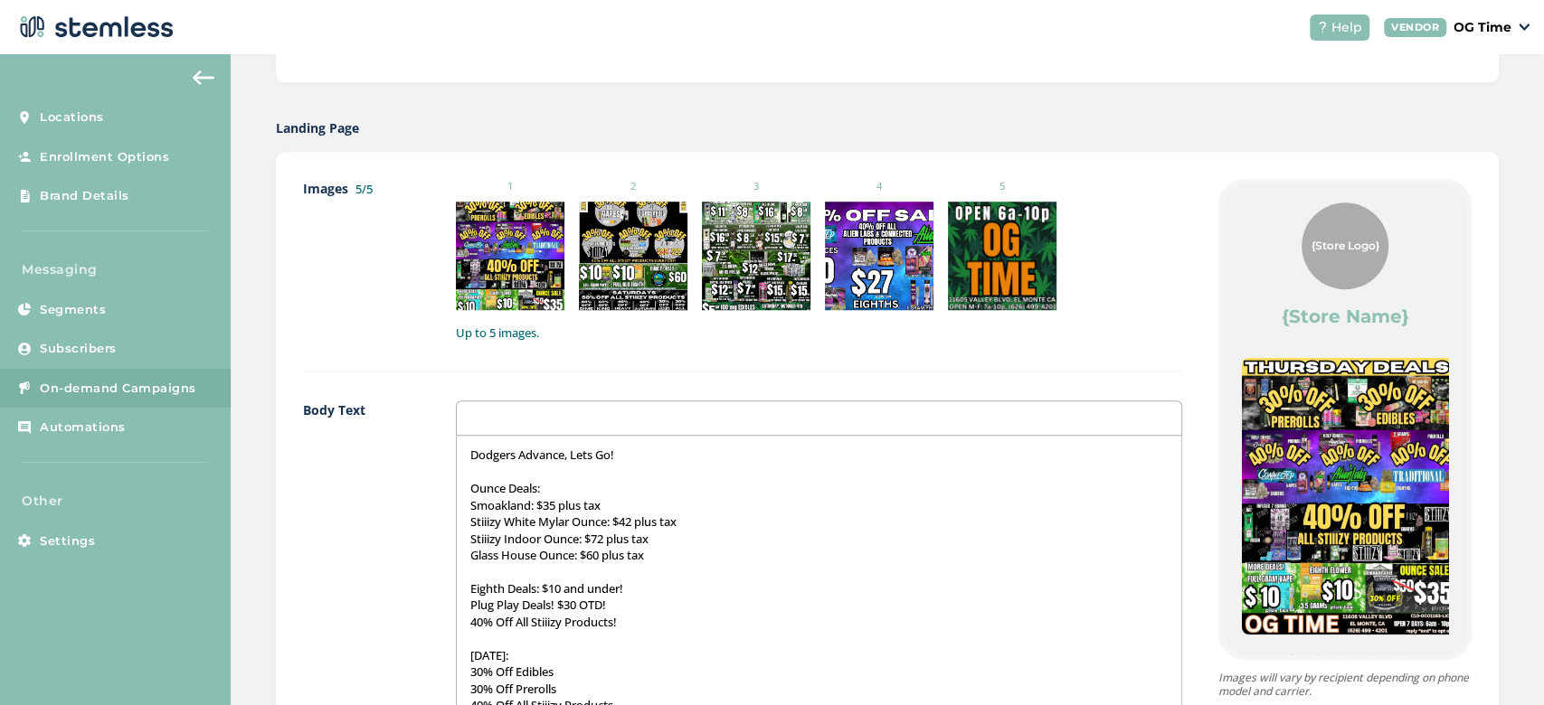
click at [463, 452] on div "Dodgers Advance, Lets Go! Ounce Deals: Smoakland: $35 plus tax Stiiizy White My…" at bounding box center [819, 616] width 724 height 361
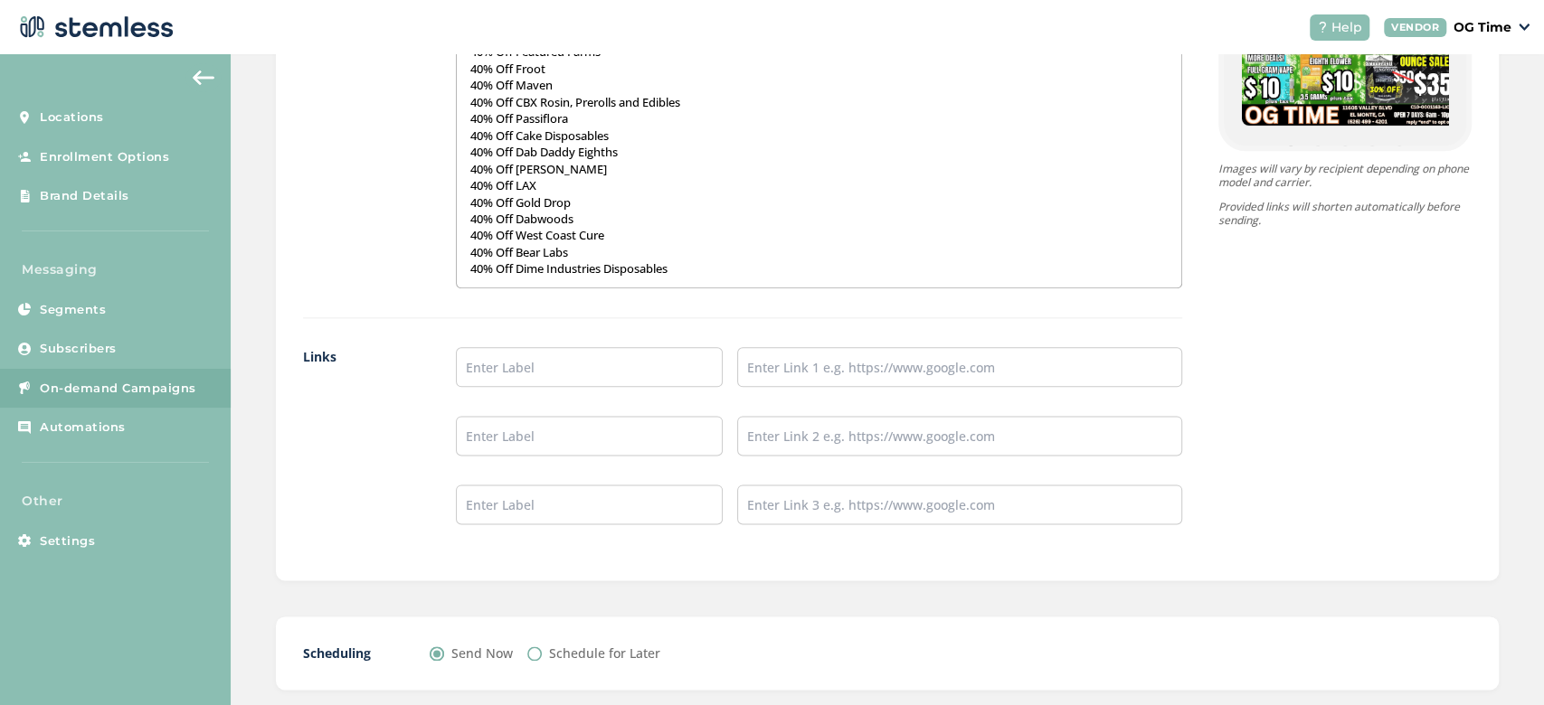
scroll to position [1471, 0]
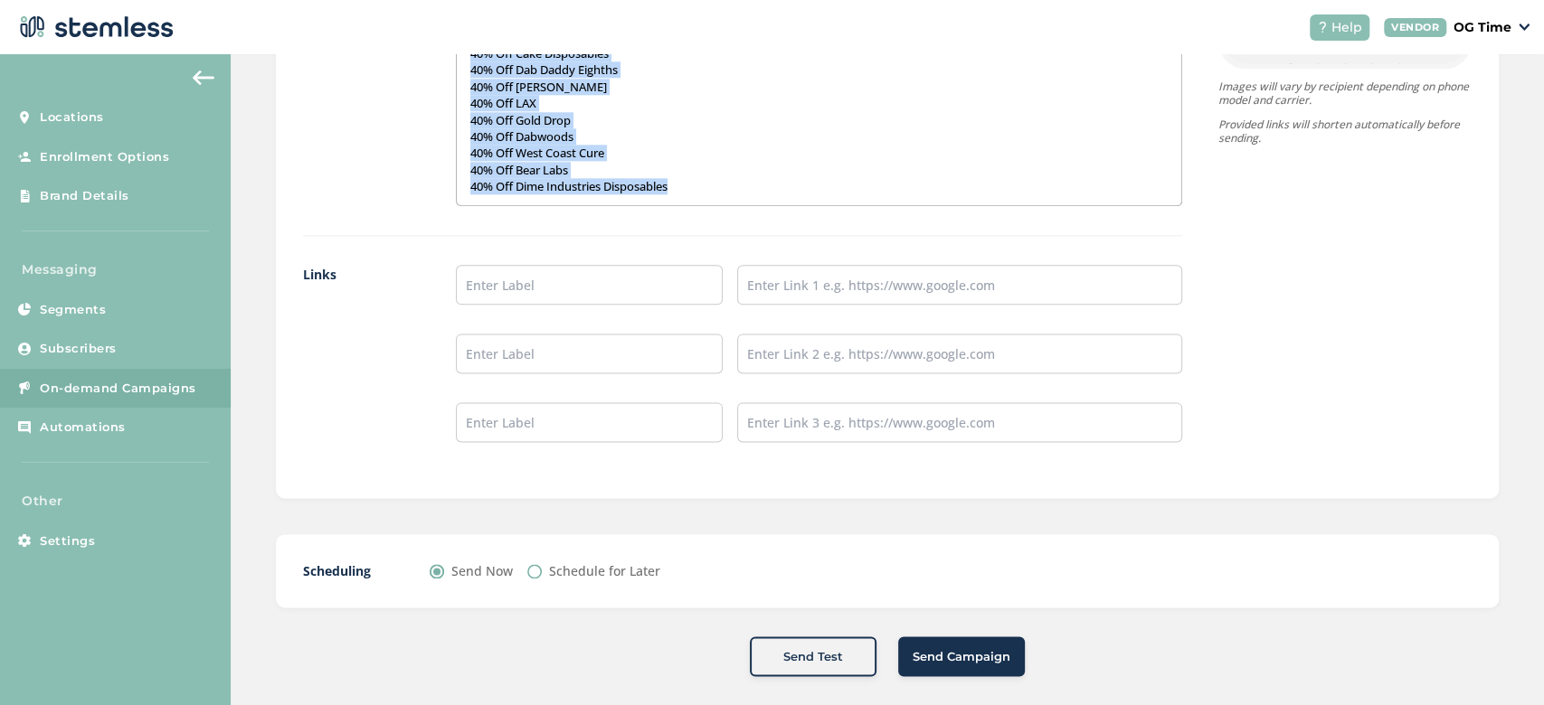
click at [676, 184] on p "40% Off Dime Industries Disposables" at bounding box center [818, 186] width 697 height 16
copy div "Dodgers Advance, Lets Go! Ounce Deals: Smoakland: $35 plus tax Stiiizy White My…"
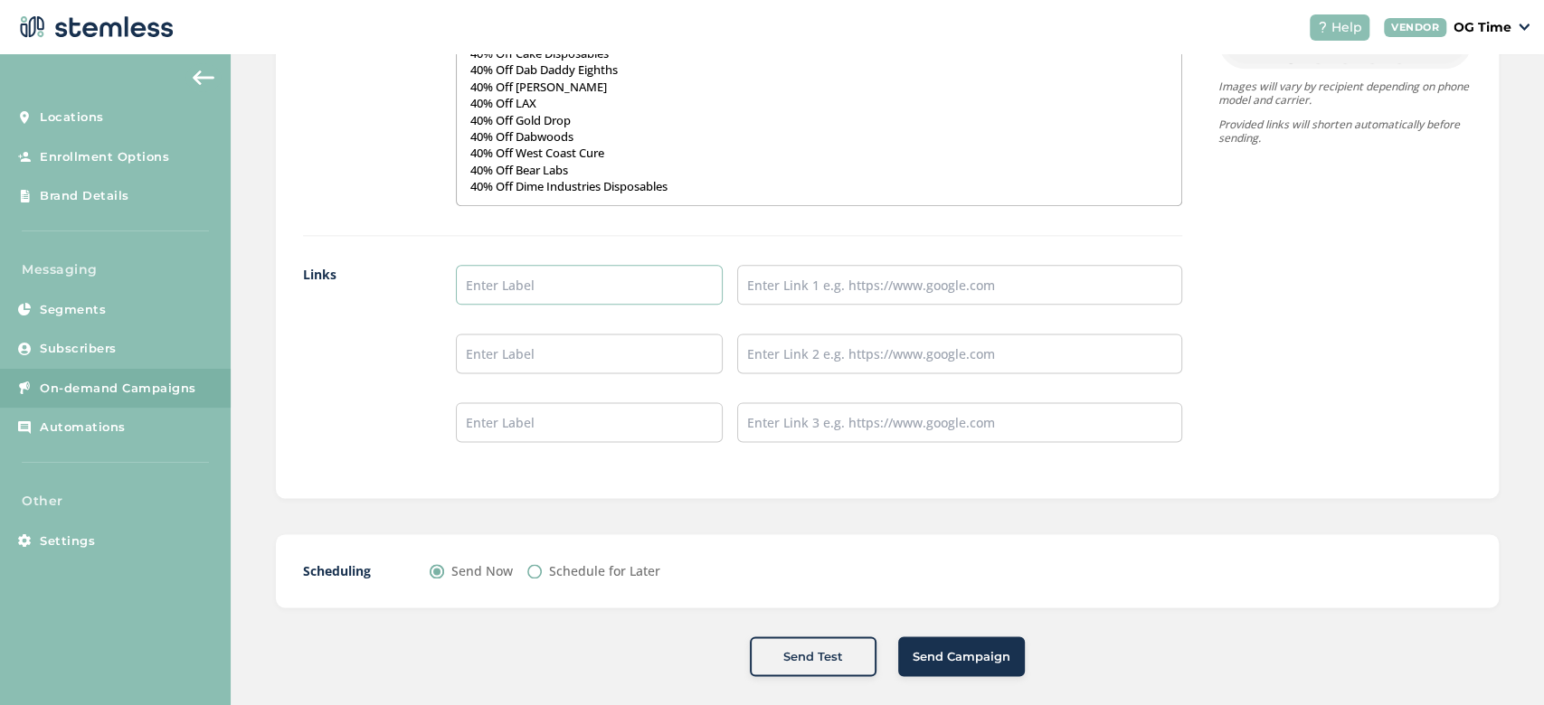
click at [559, 271] on input "text" at bounding box center [589, 285] width 267 height 40
type input "Online Menu"
click at [832, 285] on input "text" at bounding box center [959, 285] width 445 height 40
type input "https://weedmaps.com/dispensaries/og-time-el-monte"
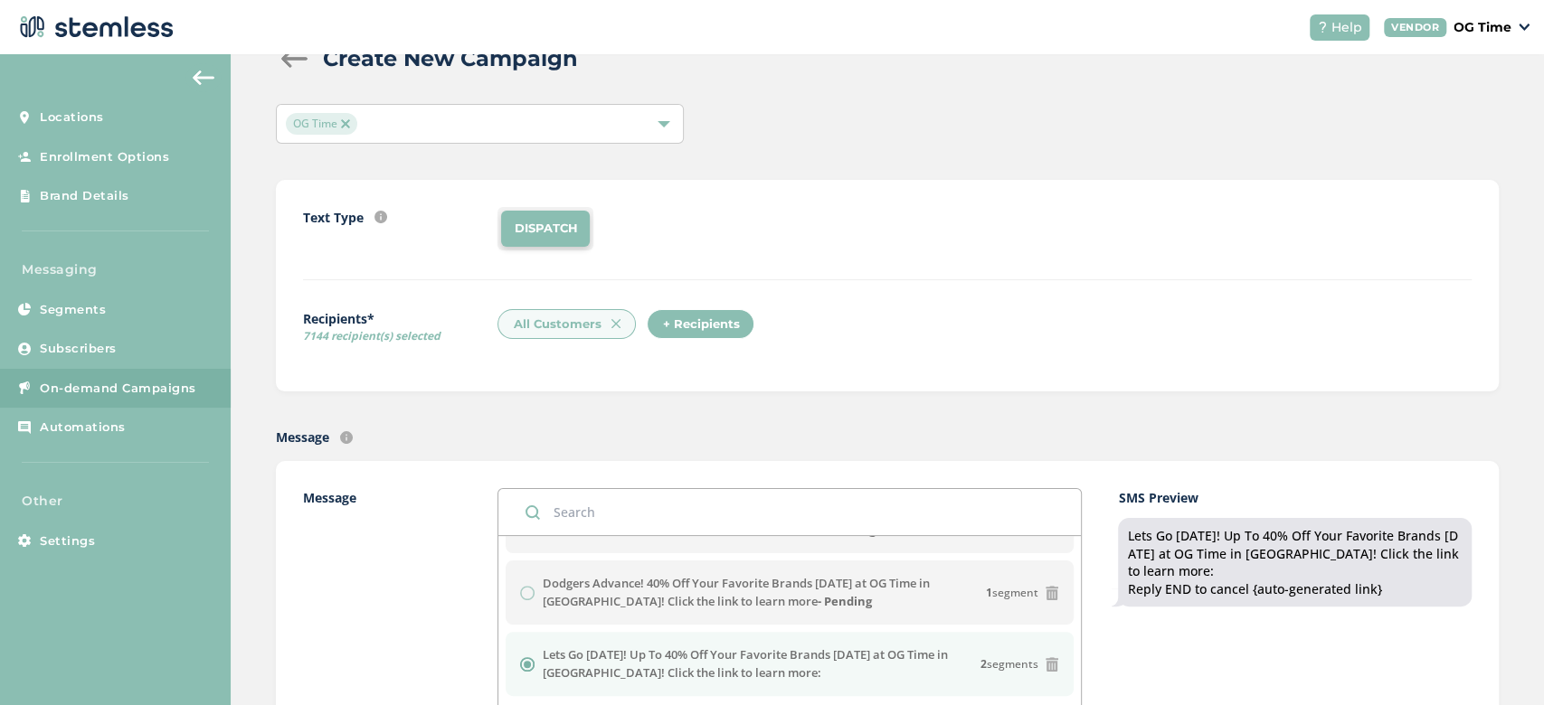
scroll to position [0, 0]
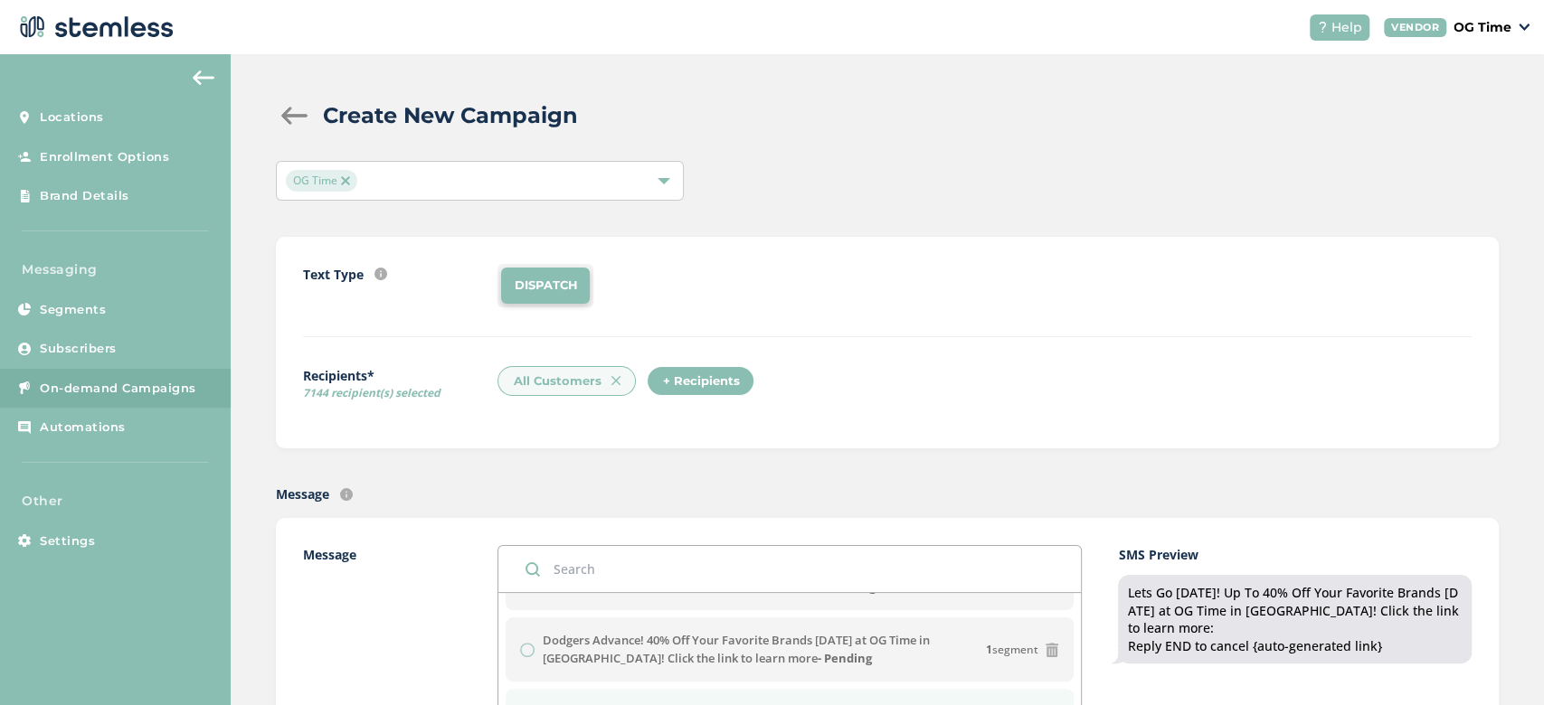
click at [724, 300] on div "DISPATCH" at bounding box center [984, 285] width 974 height 43
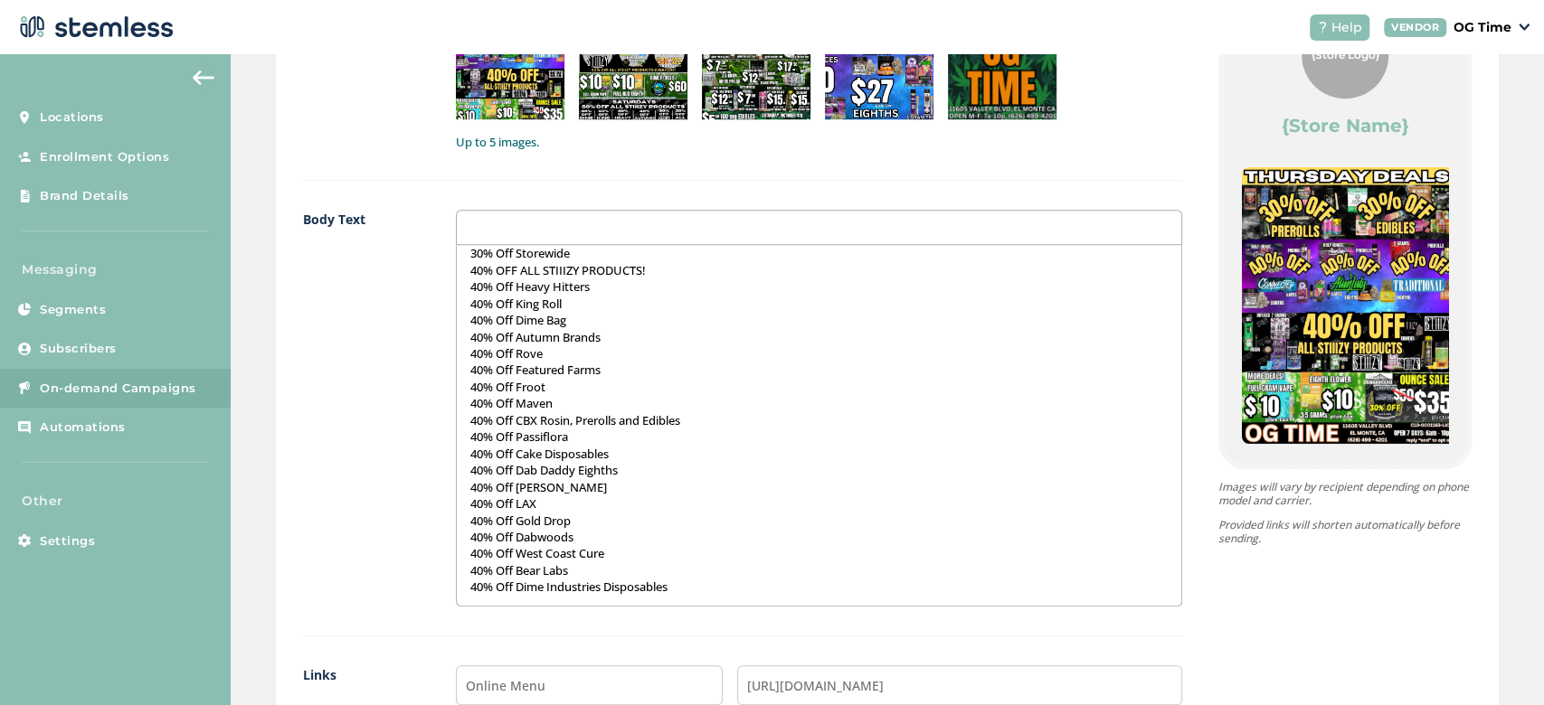
scroll to position [1484, 0]
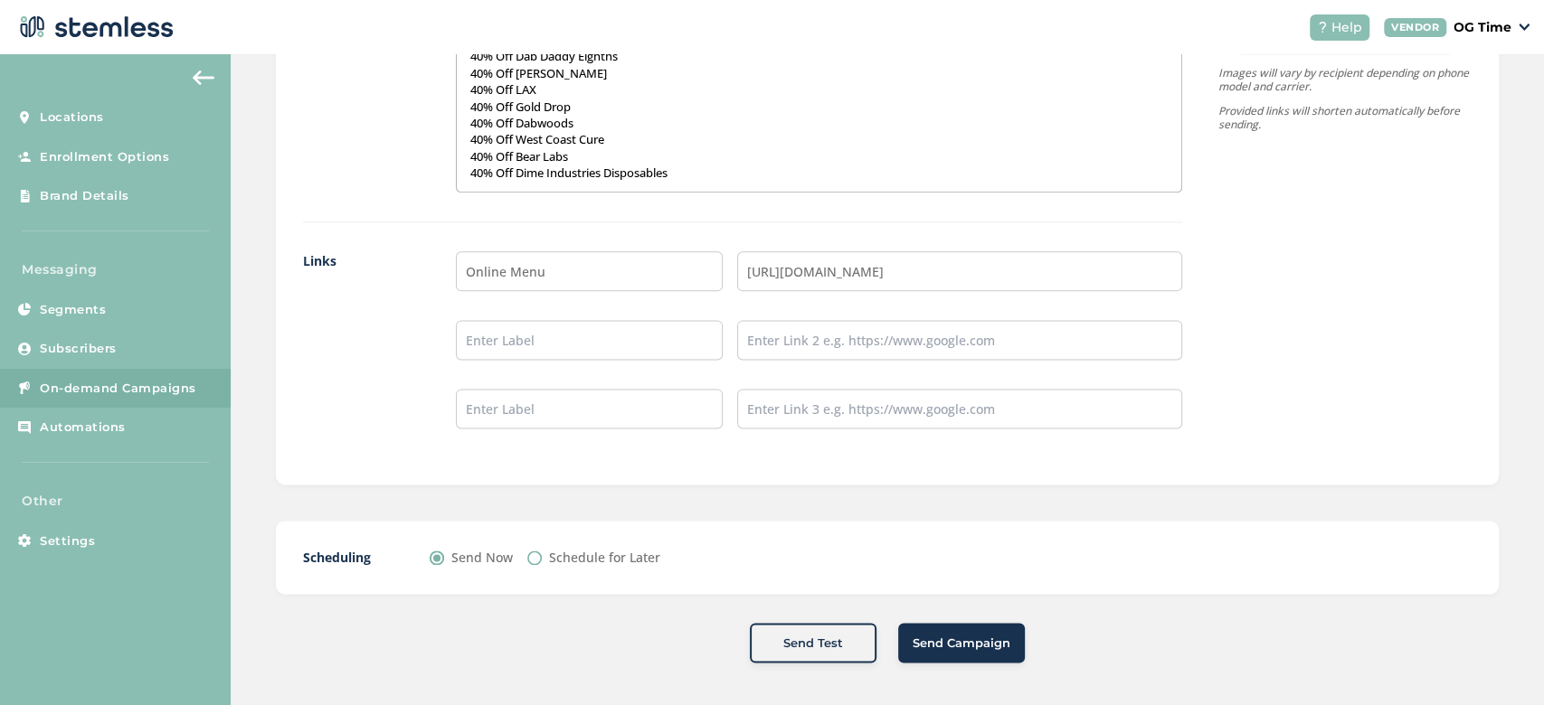
click at [954, 637] on span "Send Campaign" at bounding box center [962, 644] width 98 height 18
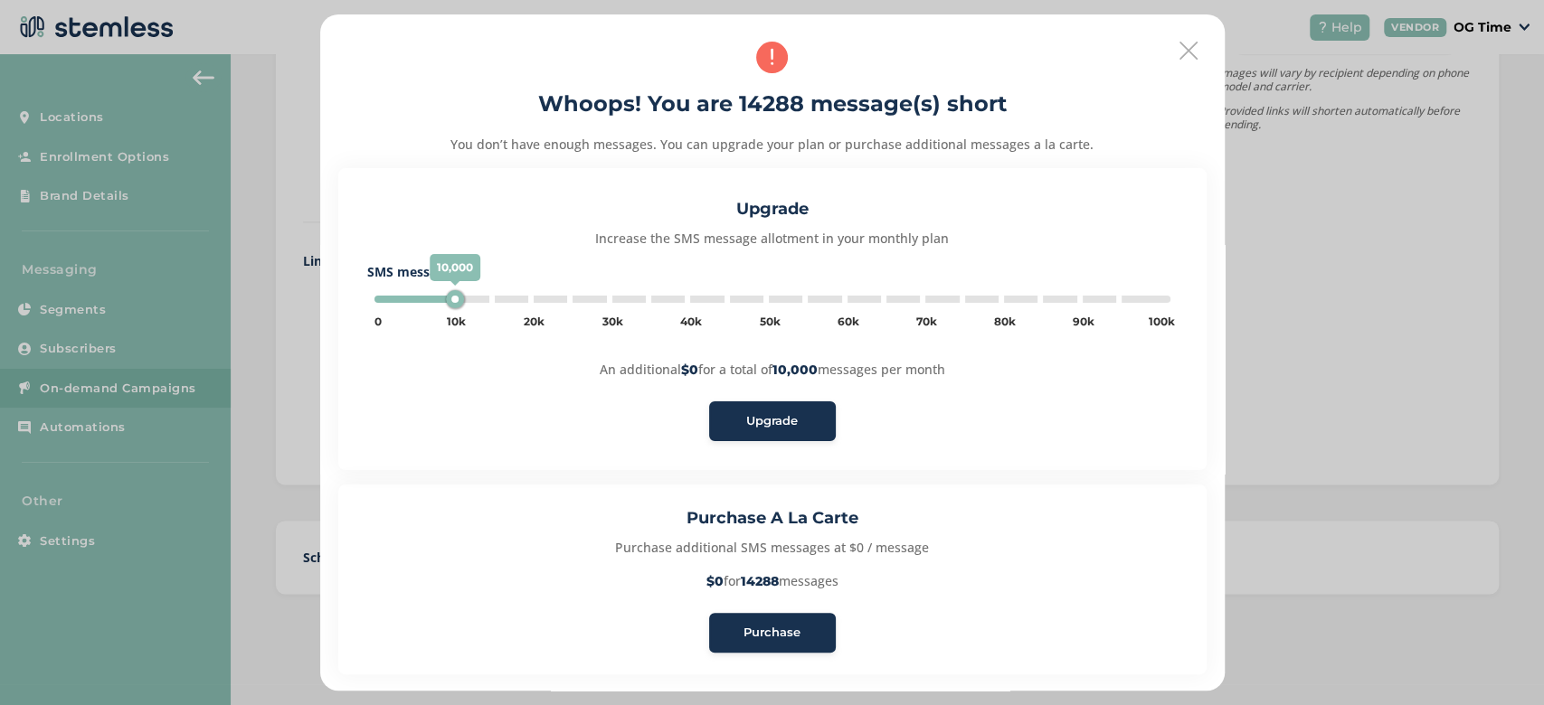
type input "15000"
click at [733, 629] on div "Purchase" at bounding box center [773, 633] width 98 height 18
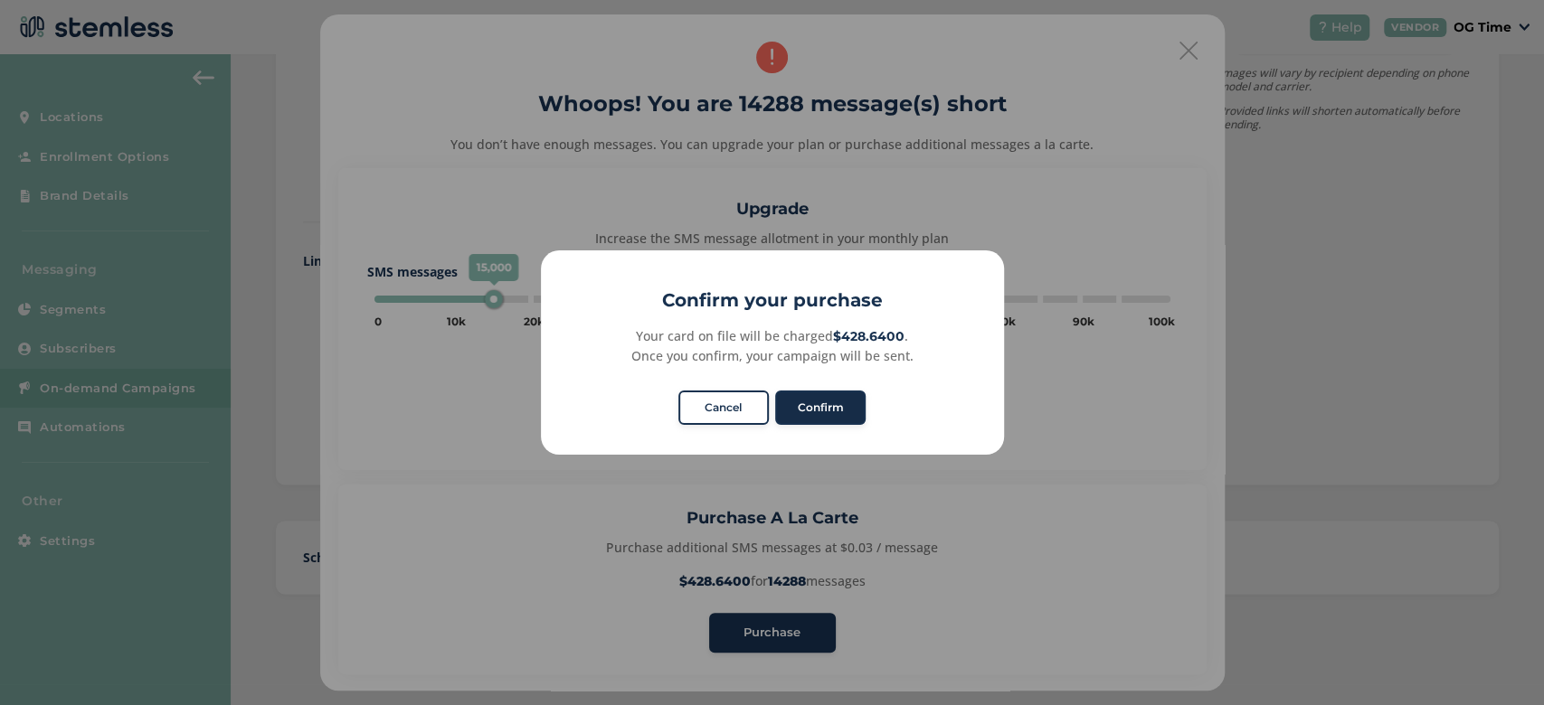
click at [810, 402] on button "Confirm" at bounding box center [820, 408] width 90 height 34
